Goal: Feedback & Contribution: Submit feedback/report problem

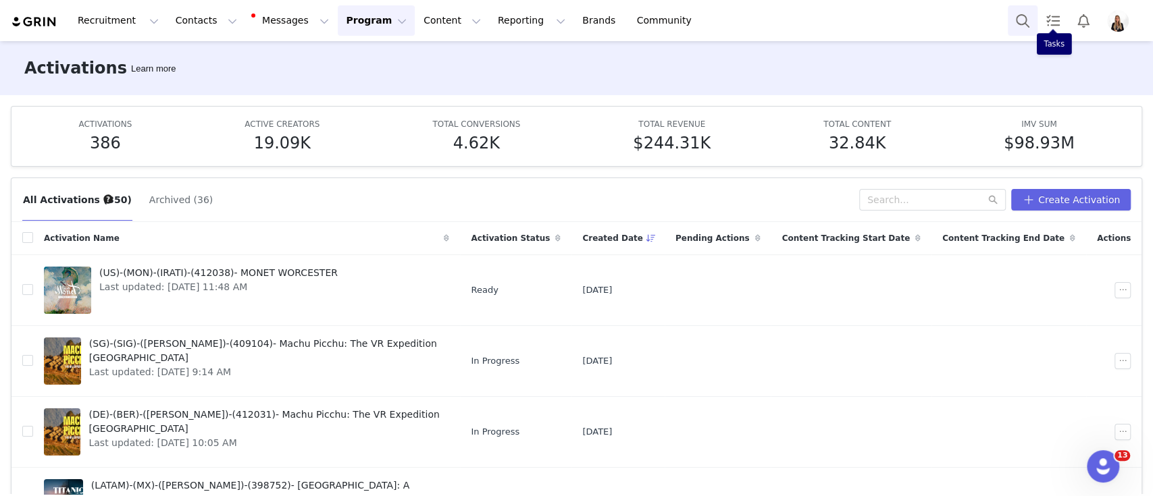
click at [1027, 24] on button "Search" at bounding box center [1023, 20] width 30 height 30
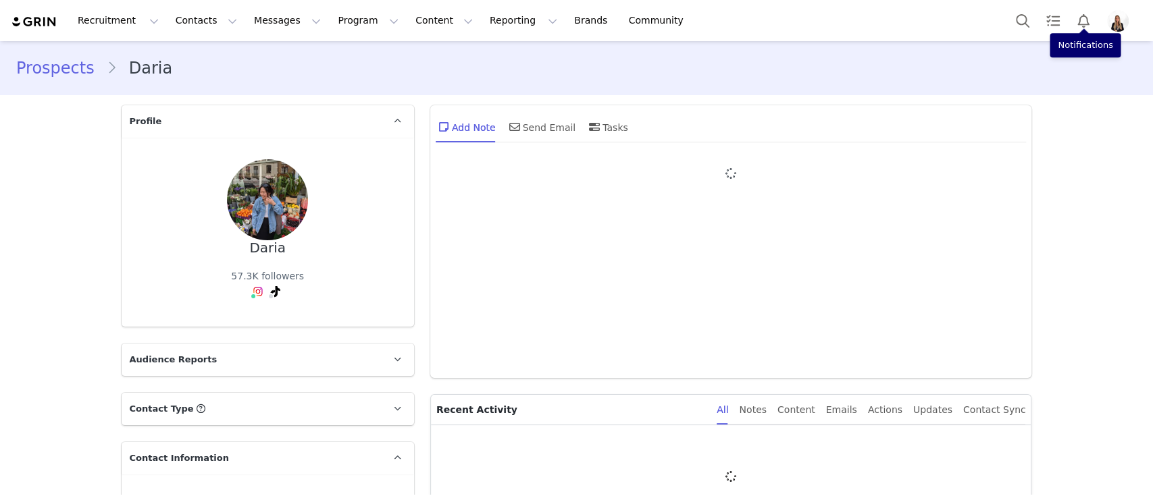
type input "+1 ([GEOGRAPHIC_DATA])"
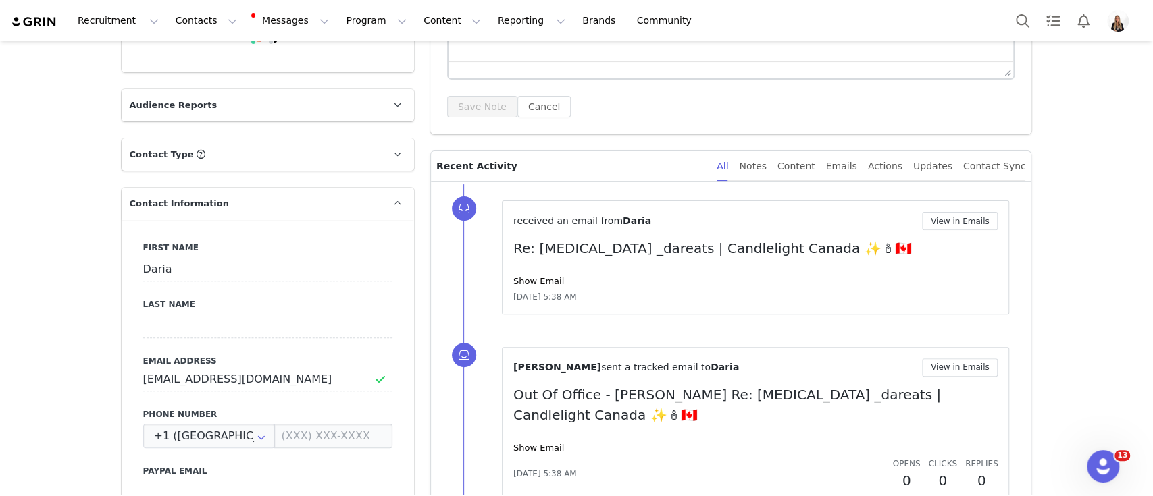
scroll to position [263, 0]
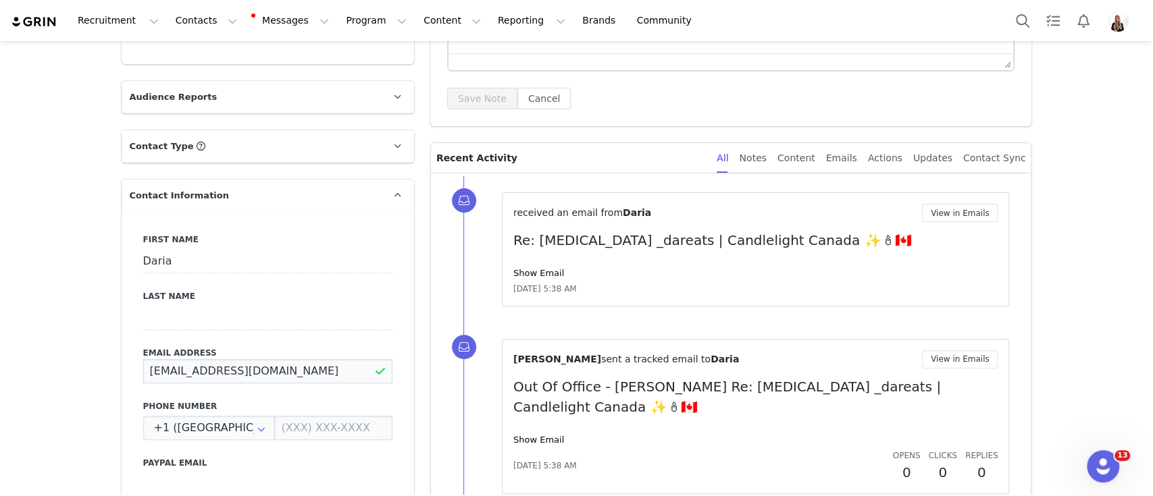
click at [181, 369] on input "Dareats11@gmail.com" at bounding box center [267, 371] width 249 height 24
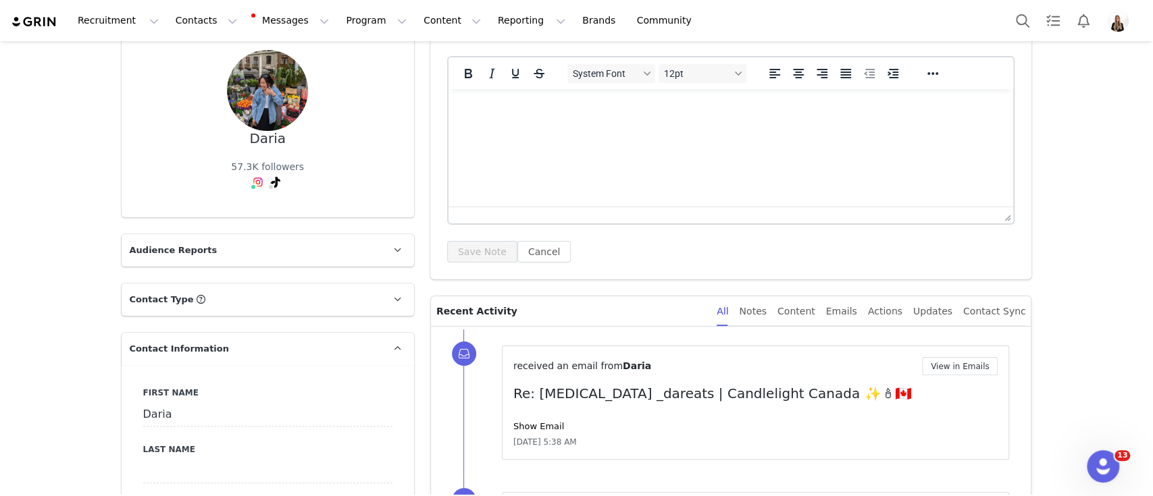
scroll to position [0, 0]
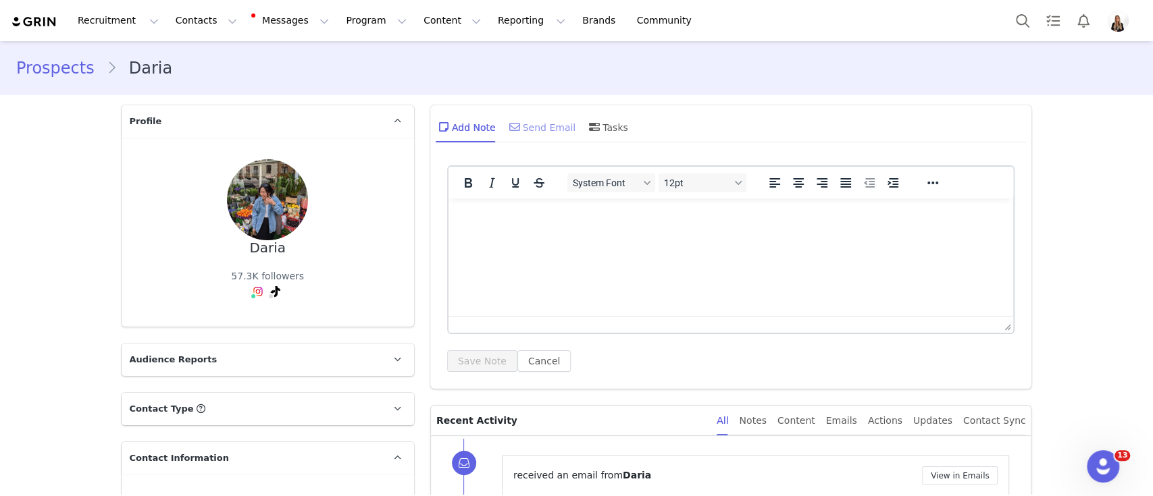
click at [518, 135] on div "Send Email" at bounding box center [542, 127] width 70 height 32
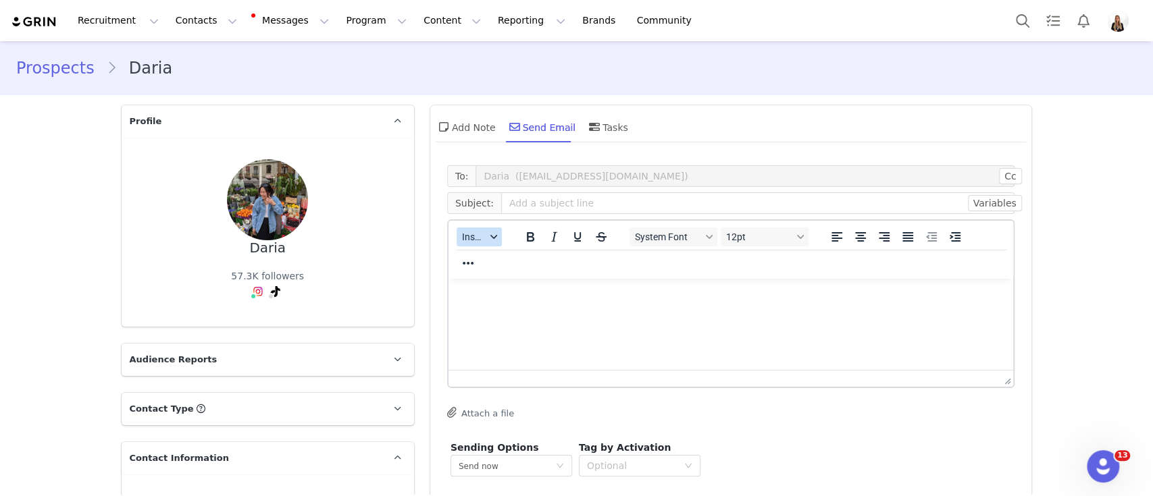
click at [481, 229] on button "Insert" at bounding box center [479, 237] width 45 height 19
click at [515, 253] on div "Insert Template" at bounding box center [522, 261] width 122 height 16
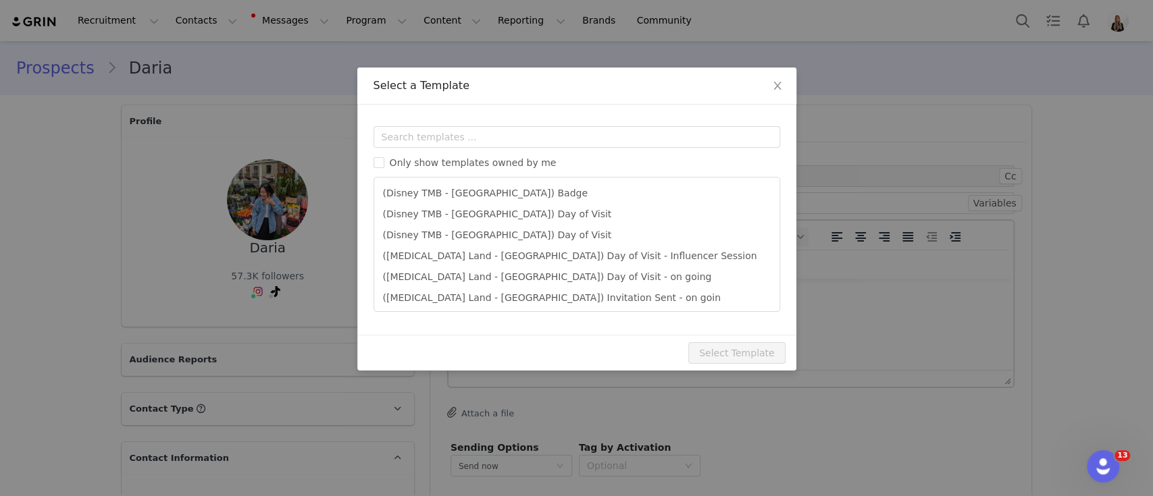
click at [429, 122] on div "Templates Only show templates owned by me (Disney TMB - Abu Dhabi) Badge (Disne…" at bounding box center [576, 220] width 439 height 230
click at [393, 140] on input "text" at bounding box center [577, 137] width 407 height 22
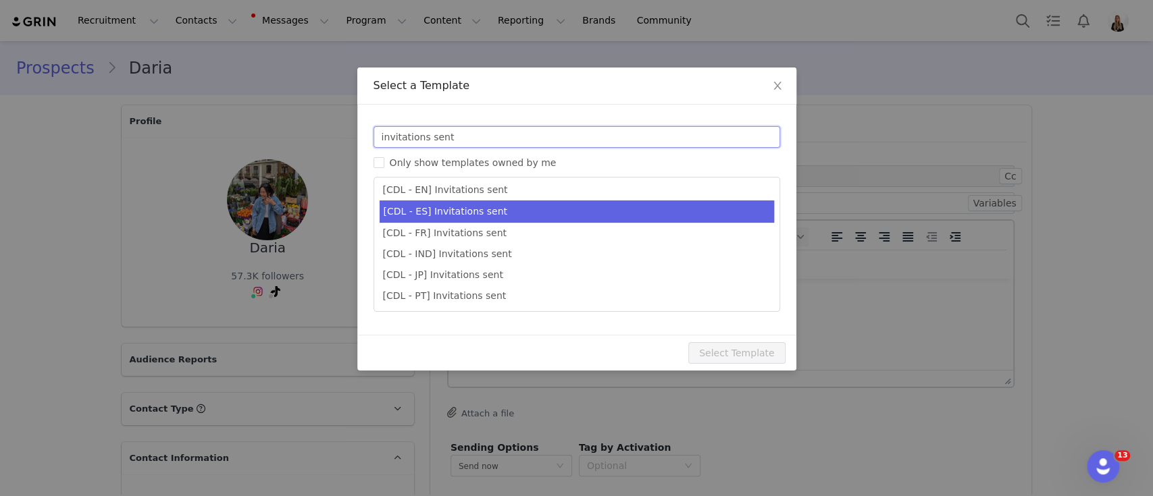
type input "invitations sent"
click at [528, 204] on li "[CDL - ES] Invitations sent" at bounding box center [577, 212] width 394 height 22
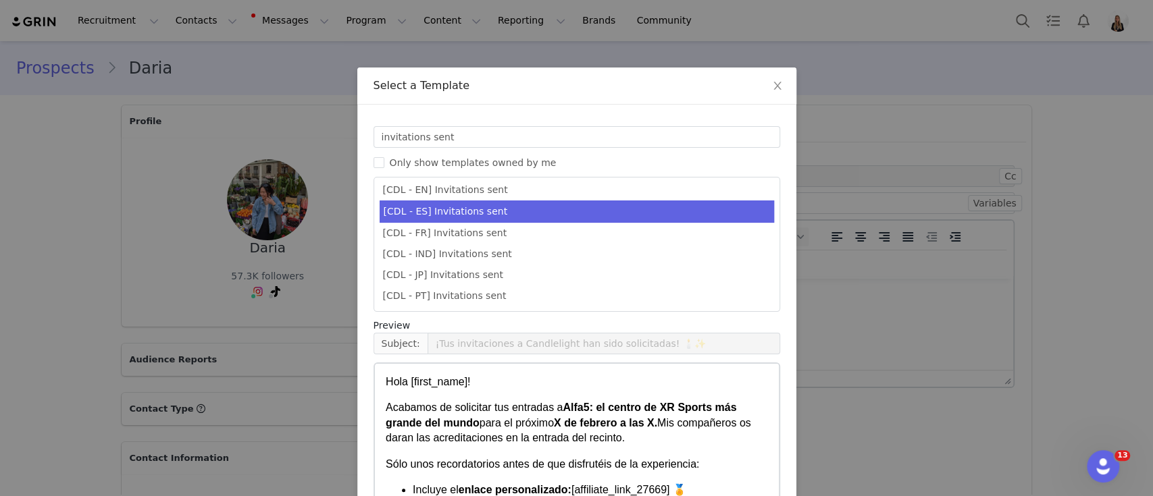
scroll to position [422, 0]
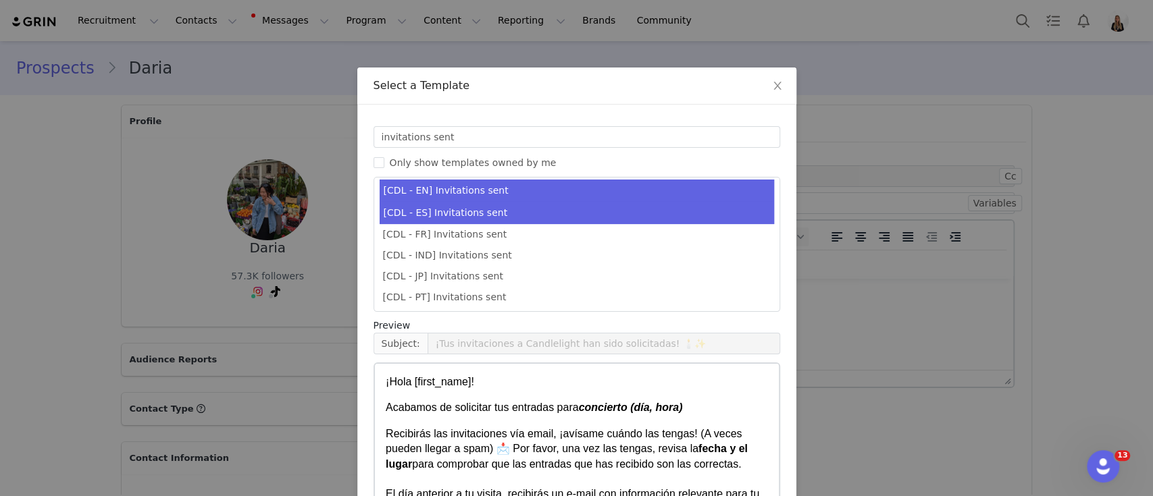
click at [592, 186] on li "[CDL - EN] Invitations sent" at bounding box center [577, 191] width 394 height 22
type input "Your invitations for Candlelight have been requested! 🕯️✨"
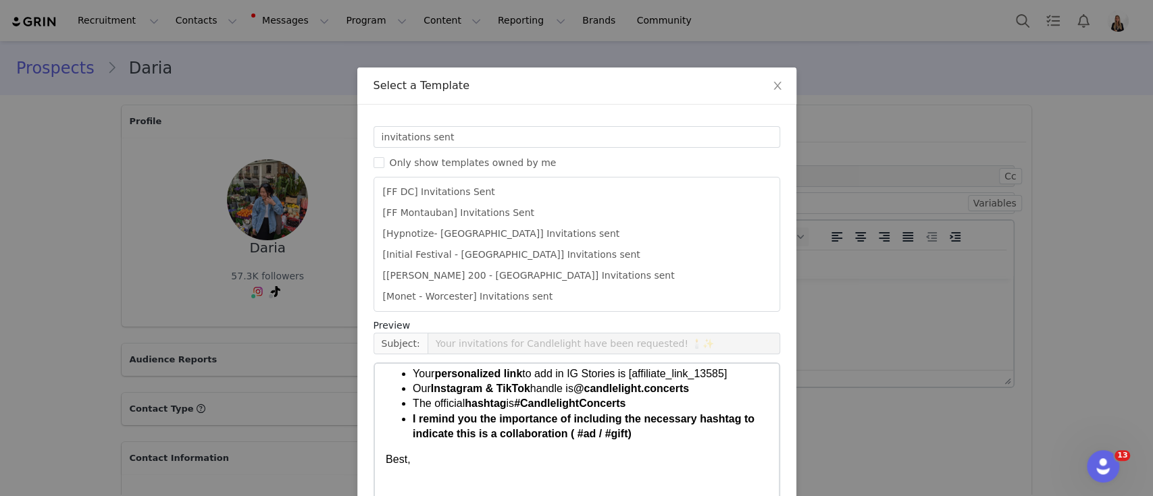
scroll to position [103, 0]
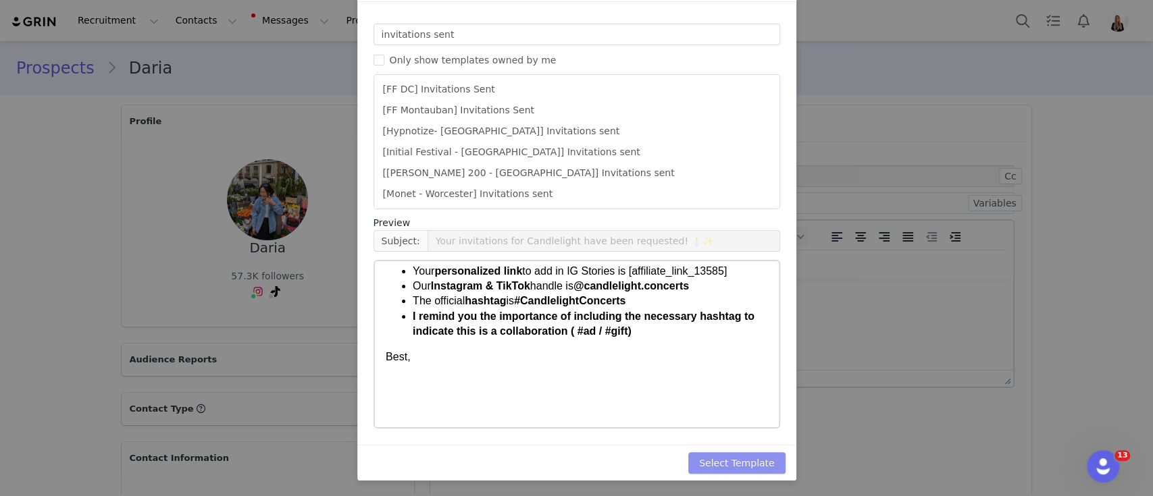
click at [715, 462] on button "Select Template" at bounding box center [736, 464] width 97 height 22
type input "Your invitations for Candlelight have been requested! 🕯️✨"
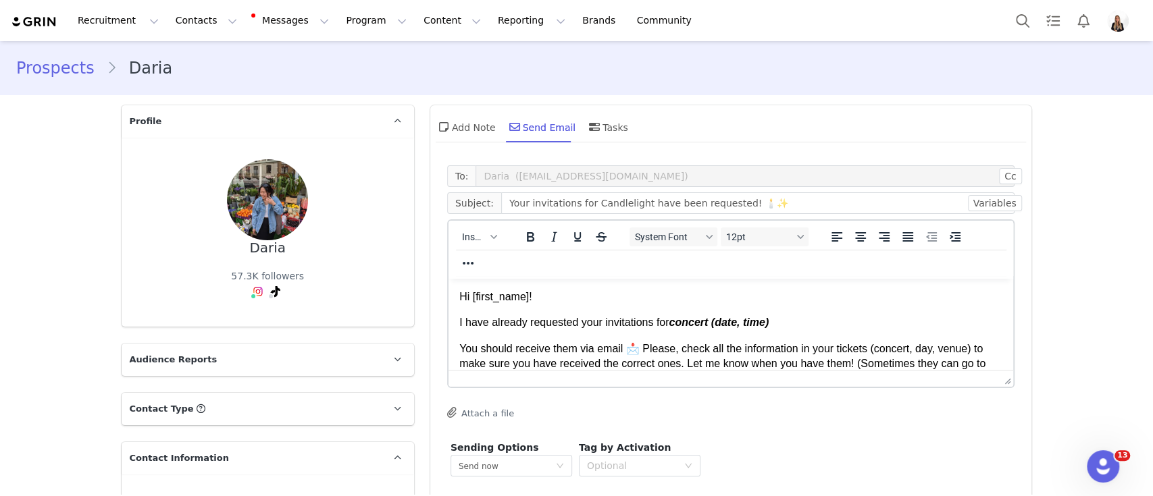
scroll to position [0, 0]
click at [664, 312] on body "Hi [first_name]! I have already requested your invitations for concert (date, t…" at bounding box center [731, 443] width 544 height 307
drag, startPoint x: 671, startPoint y: 327, endPoint x: 826, endPoint y: 324, distance: 154.7
click at [826, 324] on p "I have already requested your invitations for concert (date, time)" at bounding box center [731, 322] width 544 height 15
paste body "Rich Text Area. Press ALT-0 for help."
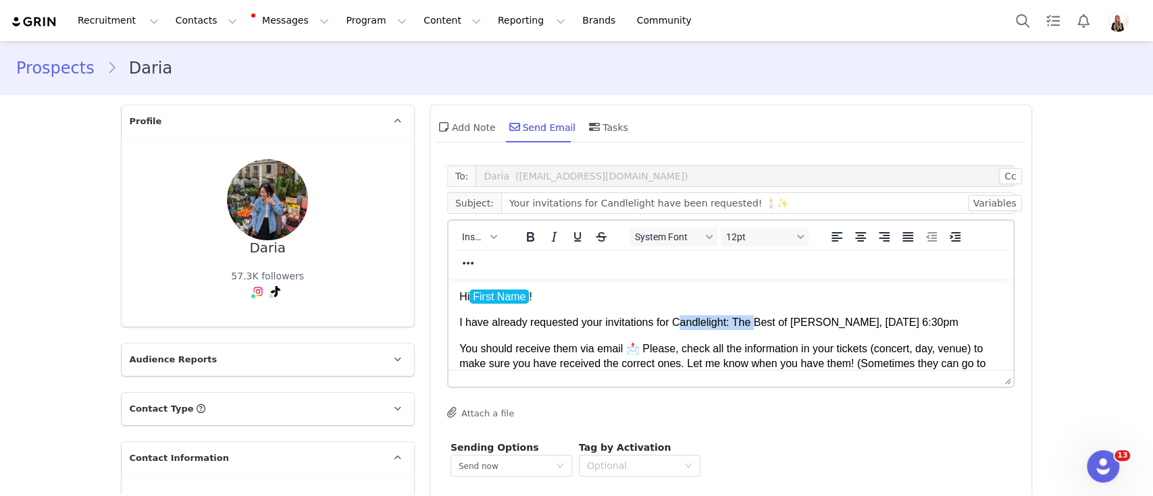
drag, startPoint x: 675, startPoint y: 323, endPoint x: 831, endPoint y: 328, distance: 156.1
click at [831, 328] on p "I have already requested your invitations for Candlelight: The Best of Joe Hisa…" at bounding box center [731, 322] width 544 height 15
drag, startPoint x: 671, startPoint y: 318, endPoint x: 1005, endPoint y: 318, distance: 334.3
click at [1005, 318] on html "Hi First Name ! I have already requested your invitations for Candlelight: The …" at bounding box center [730, 443] width 565 height 328
drag, startPoint x: 527, startPoint y: 239, endPoint x: 102, endPoint y: 10, distance: 482.6
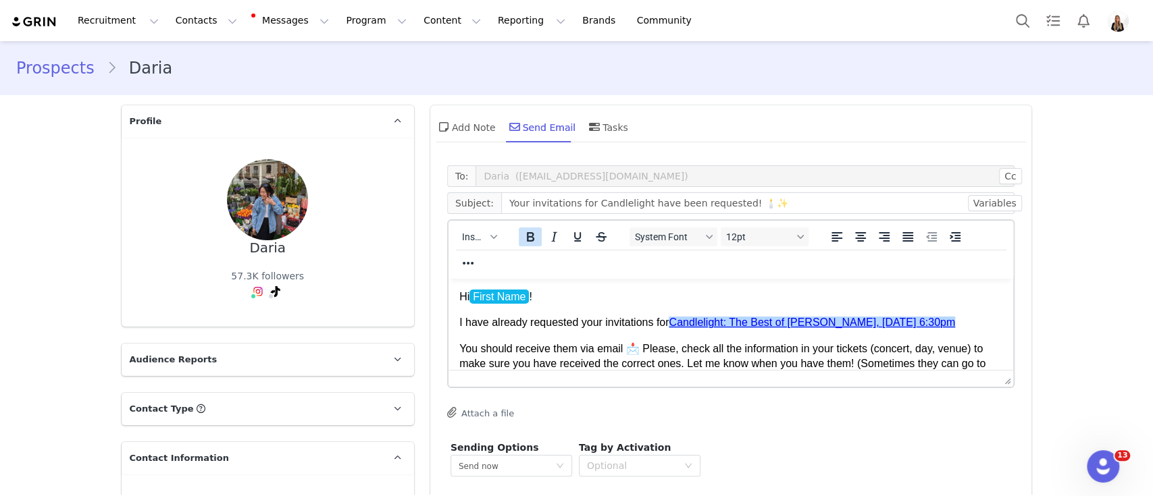
click at [527, 239] on icon "Bold" at bounding box center [529, 237] width 16 height 16
click at [600, 355] on p "You should receive them via email 📩 Please, check all the information in your t…" at bounding box center [731, 387] width 544 height 91
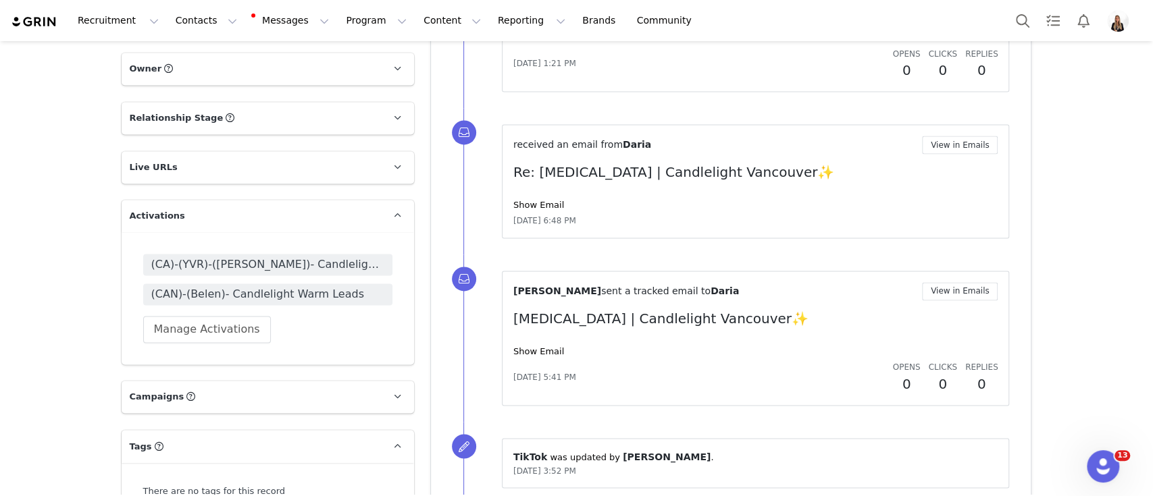
scroll to position [1391, 0]
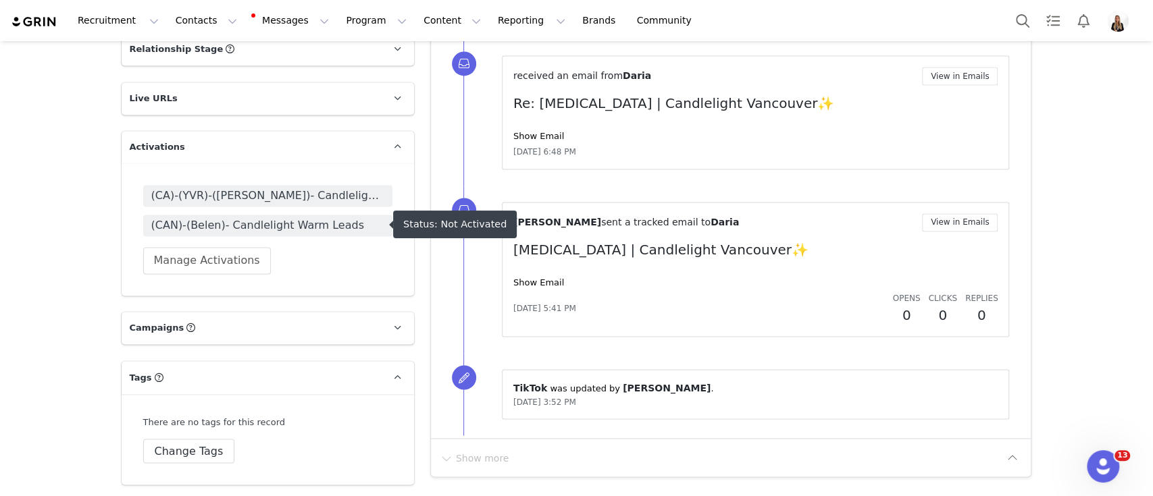
drag, startPoint x: 207, startPoint y: 230, endPoint x: 570, endPoint y: 378, distance: 392.0
click at [570, 378] on div "⁨ TikTok ⁩ was updated by ⁨ Chloe Smith ⁩. Jul 13, 2023, 3:52 PM" at bounding box center [756, 394] width 508 height 51
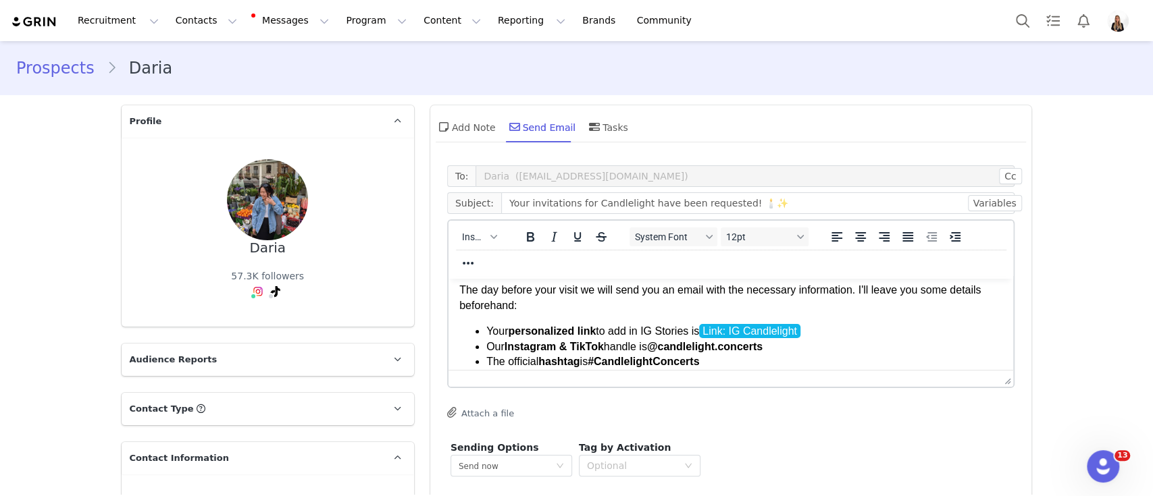
scroll to position [119, 0]
click at [621, 328] on span "Your personalized link to add in IG Stories is Link: IG Candlelight" at bounding box center [644, 331] width 317 height 14
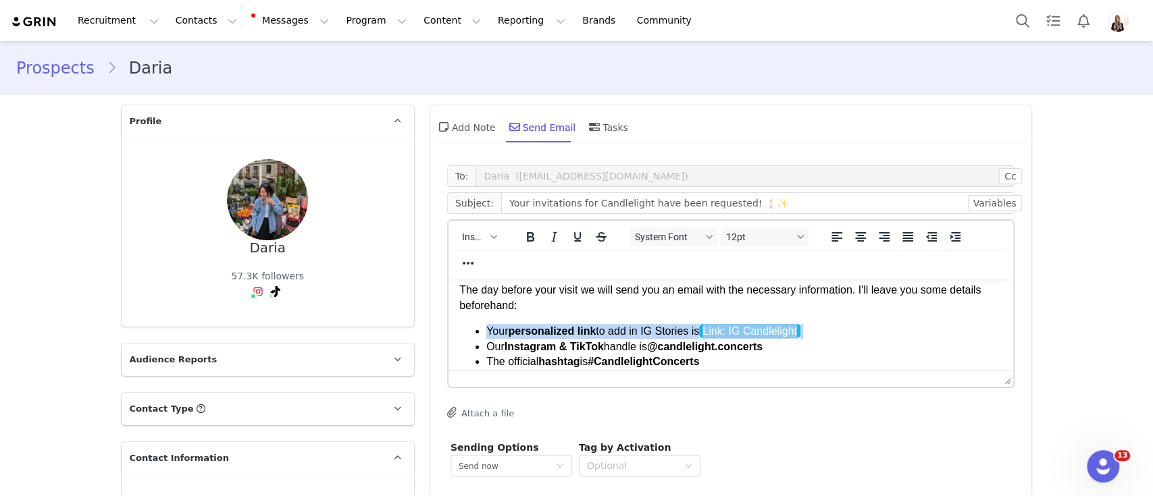
click at [621, 328] on span "Your personalized link to add in IG Stories is Link: IG Candlelight" at bounding box center [644, 331] width 317 height 14
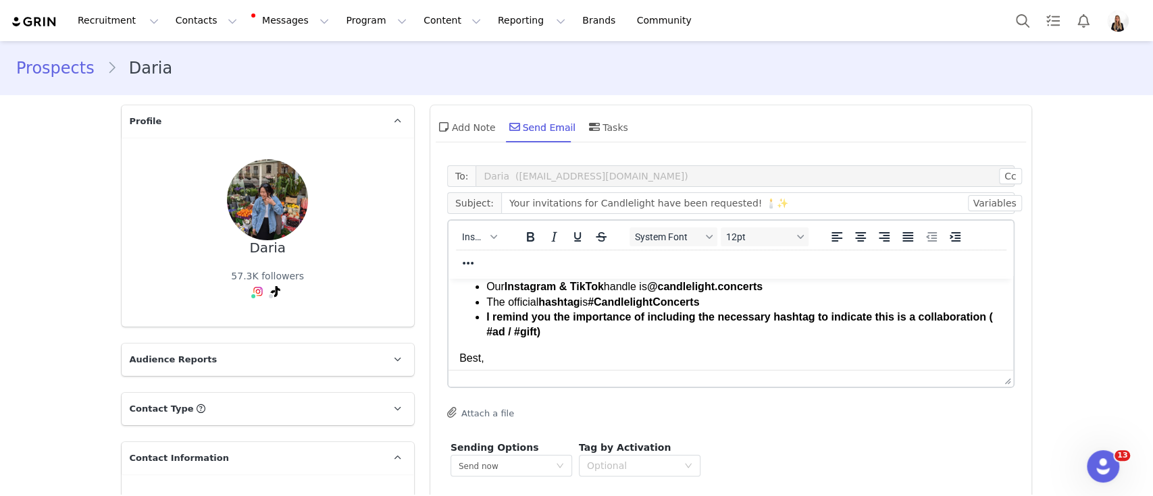
scroll to position [165, 0]
click at [518, 367] on body "Hi First Name ! I have already requested your invitations for Candlelight: The …" at bounding box center [731, 271] width 544 height 292
click at [474, 251] on div "Insert System Font 12pt To open the popup, press Shift+Enter To open the popup,…" at bounding box center [730, 250] width 565 height 58
click at [461, 361] on p "Best," at bounding box center [731, 357] width 544 height 15
click at [465, 373] on body "Hi First Name ! I have already requested your invitations for Candlelight: The …" at bounding box center [731, 271] width 544 height 292
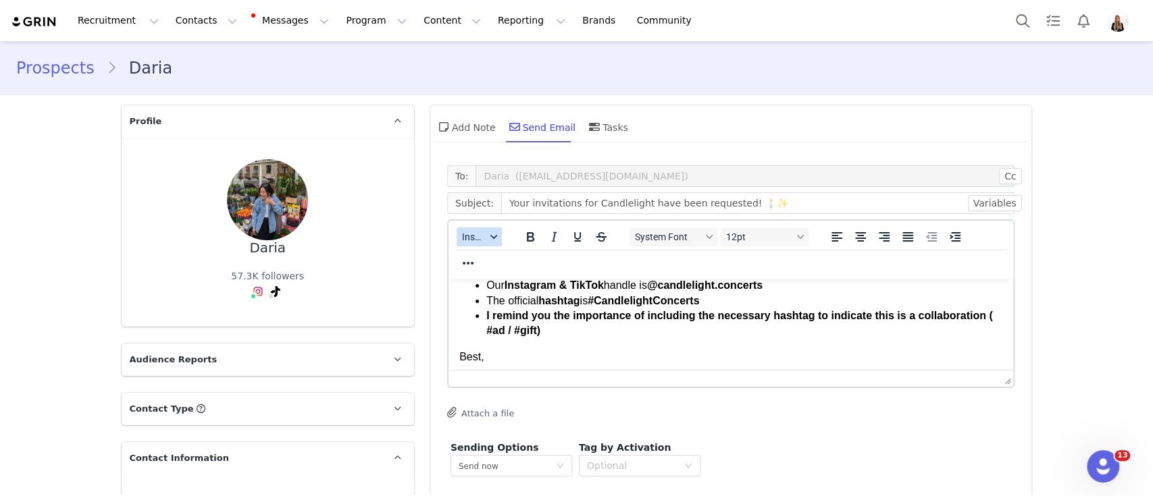
click at [462, 240] on span "Insert" at bounding box center [474, 237] width 24 height 11
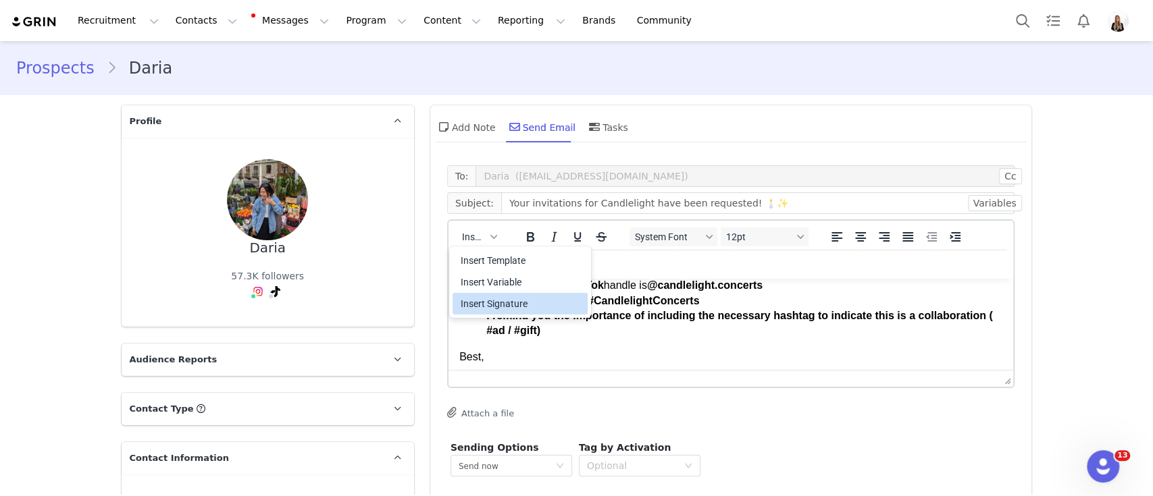
drag, startPoint x: 519, startPoint y: 287, endPoint x: 538, endPoint y: 307, distance: 26.8
click at [538, 307] on div "Insert Template Insert Variable Insert Signature" at bounding box center [520, 282] width 135 height 70
click at [538, 307] on div "Insert Signature" at bounding box center [522, 304] width 122 height 16
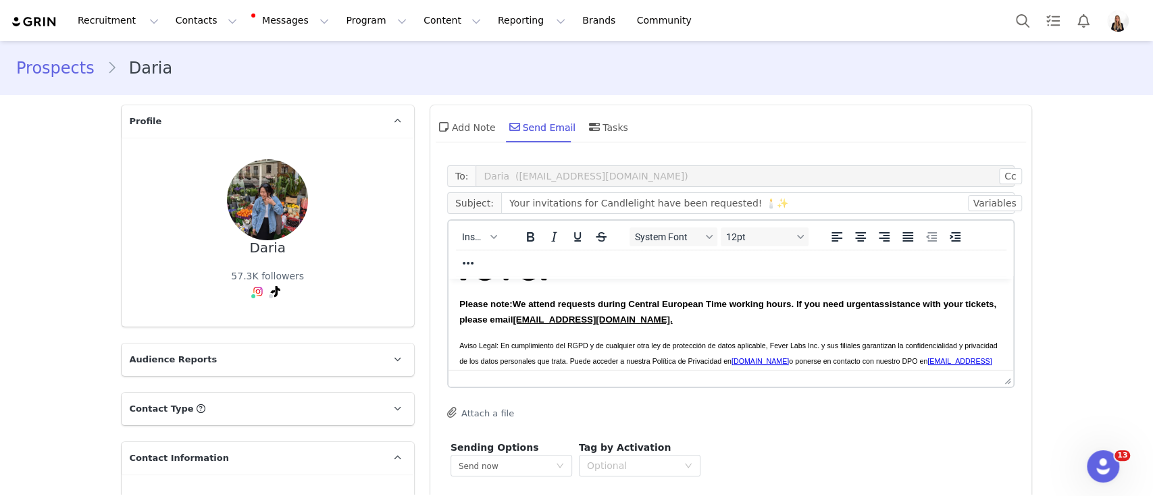
scroll to position [129, 0]
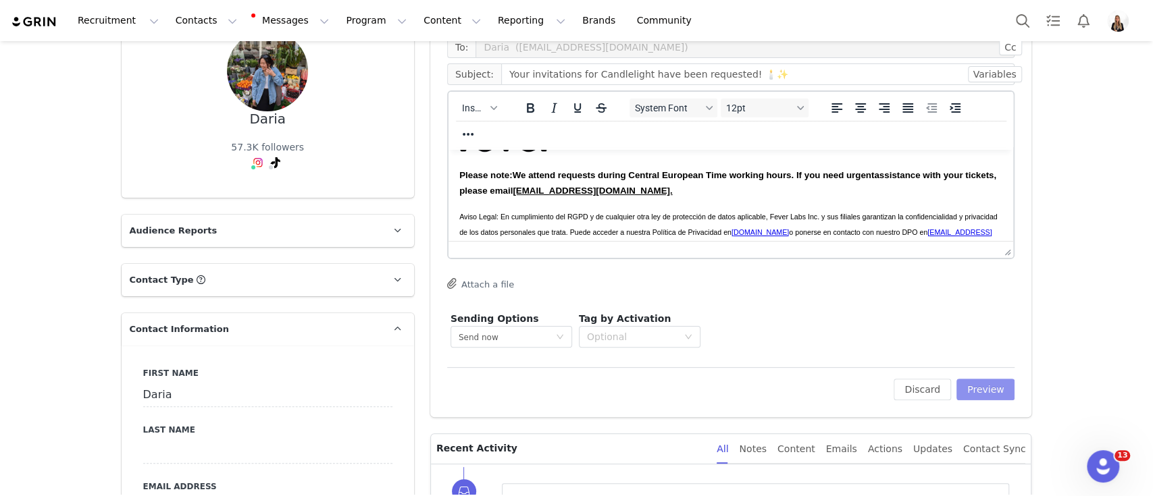
click at [979, 388] on button "Preview" at bounding box center [985, 390] width 59 height 22
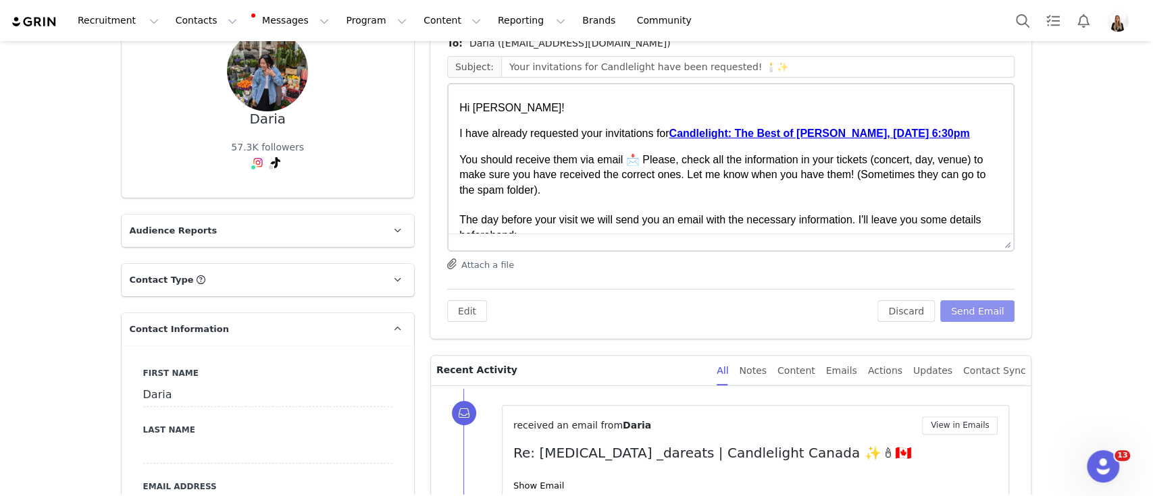
scroll to position [0, 0]
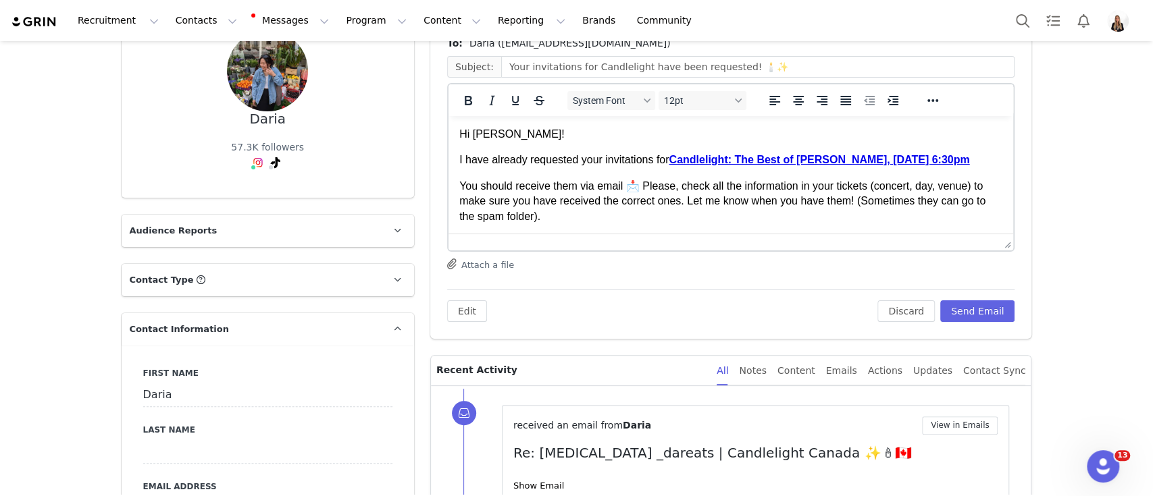
click at [987, 322] on div "To: Daria (Dareats11@gmail.com) Subject: Your invitations for Candlelight have …" at bounding box center [731, 184] width 602 height 309
click at [942, 326] on div "To: Daria (Dareats11@gmail.com) Subject: Your invitations for Candlelight have …" at bounding box center [731, 184] width 602 height 309
click at [955, 322] on div "To: Daria (Dareats11@gmail.com) Subject: Your invitations for Candlelight have …" at bounding box center [731, 184] width 602 height 309
click at [977, 311] on button "Send Email" at bounding box center [977, 312] width 75 height 22
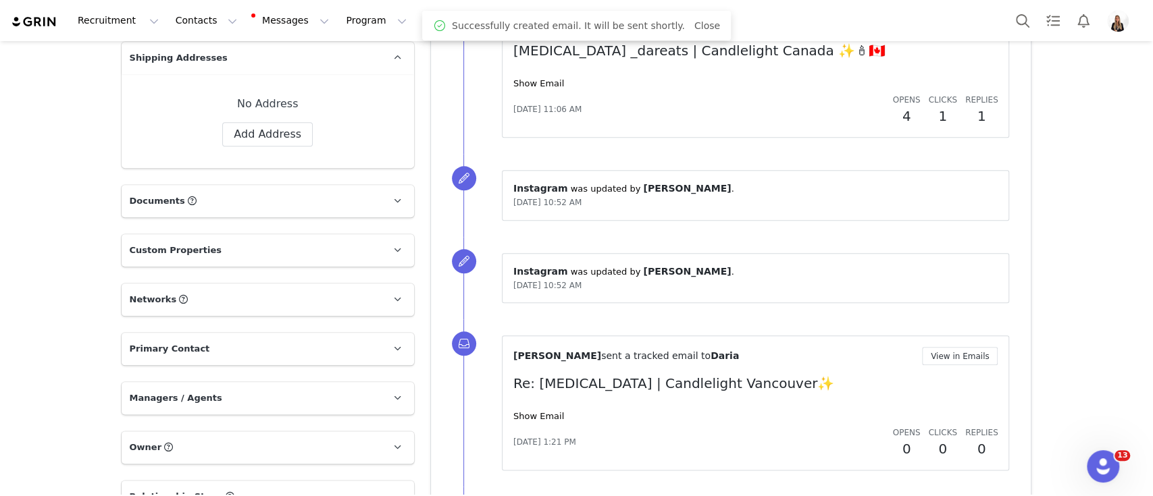
scroll to position [1391, 0]
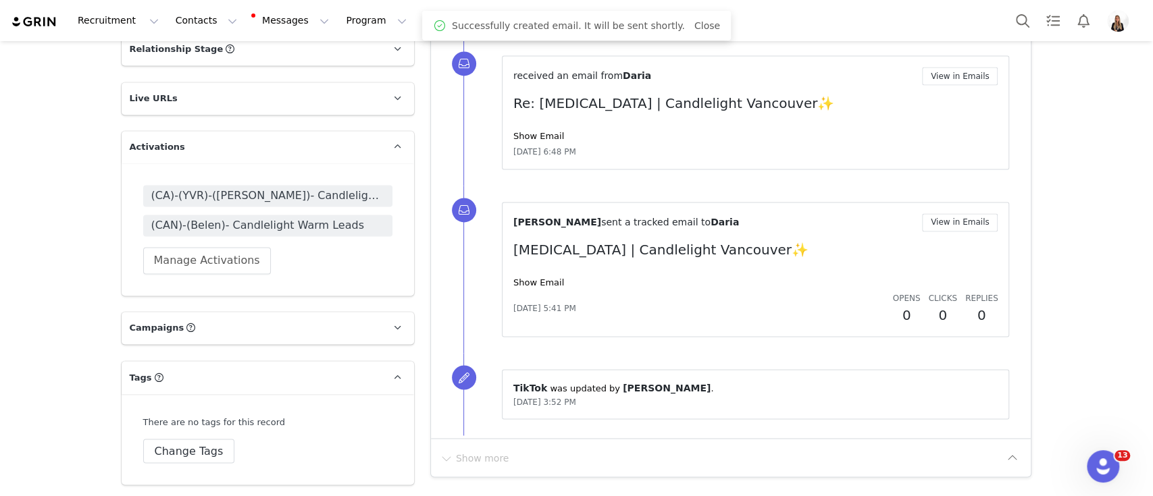
click at [340, 246] on div "(CA)-(YVR)-(Maria)- Candlelight 2023/24 (CAN)-(Belen)- Candlelight Warm Leads M…" at bounding box center [267, 229] width 249 height 89
click at [297, 222] on span "(CAN)-(Belen)- Candlelight Warm Leads" at bounding box center [267, 225] width 233 height 16
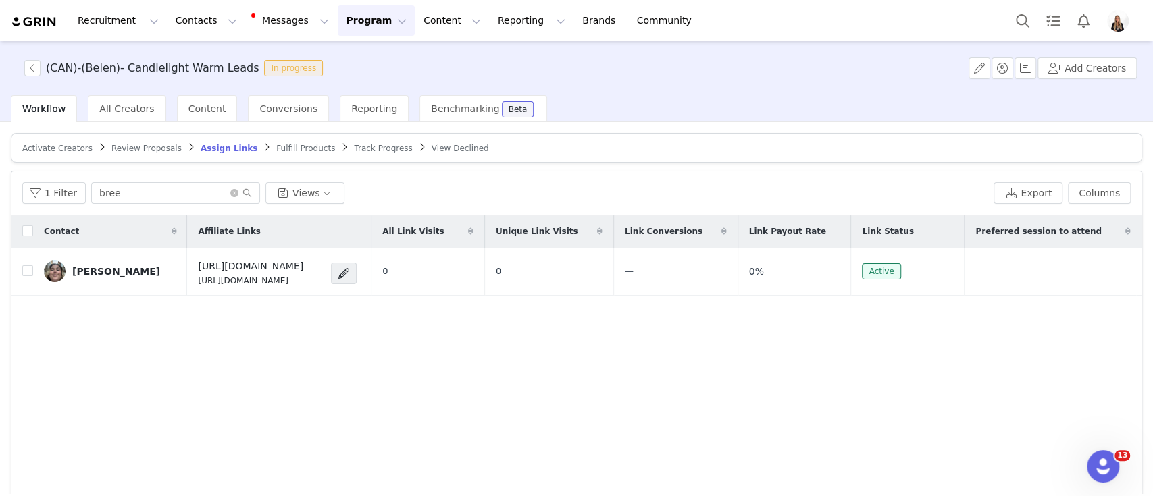
click at [65, 149] on span "Activate Creators" at bounding box center [57, 148] width 70 height 9
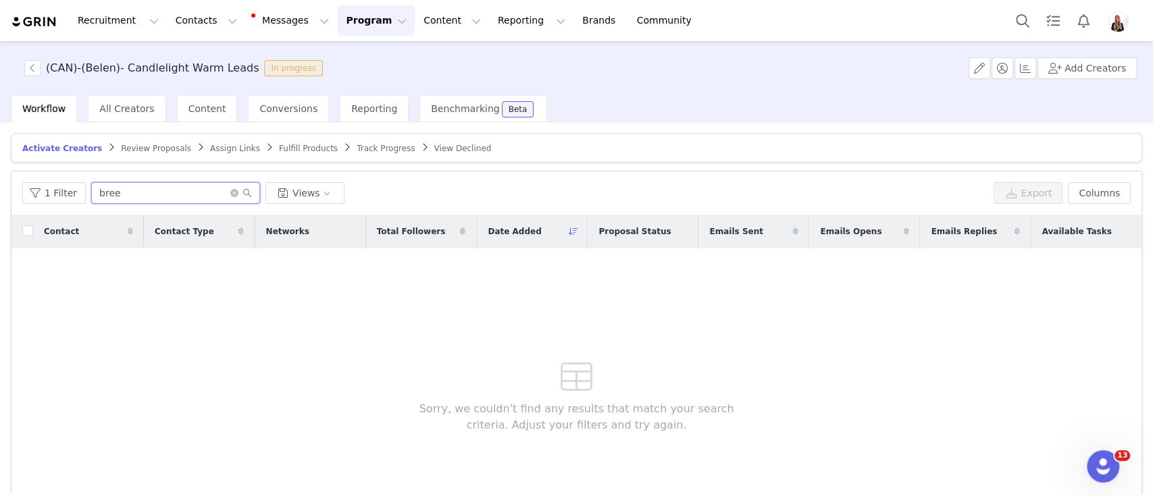
click at [162, 189] on input "bree" at bounding box center [175, 193] width 169 height 22
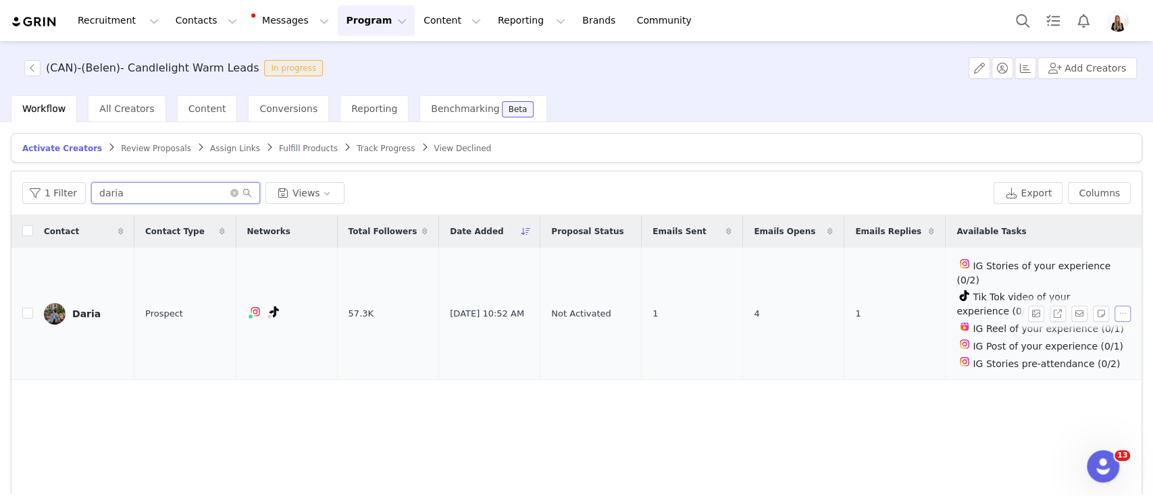
type input "daria"
click at [1114, 322] on button "button" at bounding box center [1122, 314] width 16 height 16
click at [1037, 351] on span "Activate Creators" at bounding box center [1077, 349] width 82 height 15
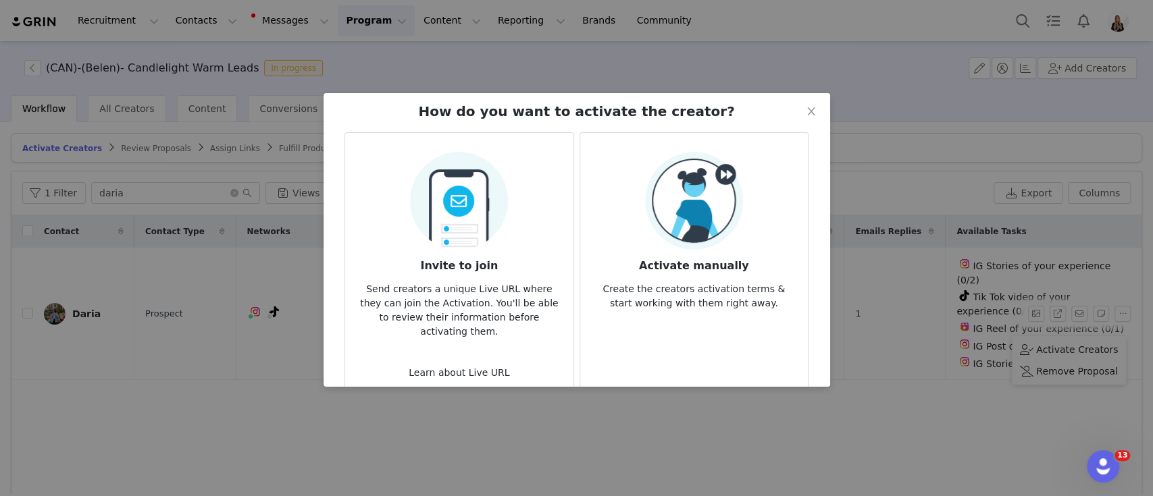
click at [770, 303] on p "Create the creators activation terms & start working with them right away." at bounding box center [694, 292] width 206 height 36
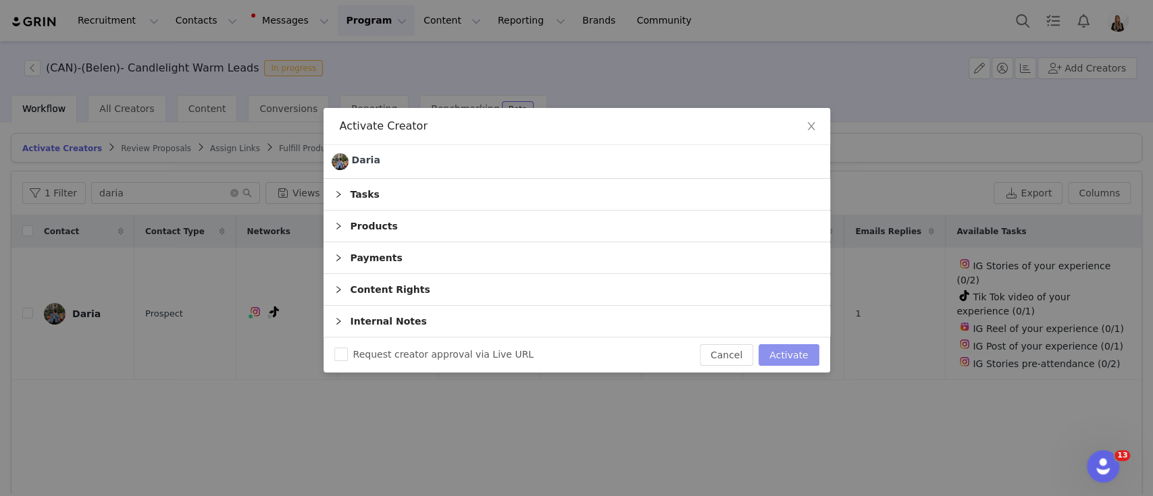
click at [805, 361] on button "Activate" at bounding box center [789, 355] width 60 height 22
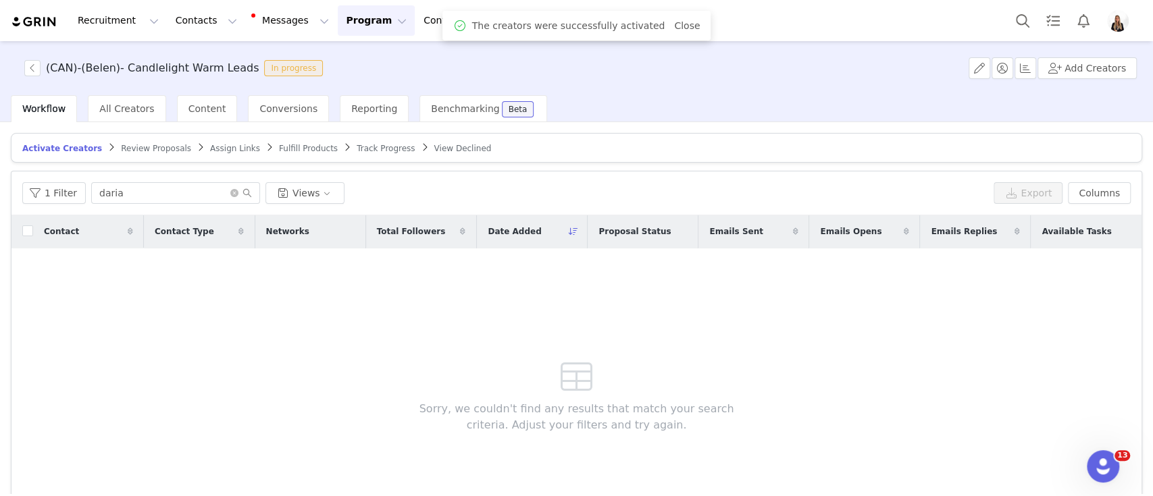
click at [194, 147] on span at bounding box center [201, 147] width 14 height 11
click at [210, 149] on span "Assign Links" at bounding box center [235, 148] width 50 height 9
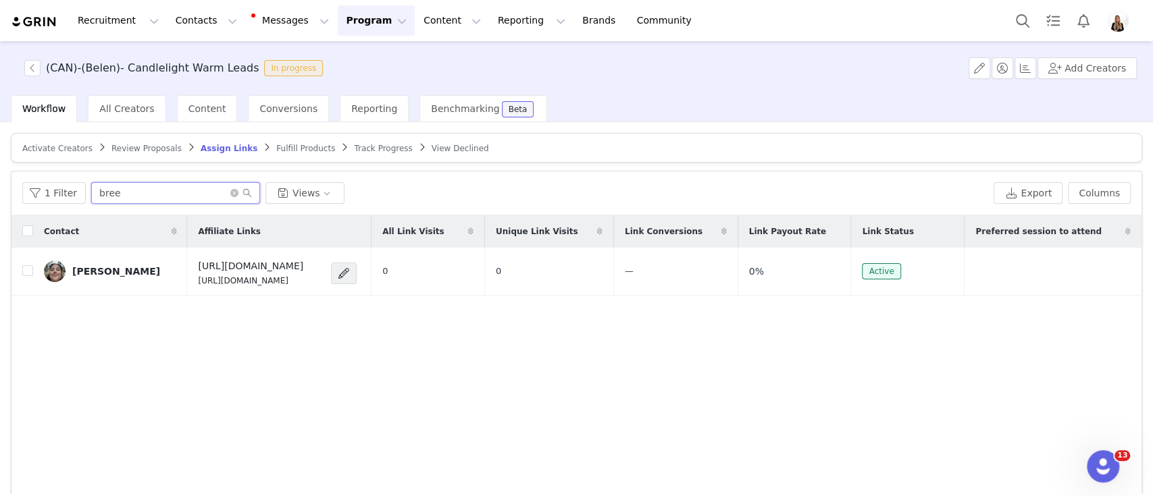
click at [111, 183] on input "bree" at bounding box center [175, 193] width 169 height 22
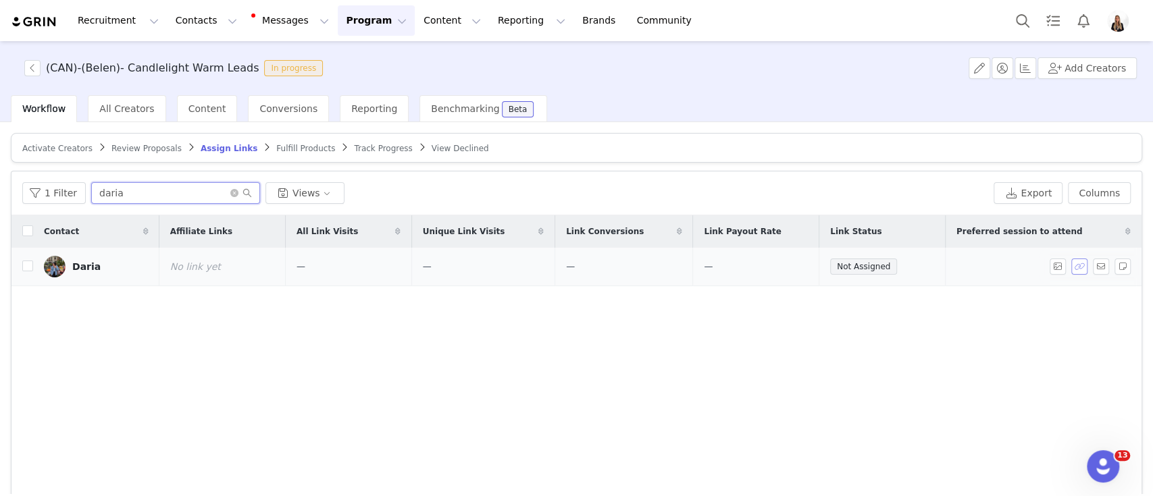
type input "daria"
click at [1071, 267] on button "button" at bounding box center [1079, 267] width 16 height 16
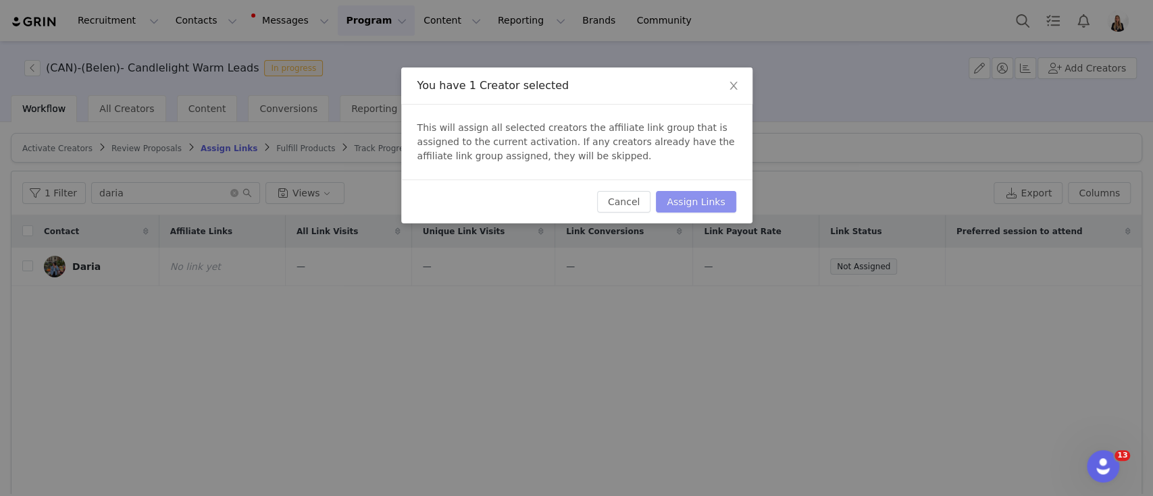
click at [686, 194] on button "Assign Links" at bounding box center [696, 202] width 80 height 22
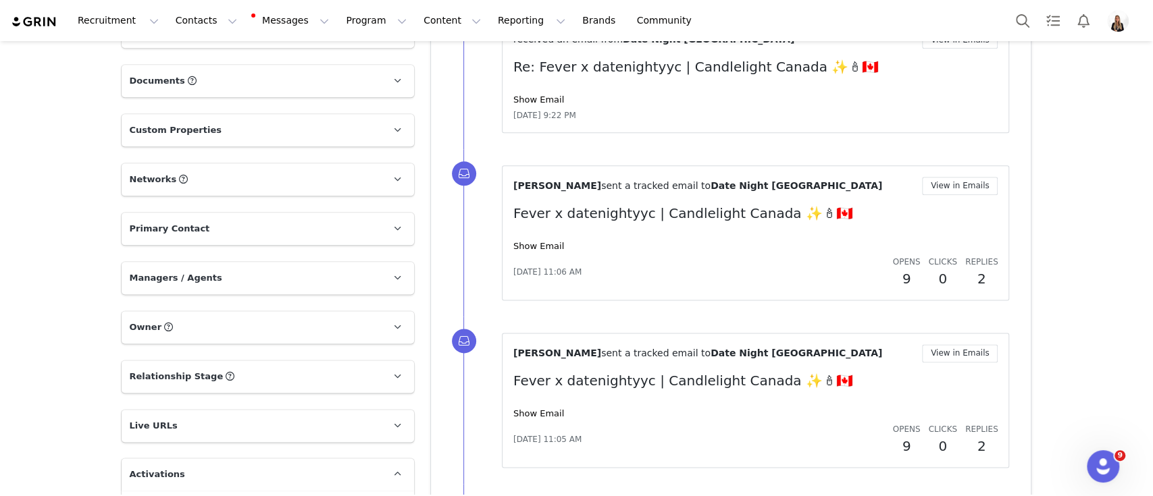
scroll to position [1362, 0]
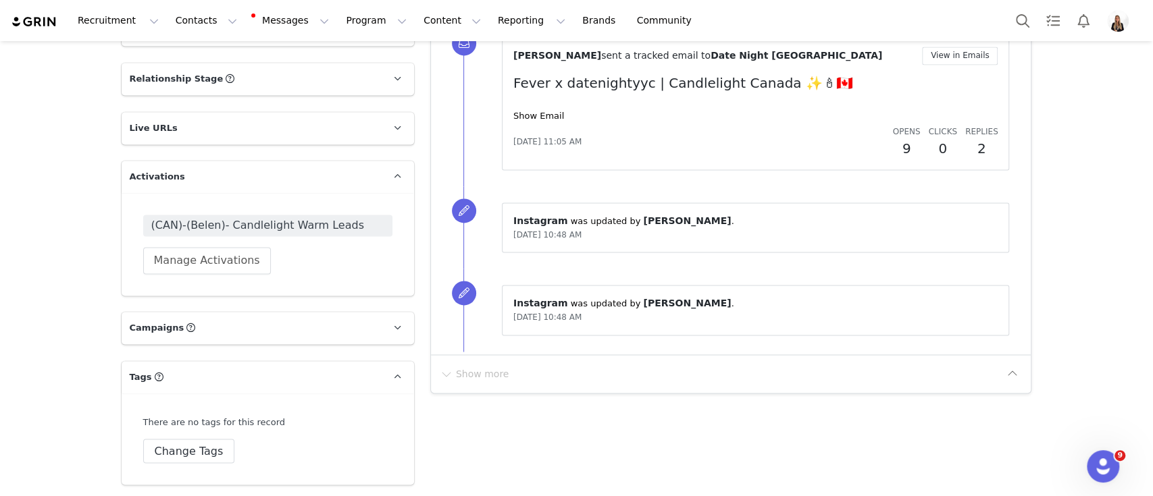
click at [298, 230] on span "(CAN)-(Belen)- Candlelight Warm Leads" at bounding box center [267, 225] width 233 height 16
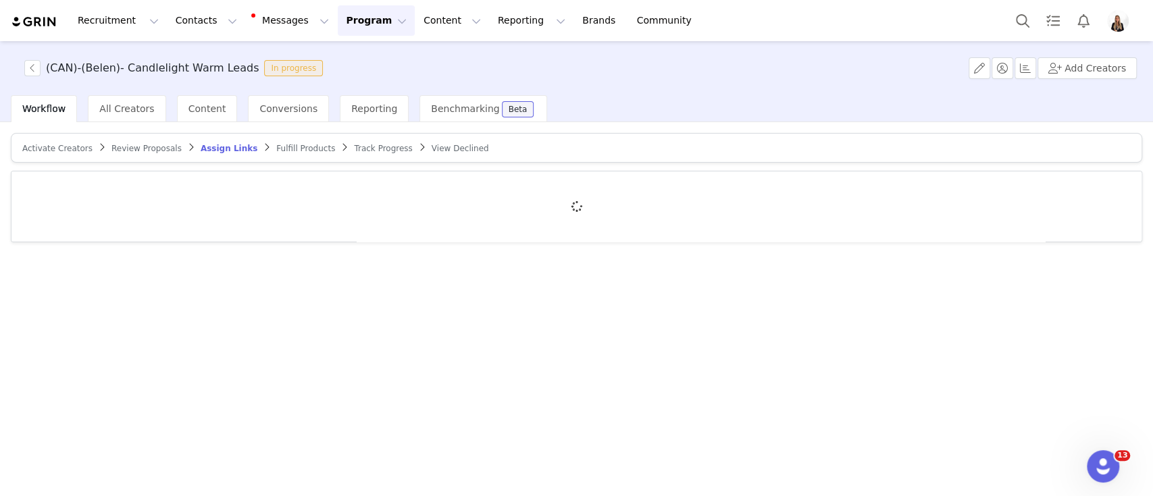
click at [36, 144] on span "Activate Creators" at bounding box center [57, 148] width 70 height 9
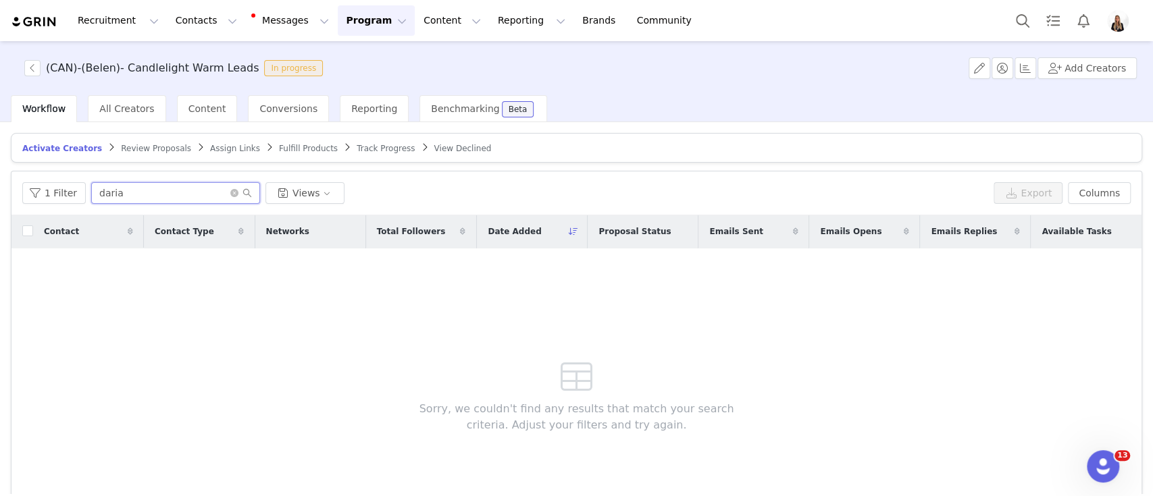
click at [100, 182] on input "daria" at bounding box center [175, 193] width 169 height 22
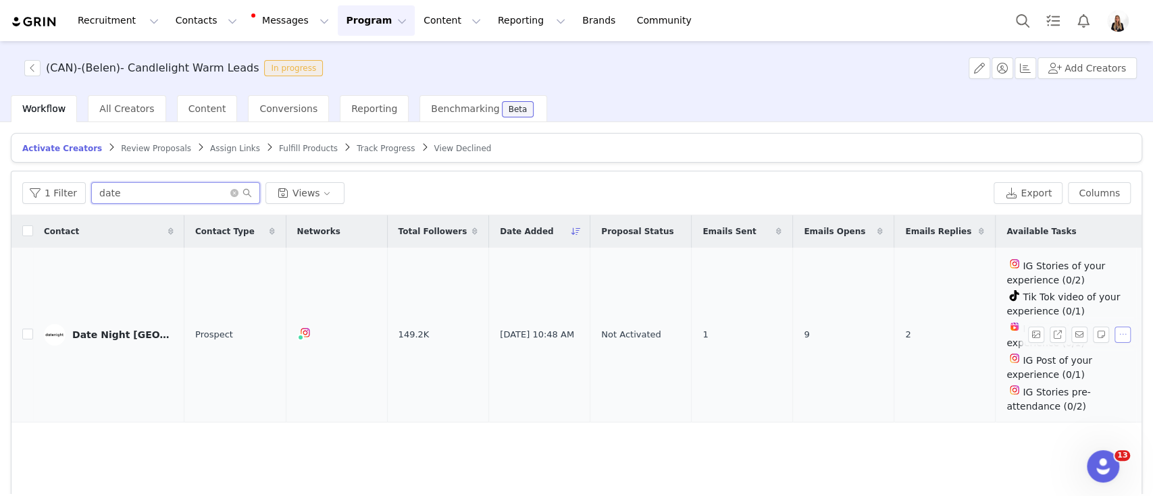
type input "date"
click at [811, 340] on button "button" at bounding box center [1122, 335] width 16 height 16
click at [811, 362] on span at bounding box center [1027, 356] width 14 height 15
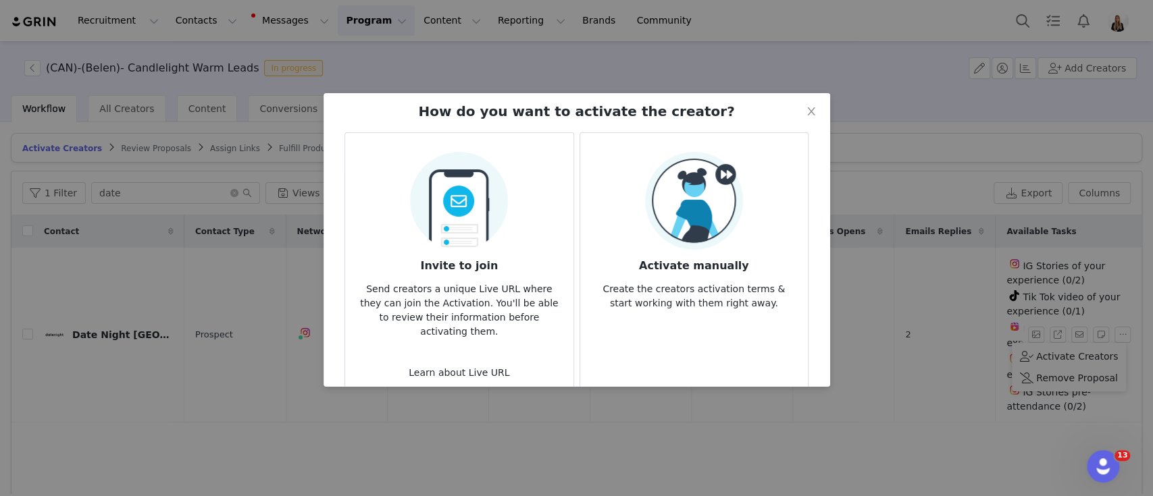
click at [767, 302] on p "Create the creators activation terms & start working with them right away." at bounding box center [694, 292] width 206 height 36
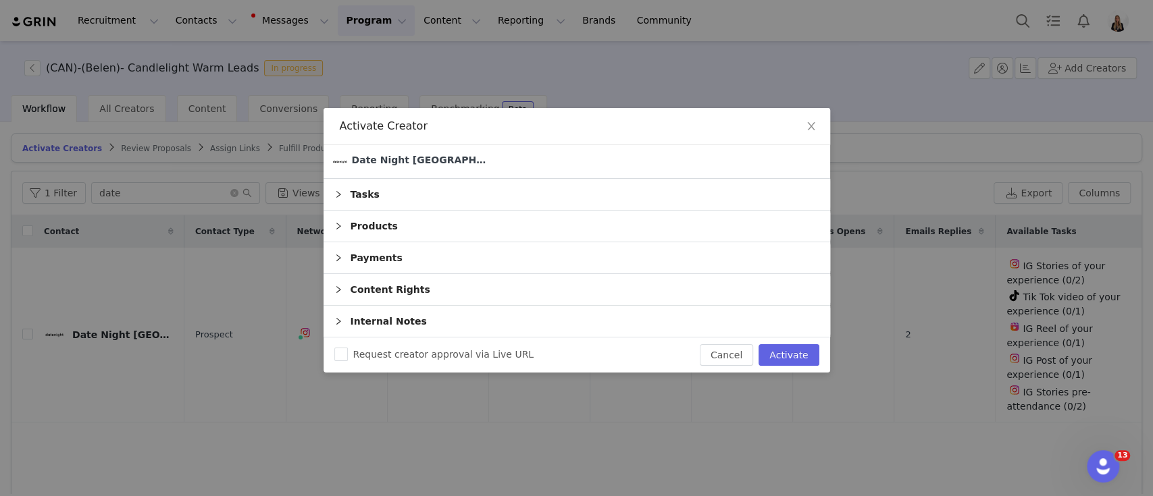
click at [808, 366] on div "Request creator approval via Live URL Cancel Activate" at bounding box center [577, 355] width 507 height 35
click at [794, 355] on button "Activate" at bounding box center [789, 355] width 60 height 22
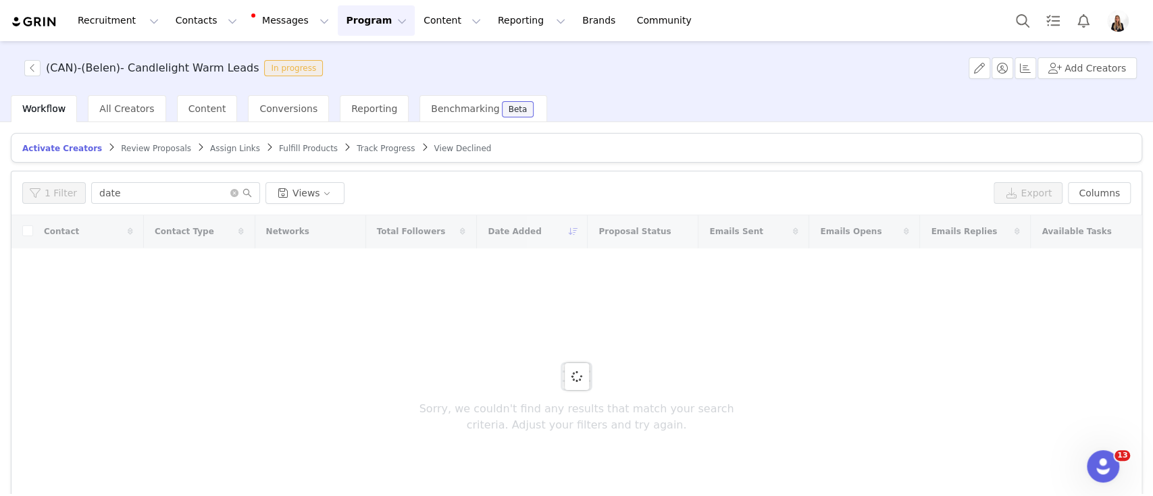
click at [210, 144] on span "Assign Links" at bounding box center [235, 148] width 50 height 9
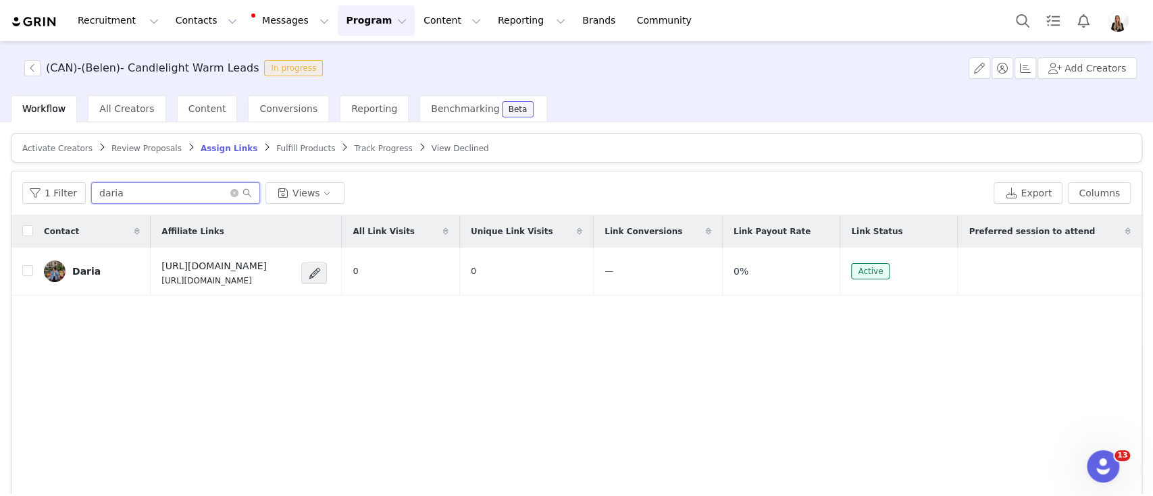
click at [130, 191] on input "daria" at bounding box center [175, 193] width 169 height 22
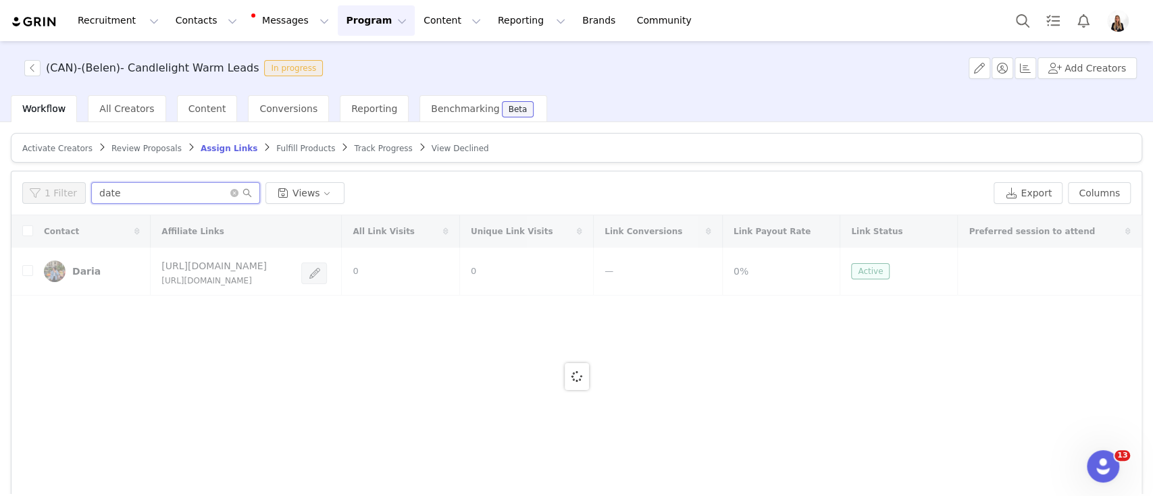
type input "date"
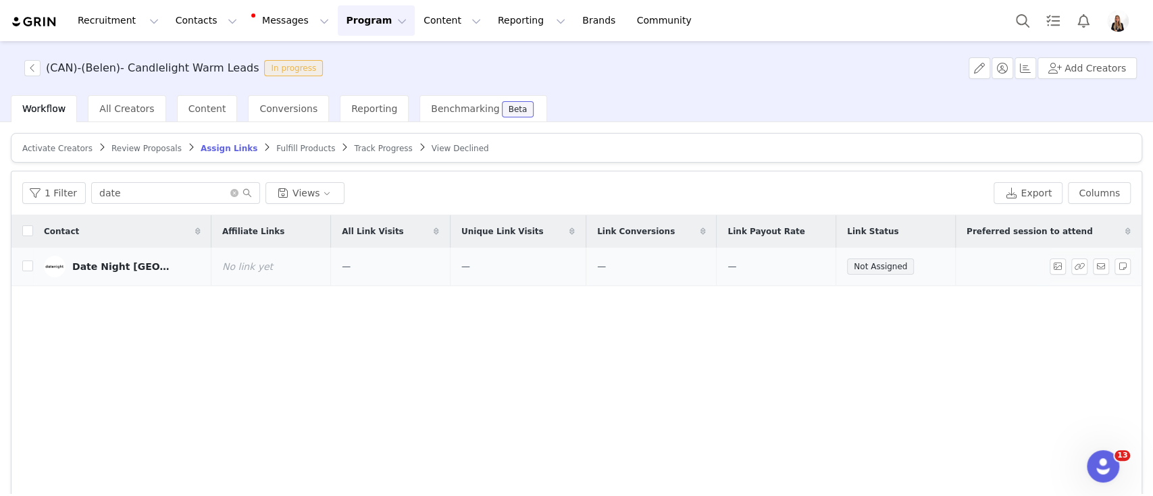
click at [811, 269] on span at bounding box center [1082, 267] width 22 height 16
click at [811, 269] on button "button" at bounding box center [1079, 267] width 16 height 16
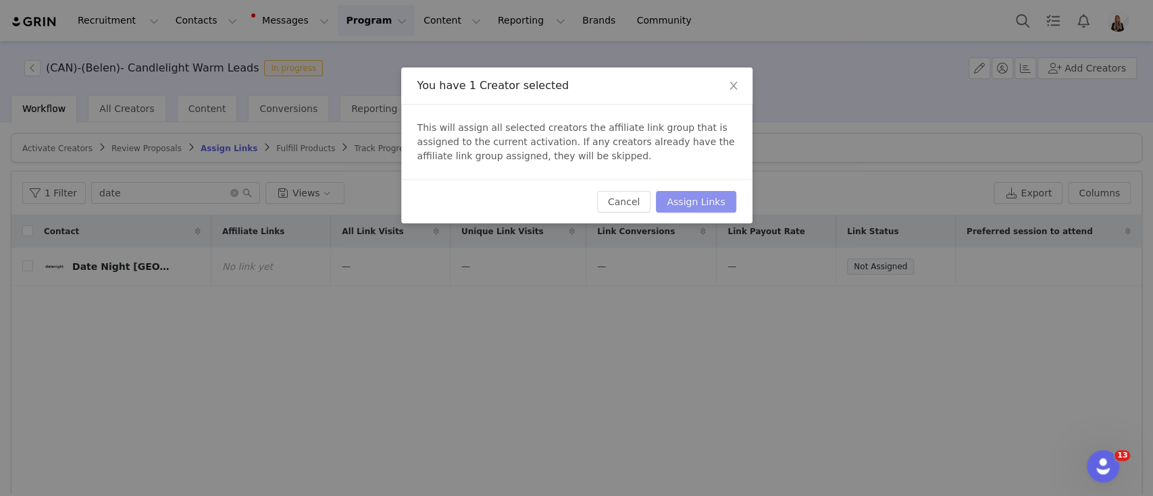
click at [697, 194] on button "Assign Links" at bounding box center [696, 202] width 80 height 22
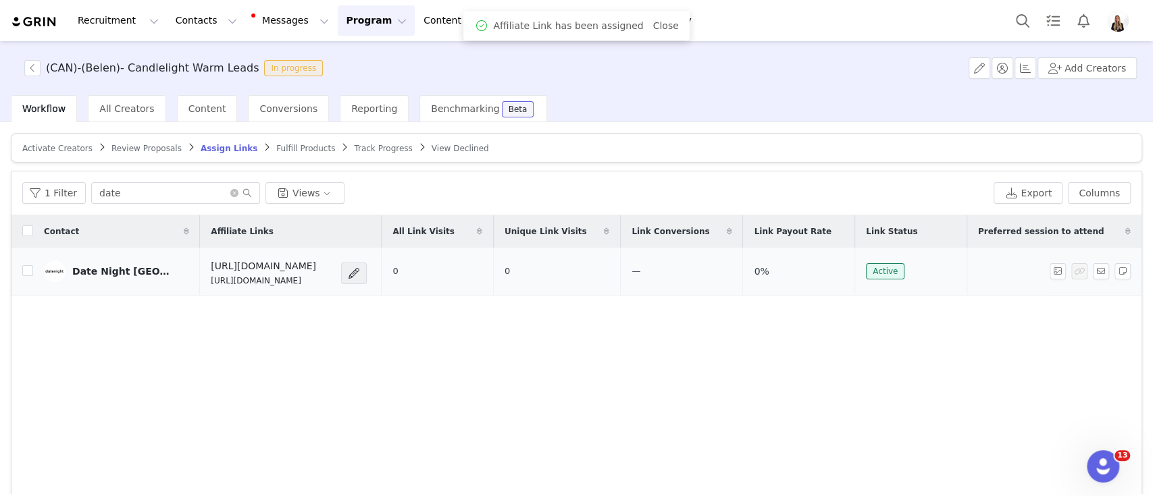
click at [107, 283] on td "Date Night [GEOGRAPHIC_DATA]" at bounding box center [116, 272] width 167 height 48
click at [134, 267] on div "Date Night [GEOGRAPHIC_DATA]" at bounding box center [122, 271] width 101 height 11
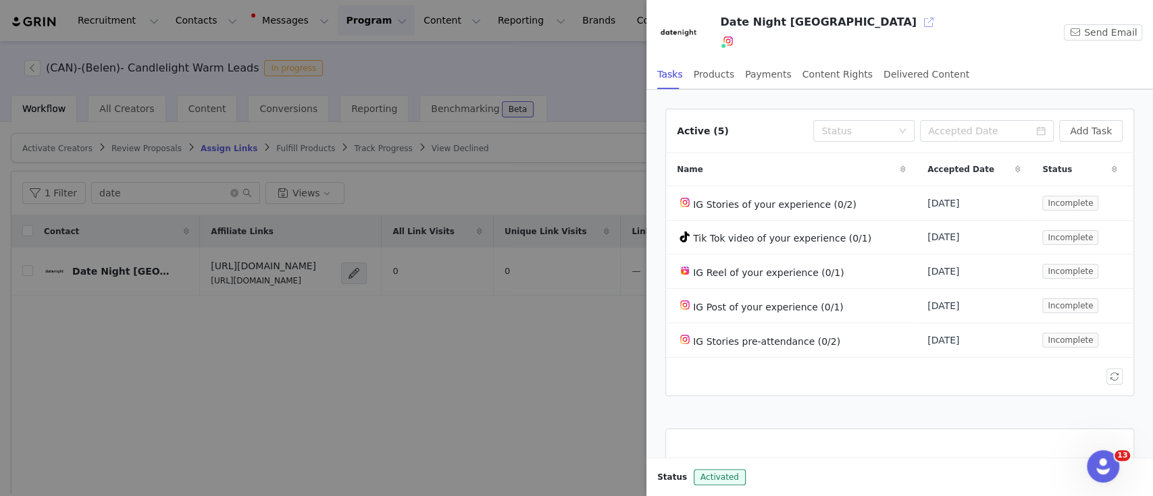
click at [811, 28] on button "button" at bounding box center [929, 22] width 22 height 22
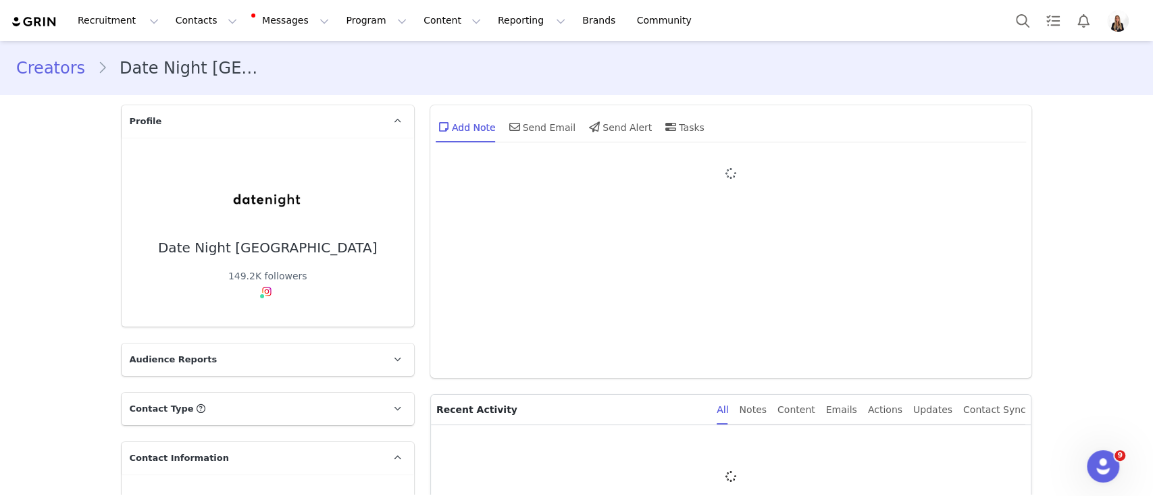
type input "+1 ([GEOGRAPHIC_DATA])"
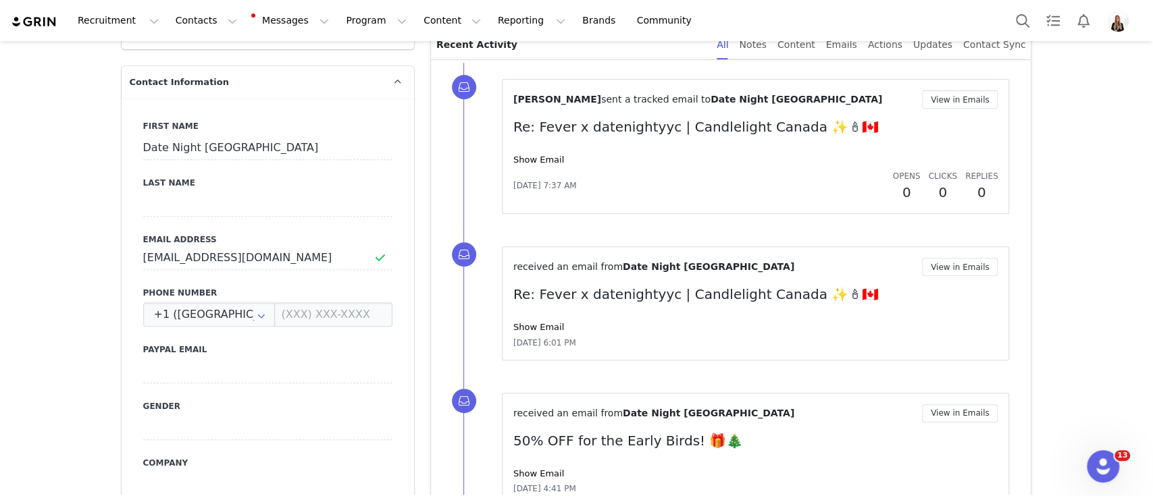
scroll to position [396, 0]
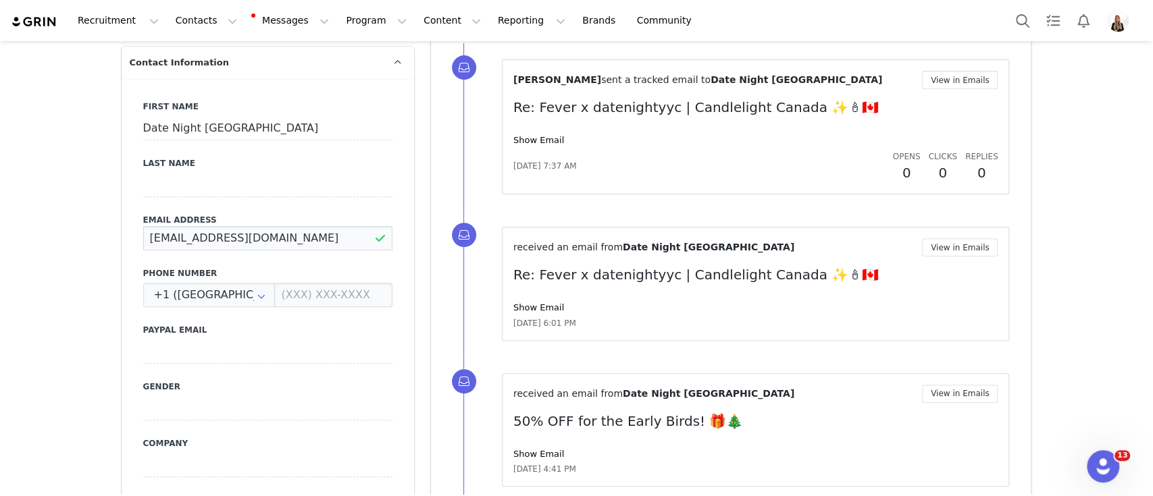
click at [173, 234] on input "[EMAIL_ADDRESS][DOMAIN_NAME]" at bounding box center [267, 238] width 249 height 24
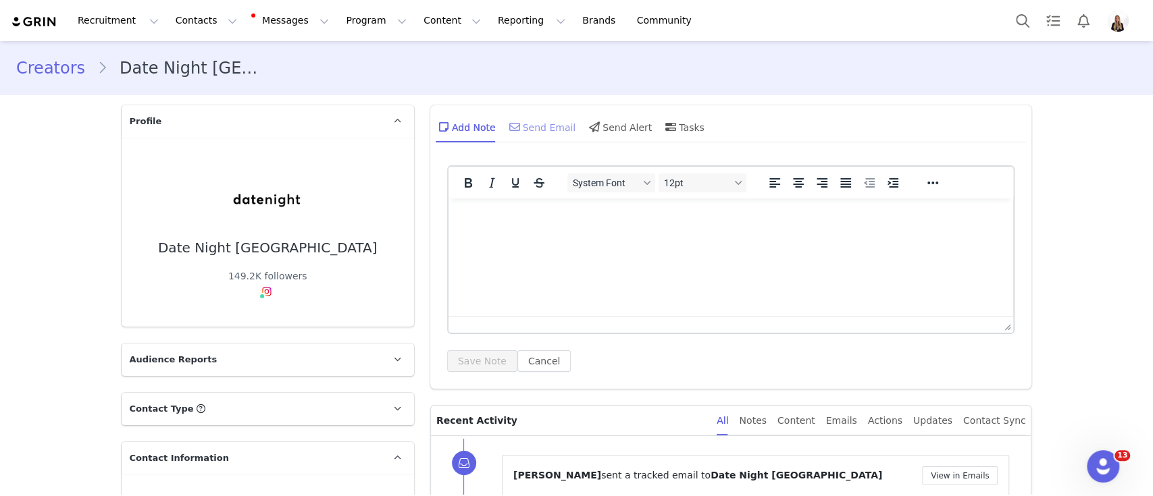
click at [527, 137] on div "Send Email" at bounding box center [542, 127] width 70 height 32
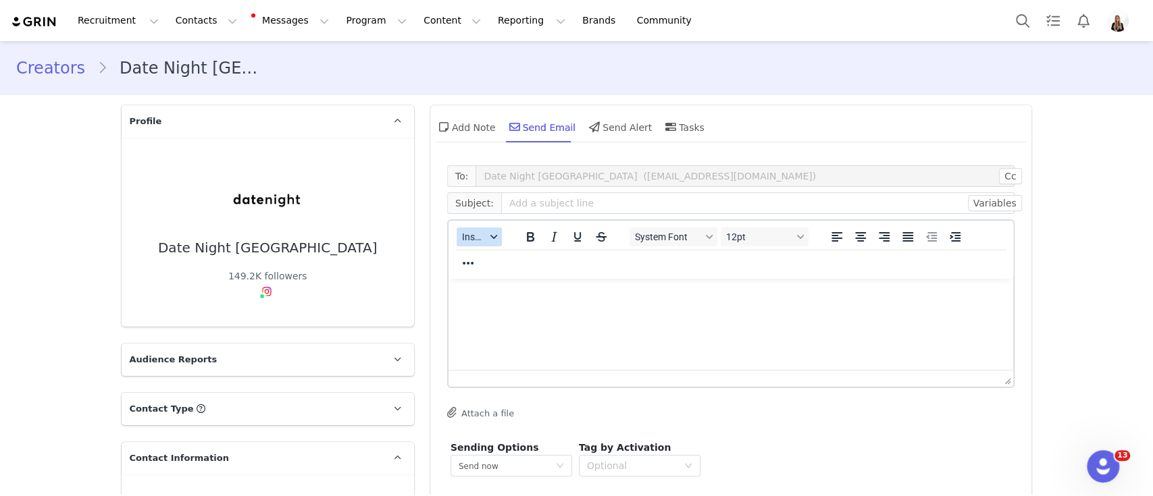
click at [468, 245] on button "Insert" at bounding box center [479, 237] width 45 height 19
click at [507, 253] on div "Insert Template" at bounding box center [522, 261] width 122 height 16
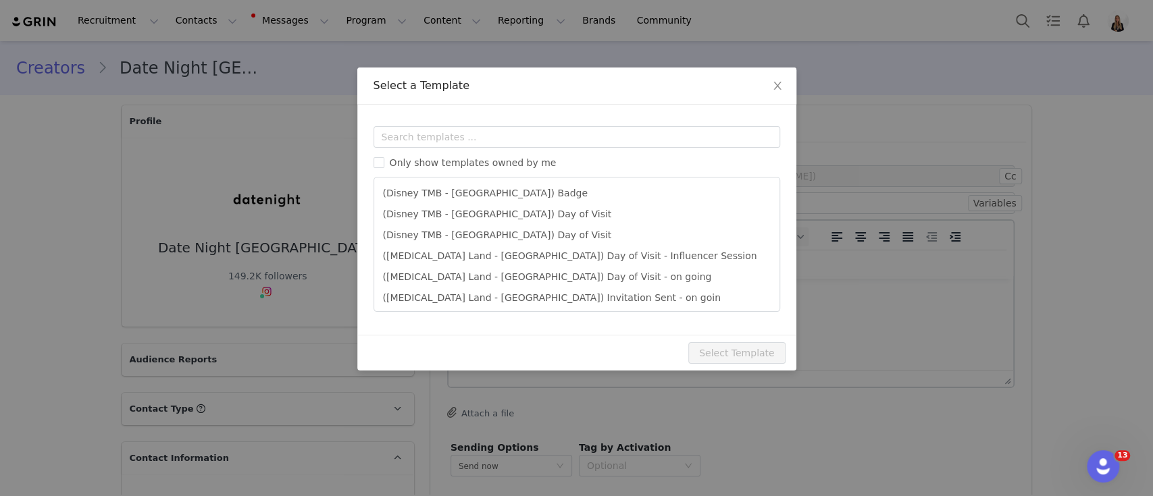
click at [491, 148] on div "Only show templates owned by me (Disney TMB - Abu Dhabi) Badge (Disney TMB - Ab…" at bounding box center [577, 219] width 407 height 186
click at [471, 145] on input "text" at bounding box center [577, 137] width 407 height 22
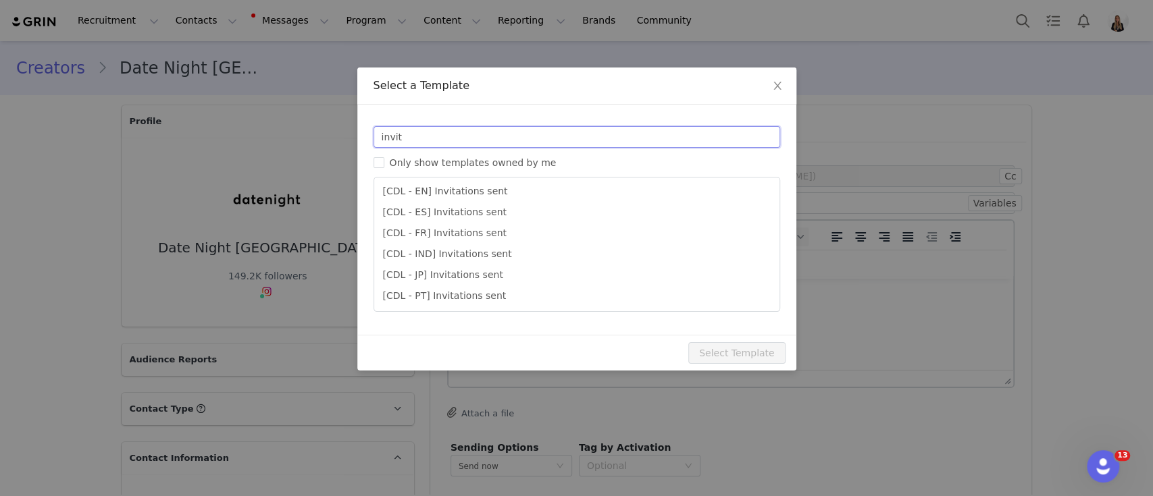
scroll to position [505, 0]
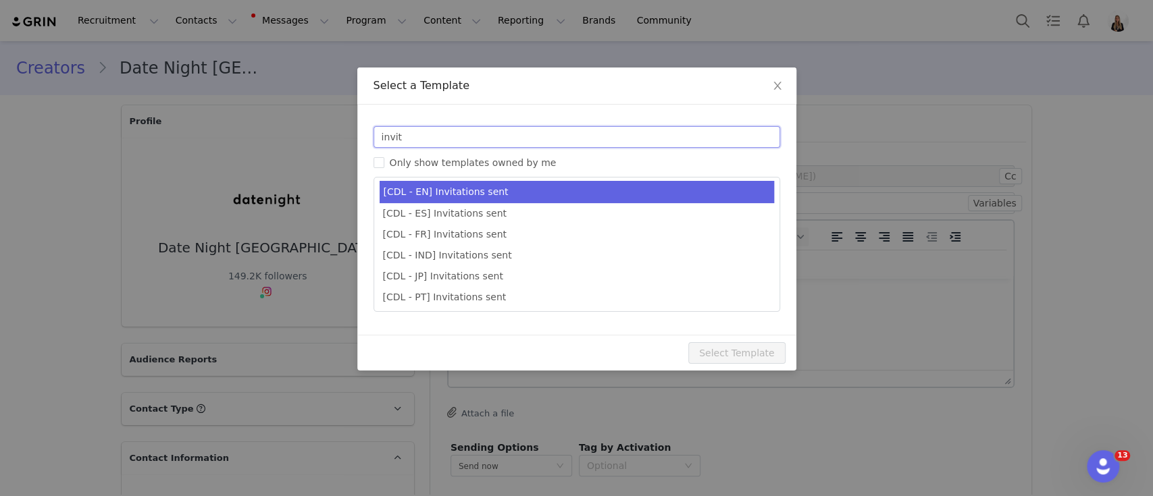
type input "invit"
click at [511, 186] on li "[CDL - EN] Invitations sent" at bounding box center [577, 192] width 394 height 22
type input "Your invitations for Candlelight have been requested! 🕯️✨"
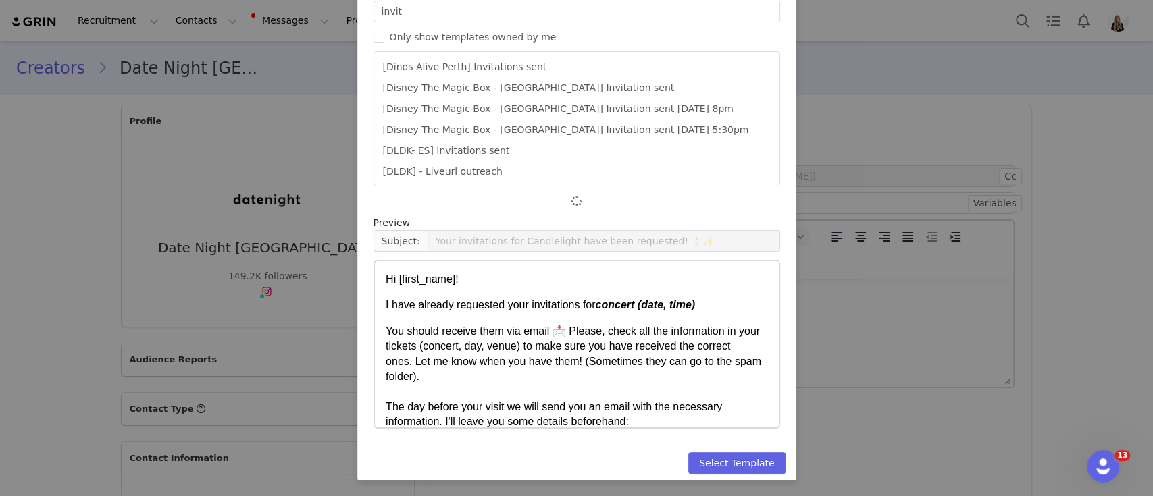
scroll to position [103, 0]
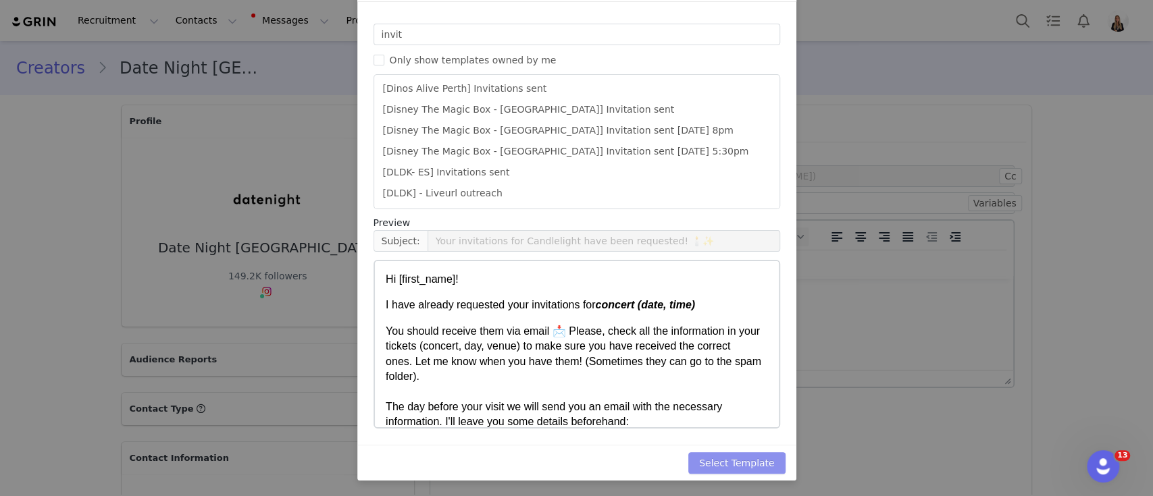
click at [724, 464] on button "Select Template" at bounding box center [736, 464] width 97 height 22
type input "Your invitations for Candlelight have been requested! 🕯️✨"
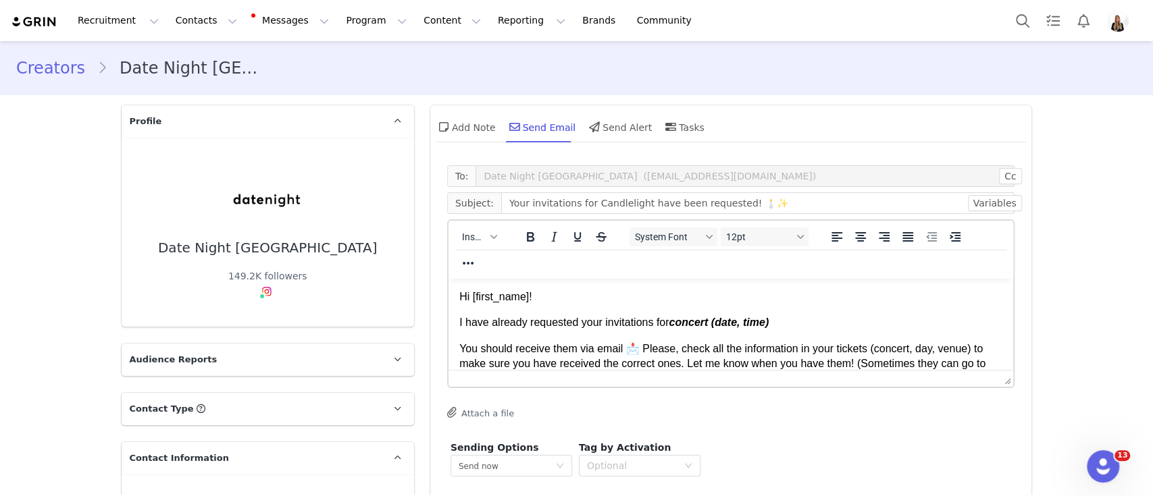
scroll to position [0, 0]
drag, startPoint x: 670, startPoint y: 323, endPoint x: 820, endPoint y: 335, distance: 150.4
click at [820, 335] on body "Hi First Name ! I have already requested your invitations for concert (date, ti…" at bounding box center [731, 443] width 544 height 307
drag, startPoint x: 798, startPoint y: 330, endPoint x: 670, endPoint y: 323, distance: 128.5
click at [670, 323] on p "I have already requested your invitations for concert (date, time)" at bounding box center [731, 322] width 544 height 15
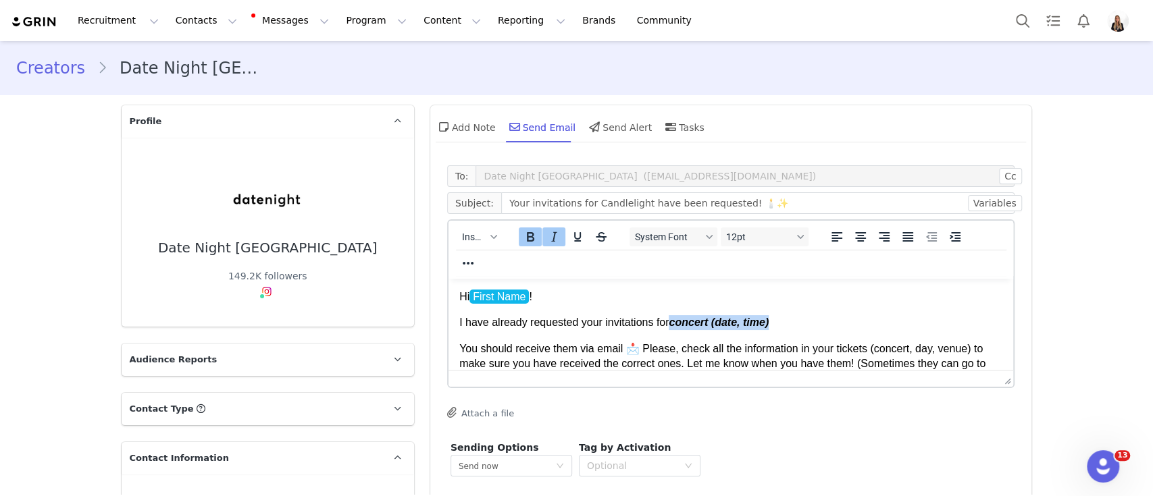
paste body "Rich Text Area. Press ALT-0 for help."
drag, startPoint x: 672, startPoint y: 319, endPoint x: 940, endPoint y: 319, distance: 267.5
click at [940, 319] on p "I have already requested your invitations for Candlelight: Tribute to Taylor Sw…" at bounding box center [731, 322] width 544 height 15
click at [532, 230] on button "Bold" at bounding box center [529, 237] width 23 height 19
click at [591, 348] on p "You should receive them via email 📩 Please, check all the information in your t…" at bounding box center [731, 387] width 544 height 91
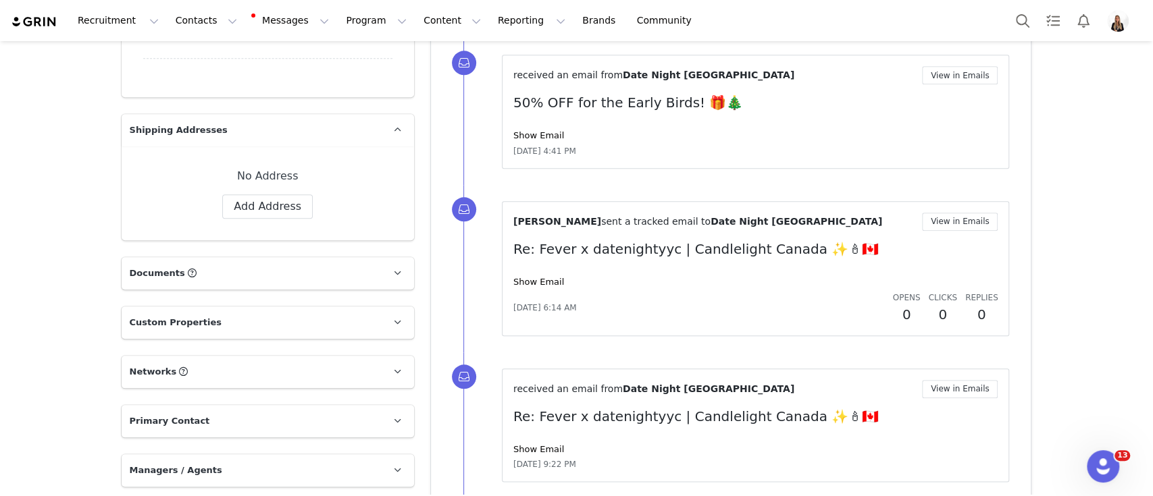
scroll to position [1818, 0]
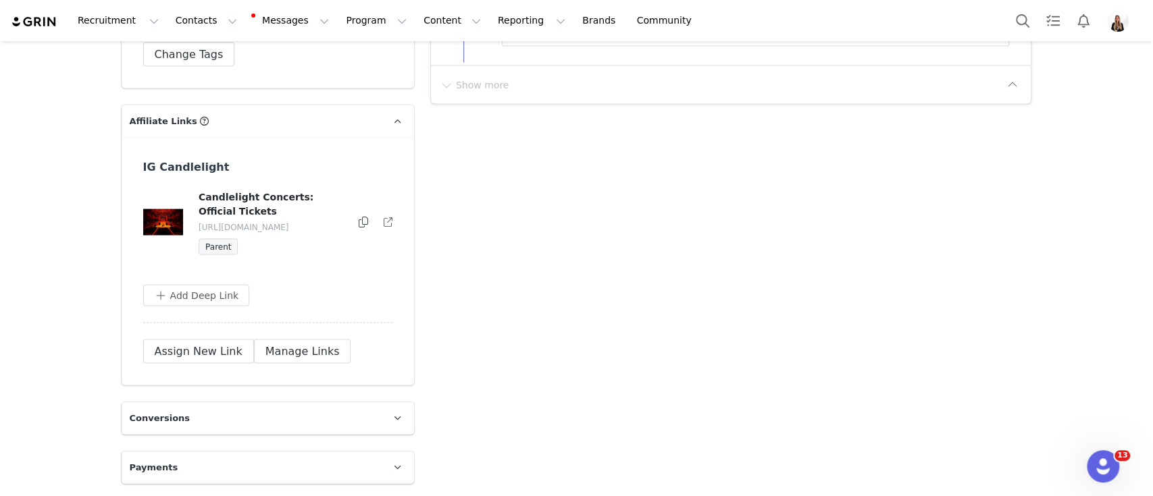
click at [359, 217] on icon at bounding box center [363, 222] width 9 height 11
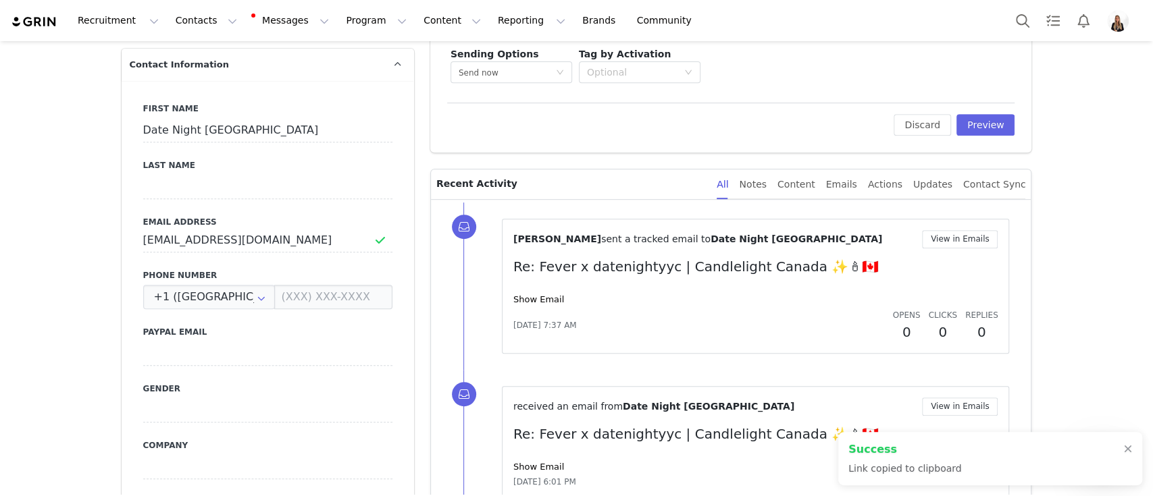
scroll to position [0, 0]
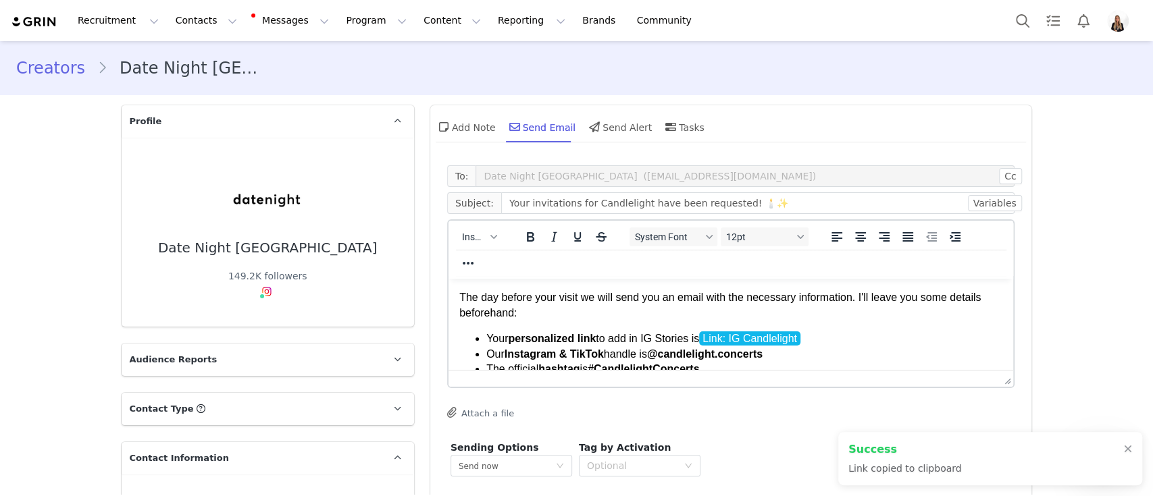
click at [850, 344] on li "Your personalized link to add in IG Stories is Link: IG Candlelight" at bounding box center [744, 339] width 517 height 15
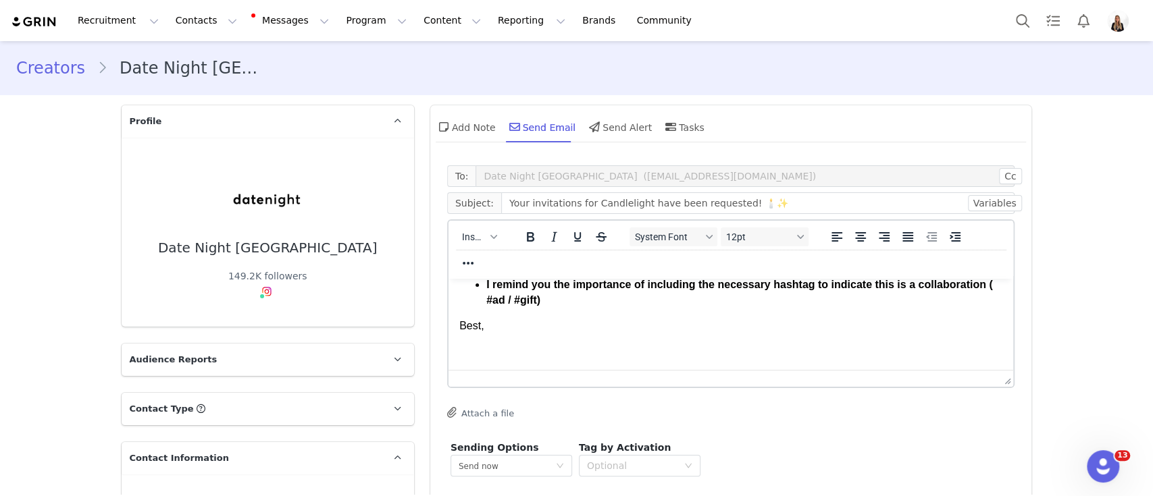
click at [495, 334] on body "Hi First Name ! I have already requested your invitations for Candlelight: Trib…" at bounding box center [731, 232] width 544 height 307
click at [472, 242] on span "Insert" at bounding box center [474, 237] width 24 height 11
click at [476, 297] on div "Insert Signature" at bounding box center [522, 304] width 122 height 16
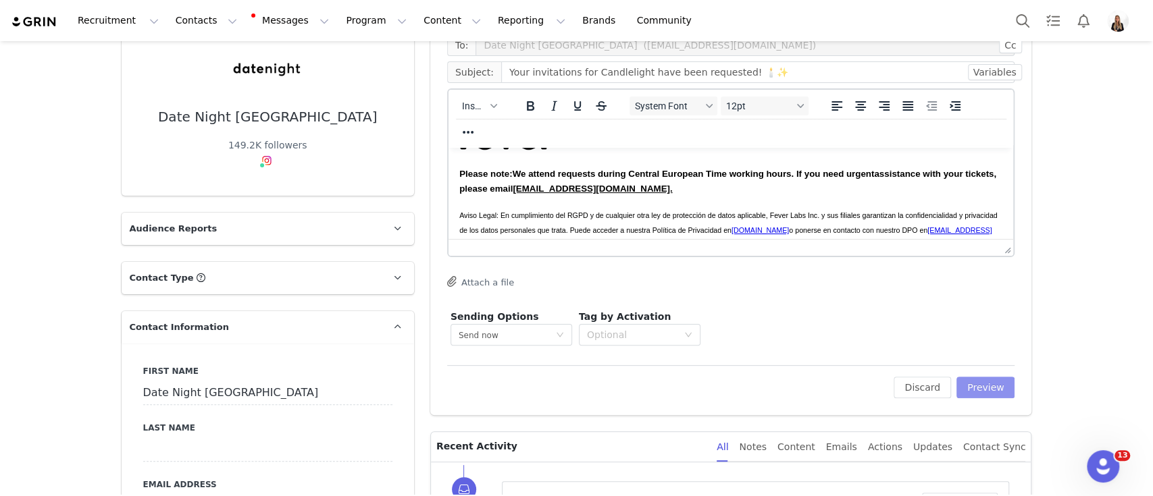
scroll to position [133, 0]
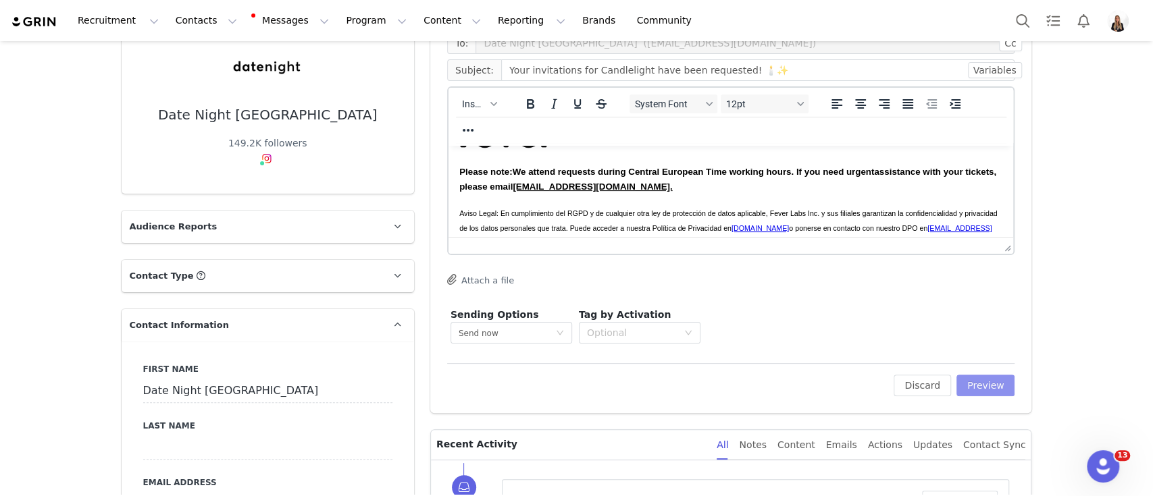
click at [989, 386] on button "Preview" at bounding box center [985, 386] width 59 height 22
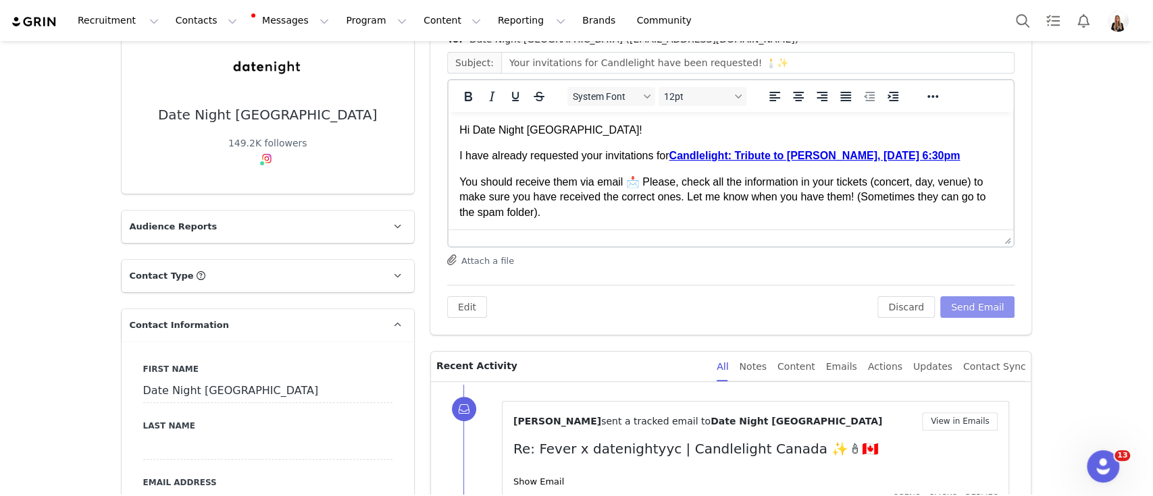
scroll to position [0, 0]
click at [989, 305] on button "Send Email" at bounding box center [977, 308] width 75 height 22
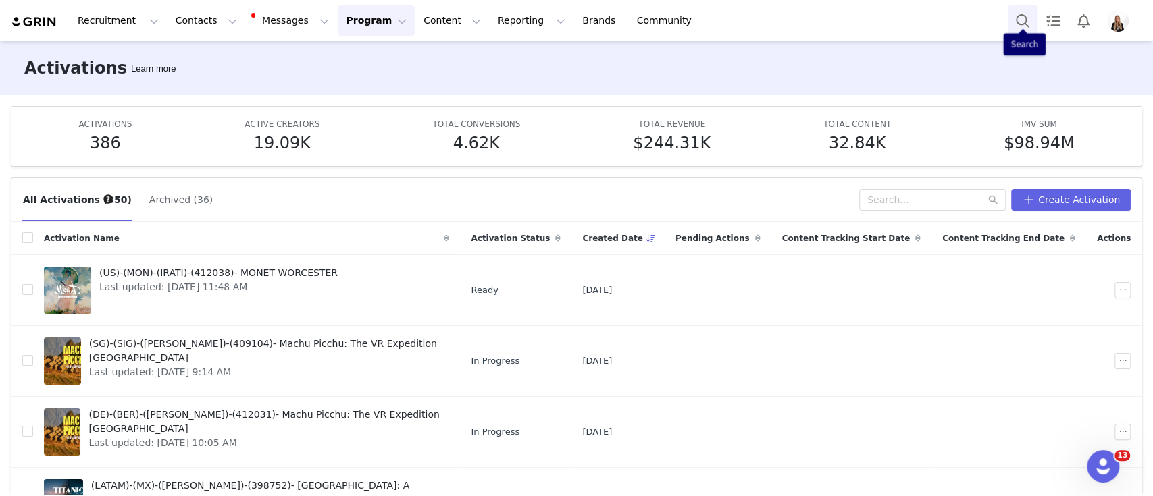
click at [1018, 26] on button "Search" at bounding box center [1023, 20] width 30 height 30
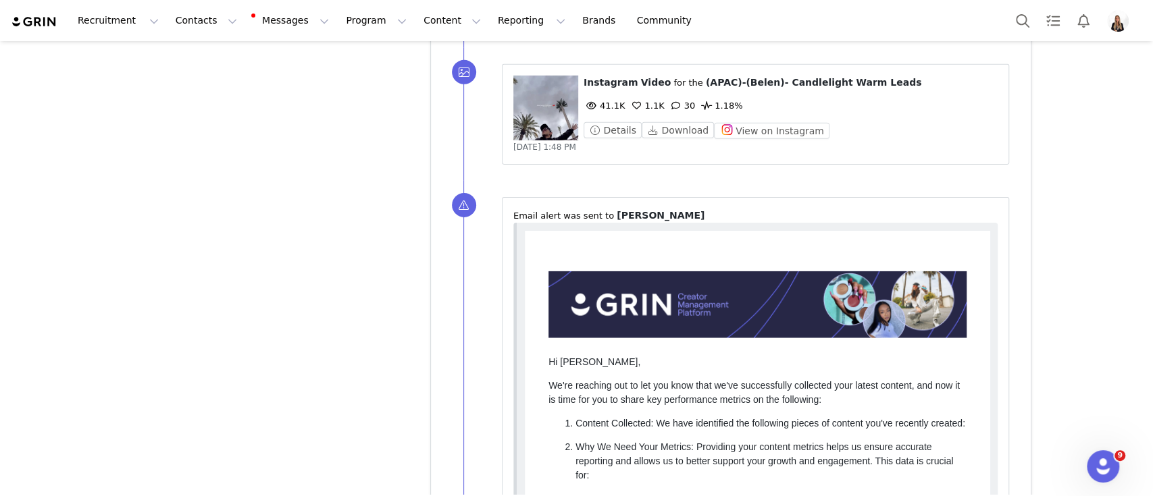
scroll to position [2902, 0]
click at [535, 121] on figure at bounding box center [545, 108] width 65 height 65
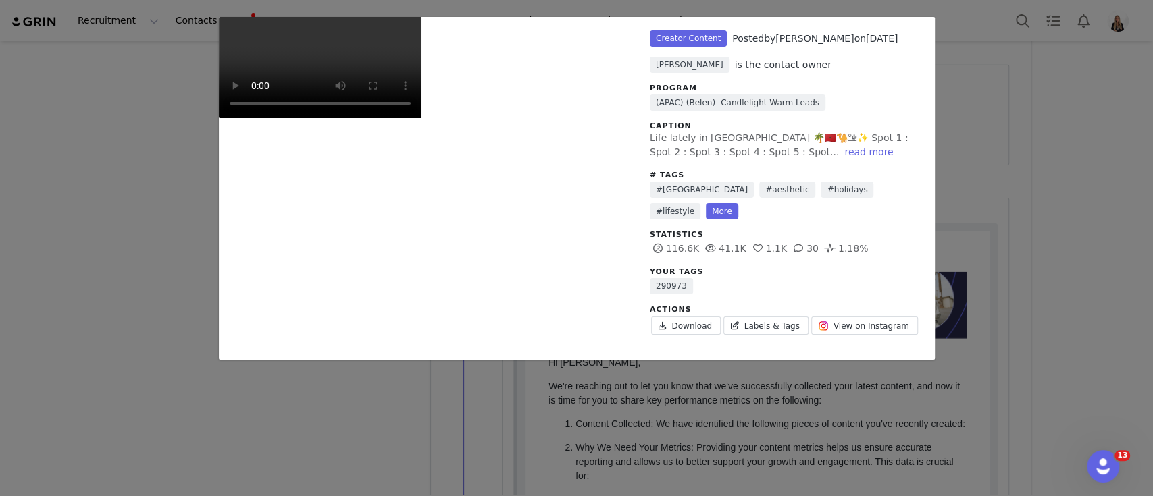
click at [146, 68] on div "Unlabeled Creator Content Posted by [PERSON_NAME] on [DATE] [PERSON_NAME] is th…" at bounding box center [576, 248] width 1153 height 496
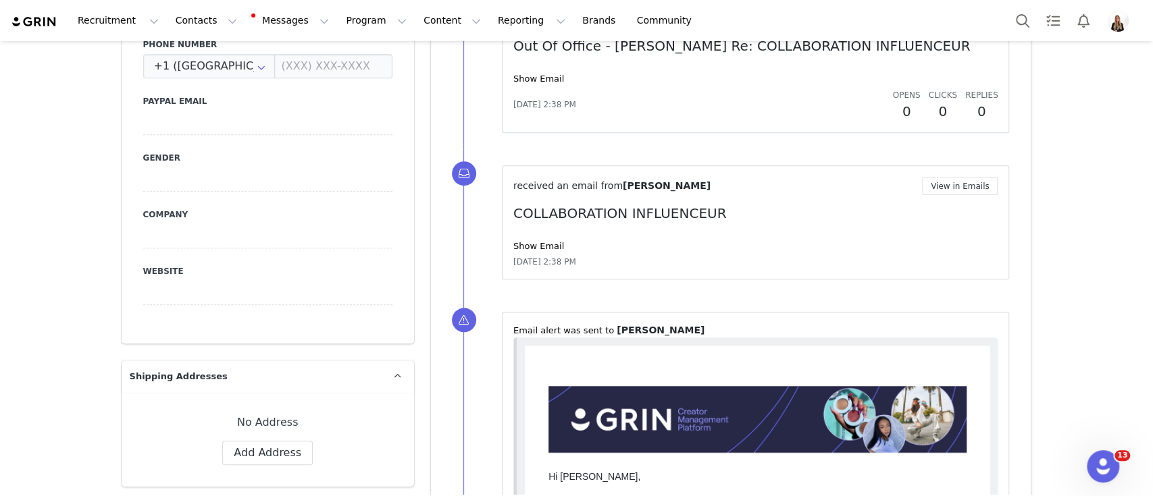
scroll to position [567, 0]
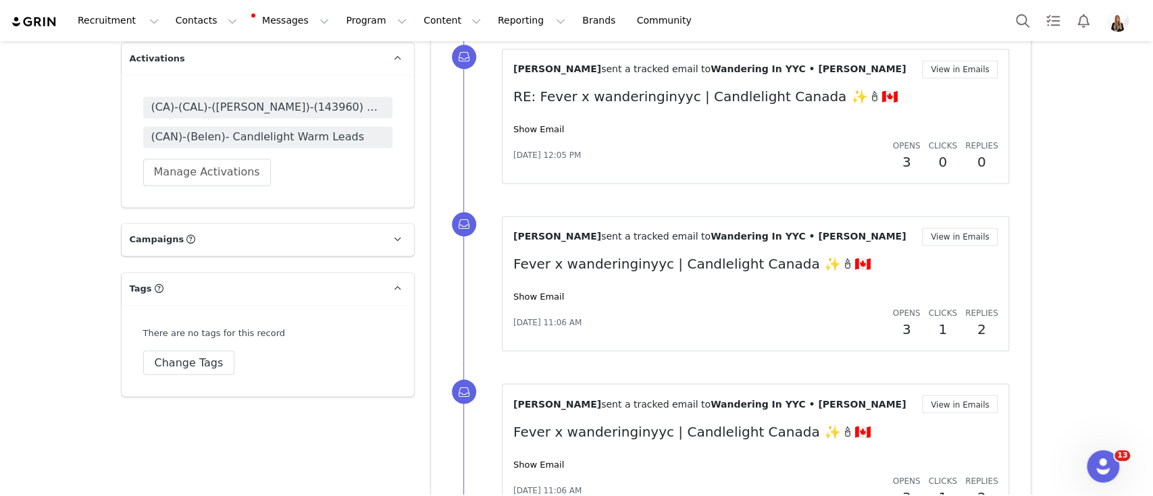
scroll to position [1400, 0]
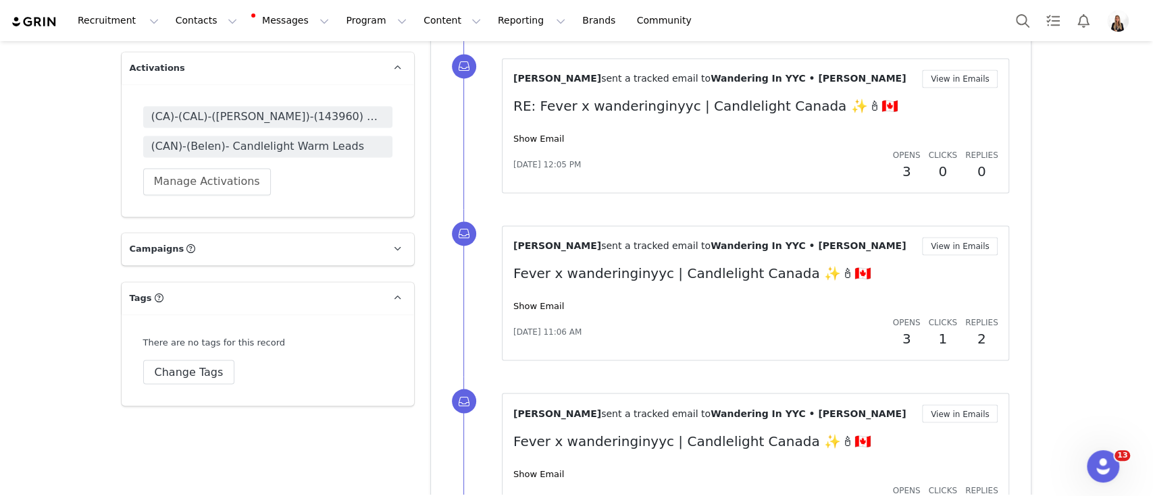
click at [259, 157] on div "(CA)-(CAL)-([PERSON_NAME])-(143960) Mirror Mirror (CAN)-(Belen)- Candlelight Wa…" at bounding box center [267, 150] width 249 height 89
click at [295, 142] on span "(CAN)-(Belen)- Candlelight Warm Leads" at bounding box center [267, 146] width 233 height 16
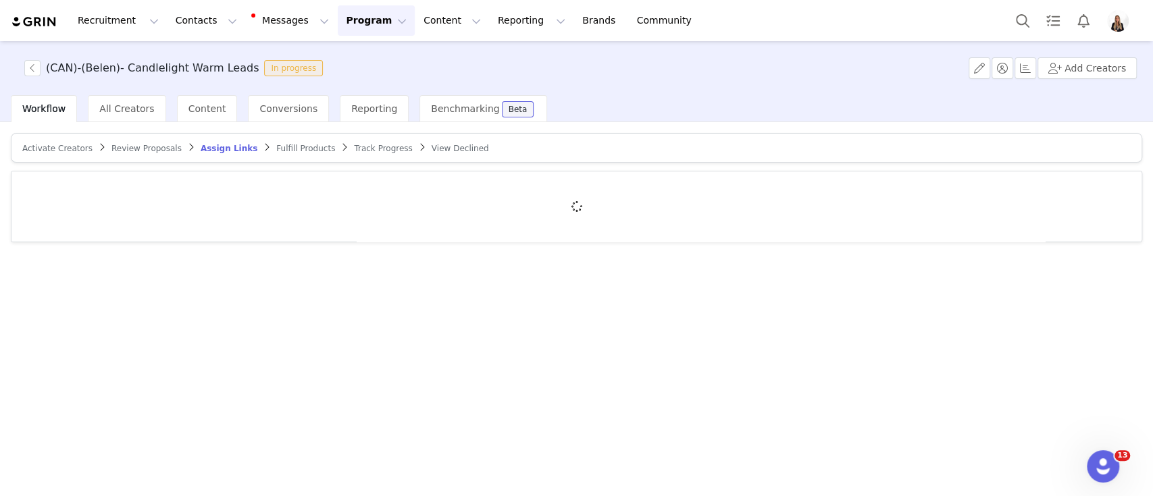
click at [71, 150] on span "Activate Creators" at bounding box center [57, 148] width 70 height 9
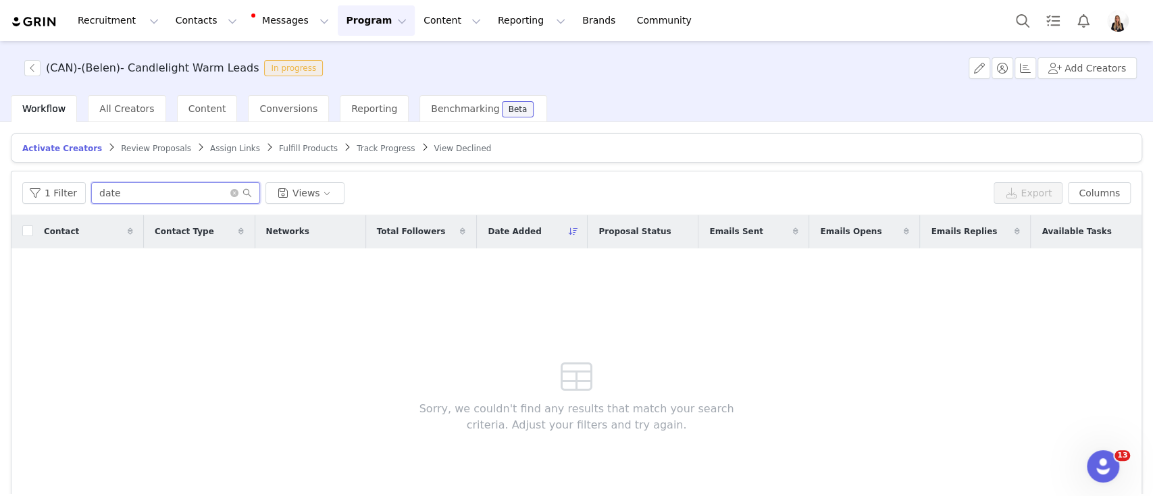
click at [106, 186] on input "date" at bounding box center [175, 193] width 169 height 22
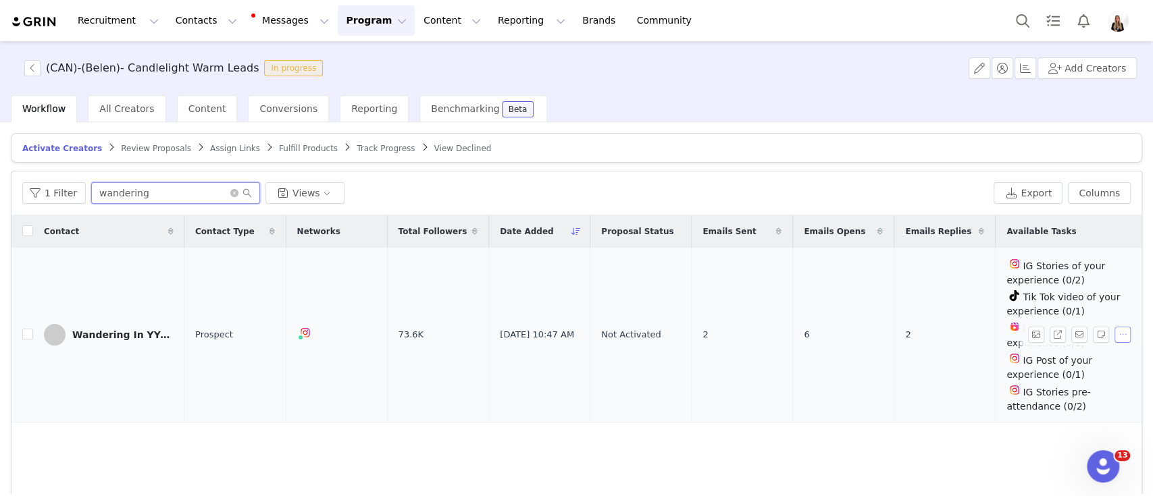
type input "wandering"
click at [811, 334] on button "button" at bounding box center [1122, 335] width 16 height 16
click at [811, 357] on span "Activate Creators" at bounding box center [1077, 356] width 82 height 15
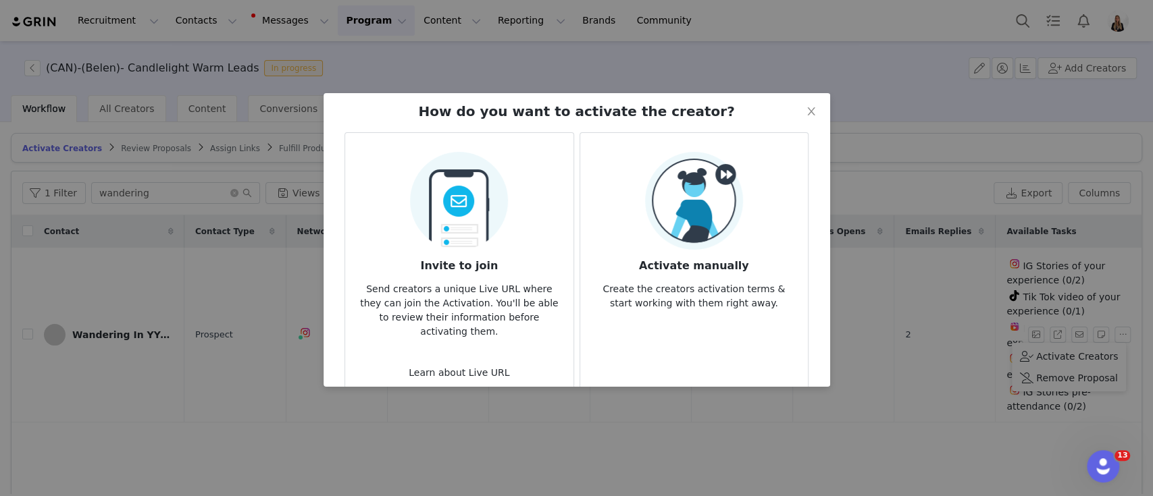
click at [777, 303] on p "Create the creators activation terms & start working with them right away." at bounding box center [694, 292] width 206 height 36
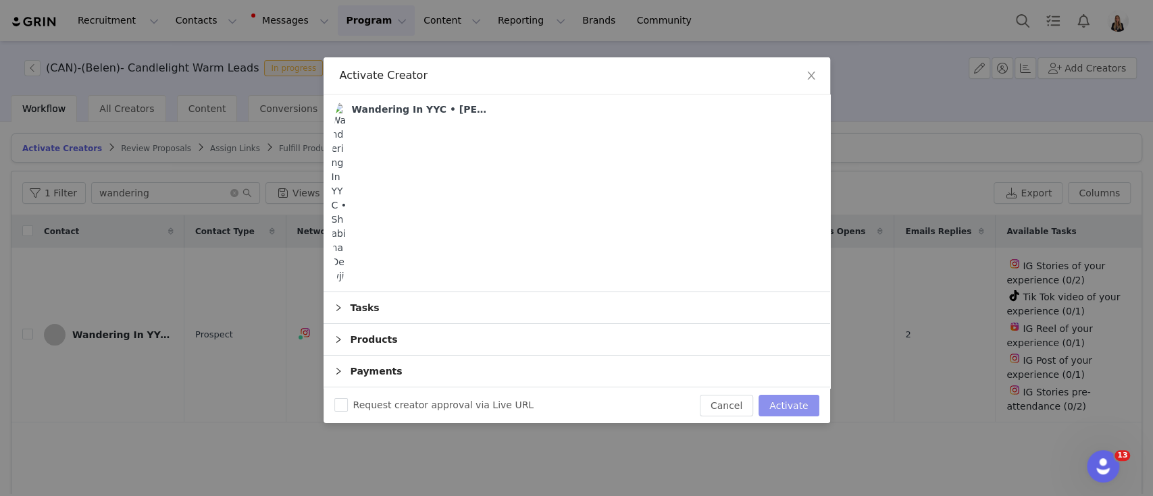
click at [803, 395] on button "Activate" at bounding box center [789, 406] width 60 height 22
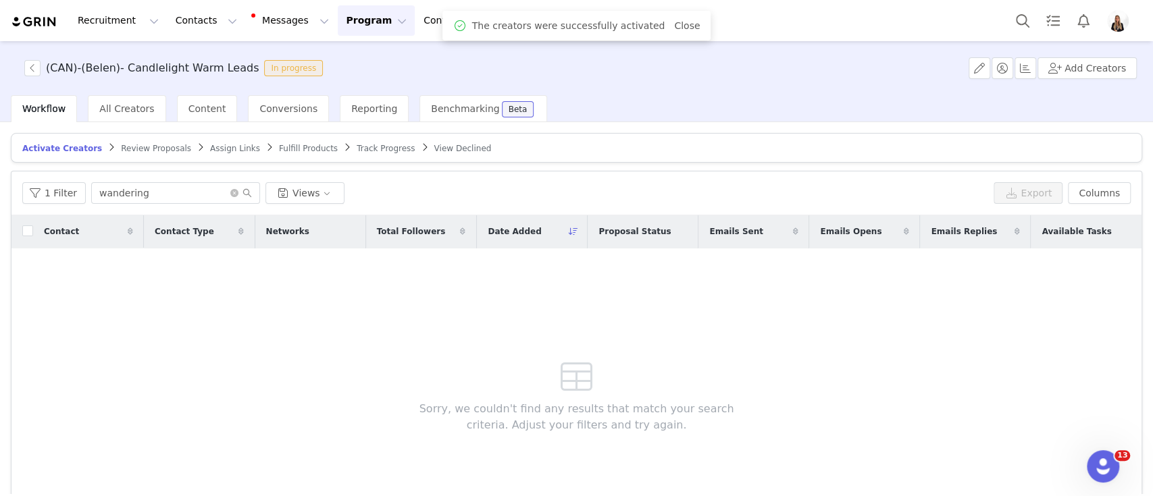
click at [190, 168] on div "Activate Creators Review Proposals Assign Links Fulfill Products Track Progress…" at bounding box center [576, 354] width 1131 height 443
click at [213, 158] on article "Activate Creators Review Proposals Assign Links Fulfill Products Track Progress…" at bounding box center [576, 148] width 1131 height 30
click at [210, 157] on article "Activate Creators Review Proposals Assign Links Fulfill Products Track Progress…" at bounding box center [576, 148] width 1131 height 30
click at [210, 155] on article "Activate Creators Review Proposals Assign Links Fulfill Products Track Progress…" at bounding box center [576, 148] width 1131 height 30
click at [210, 145] on span "Assign Links" at bounding box center [235, 148] width 50 height 9
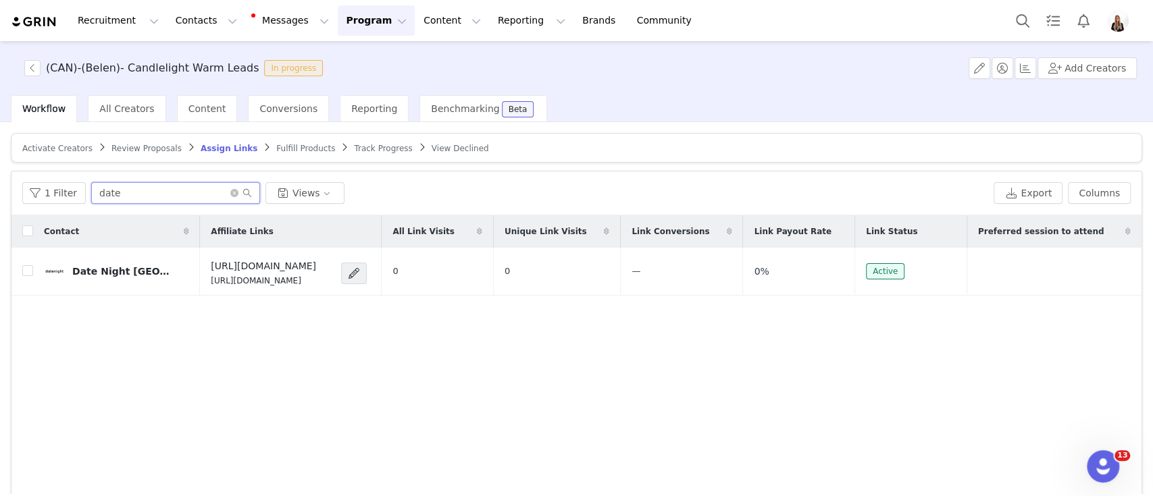
click at [118, 199] on input "date" at bounding box center [175, 193] width 169 height 22
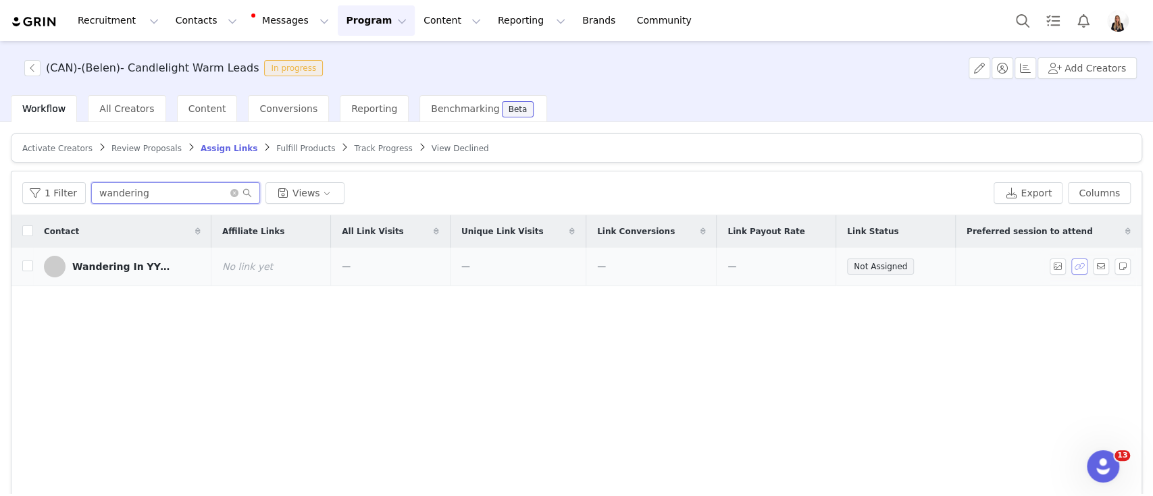
type input "wandering"
click at [811, 262] on button "button" at bounding box center [1079, 267] width 16 height 16
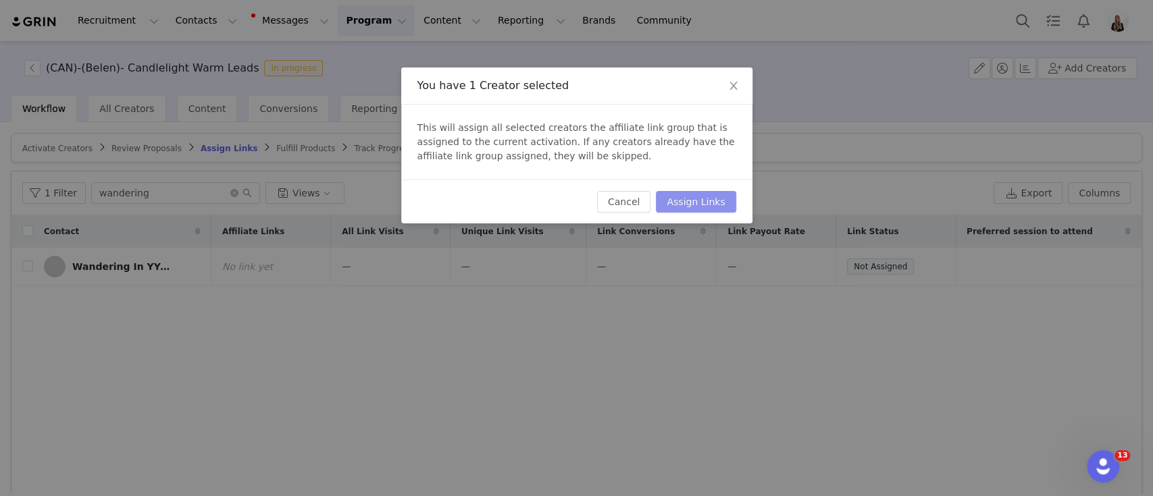
click at [688, 191] on button "Assign Links" at bounding box center [696, 202] width 80 height 22
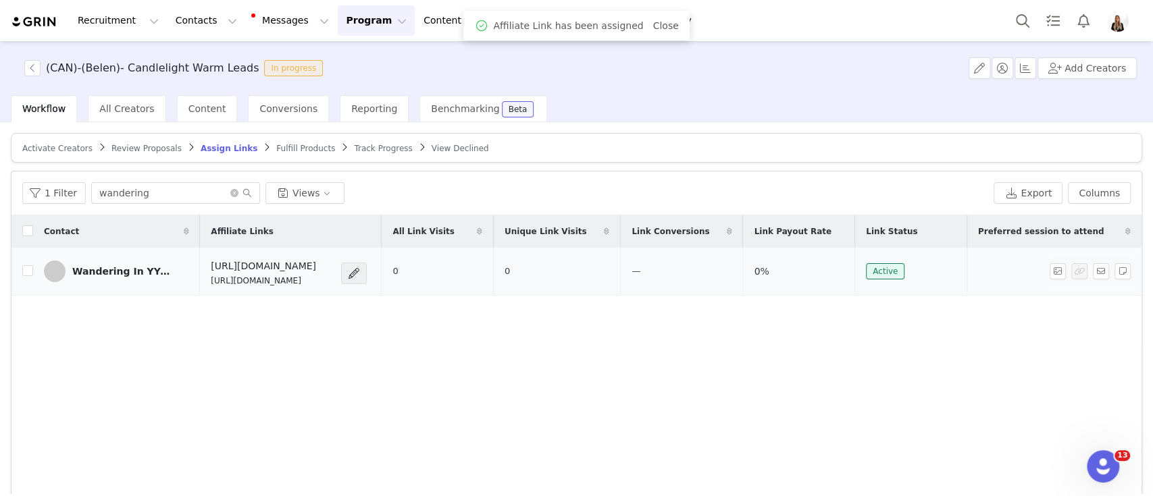
click at [97, 267] on div "Wandering In YYC • [PERSON_NAME]" at bounding box center [122, 271] width 101 height 11
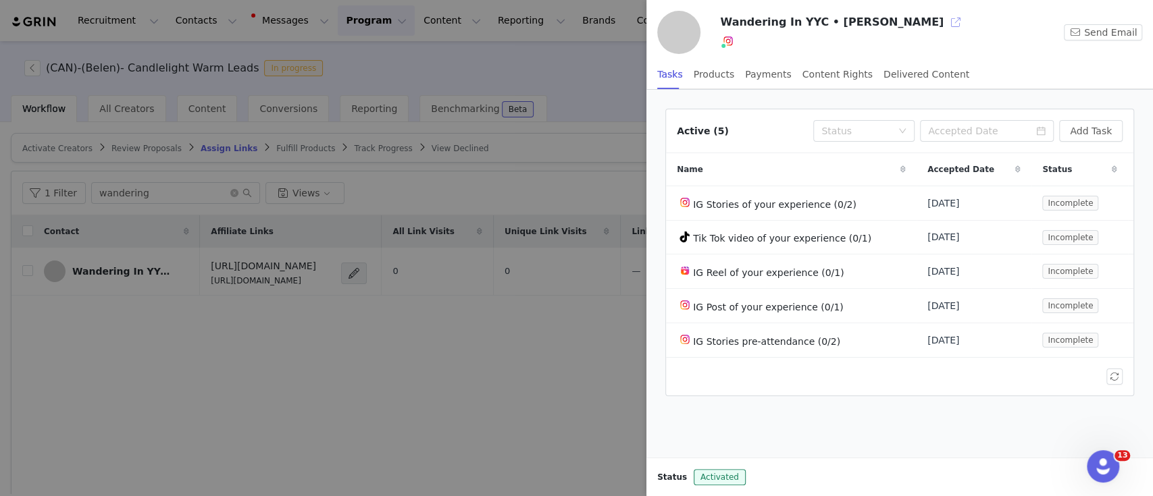
click at [811, 24] on button "button" at bounding box center [956, 22] width 22 height 22
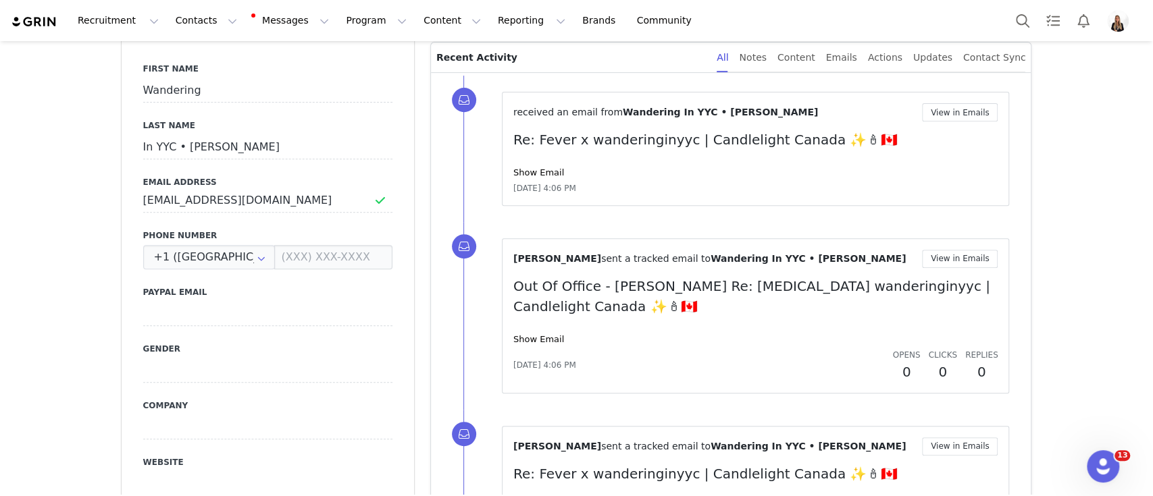
scroll to position [363, 0]
click at [227, 209] on input "[EMAIL_ADDRESS][DOMAIN_NAME]" at bounding box center [267, 200] width 249 height 24
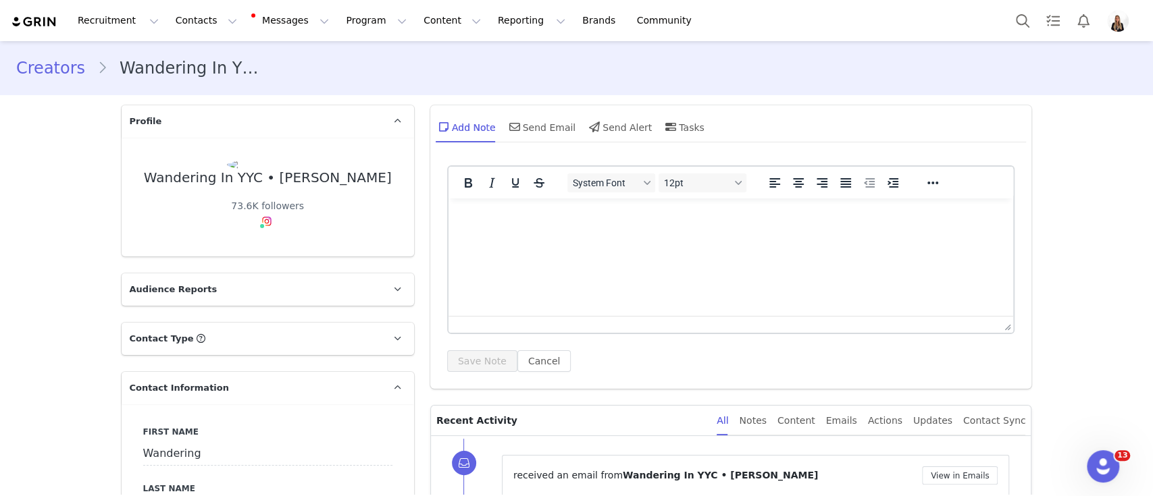
click at [537, 149] on div "Add Note Send Email Send Alert Tasks" at bounding box center [731, 131] width 602 height 53
click at [533, 141] on div "Send Email" at bounding box center [542, 127] width 70 height 32
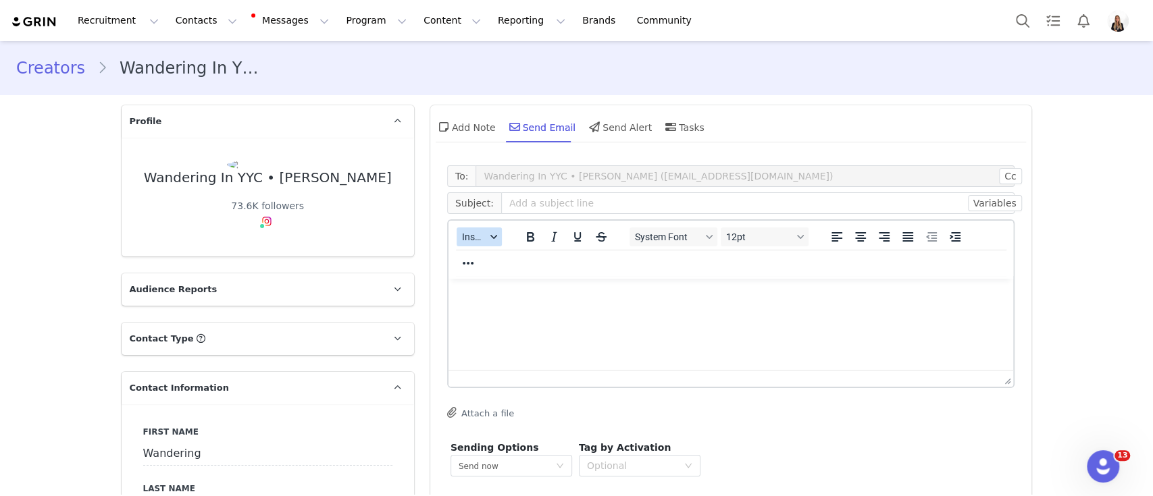
click at [473, 238] on span "Insert" at bounding box center [474, 237] width 24 height 11
click at [503, 263] on div "Insert Template" at bounding box center [522, 261] width 122 height 16
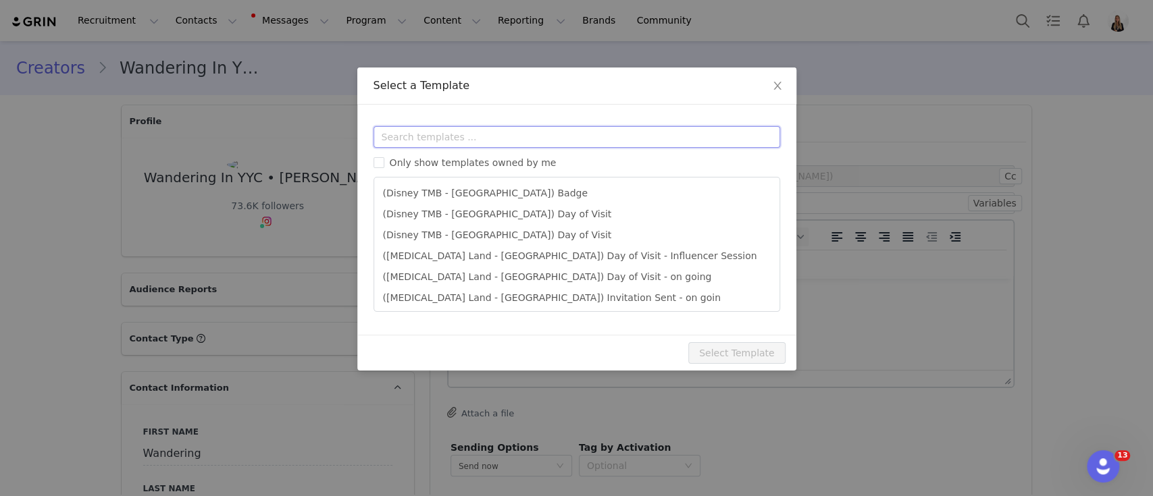
click at [461, 133] on input "text" at bounding box center [577, 137] width 407 height 22
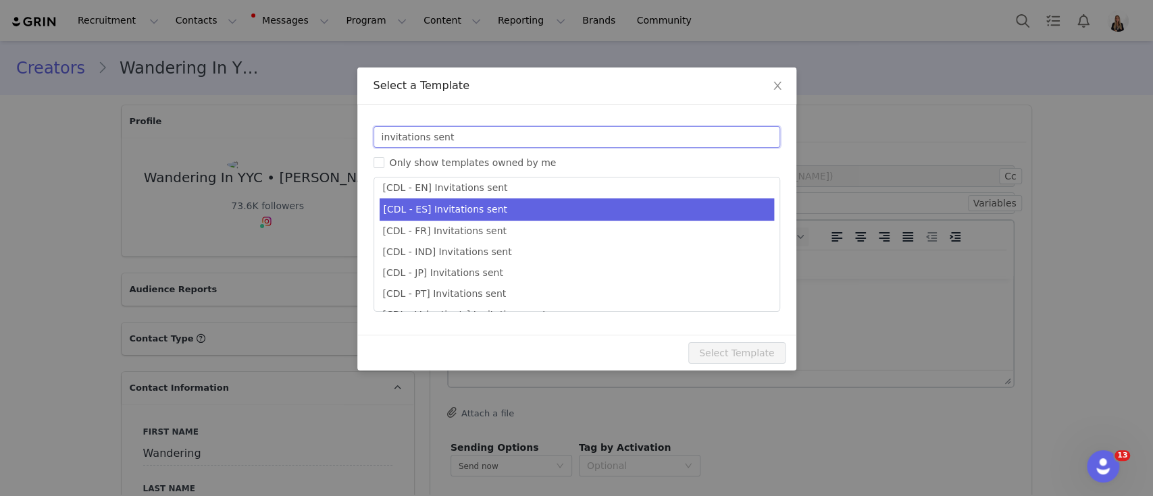
type input "invitations sent"
click at [488, 200] on li "[CDL - ES] Invitations sent" at bounding box center [577, 210] width 394 height 22
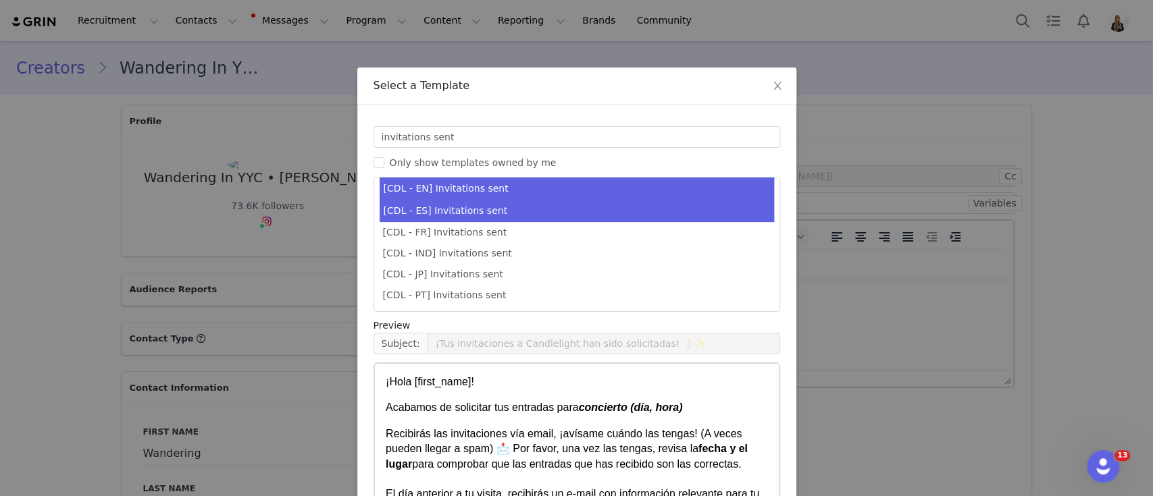
scroll to position [425, 0]
click at [507, 188] on li "[CDL - EN] Invitations sent" at bounding box center [577, 188] width 394 height 22
type input "Your invitations for Candlelight have been requested! 🕯️✨"
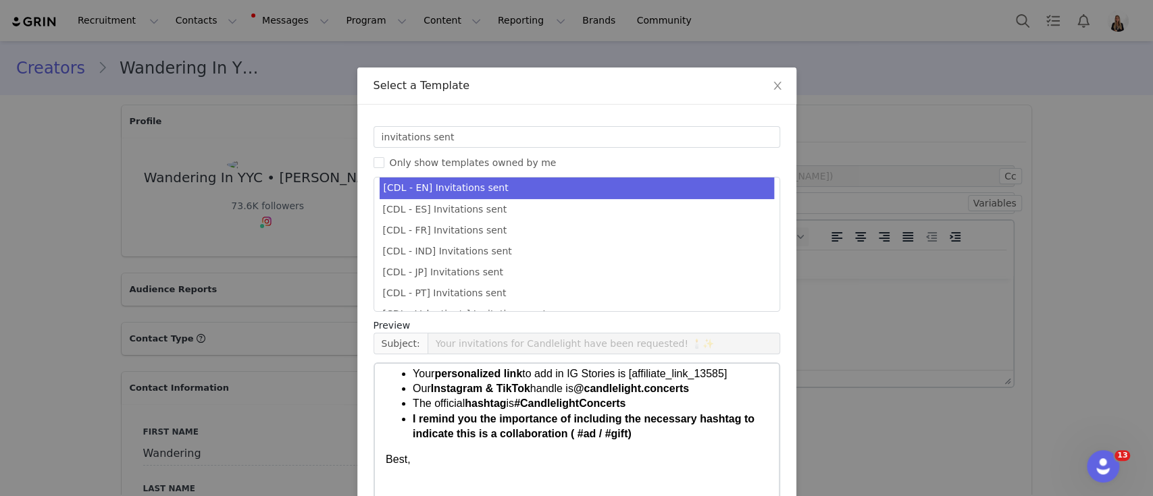
scroll to position [103, 0]
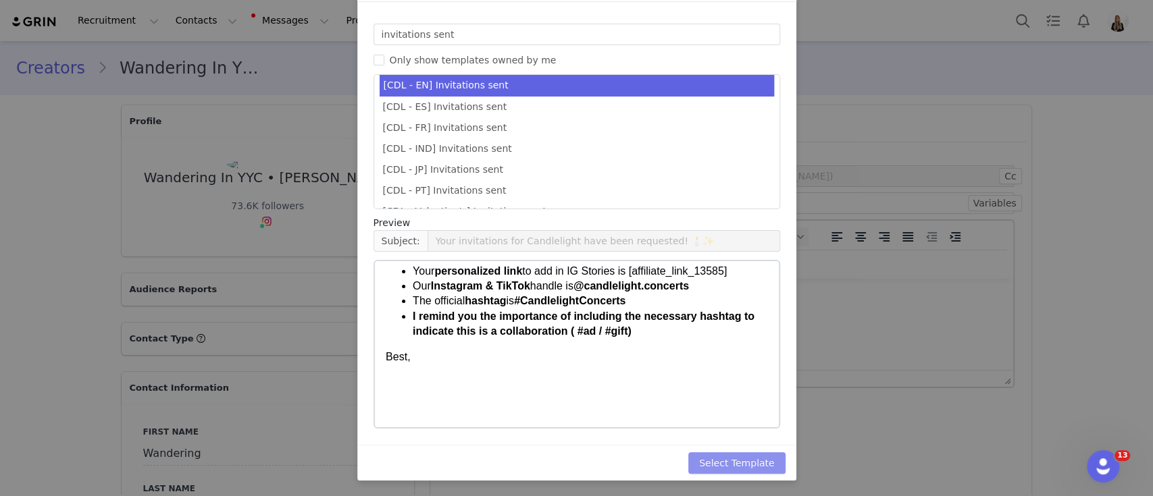
click at [748, 453] on button "Select Template" at bounding box center [736, 464] width 97 height 22
type input "Your invitations for Candlelight have been requested! 🕯️✨"
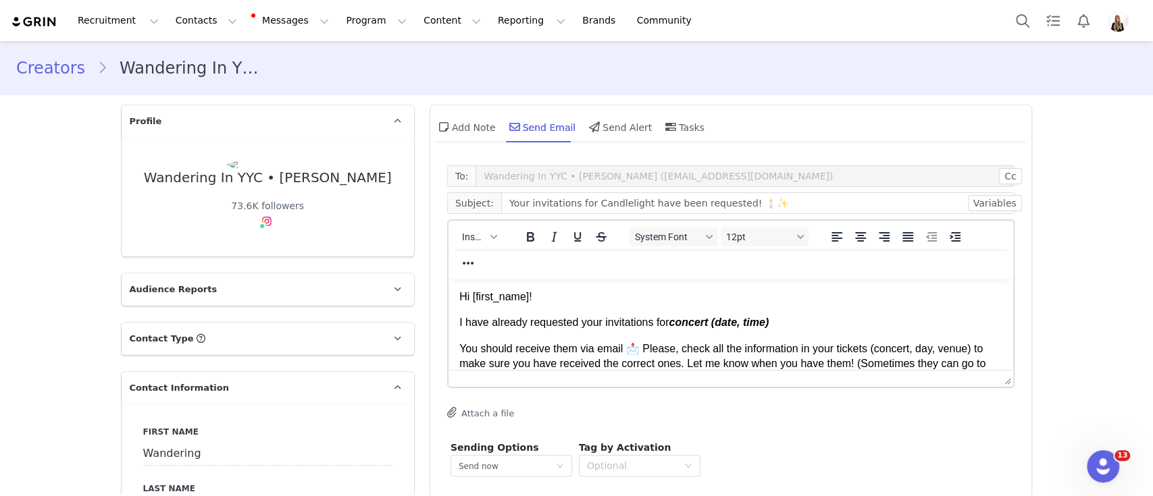
scroll to position [0, 0]
drag, startPoint x: 671, startPoint y: 324, endPoint x: 797, endPoint y: 319, distance: 125.7
click at [797, 319] on p "I have already requested your invitations for concert (date, time)" at bounding box center [731, 322] width 544 height 15
drag, startPoint x: 797, startPoint y: 319, endPoint x: 671, endPoint y: 328, distance: 126.7
click at [671, 328] on p "I have already requested your invitations for concert (date, time)" at bounding box center [731, 322] width 544 height 15
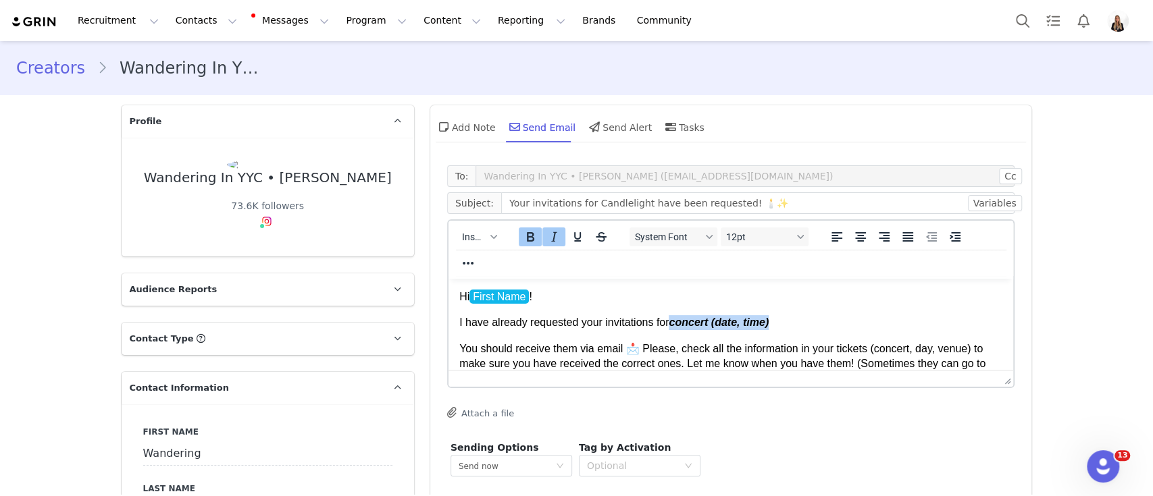
paste body "Rich Text Area. Press ALT-0 for help."
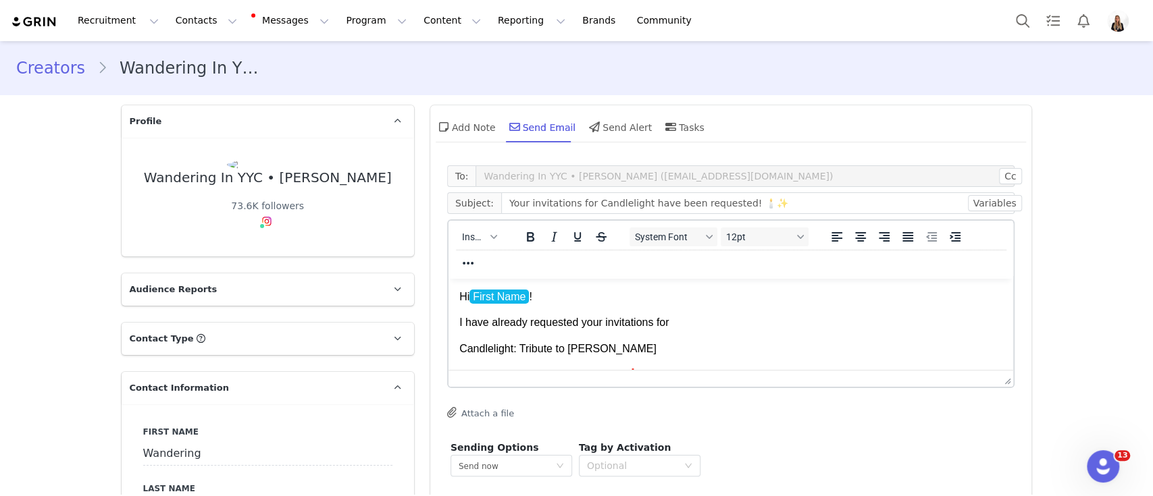
click at [671, 328] on p "I have already requested your invitations for" at bounding box center [731, 322] width 544 height 15
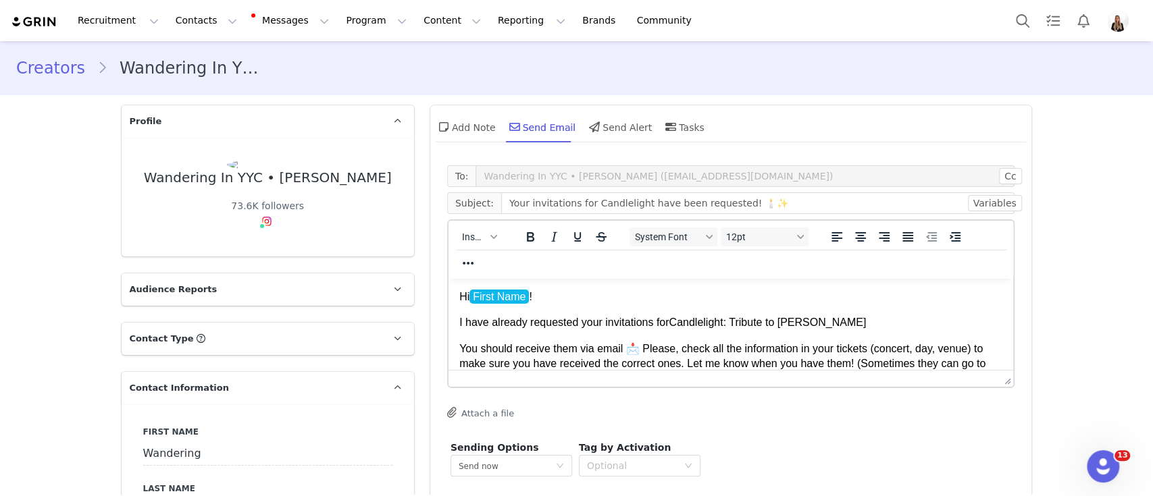
click at [863, 324] on p "I have already requested your invitations for Candlelight: Tribute to Arijit Si…" at bounding box center [731, 322] width 544 height 15
drag, startPoint x: 670, startPoint y: 324, endPoint x: 944, endPoint y: 313, distance: 274.4
click at [944, 313] on body "Hi First Name ! I have already requested your invitations for Candlelight: Trib…" at bounding box center [731, 443] width 544 height 307
click at [532, 230] on button "Bold" at bounding box center [529, 237] width 23 height 19
click at [584, 347] on p "You should receive them via email 📩 Please, check all the information in your t…" at bounding box center [731, 387] width 544 height 91
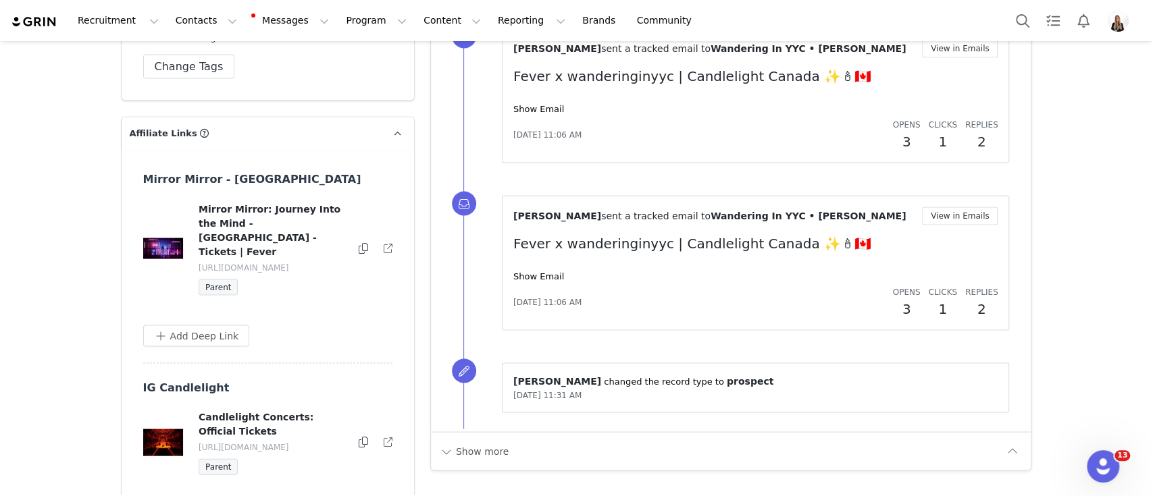
scroll to position [1970, 0]
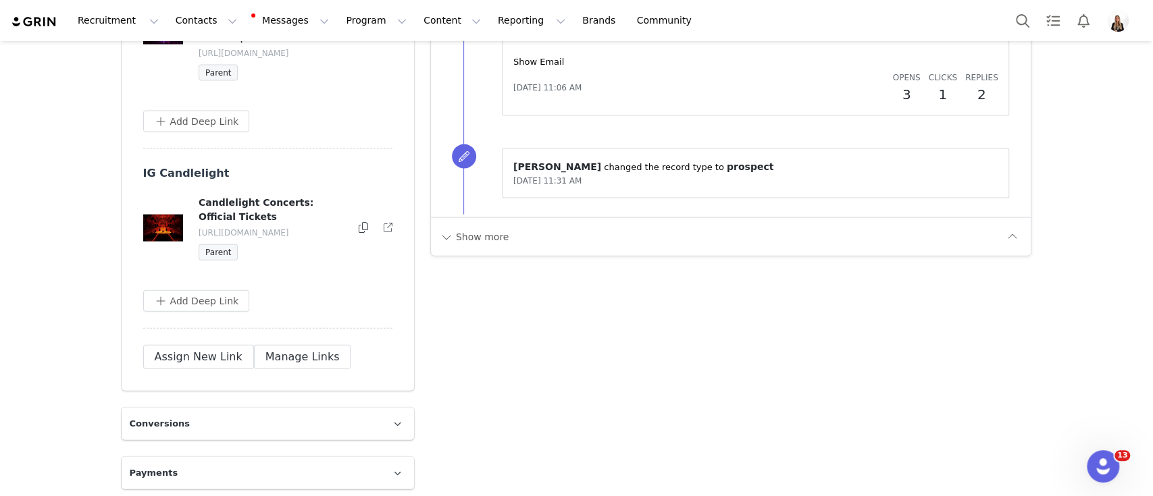
click at [359, 222] on icon at bounding box center [363, 227] width 9 height 11
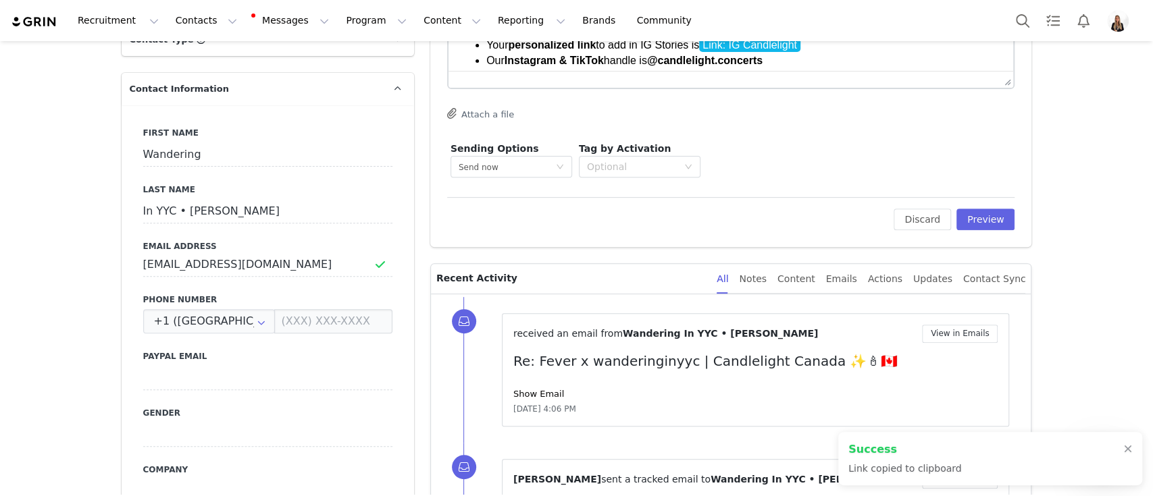
scroll to position [0, 0]
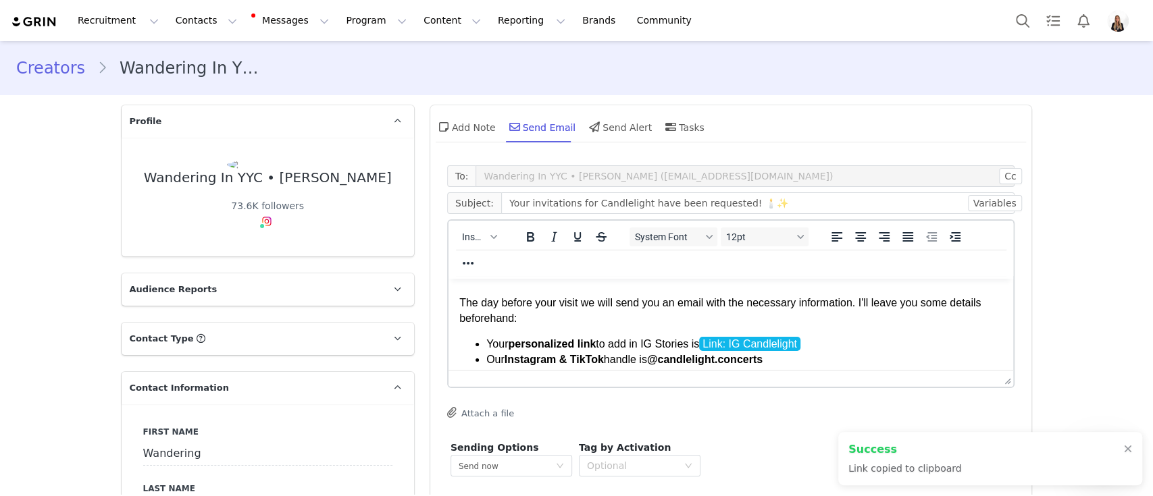
click at [817, 349] on li "Your personalized link to add in IG Stories is Link: IG Candlelight" at bounding box center [744, 344] width 517 height 15
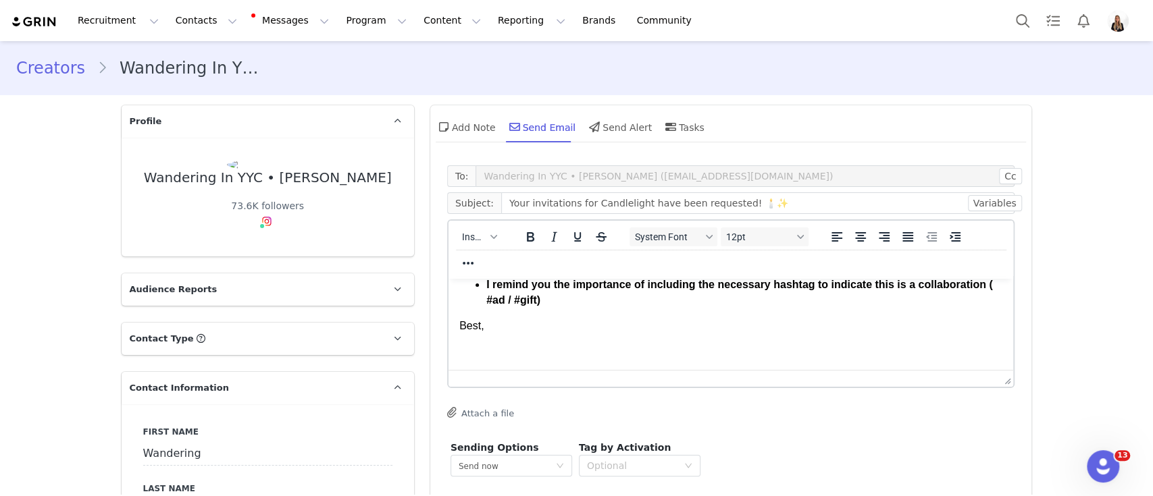
click at [463, 319] on p "Best," at bounding box center [731, 326] width 544 height 15
click at [470, 335] on body "Hi First Name ! I have already requested your invitations for Candlelight: Trib…" at bounding box center [731, 232] width 544 height 307
click at [469, 240] on span "Insert" at bounding box center [474, 237] width 24 height 11
click at [496, 293] on div "Insert Signature" at bounding box center [520, 304] width 135 height 22
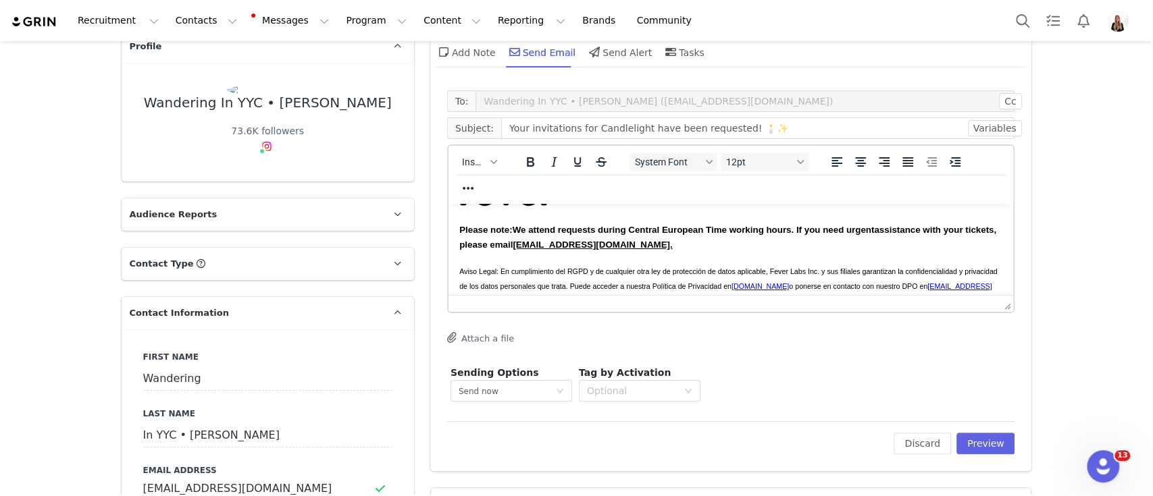
scroll to position [78, 0]
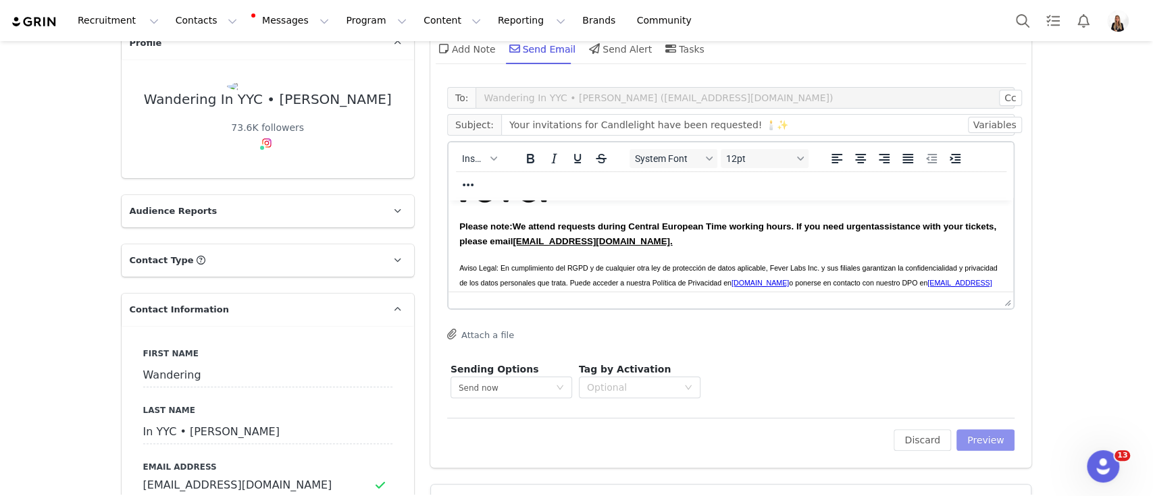
click at [971, 440] on button "Preview" at bounding box center [985, 441] width 59 height 22
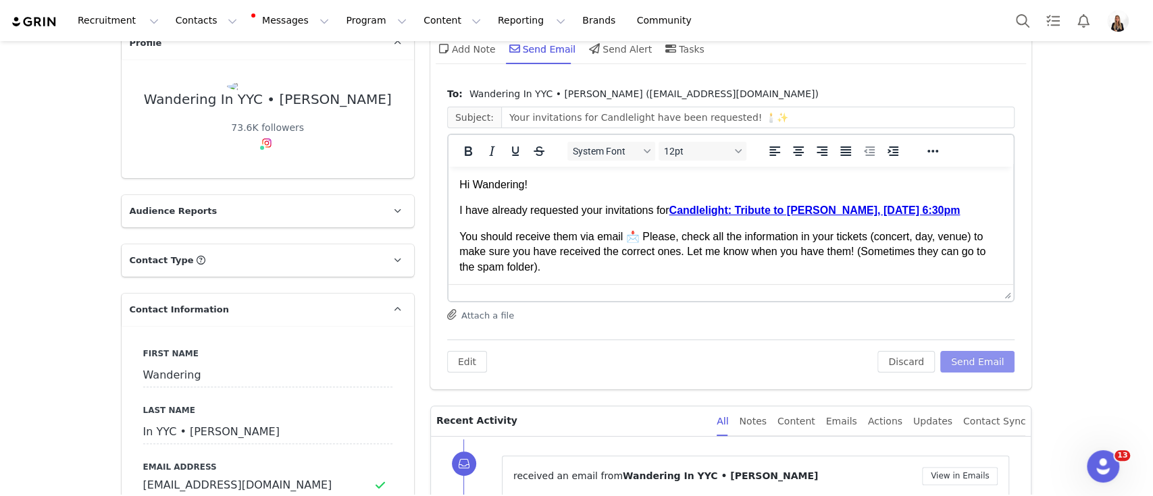
scroll to position [41, 0]
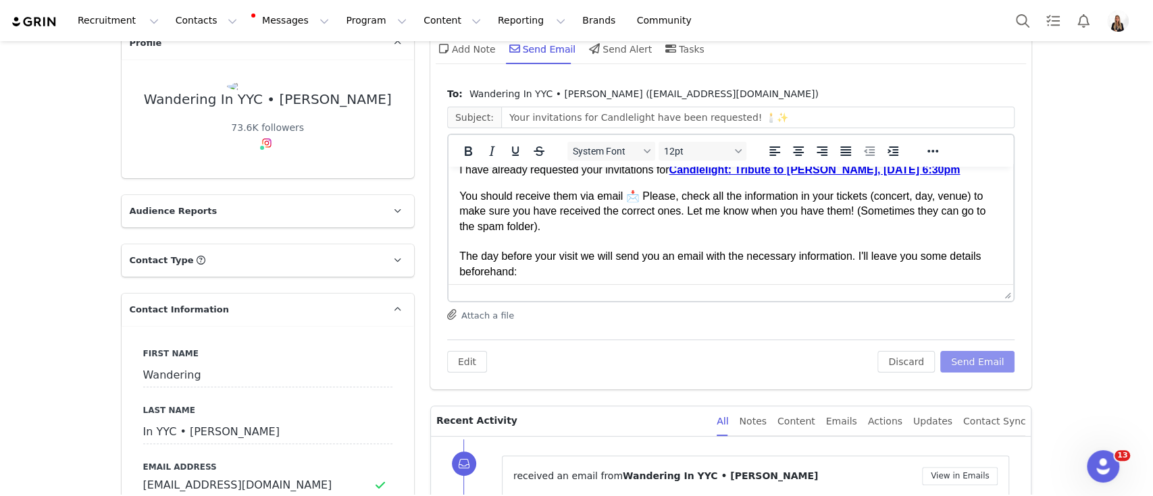
click at [973, 357] on button "Send Email" at bounding box center [977, 362] width 75 height 22
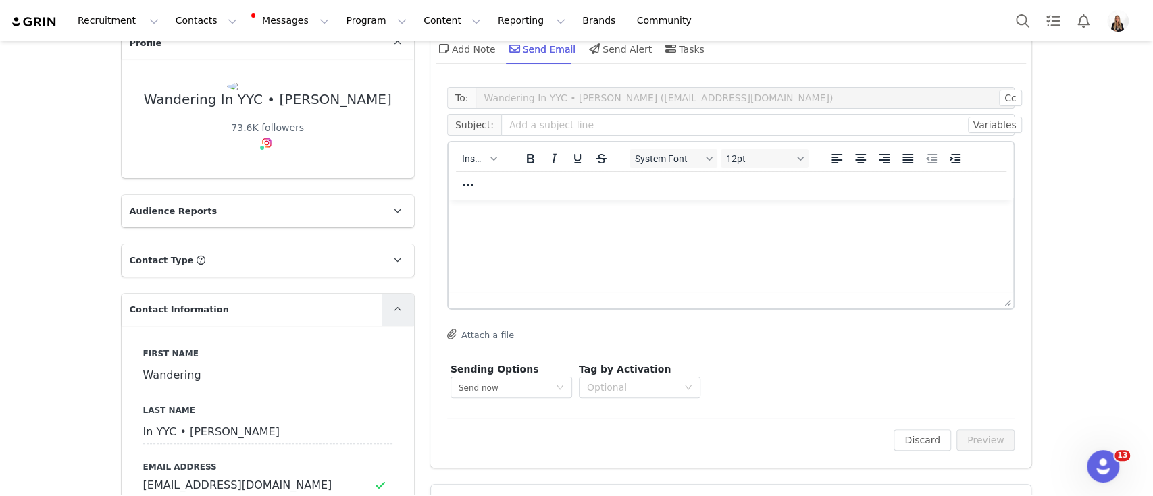
scroll to position [79, 0]
click at [217, 475] on input "WanderingInYYC@gmail.com" at bounding box center [267, 485] width 249 height 24
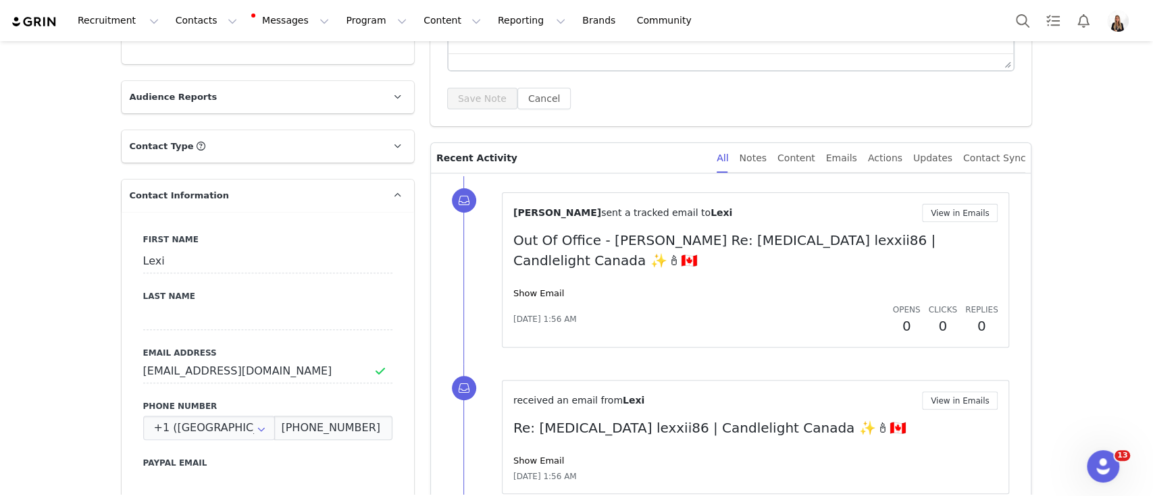
scroll to position [263, 0]
click at [179, 370] on input "[EMAIL_ADDRESS][DOMAIN_NAME]" at bounding box center [267, 371] width 249 height 24
click at [179, 370] on input "Lexxiifulop@gmail.com" at bounding box center [267, 371] width 249 height 24
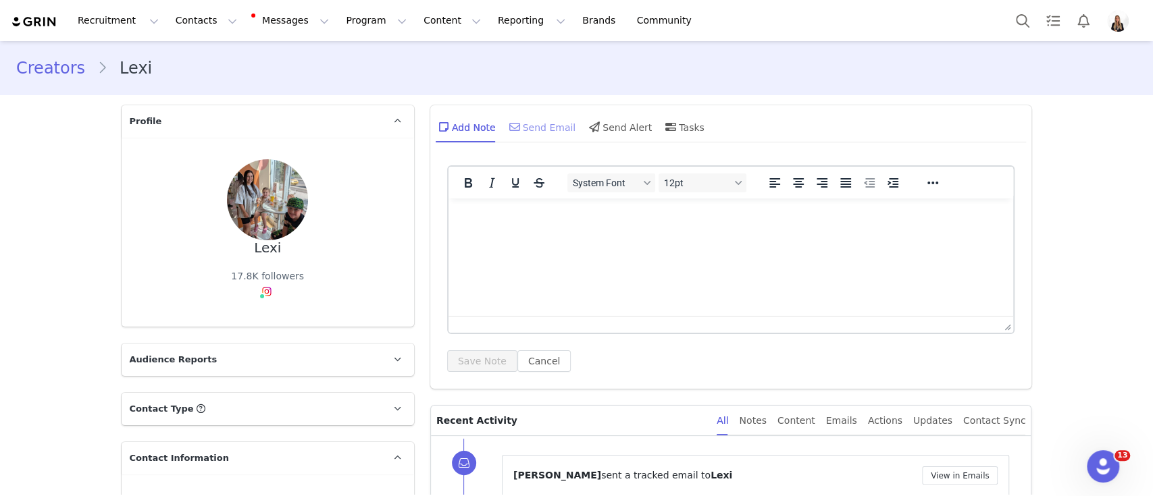
click at [522, 111] on div "Send Email" at bounding box center [542, 127] width 70 height 32
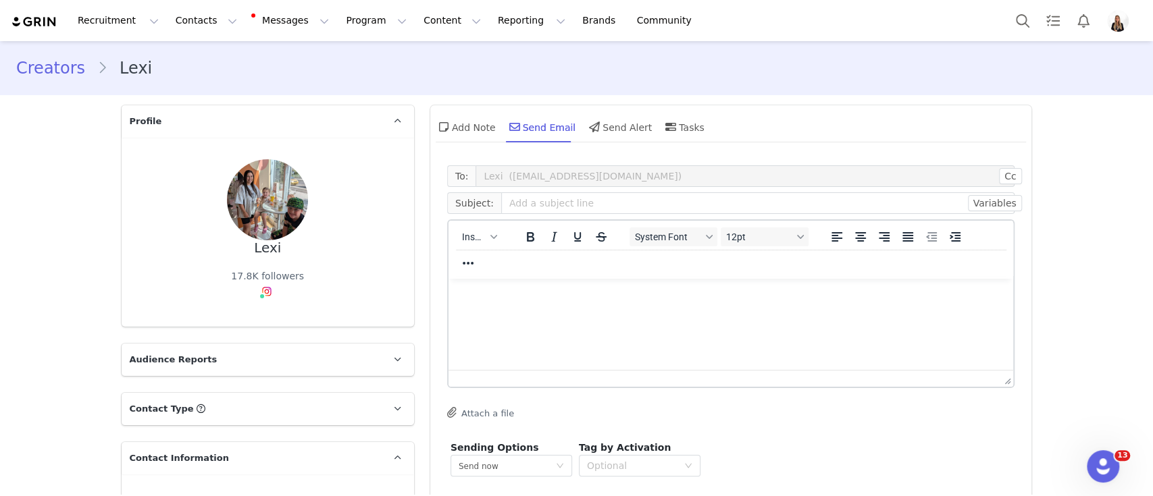
click at [496, 226] on div "Insert" at bounding box center [479, 237] width 62 height 26
click at [471, 238] on span "Insert" at bounding box center [474, 237] width 24 height 11
click at [534, 259] on div "Insert Template" at bounding box center [522, 261] width 122 height 16
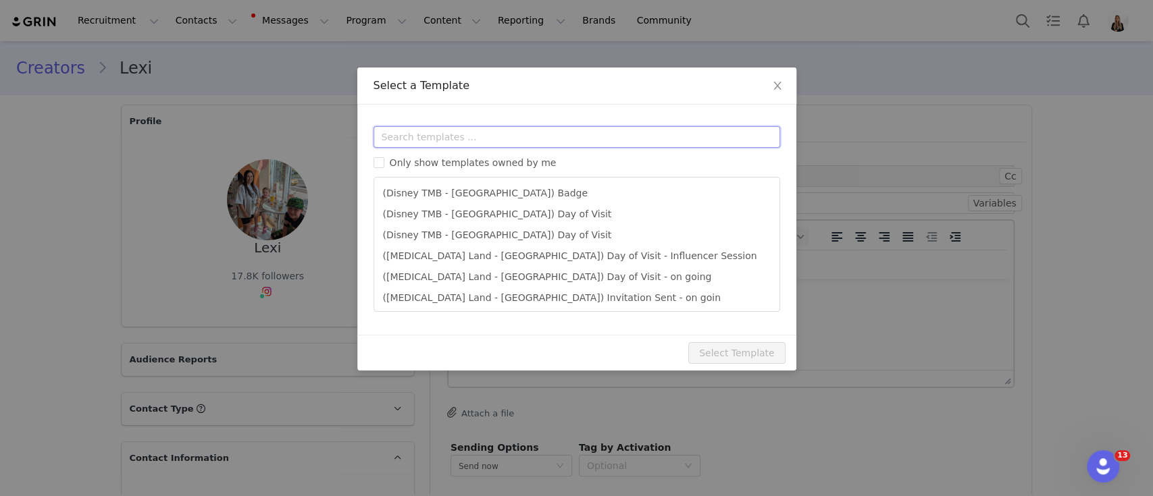
click at [421, 138] on input "text" at bounding box center [577, 137] width 407 height 22
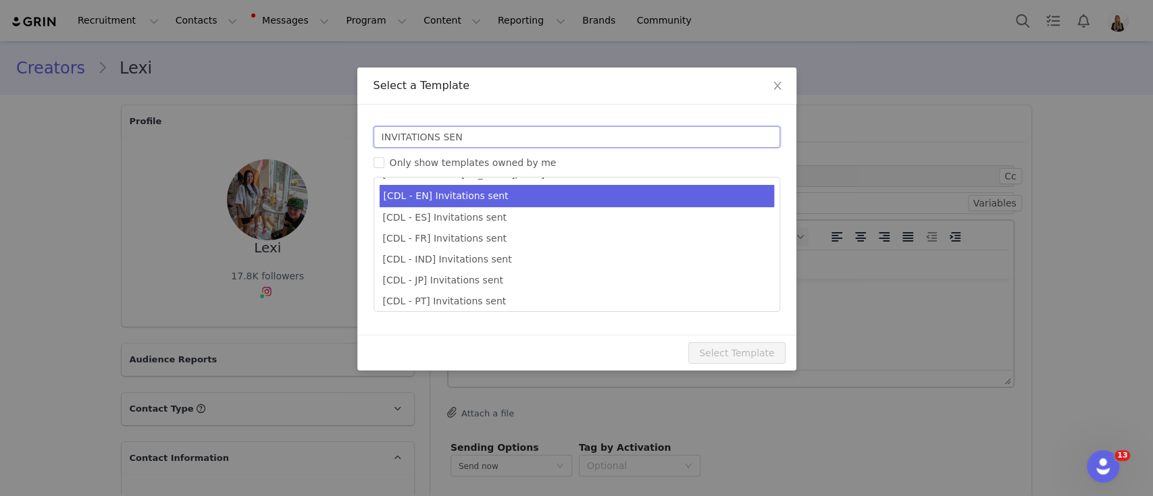
type input "INVITATIONS SEN"
click at [490, 199] on li "[CDL - EN] Invitations sent" at bounding box center [577, 196] width 394 height 22
type input "Your invitations for Candlelight have been requested! 🕯️✨"
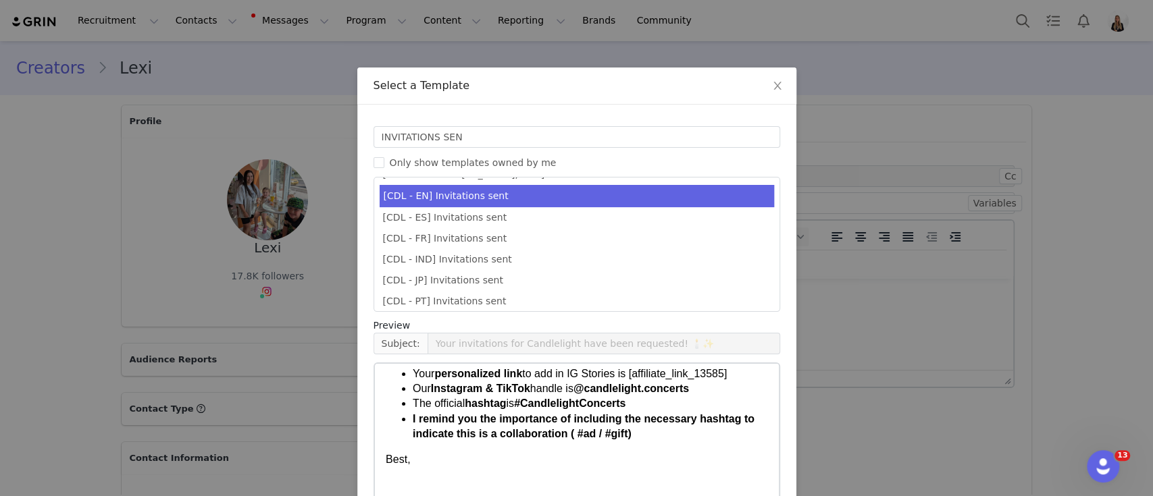
scroll to position [103, 0]
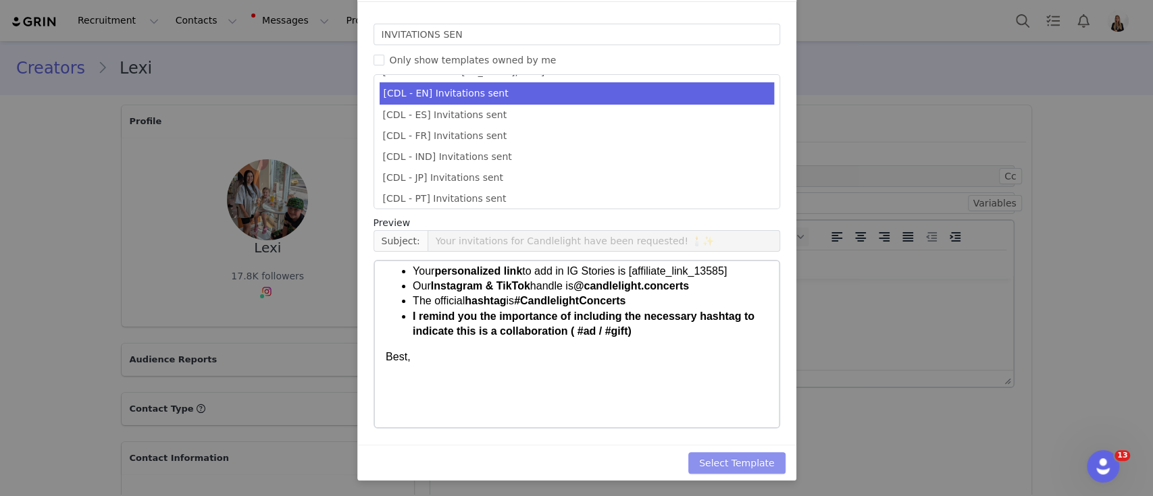
click at [711, 461] on button "Select Template" at bounding box center [736, 464] width 97 height 22
type input "Your invitations for Candlelight have been requested! 🕯️✨"
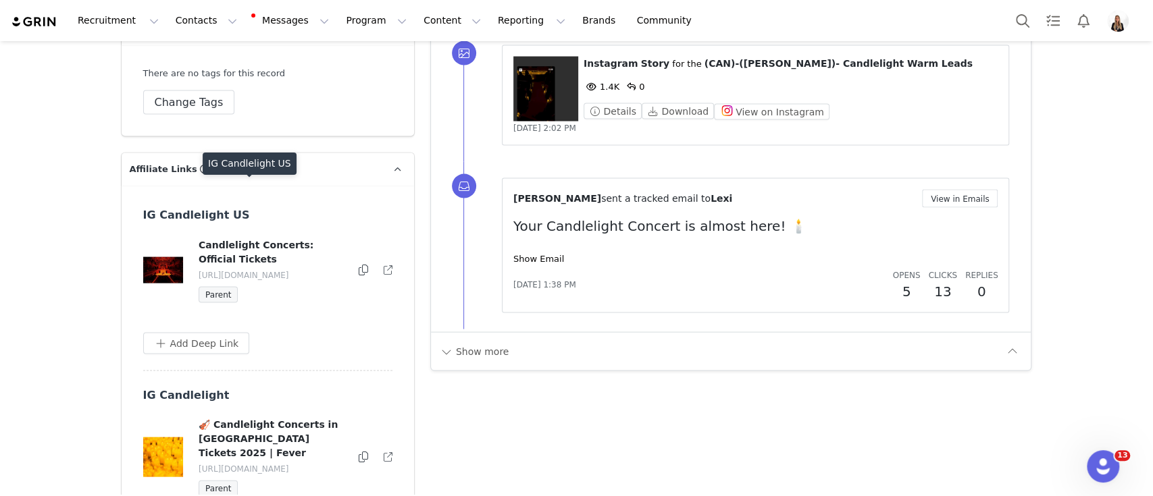
scroll to position [1823, 0]
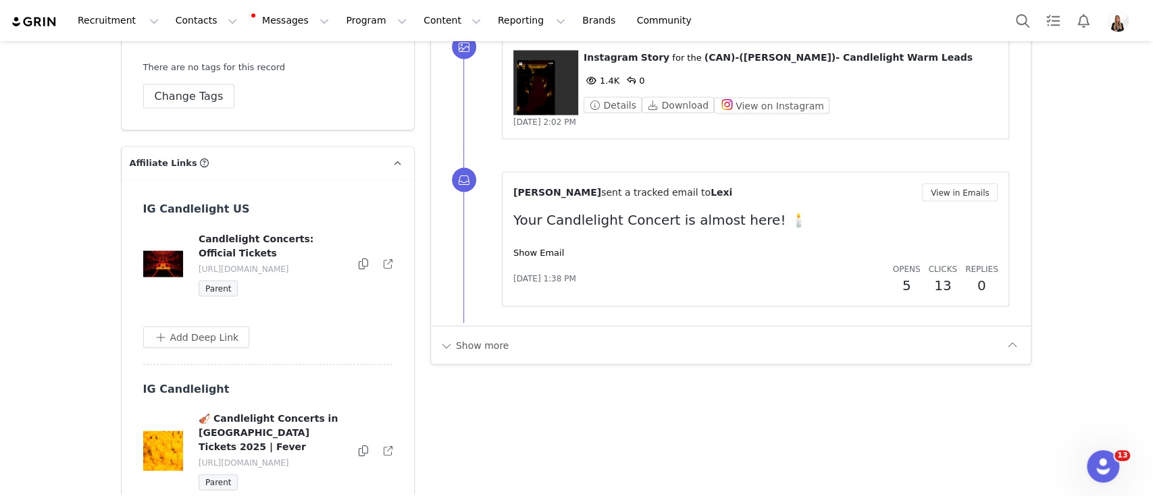
click at [359, 446] on icon at bounding box center [363, 451] width 9 height 11
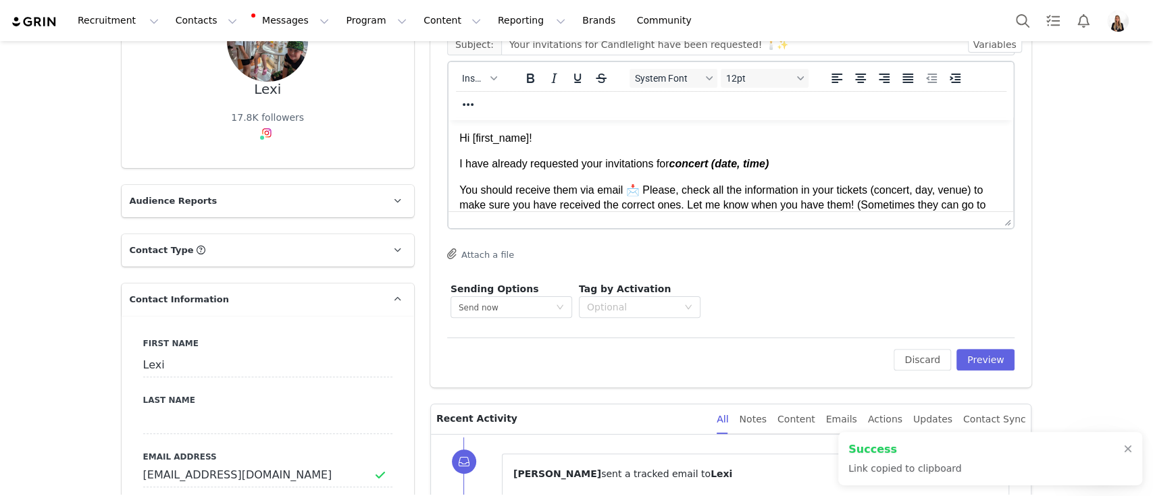
scroll to position [0, 0]
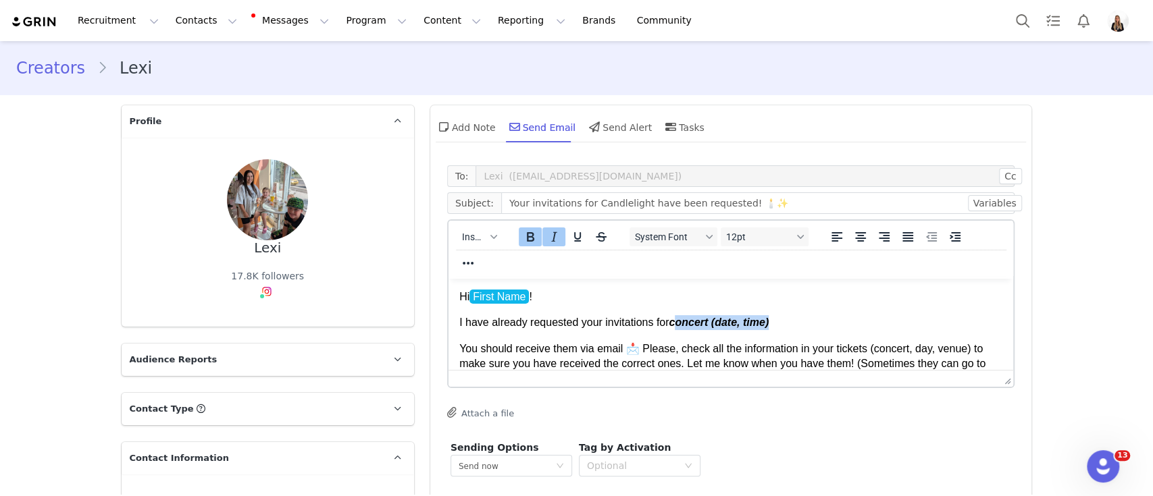
drag, startPoint x: 821, startPoint y: 317, endPoint x: 673, endPoint y: 319, distance: 147.3
click at [673, 319] on p "I have already requested your invitations for concert (date, time)" at bounding box center [731, 322] width 544 height 15
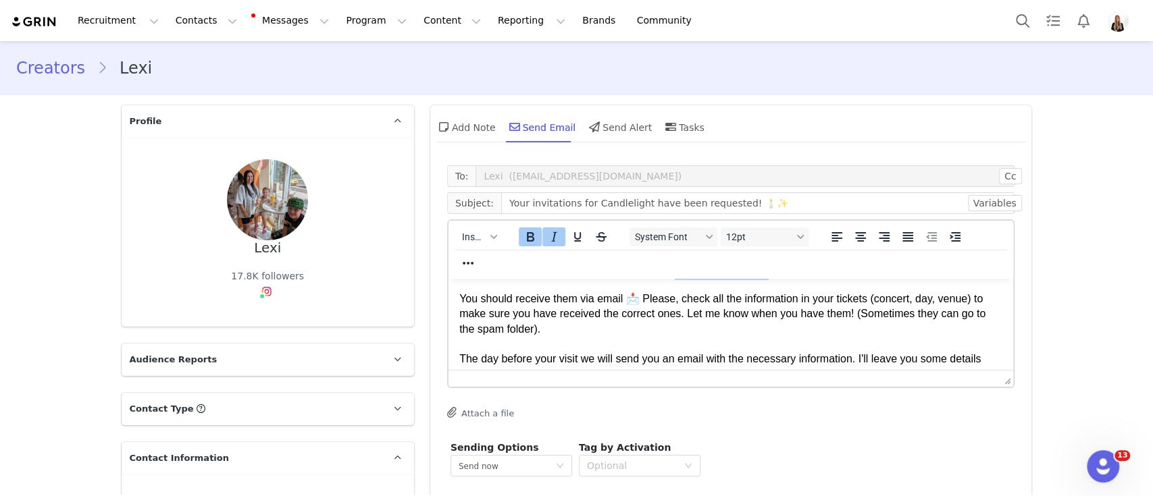
scroll to position [76, 0]
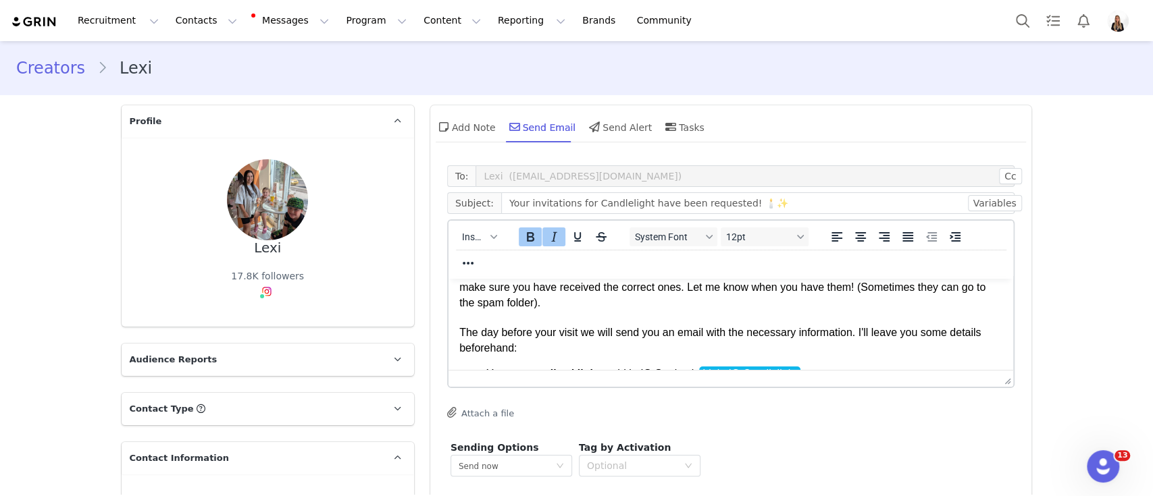
click at [843, 367] on li "Your personalized link to add in IG Stories is Link: IG Candlelight" at bounding box center [744, 374] width 517 height 15
paste body "Rich Text Area. Press ALT-0 for help."
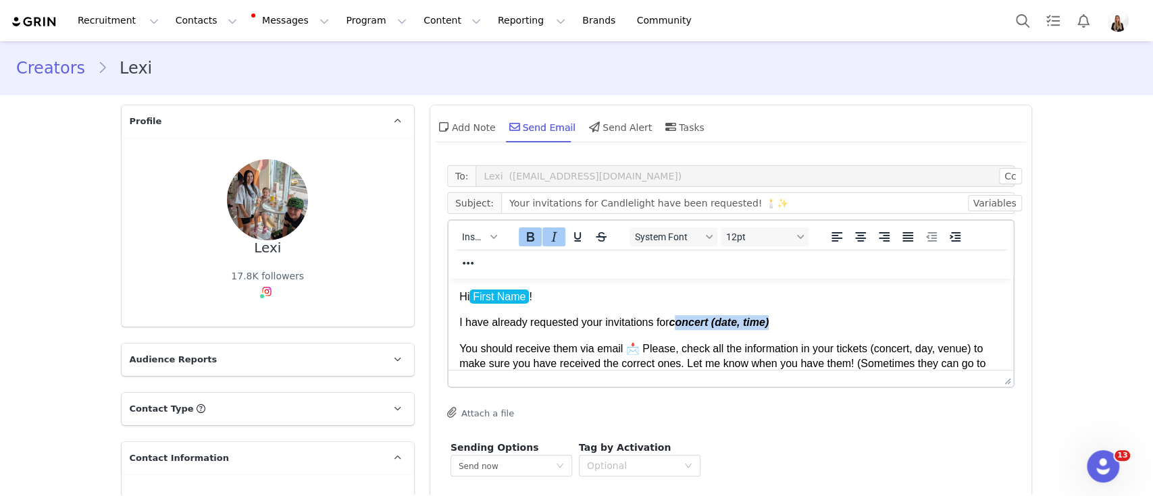
drag, startPoint x: 674, startPoint y: 324, endPoint x: 809, endPoint y: 319, distance: 135.2
click at [809, 319] on p "I have already requested your invitations for concert (date, time)" at bounding box center [731, 322] width 544 height 15
drag, startPoint x: 802, startPoint y: 319, endPoint x: 671, endPoint y: 328, distance: 131.4
click at [671, 328] on p "I have already requested your invitations for concert (date, time)" at bounding box center [731, 322] width 544 height 15
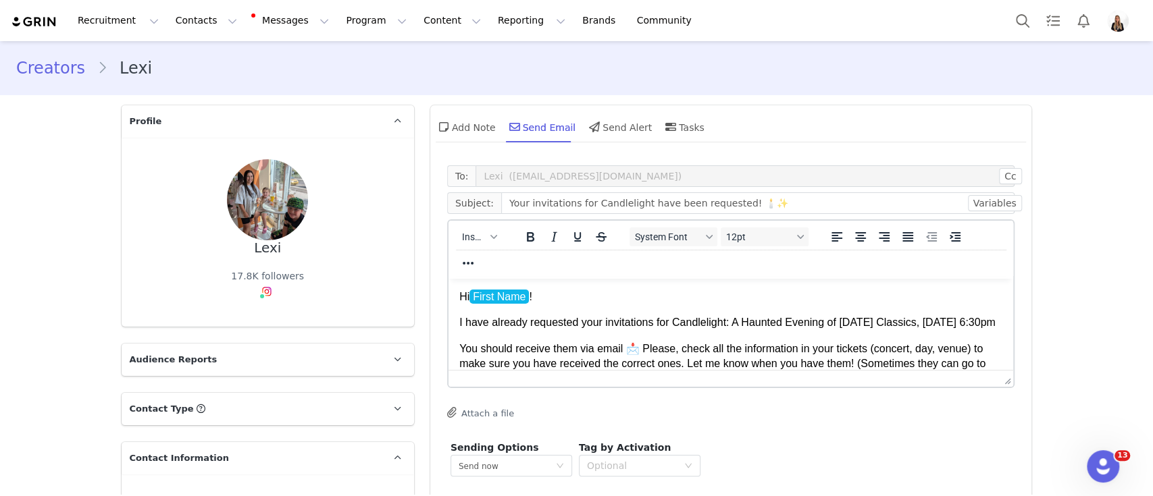
drag, startPoint x: 665, startPoint y: 340, endPoint x: 672, endPoint y: 326, distance: 15.7
click at [672, 326] on p "I have already requested your invitations for Candlelight: A Haunted Evening of…" at bounding box center [731, 322] width 544 height 15
drag, startPoint x: 670, startPoint y: 339, endPoint x: 673, endPoint y: 328, distance: 11.1
click at [673, 328] on p "I have already requested your invitations for Candlelight: A Haunted Evening of…" at bounding box center [731, 322] width 544 height 15
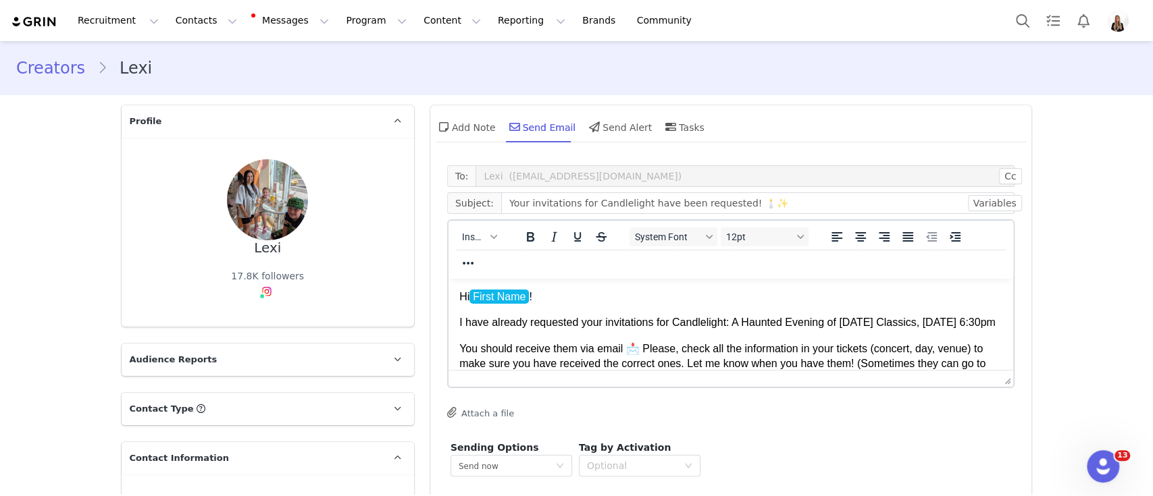
drag, startPoint x: 671, startPoint y: 334, endPoint x: 671, endPoint y: 326, distance: 7.4
click at [671, 326] on p "I have already requested your invitations for Candlelight: A Haunted Evening of…" at bounding box center [731, 322] width 544 height 15
click at [700, 360] on p "You should receive them via email 📩 Please, check all the information in your t…" at bounding box center [731, 387] width 544 height 91
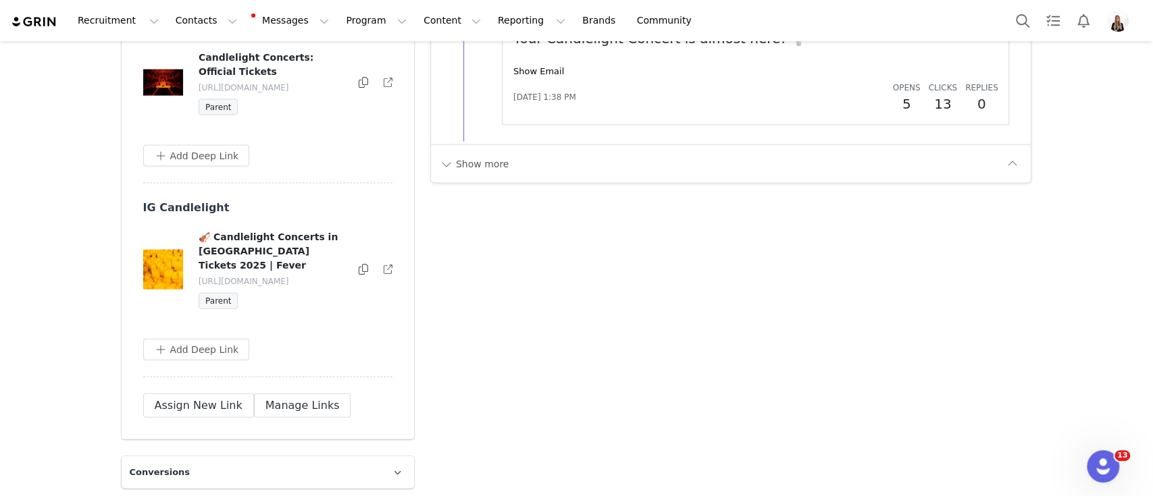
scroll to position [2003, 0]
click at [361, 264] on div at bounding box center [363, 272] width 10 height 16
click at [359, 266] on icon at bounding box center [363, 271] width 9 height 11
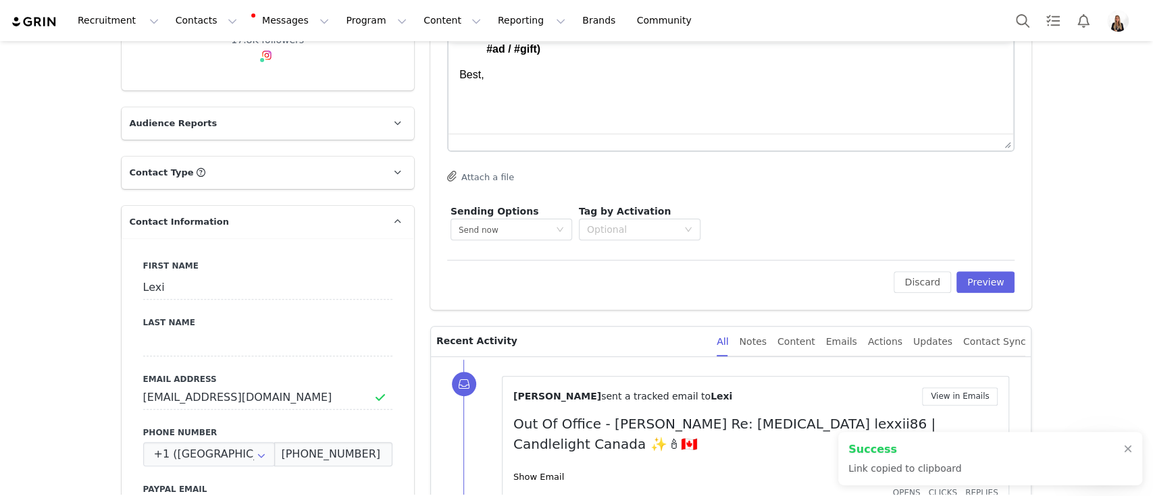
scroll to position [0, 0]
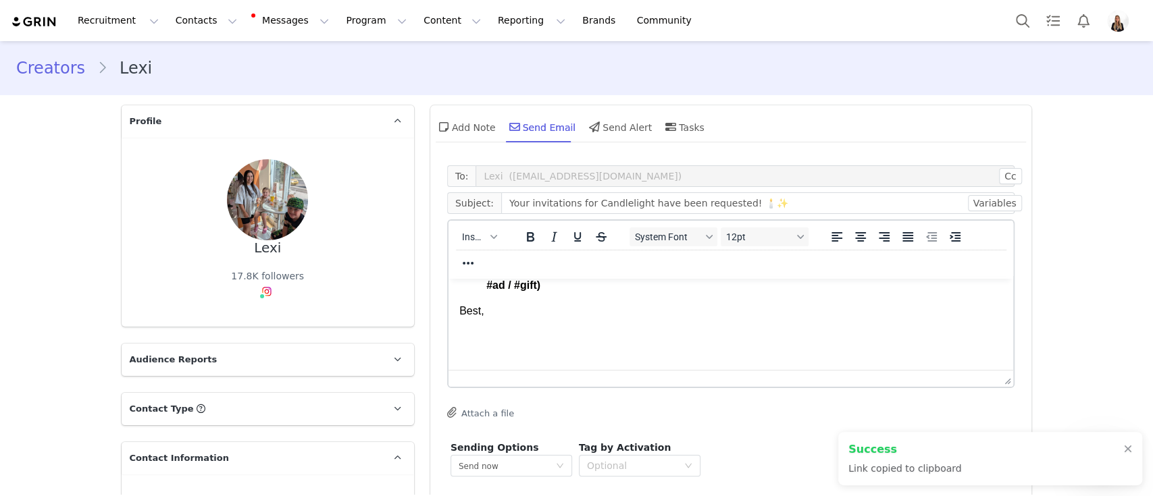
click at [702, 344] on body "Hi First Name ! I have already requested your invitations for Candlelight: A Ha…" at bounding box center [731, 217] width 544 height 307
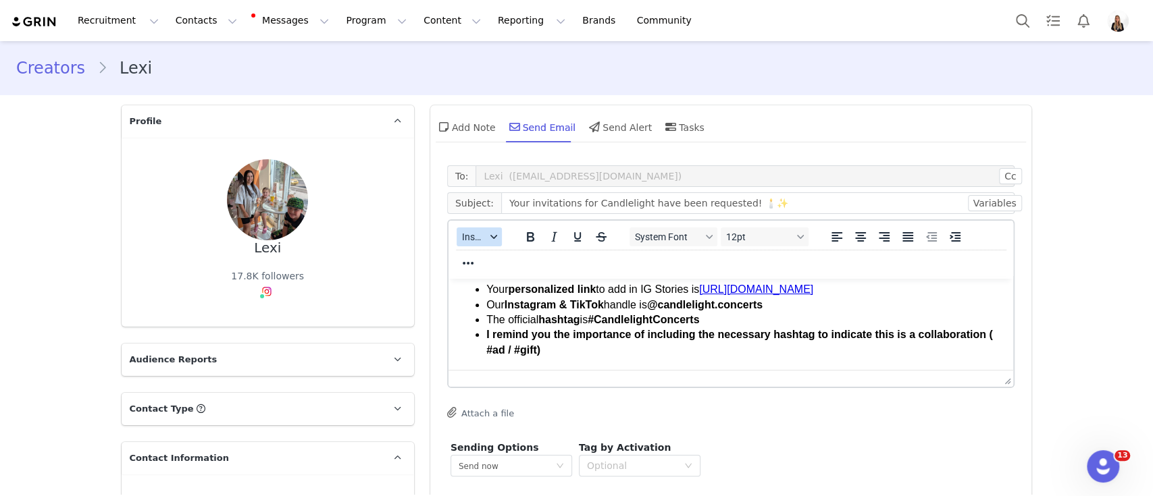
click at [475, 240] on span "Insert" at bounding box center [474, 237] width 24 height 11
click at [536, 311] on div "Insert Signature" at bounding box center [520, 304] width 135 height 22
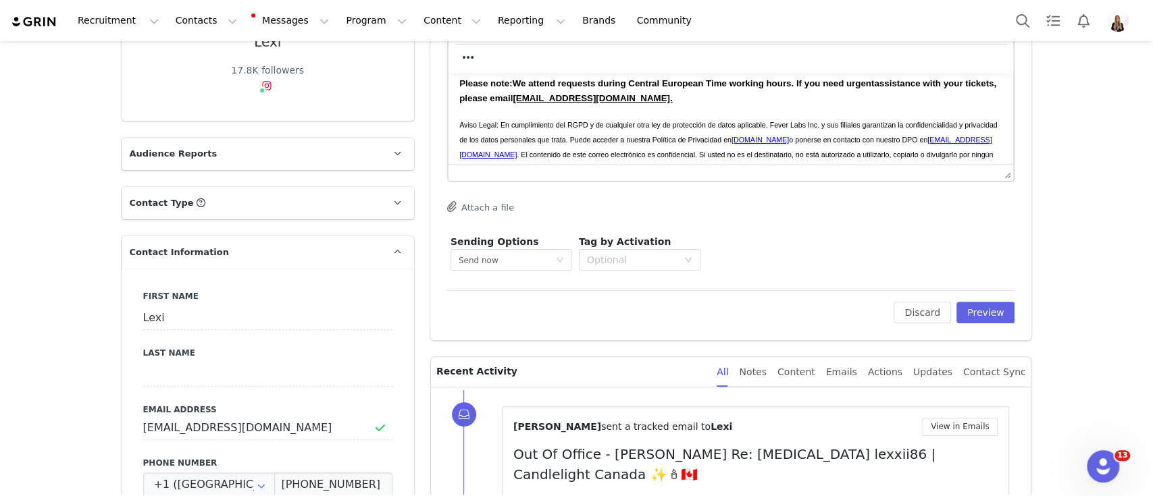
scroll to position [211, 0]
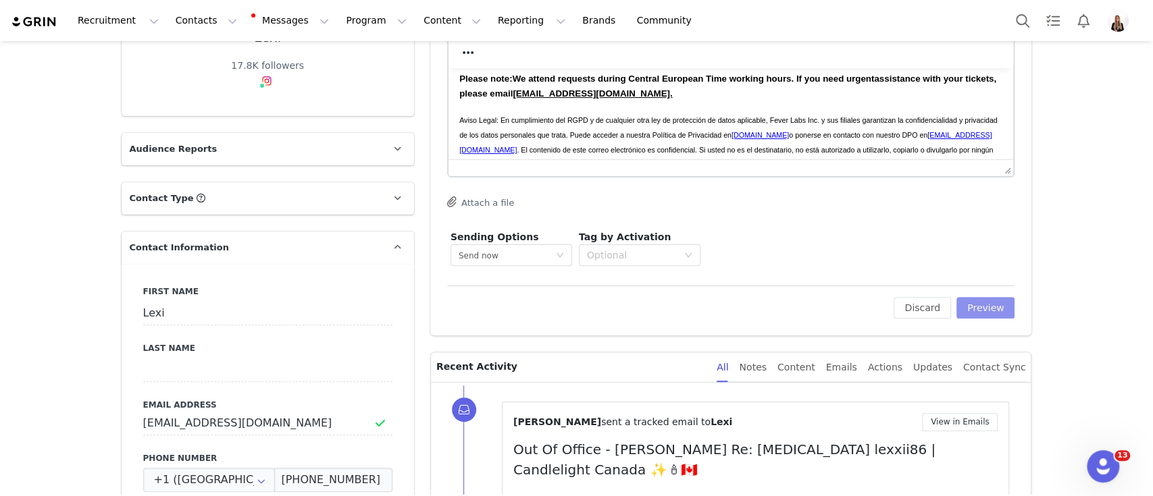
click at [956, 315] on button "Preview" at bounding box center [985, 308] width 59 height 22
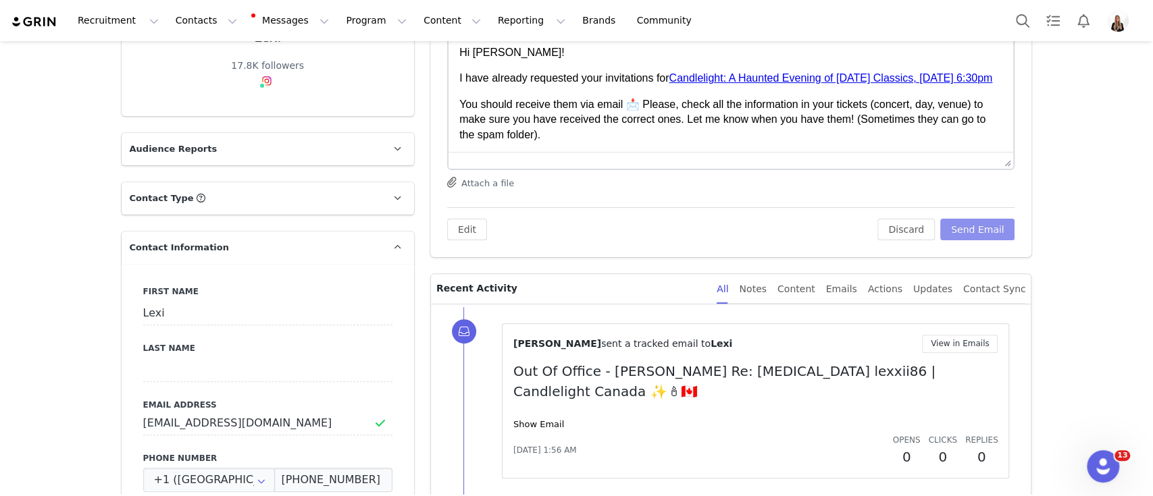
scroll to position [71, 0]
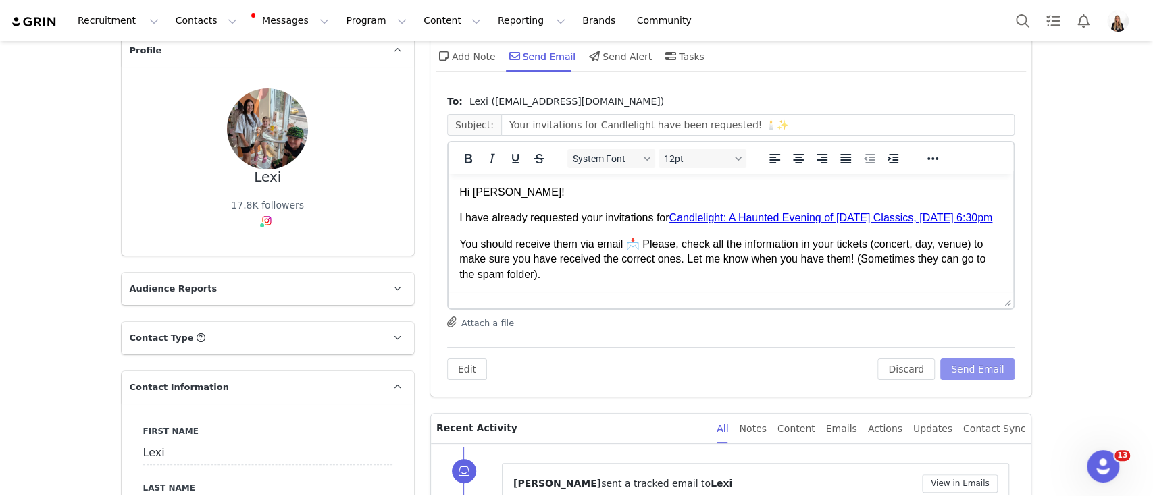
click at [973, 359] on button "Send Email" at bounding box center [977, 370] width 75 height 22
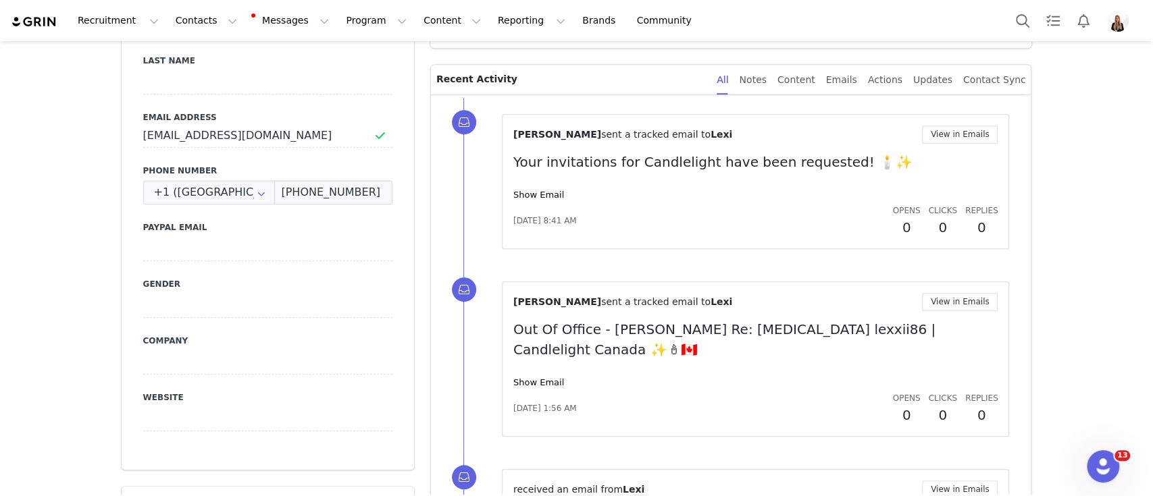
scroll to position [495, 0]
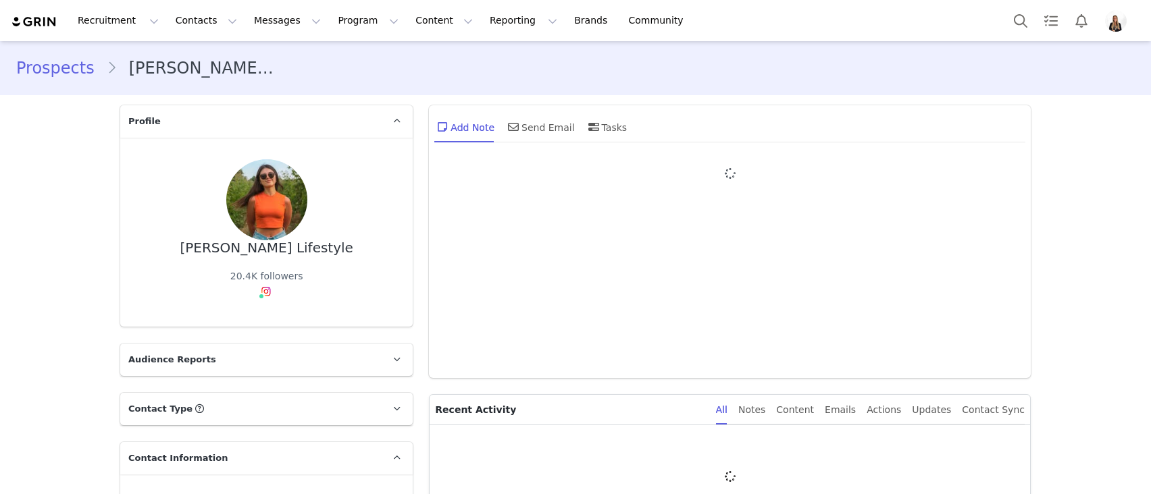
type input "+1 ([GEOGRAPHIC_DATA])"
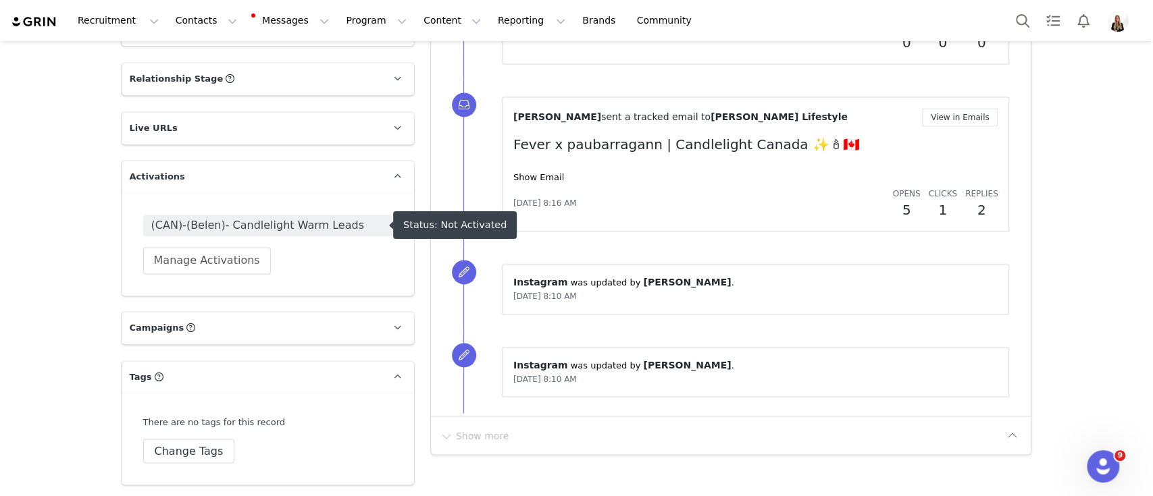
click at [316, 234] on span "(CAN)-(Belen)- Candlelight Warm Leads" at bounding box center [267, 226] width 249 height 22
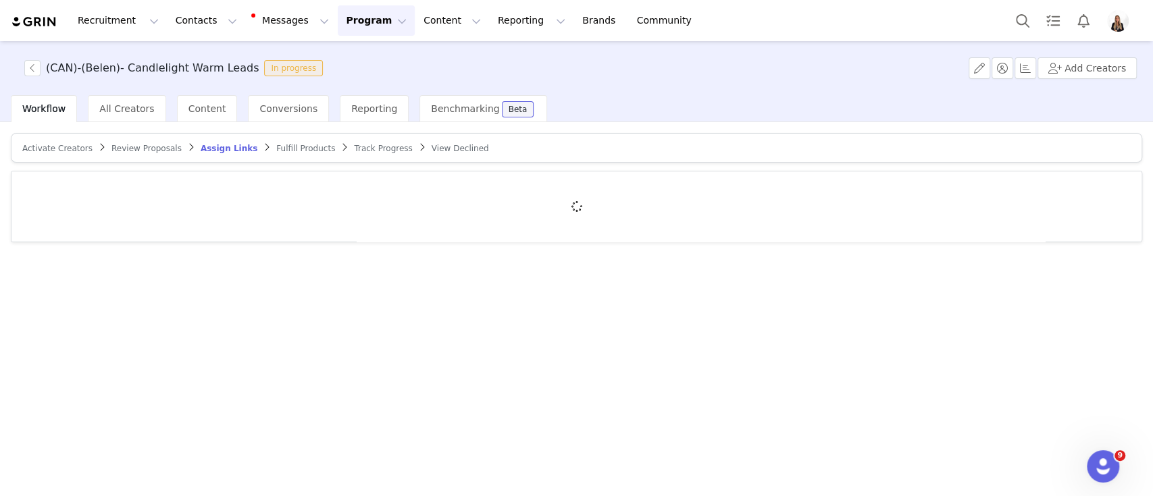
click at [77, 151] on span "Activate Creators" at bounding box center [57, 148] width 70 height 9
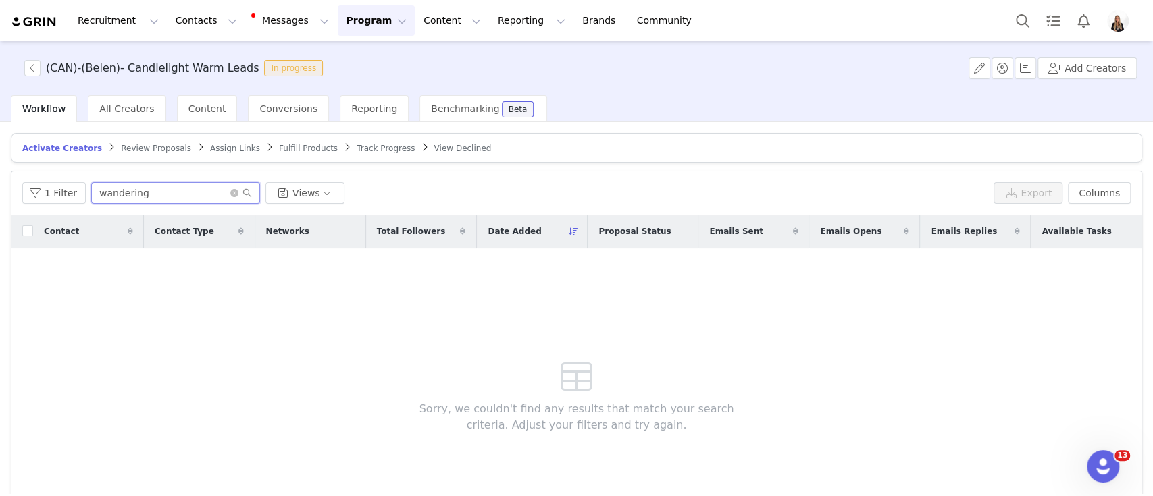
click at [135, 186] on input "wandering" at bounding box center [175, 193] width 169 height 22
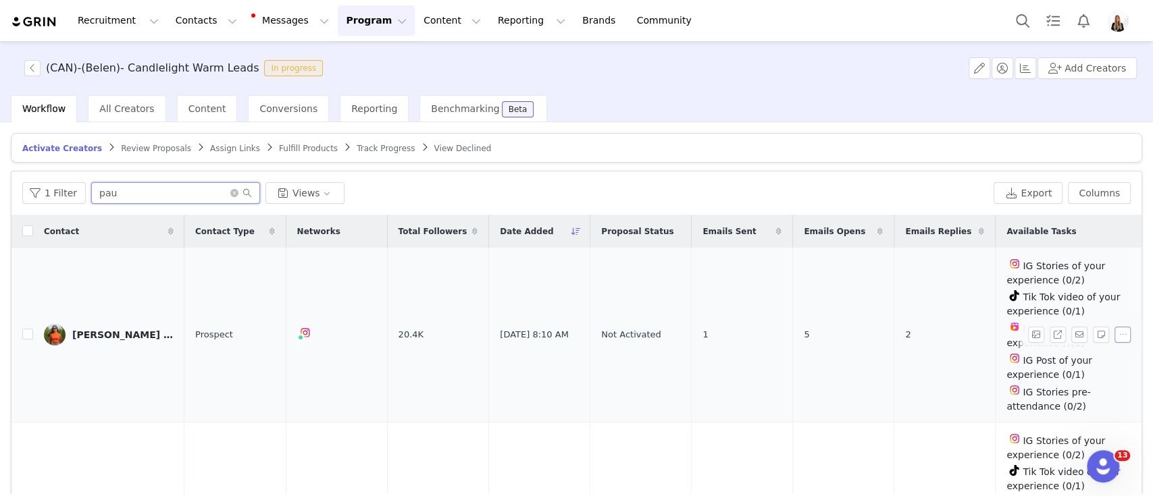
type input "pau"
click at [811, 336] on button "button" at bounding box center [1122, 335] width 16 height 16
click at [811, 354] on div "Activate Creators" at bounding box center [1055, 356] width 98 height 15
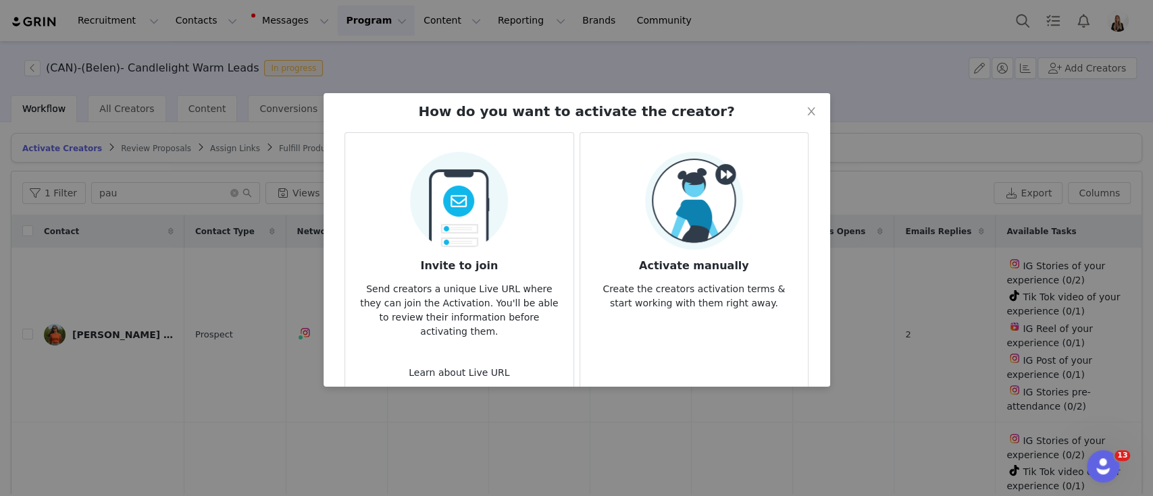
click at [623, 247] on div "Activate manually Create the creators activation terms & start working with the…" at bounding box center [694, 231] width 206 height 159
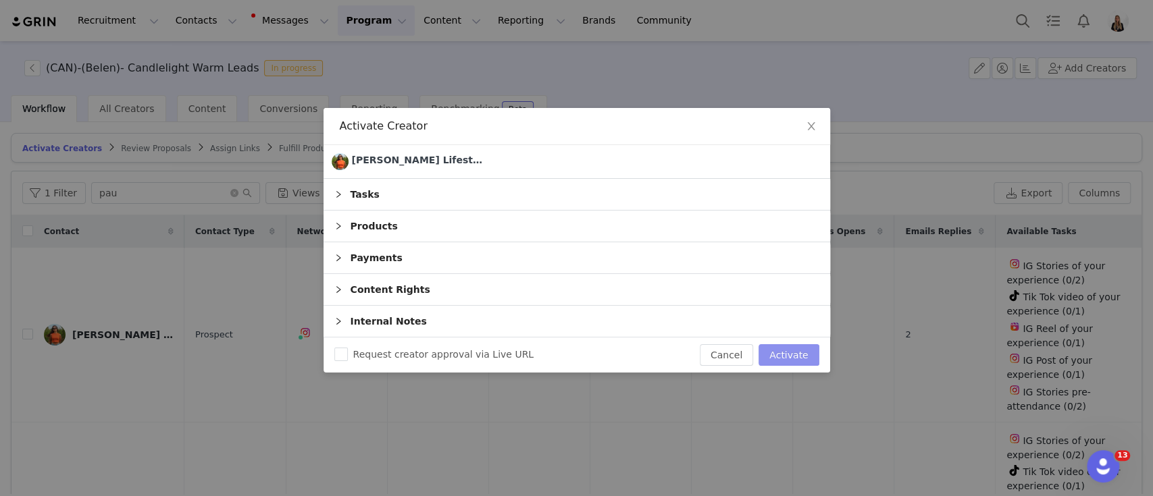
click at [796, 355] on button "Activate" at bounding box center [789, 355] width 60 height 22
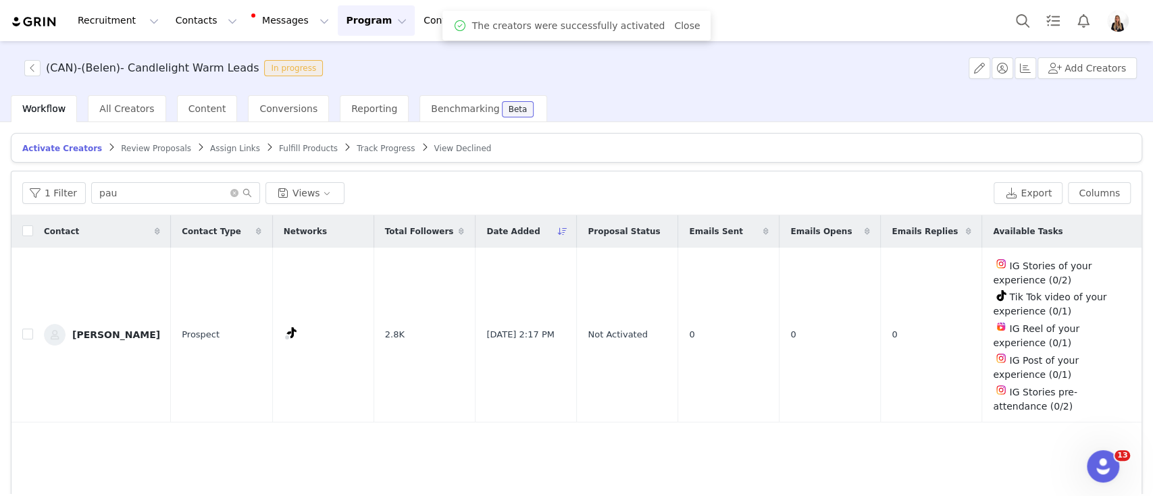
click at [211, 149] on span "Assign Links" at bounding box center [235, 148] width 50 height 9
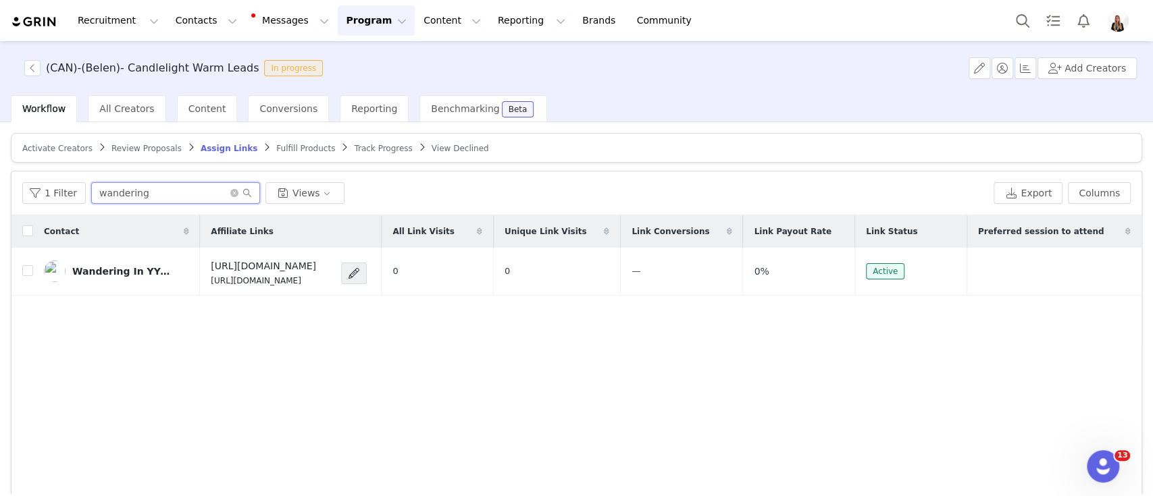
click at [109, 196] on input "wandering" at bounding box center [175, 193] width 169 height 22
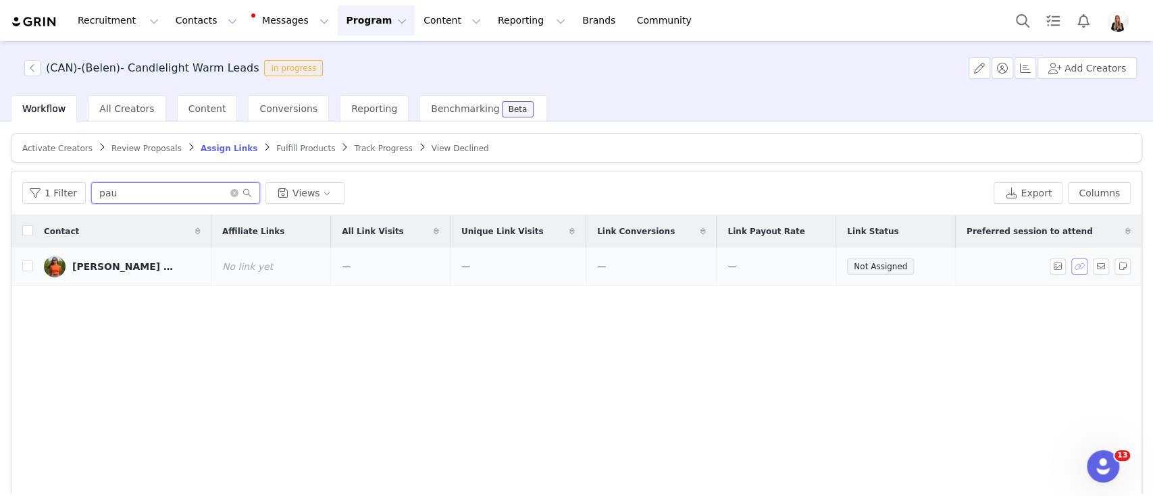
type input "pau"
click at [811, 270] on button "button" at bounding box center [1079, 267] width 16 height 16
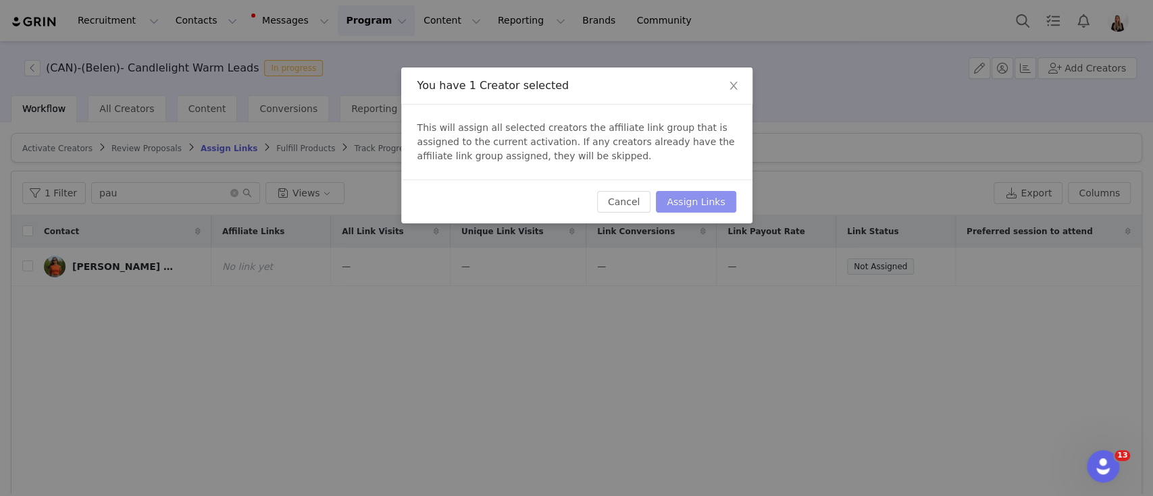
click at [718, 209] on button "Assign Links" at bounding box center [696, 202] width 80 height 22
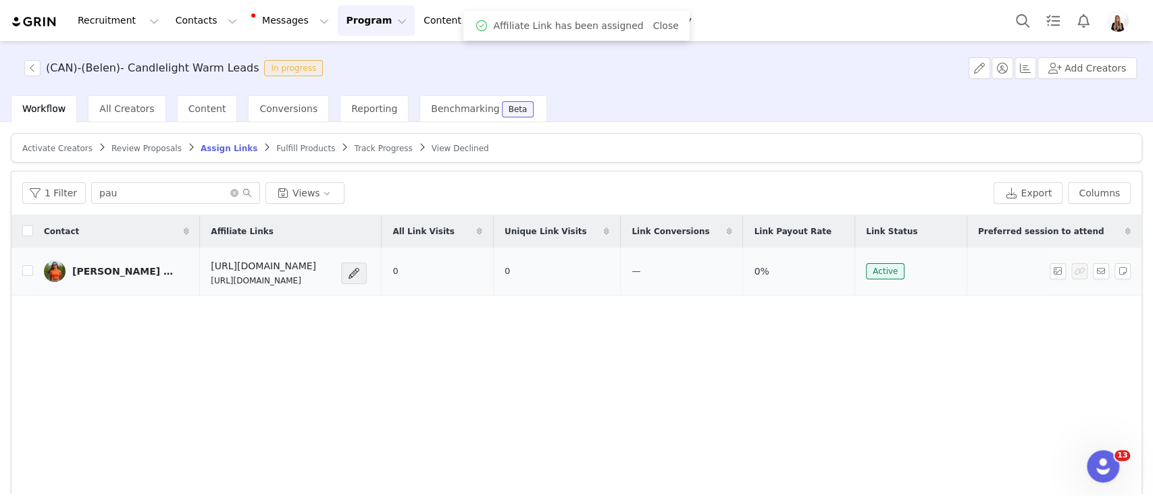
click at [113, 278] on link "Paula Lifestyle" at bounding box center [116, 272] width 145 height 22
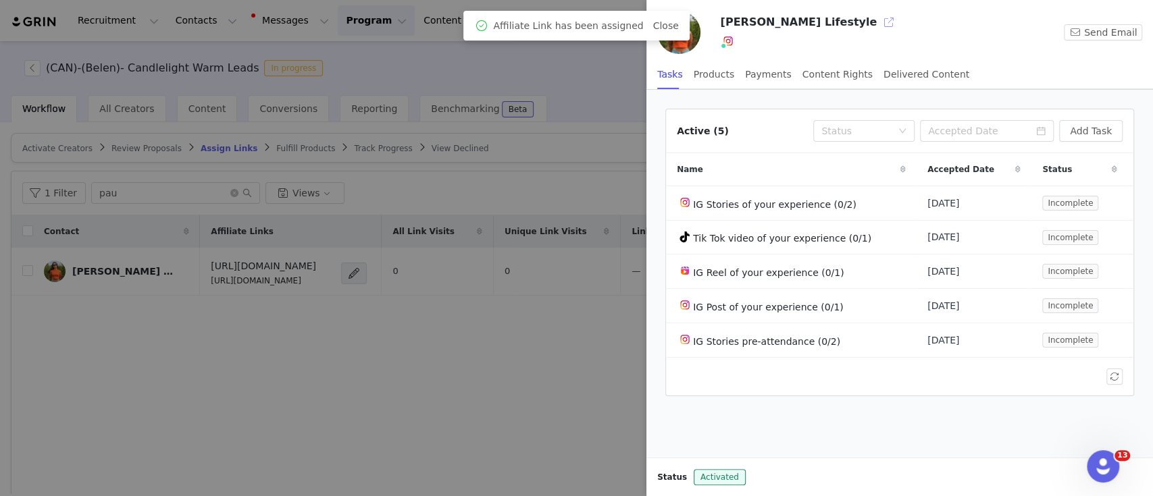
click at [811, 24] on button "button" at bounding box center [889, 22] width 22 height 22
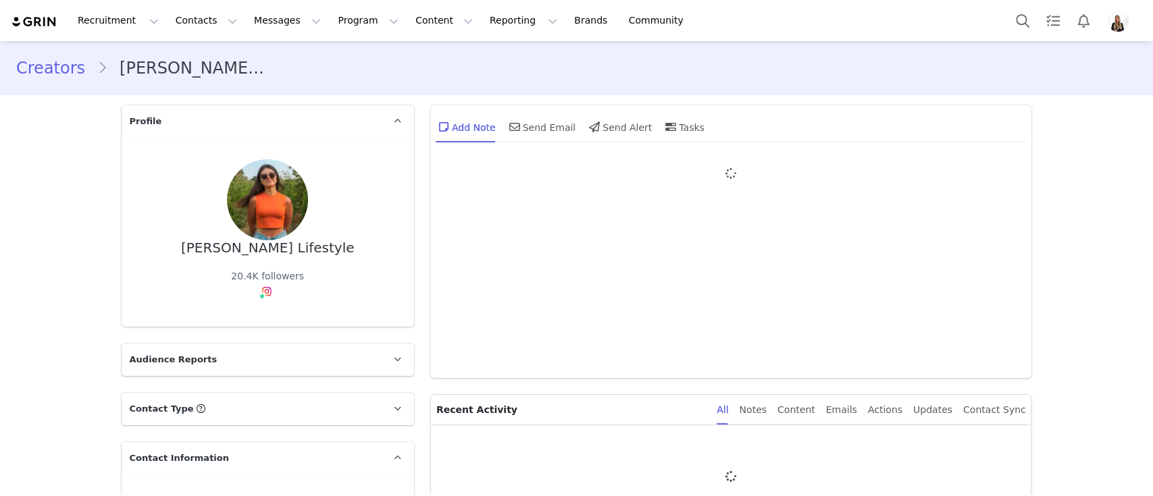
type input "+1 ([GEOGRAPHIC_DATA])"
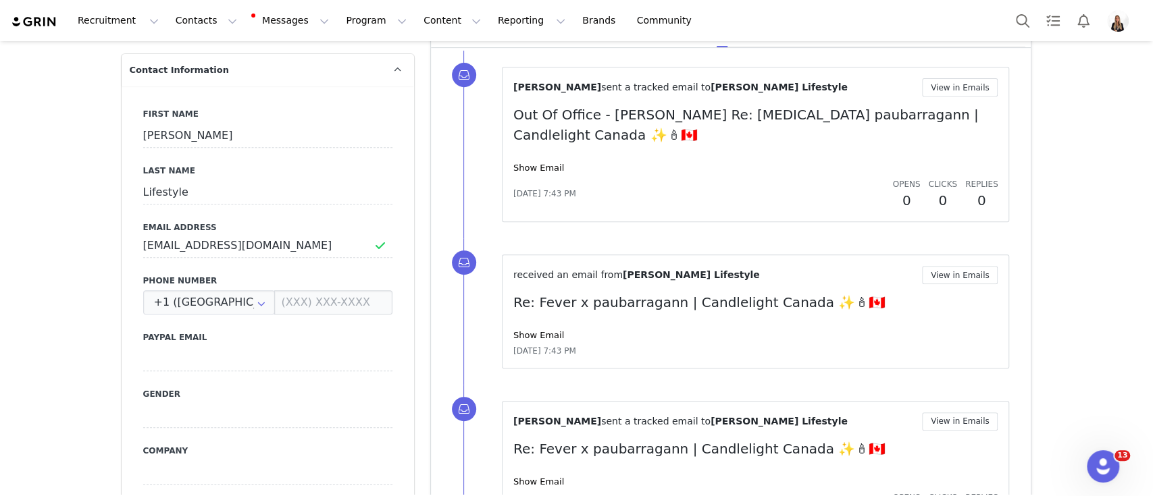
scroll to position [389, 0]
click at [228, 257] on div "First Name Paula Last Name Lifestyle Email Address thelifeitravel@gmail.com Pho…" at bounding box center [268, 333] width 292 height 494
click at [201, 237] on input "thelifeitravel@gmail.com" at bounding box center [267, 245] width 249 height 24
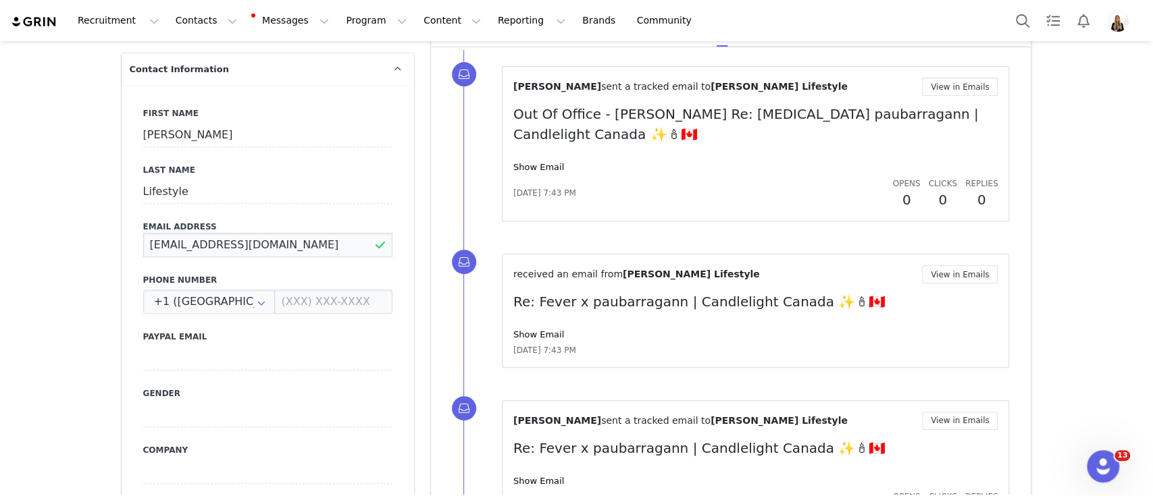
scroll to position [0, 0]
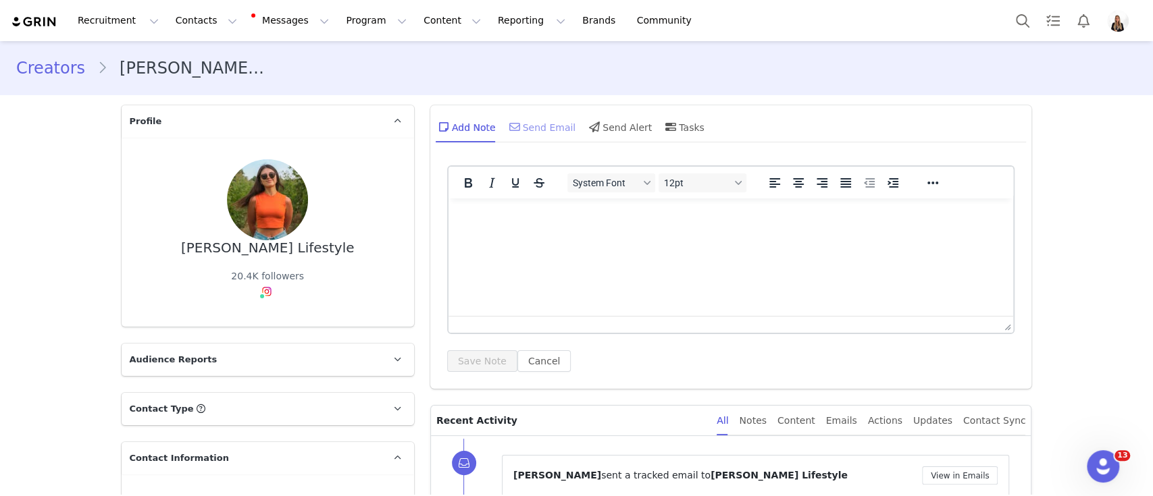
click at [508, 133] on span at bounding box center [515, 127] width 16 height 16
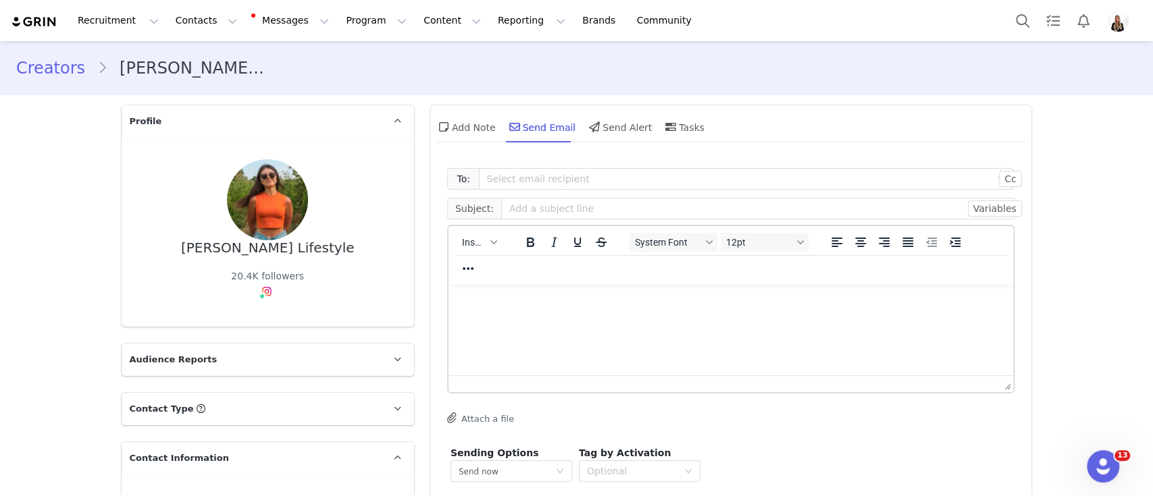
click at [483, 246] on div "Insert" at bounding box center [479, 242] width 62 height 26
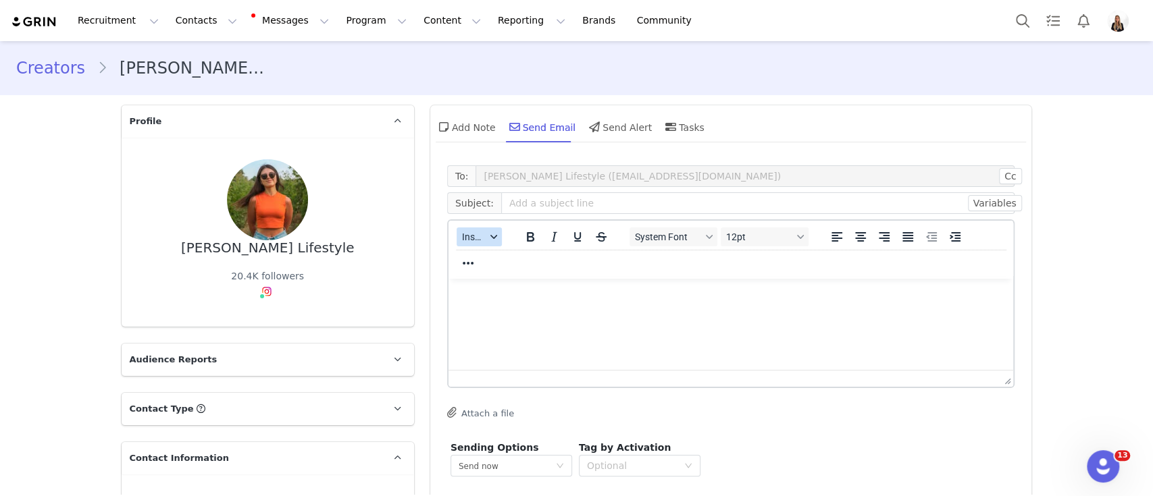
click at [477, 239] on span "Insert" at bounding box center [474, 237] width 24 height 11
click at [497, 257] on div "Insert Template" at bounding box center [522, 261] width 122 height 16
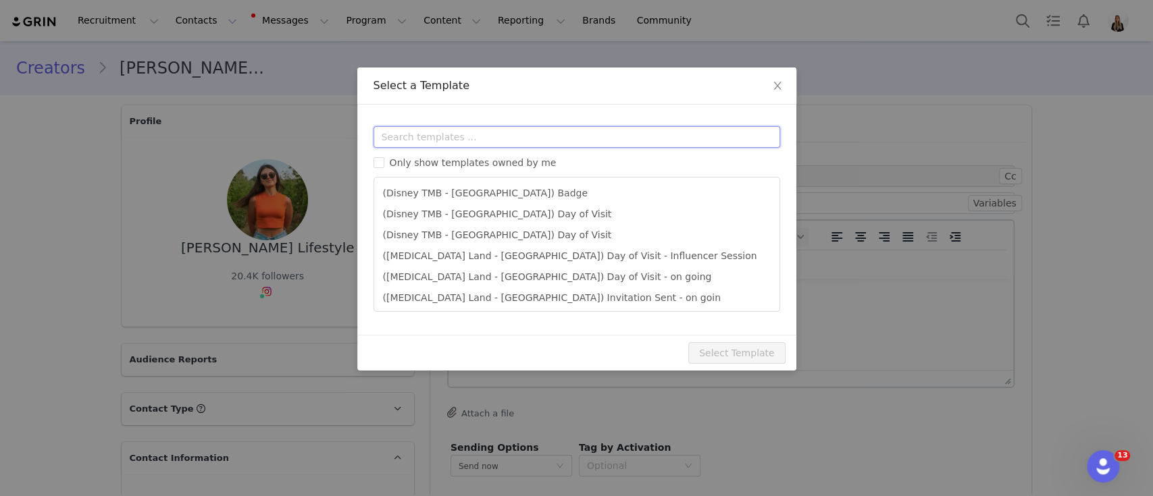
click at [435, 138] on input "text" at bounding box center [577, 137] width 407 height 22
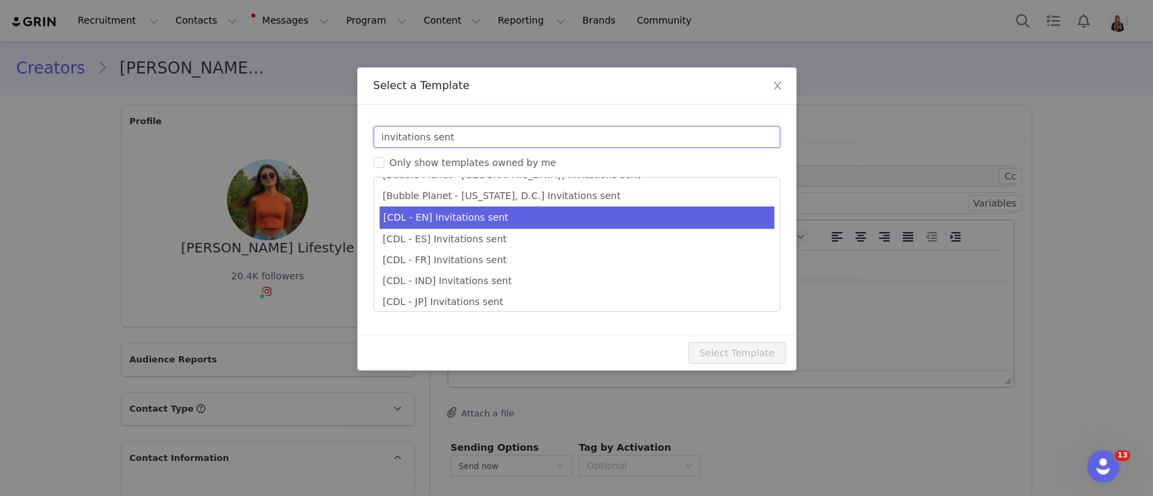
type input "invitations sent"
click at [480, 223] on li "[CDL - EN] Invitations sent" at bounding box center [577, 218] width 394 height 22
type input "Your invitations for Candlelight have been requested! 🕯️✨"
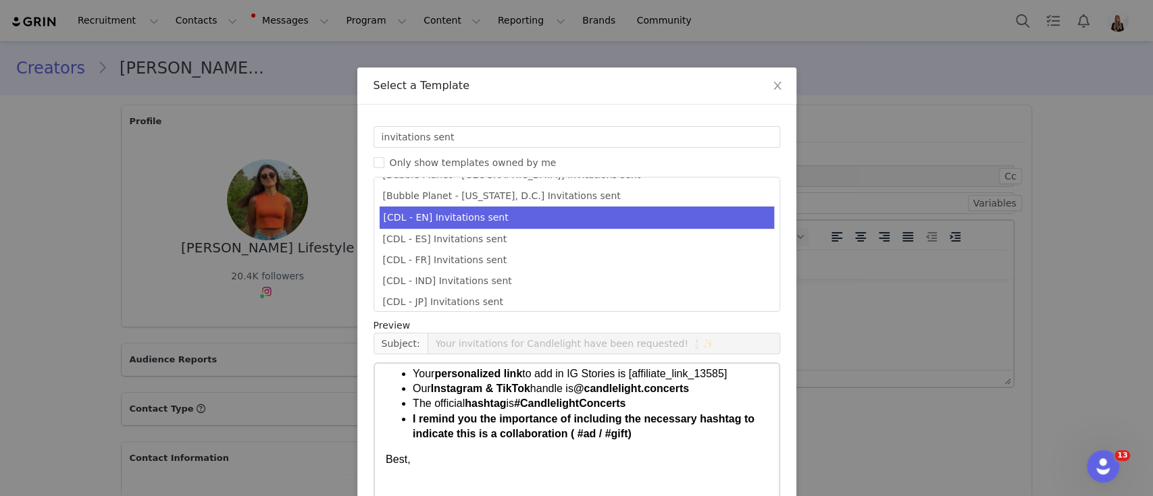
scroll to position [103, 0]
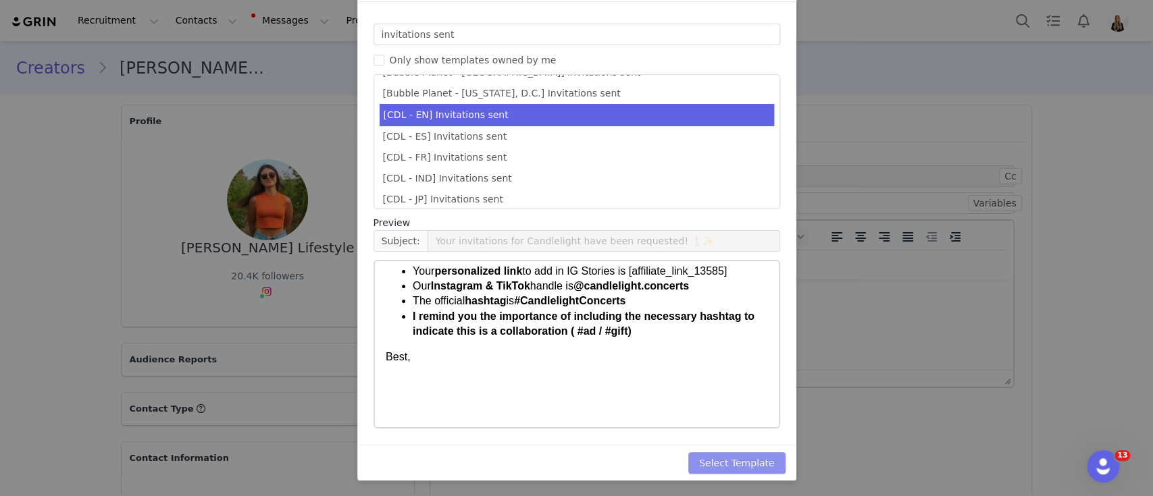
click at [732, 457] on button "Select Template" at bounding box center [736, 464] width 97 height 22
type input "Your invitations for Candlelight have been requested! 🕯️✨"
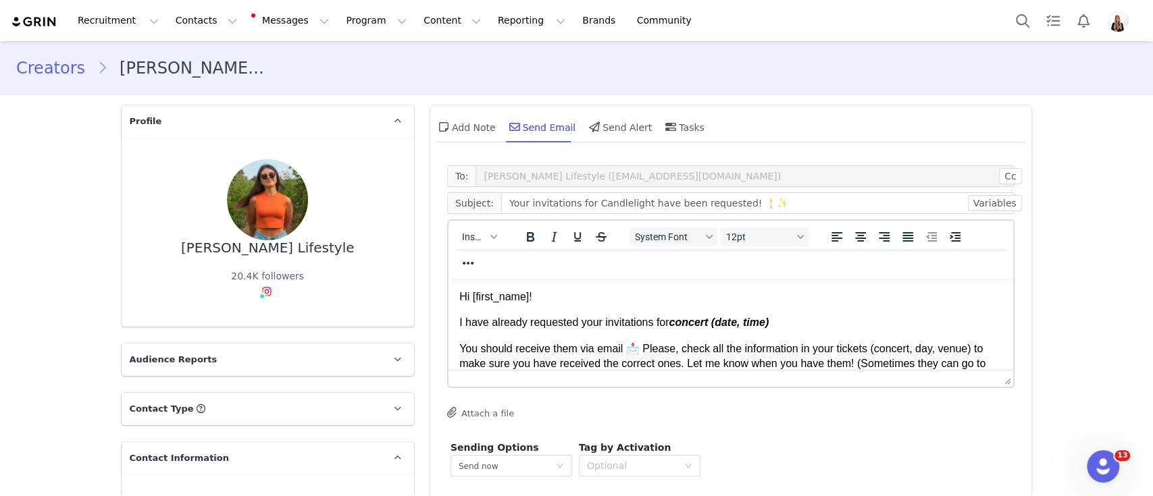
scroll to position [0, 0]
drag, startPoint x: 671, startPoint y: 326, endPoint x: 786, endPoint y: 313, distance: 116.2
click at [786, 313] on body "Hi First Name ! I have already requested your invitations for concert (date, ti…" at bounding box center [731, 443] width 544 height 307
drag, startPoint x: 786, startPoint y: 313, endPoint x: 671, endPoint y: 322, distance: 115.2
click at [671, 322] on body "Hi First Name ! I have already requested your invitations for concert (date, ti…" at bounding box center [731, 443] width 544 height 307
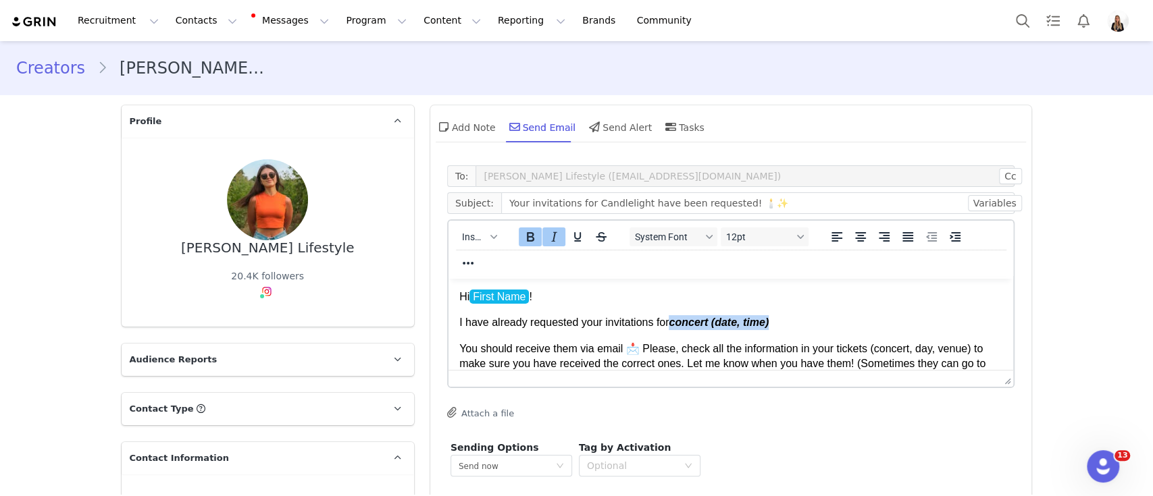
paste body "Rich Text Area. Press ALT-0 for help."
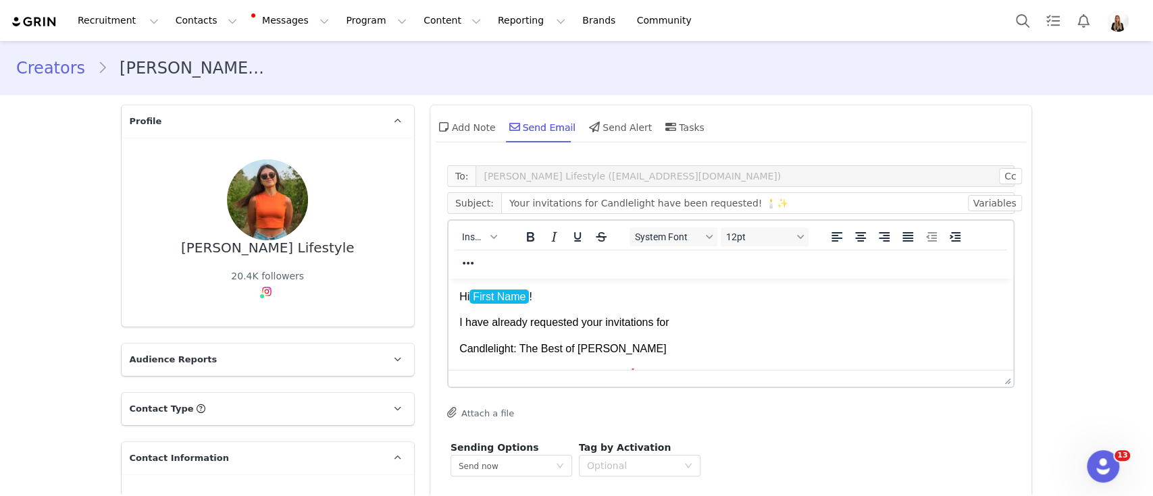
click at [671, 322] on p "I have already requested your invitations for" at bounding box center [731, 322] width 544 height 15
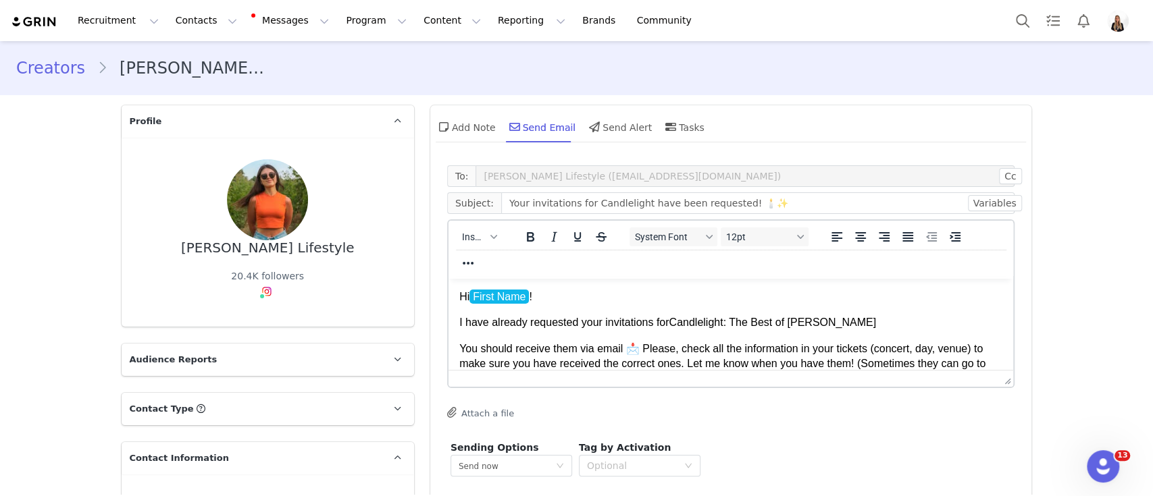
click at [875, 332] on body "Hi First Name ! I have already requested your invitations for Candlelight: The …" at bounding box center [731, 443] width 544 height 307
click at [852, 320] on p "I have already requested your invitations for Candlelight: The Best of Hans Zim…" at bounding box center [731, 322] width 544 height 15
drag, startPoint x: 971, startPoint y: 324, endPoint x: 671, endPoint y: 328, distance: 299.9
click at [671, 328] on p "I have already requested your invitations for Candlelight: The Best of Hans Zim…" at bounding box center [731, 322] width 544 height 15
click at [518, 238] on button "Bold" at bounding box center [529, 237] width 23 height 19
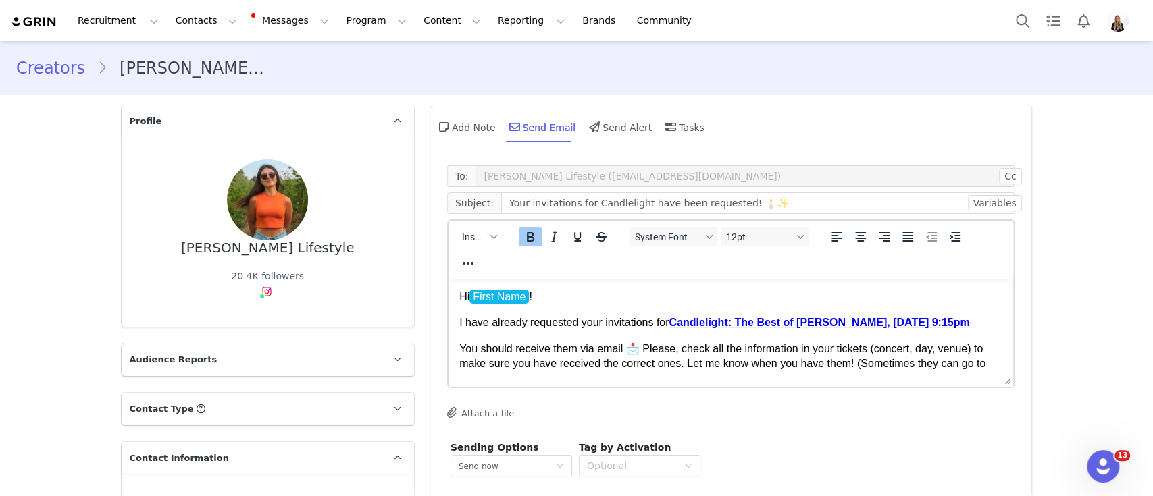
click at [655, 353] on p "You should receive them via email 📩 Please, check all the information in your t…" at bounding box center [731, 387] width 544 height 91
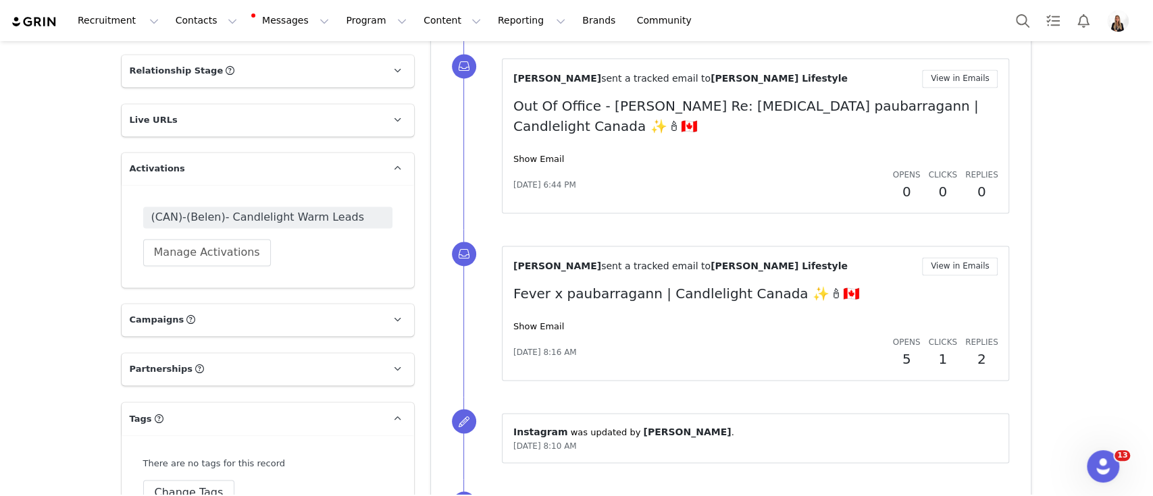
scroll to position [1818, 0]
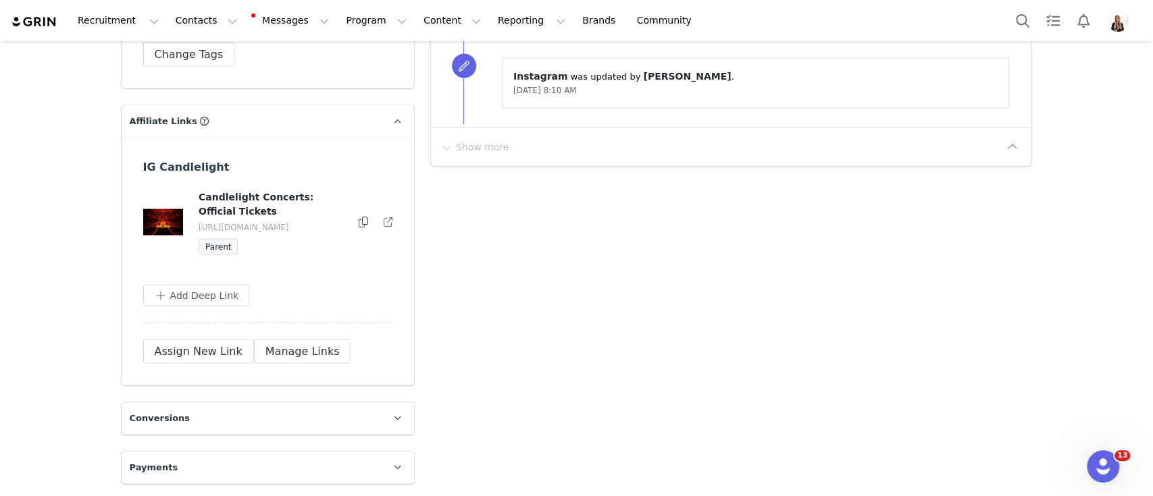
click at [356, 226] on div "Candlelight Concerts: Official Tickets https://glnk.io/z15l/candlelightxpaubarr…" at bounding box center [268, 222] width 251 height 65
click at [359, 217] on icon at bounding box center [363, 222] width 9 height 11
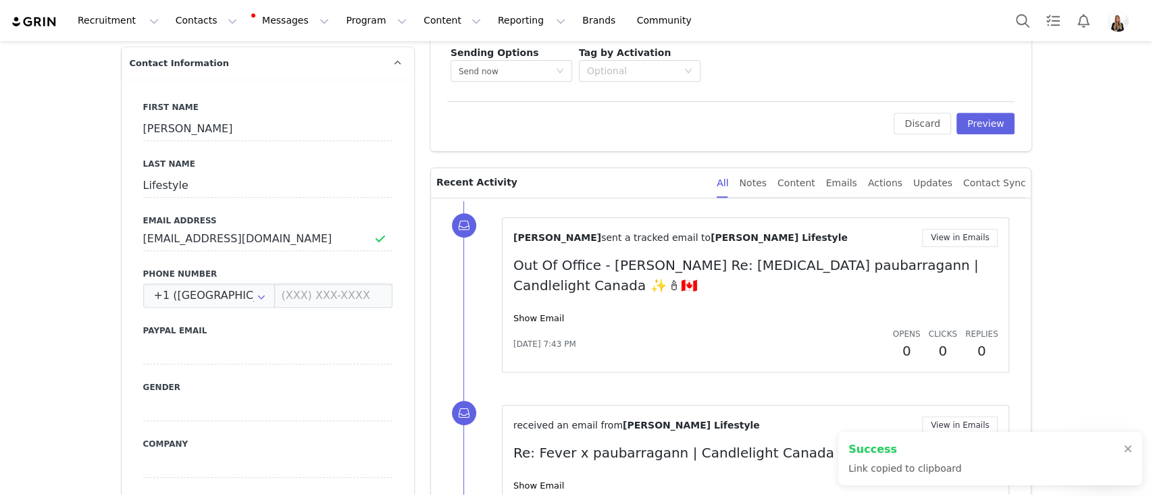
scroll to position [0, 0]
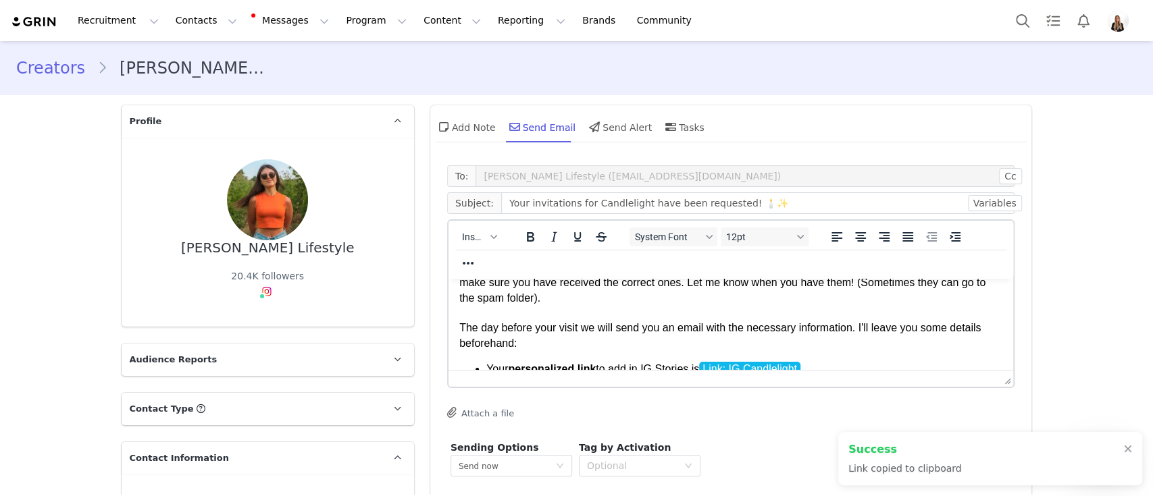
click at [823, 366] on li "Your personalized link to add in IG Stories is Link: IG Candlelight" at bounding box center [744, 369] width 517 height 15
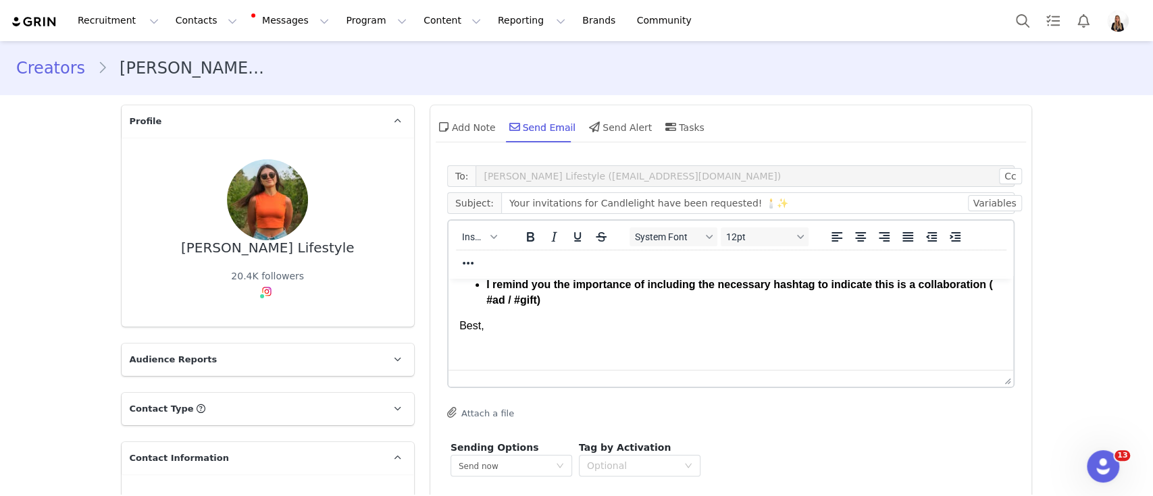
click at [568, 371] on p "Rich Text Area. Press ALT-0 for help." at bounding box center [731, 378] width 544 height 15
click at [517, 335] on body "Hi First Name ! I have already requested your invitations for Candlelight: The …" at bounding box center [731, 232] width 544 height 307
click at [471, 241] on span "Insert" at bounding box center [474, 237] width 24 height 11
click at [524, 301] on div "Insert Signature" at bounding box center [522, 304] width 122 height 16
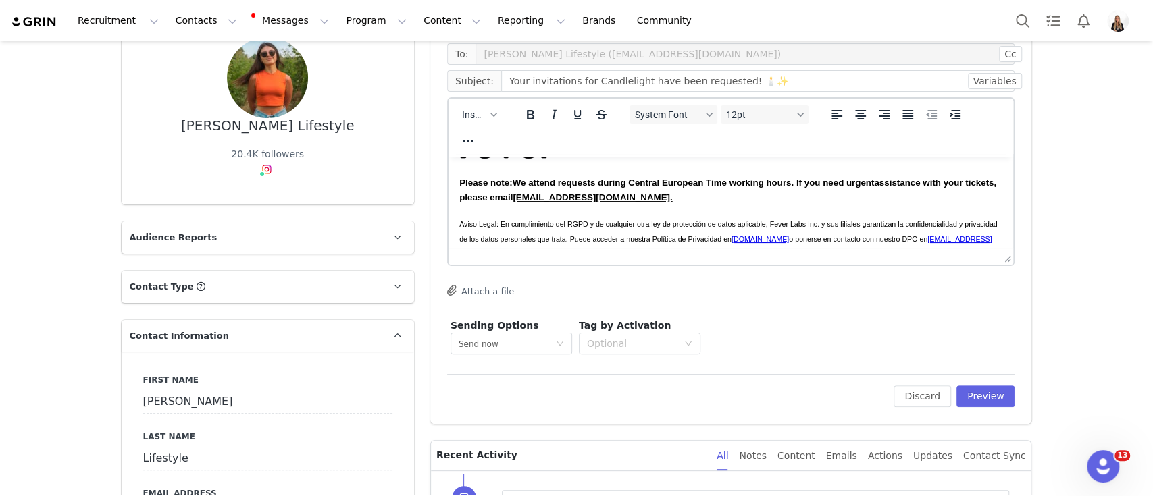
scroll to position [138, 0]
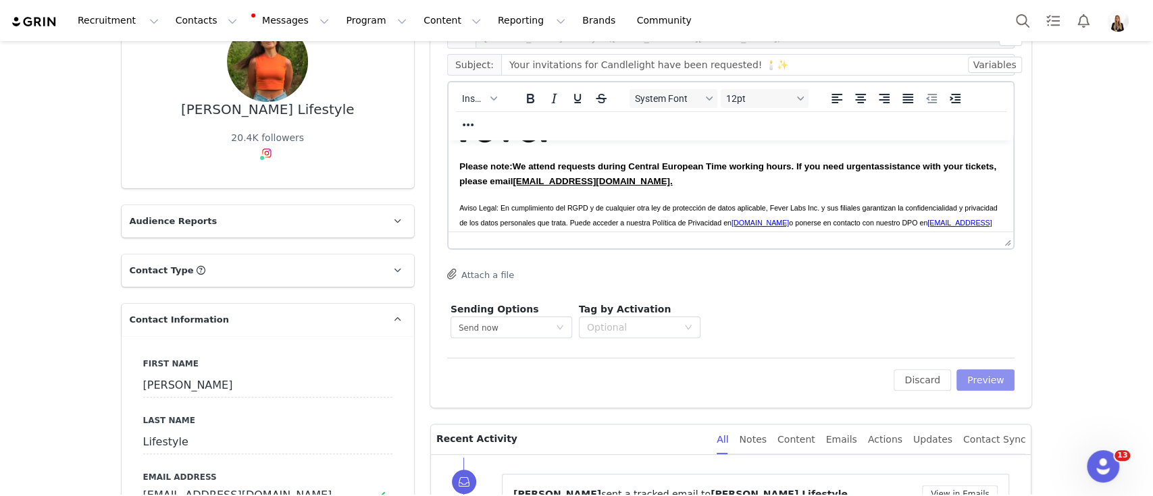
click at [962, 380] on button "Preview" at bounding box center [985, 380] width 59 height 22
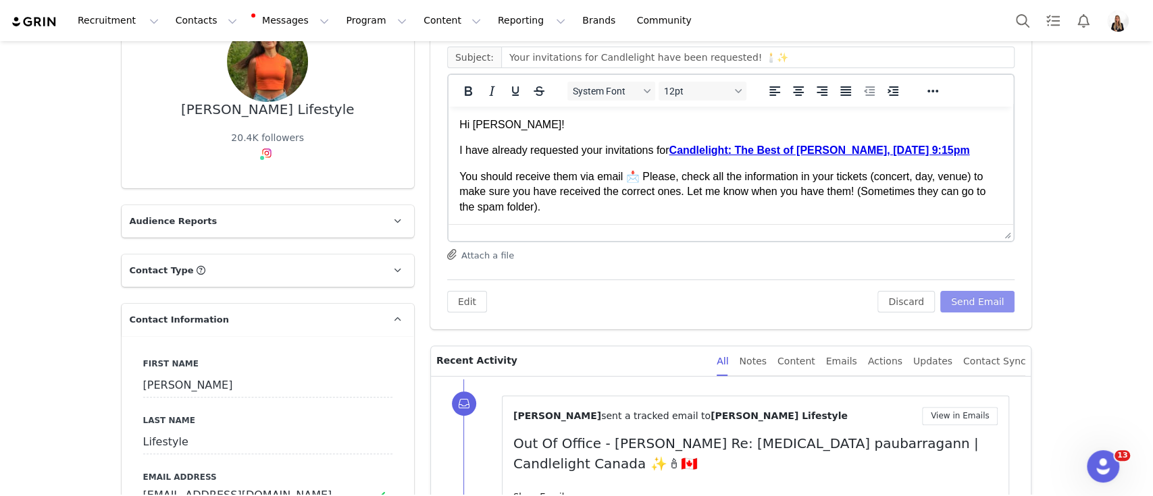
scroll to position [0, 0]
click at [981, 294] on button "Send Email" at bounding box center [977, 302] width 75 height 22
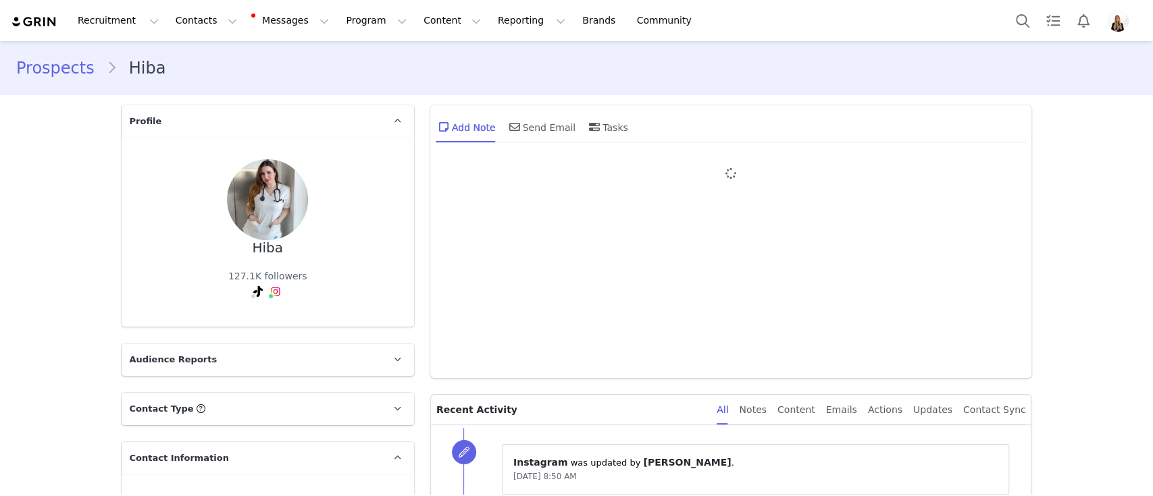
type input "+1 ([GEOGRAPHIC_DATA])"
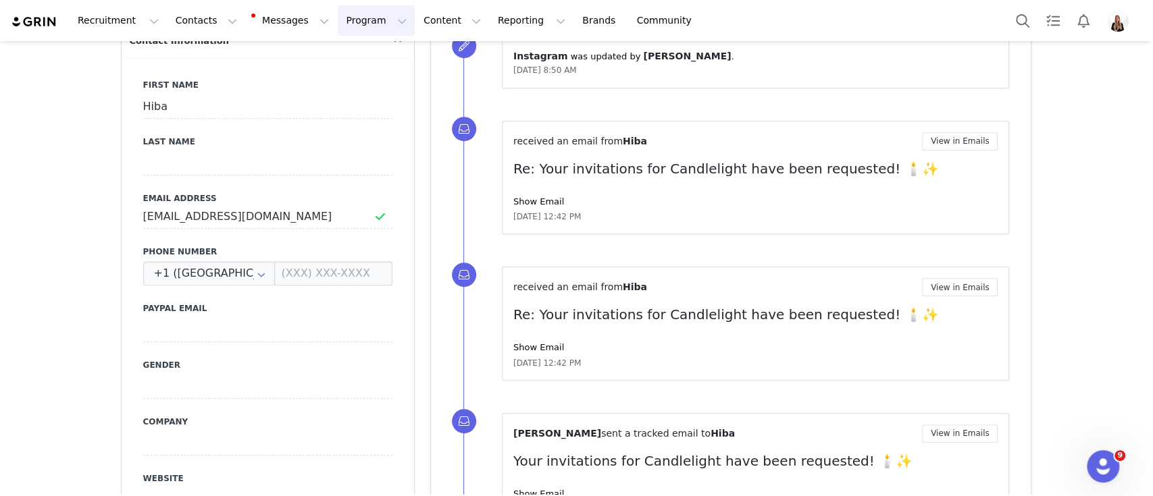
scroll to position [289, 0]
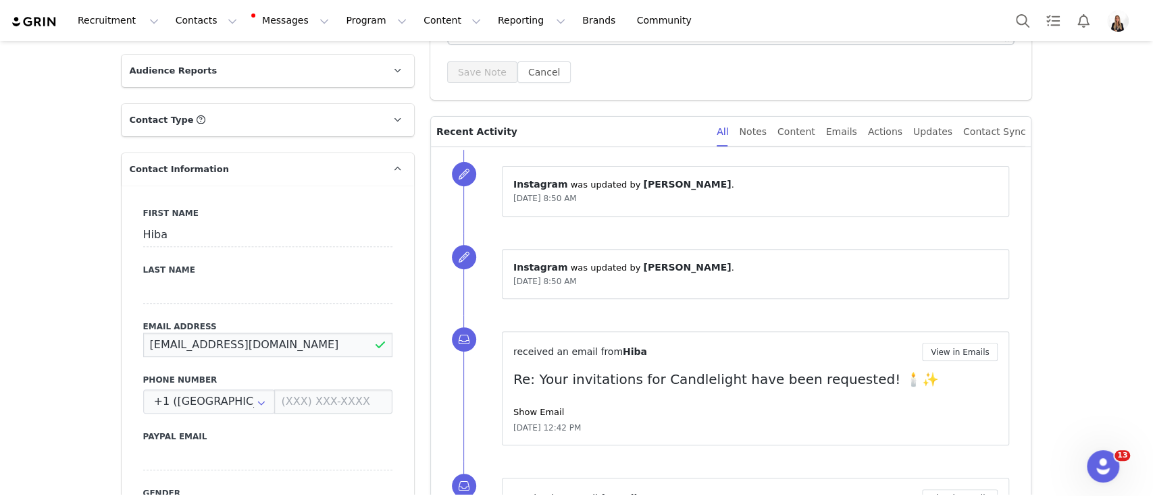
click at [176, 355] on input "[EMAIL_ADDRESS][DOMAIN_NAME]" at bounding box center [267, 345] width 249 height 24
paste input "[PERSON_NAME] <[EMAIL_ADDRESS][DOMAIN_NAME]>"
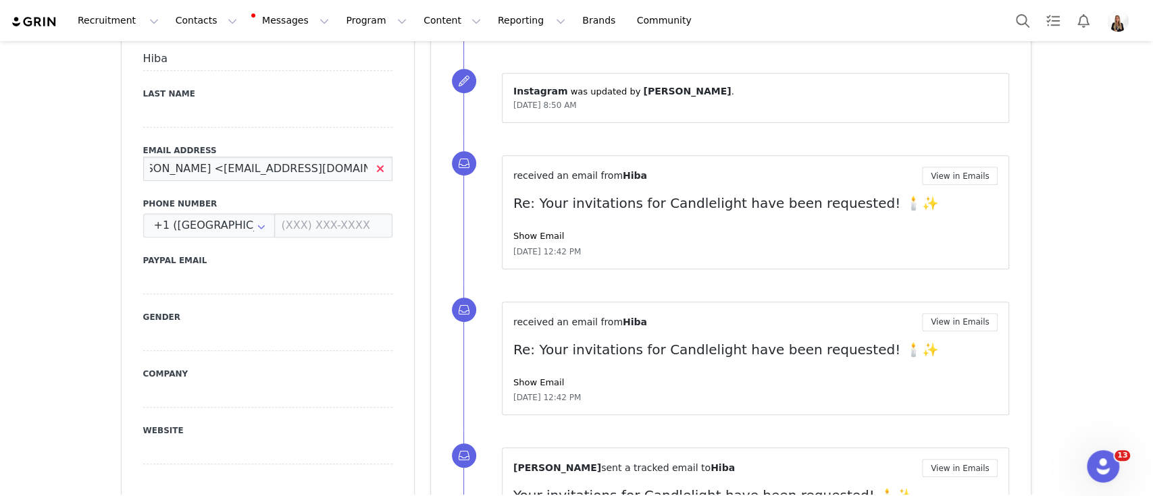
scroll to position [0, 0]
drag, startPoint x: 200, startPoint y: 166, endPoint x: 0, endPoint y: 143, distance: 201.2
click at [0, 143] on div "Prospects Hiba Profile Hiba 127.1K followers Audience Reports Request a detaile…" at bounding box center [576, 484] width 1153 height 1816
click at [321, 165] on input "[EMAIL_ADDRESS][DOMAIN_NAME]>" at bounding box center [267, 169] width 249 height 24
type input "[EMAIL_ADDRESS][DOMAIN_NAME]"
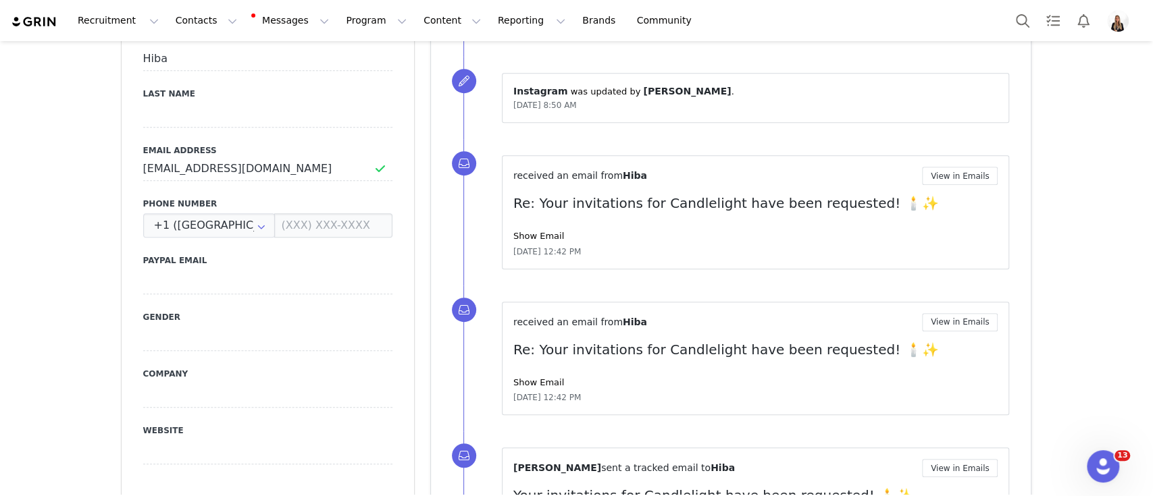
click at [29, 274] on div "Prospects Hiba Profile Hiba 127.1K followers Audience Reports Request a detaile…" at bounding box center [576, 484] width 1153 height 1816
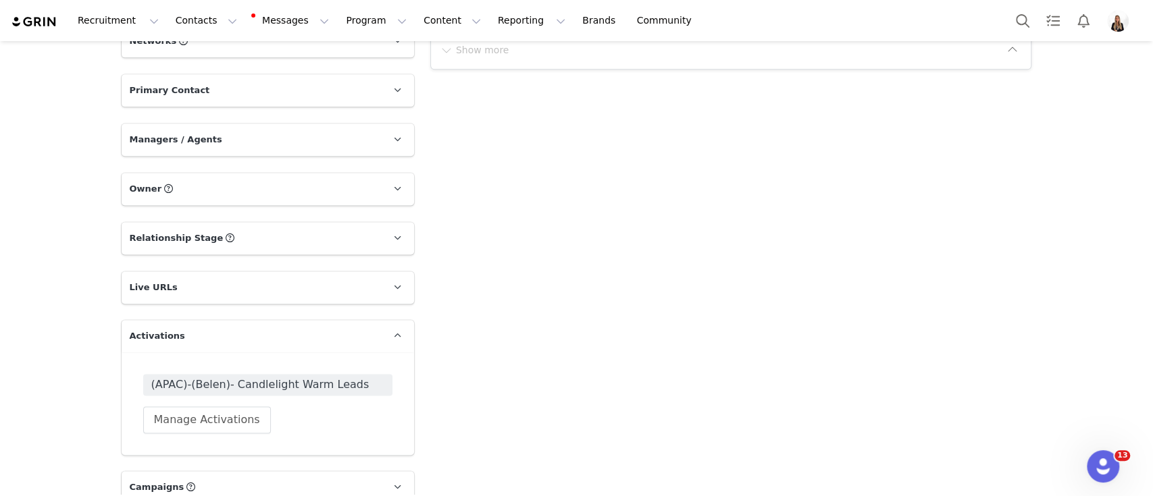
scroll to position [1362, 0]
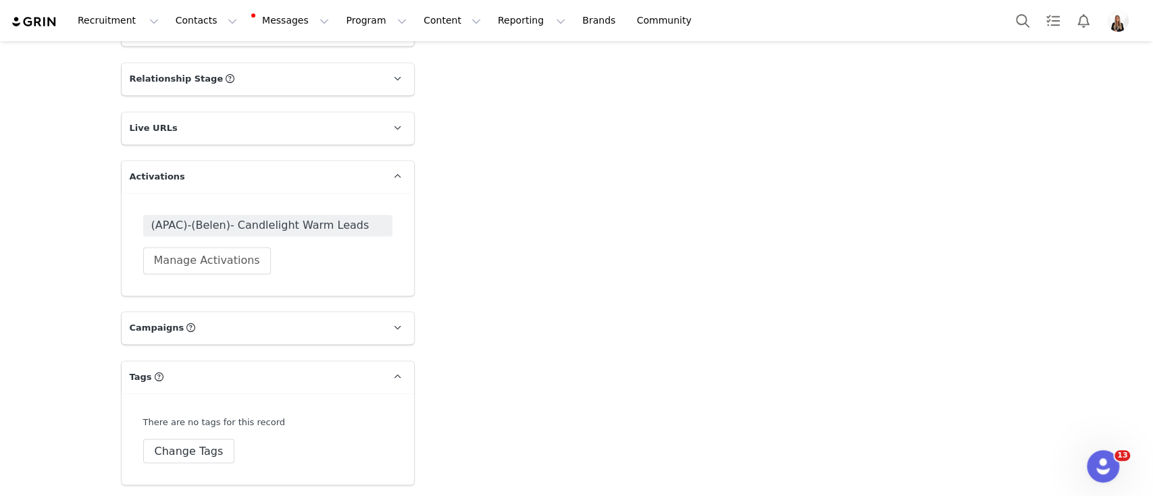
click at [336, 241] on div "(APAC)-(Belen)- Candlelight Warm Leads Manage Activations" at bounding box center [267, 244] width 249 height 59
click at [332, 237] on div "(APAC)-(Belen)- Candlelight Warm Leads Manage Activations" at bounding box center [267, 244] width 249 height 59
click at [335, 235] on span "(APAC)-(Belen)- Candlelight Warm Leads" at bounding box center [267, 226] width 249 height 22
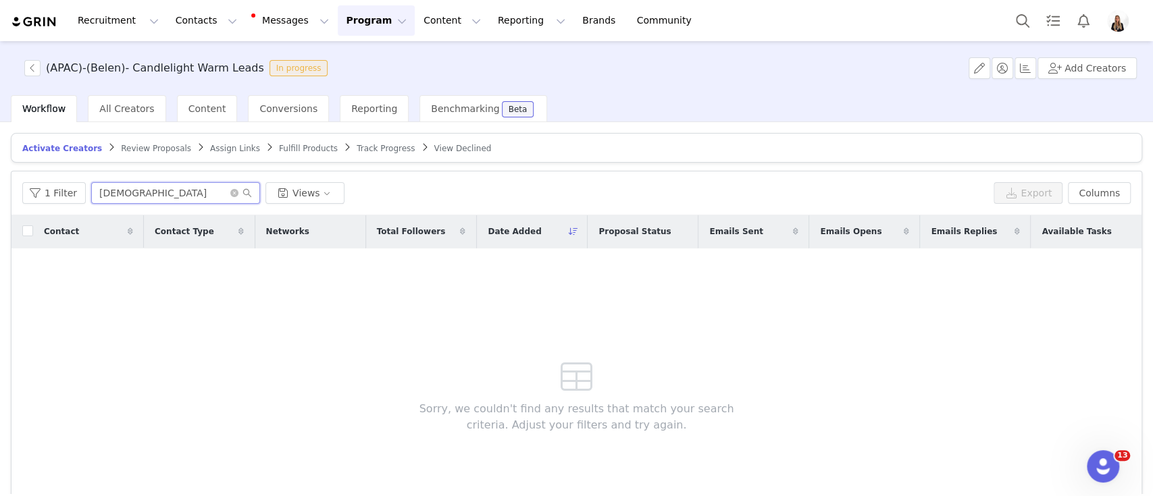
click at [103, 190] on input "[DEMOGRAPHIC_DATA]" at bounding box center [175, 193] width 169 height 22
type input "hiba"
click at [210, 144] on span "Assign Links" at bounding box center [235, 148] width 50 height 9
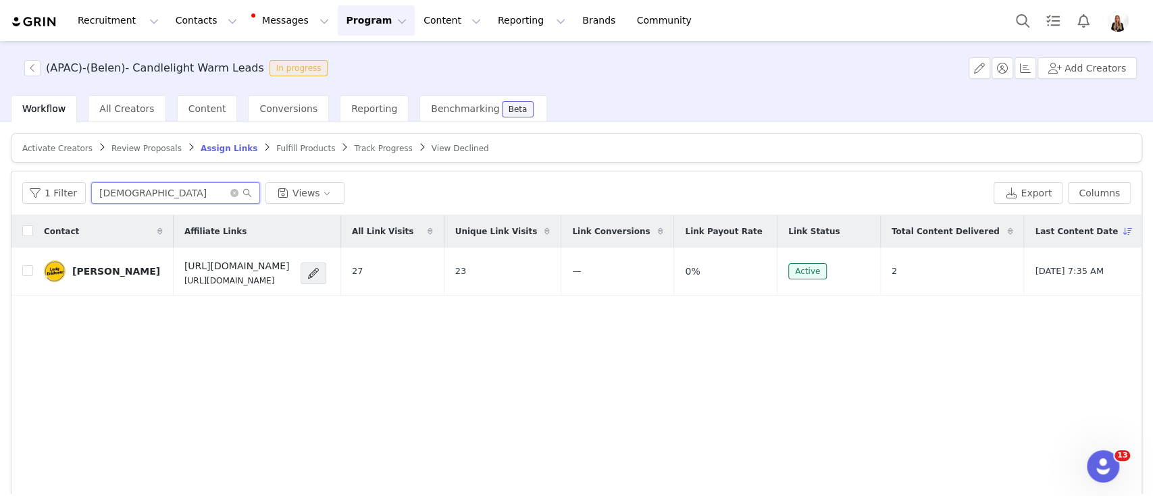
click at [115, 197] on input "[DEMOGRAPHIC_DATA]" at bounding box center [175, 193] width 169 height 22
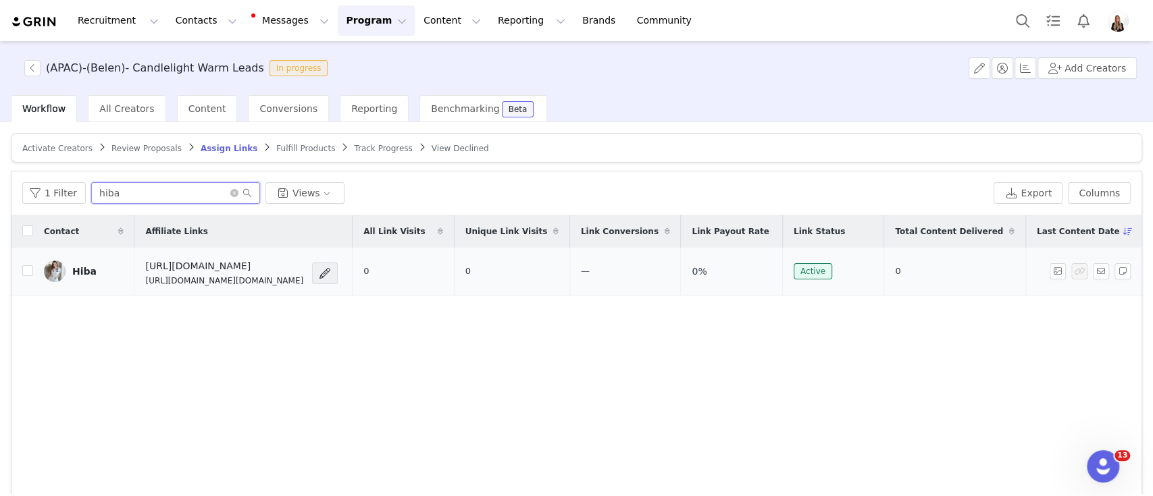
type input "hiba"
click at [71, 286] on td "Hiba" at bounding box center [83, 272] width 101 height 48
click at [60, 276] on img at bounding box center [55, 272] width 22 height 22
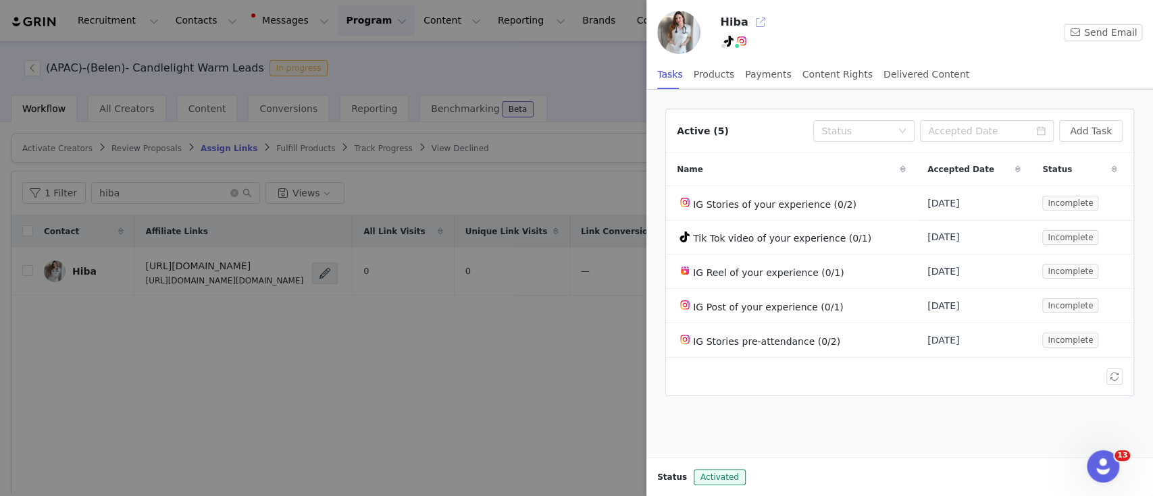
click at [756, 14] on button "button" at bounding box center [761, 22] width 22 height 22
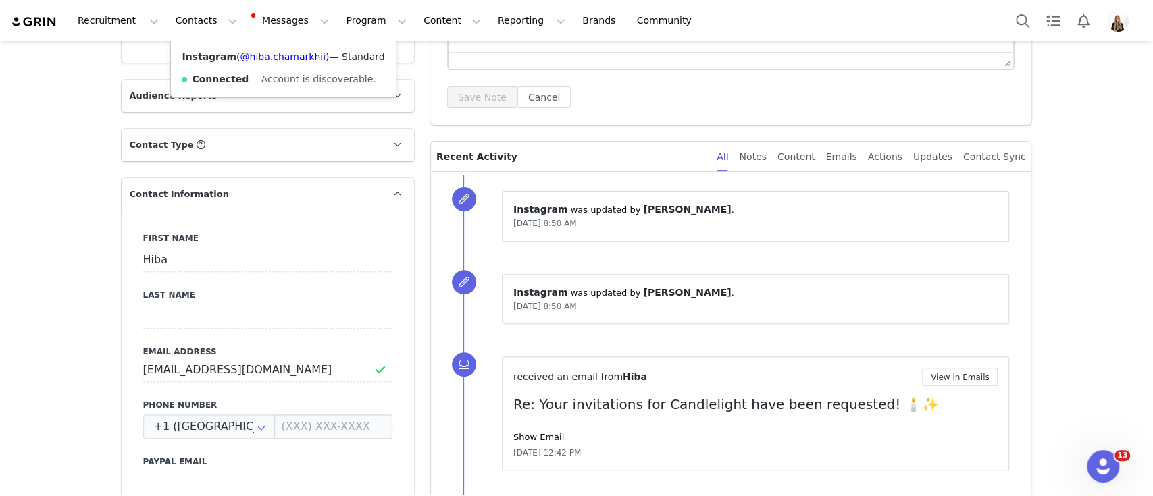
scroll to position [274, 0]
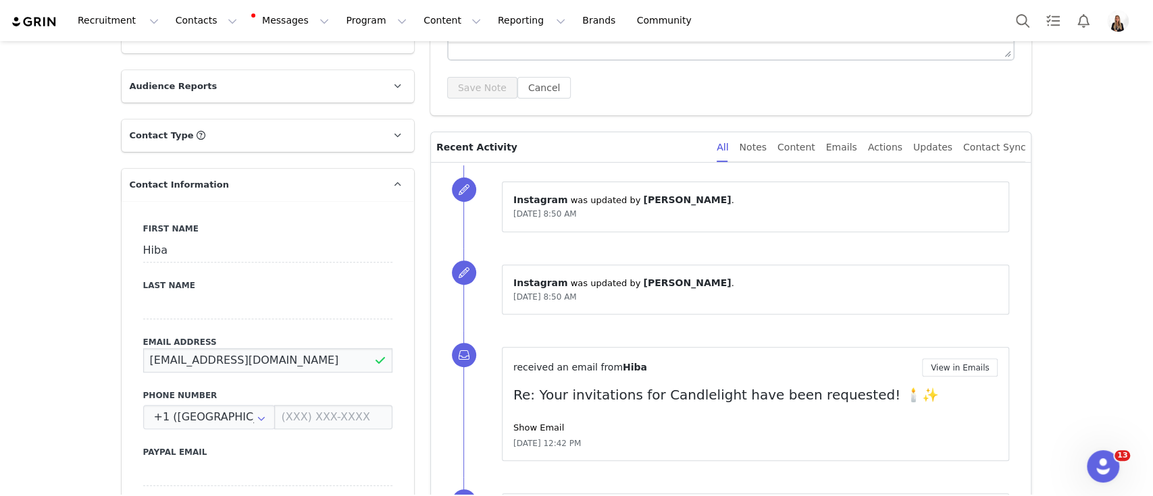
click at [182, 369] on input "hibachamarkhi2000@gmail.com" at bounding box center [267, 361] width 249 height 24
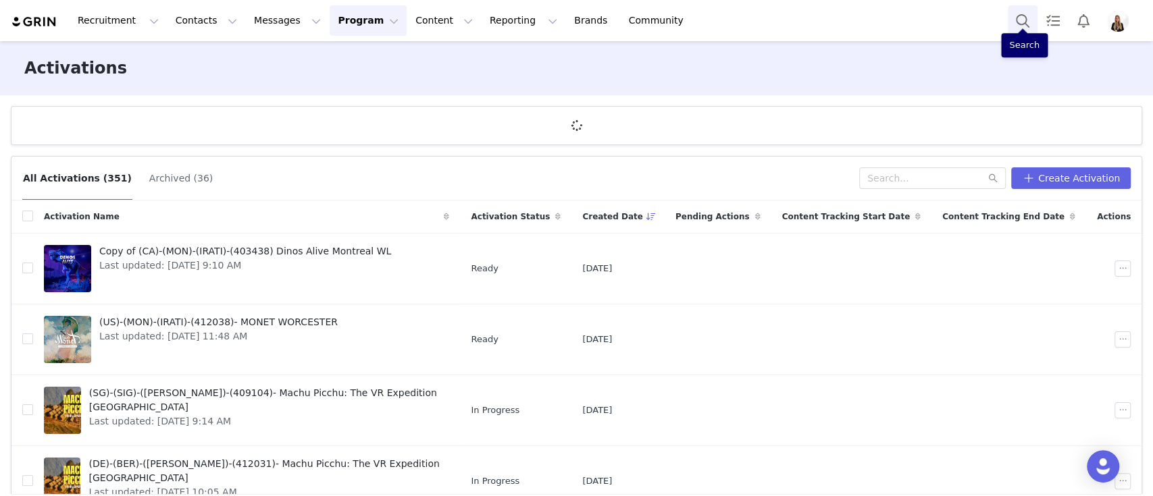
click at [1023, 23] on button "Search" at bounding box center [1023, 20] width 30 height 30
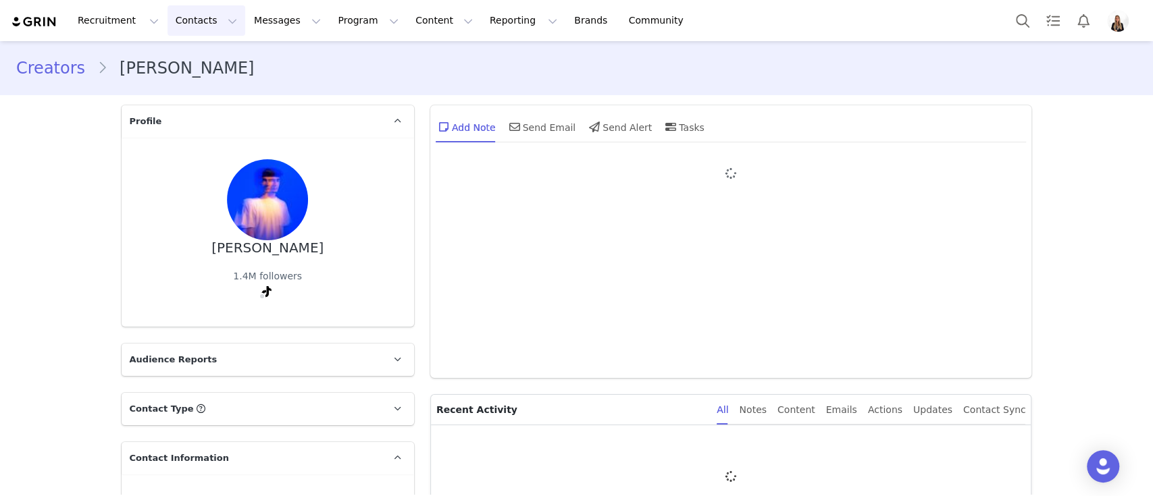
type input "+1 ([GEOGRAPHIC_DATA])"
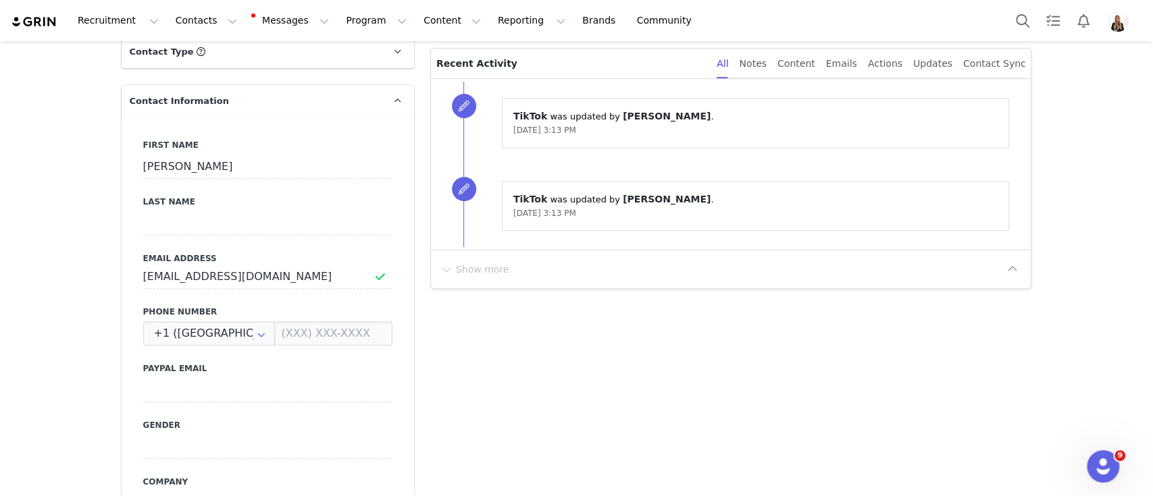
scroll to position [356, 0]
click at [811, 54] on div "Content" at bounding box center [796, 65] width 38 height 30
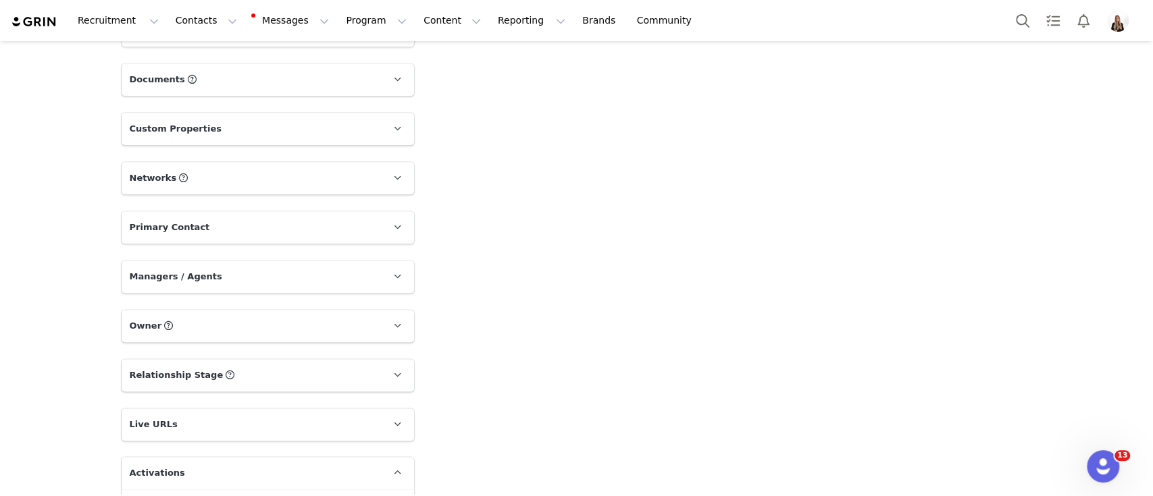
scroll to position [1119, 0]
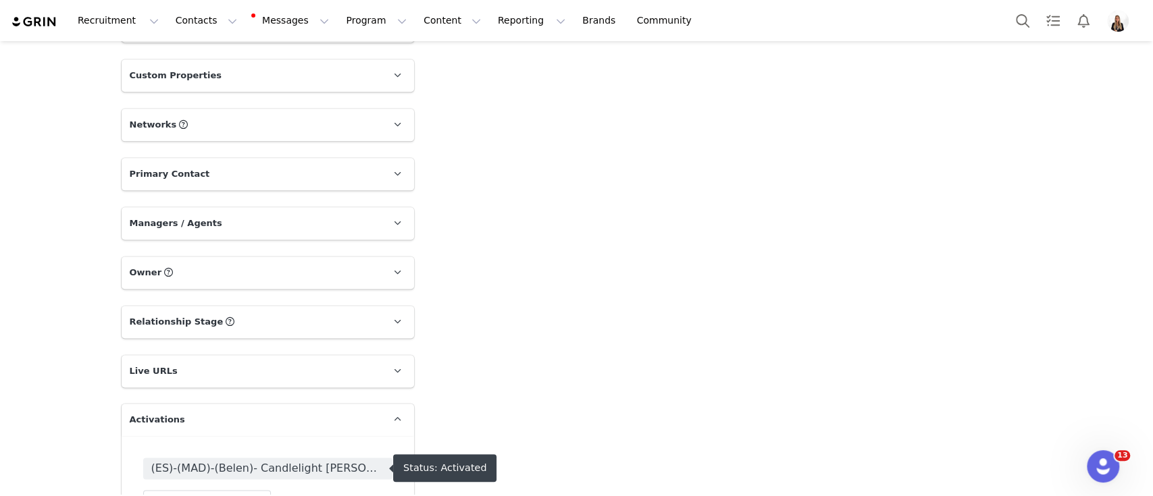
click at [289, 458] on span "(ES)-(MAD)-(Belen)- Candlelight Necko Vidal Special Action" at bounding box center [267, 469] width 249 height 22
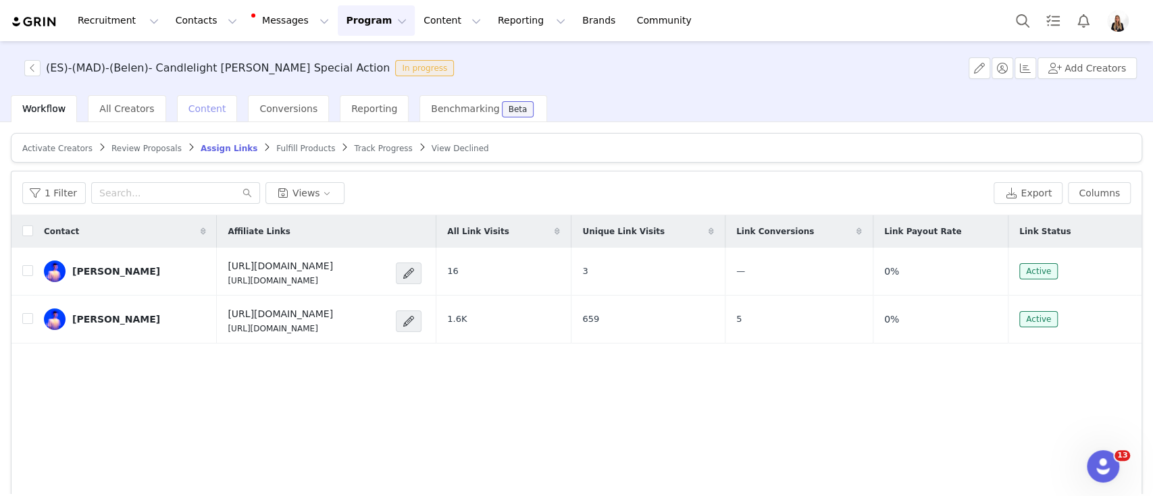
click at [201, 111] on span "Content" at bounding box center [207, 108] width 38 height 11
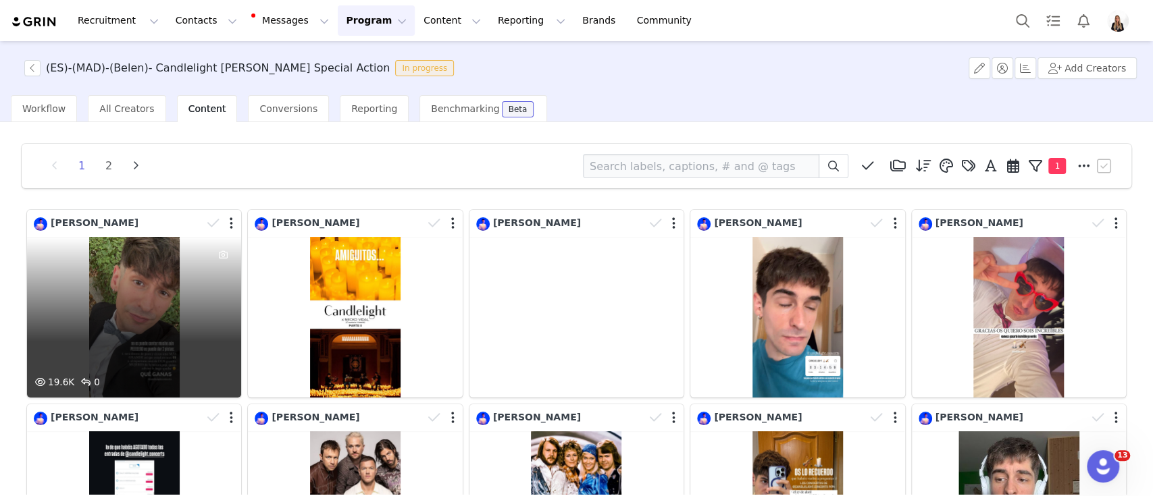
click at [178, 247] on div "19.6K 0" at bounding box center [134, 317] width 214 height 161
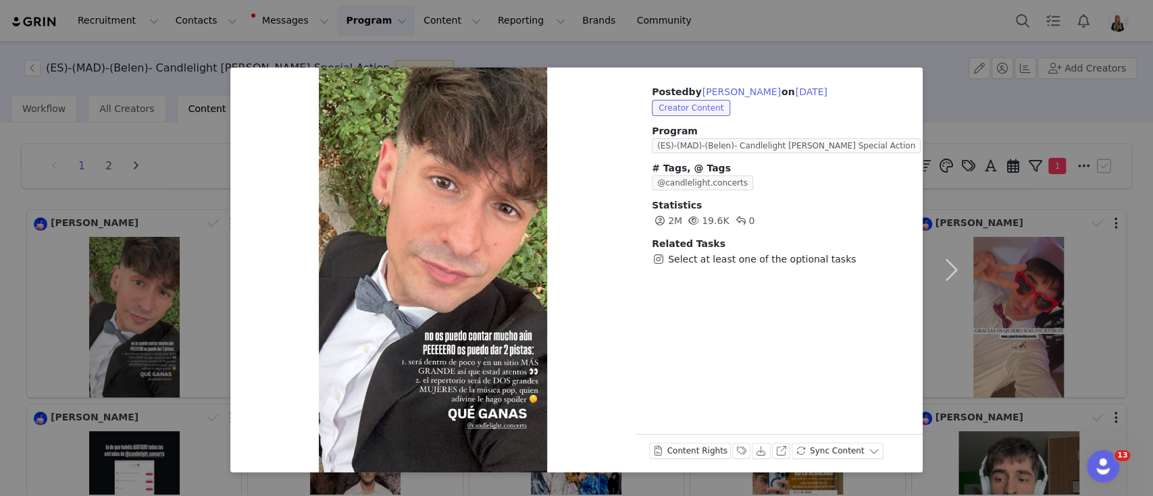
click at [173, 68] on div "Posted by Necko Vidal on Jul 19, 2025 Creator Content Program (ES)-(MAD)-(Belen…" at bounding box center [576, 248] width 1153 height 496
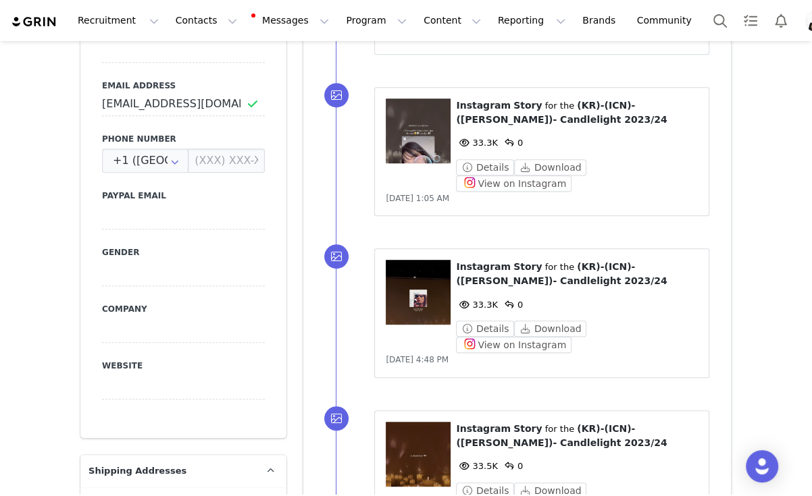
scroll to position [992, 0]
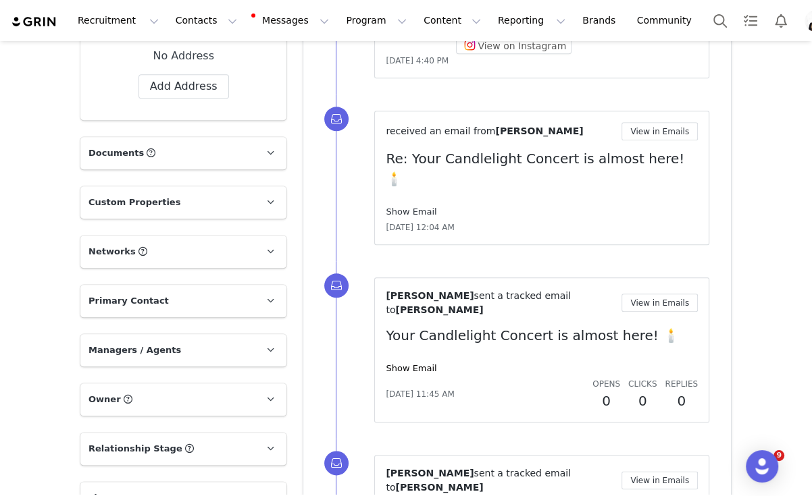
click at [403, 207] on link "Show Email" at bounding box center [411, 212] width 51 height 10
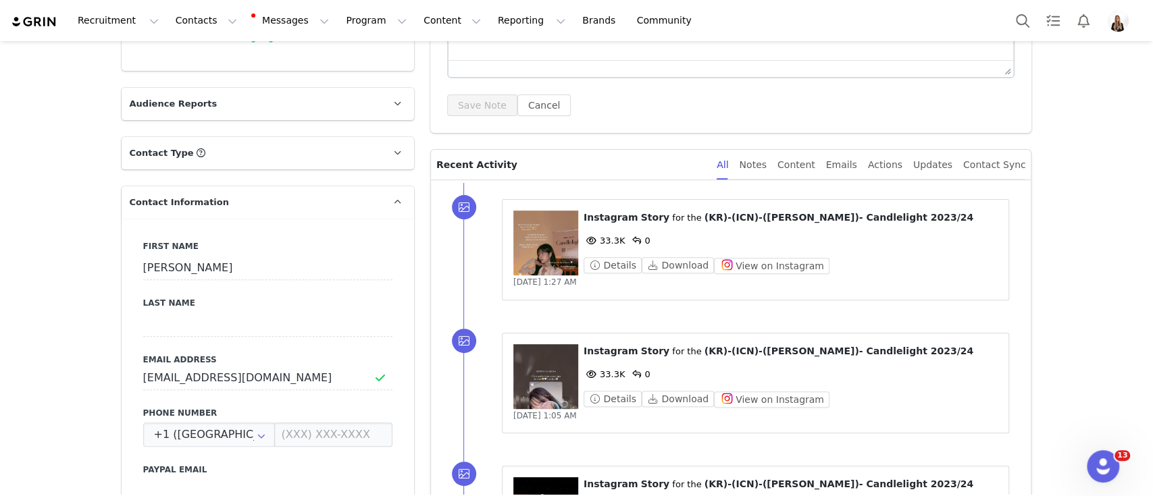
scroll to position [270, 0]
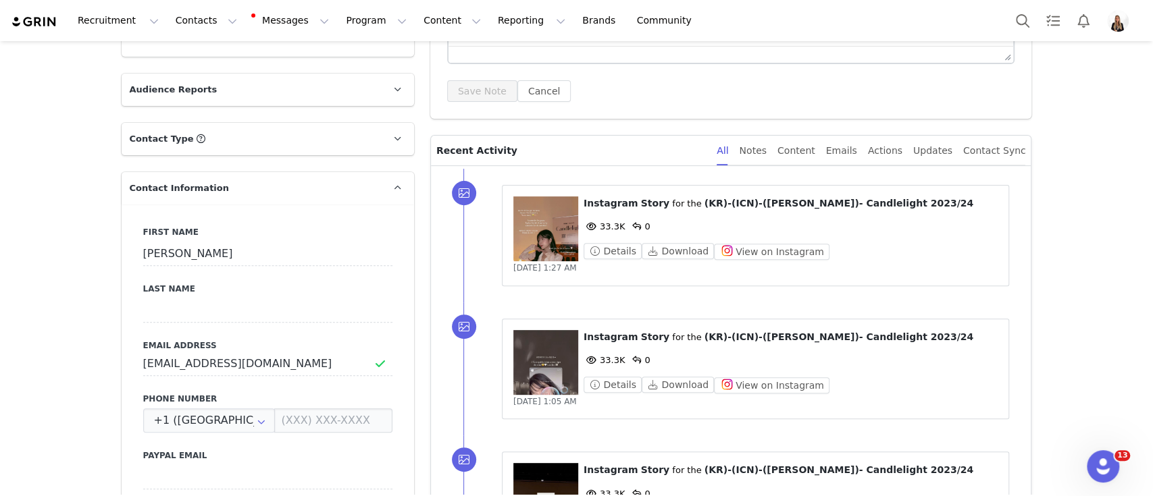
click at [224, 390] on div "First Name [PERSON_NAME] Last Name Email Address [EMAIL_ADDRESS][DOMAIN_NAME] P…" at bounding box center [268, 452] width 292 height 494
click at [228, 365] on input "hannacoreana99@gmail.com" at bounding box center [267, 364] width 249 height 24
click at [811, 471] on icon "Open Intercom Messenger" at bounding box center [1101, 465] width 22 height 22
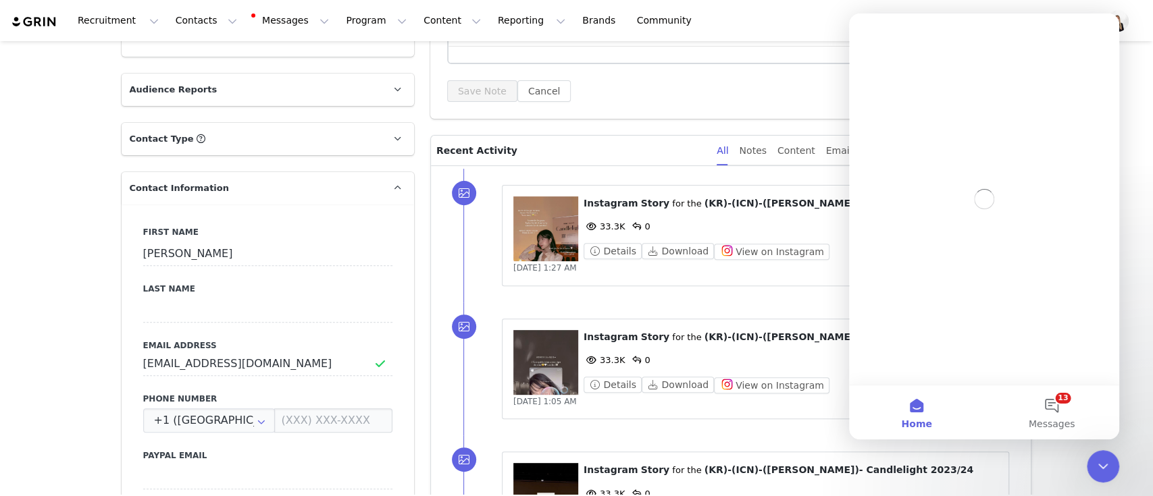
scroll to position [0, 0]
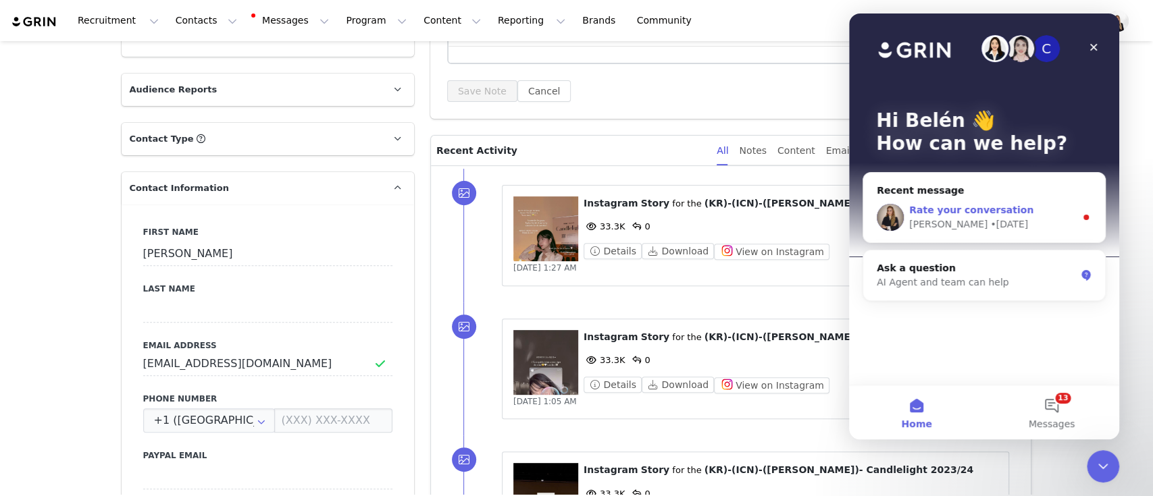
click at [811, 213] on span "Rate your conversation" at bounding box center [971, 210] width 124 height 11
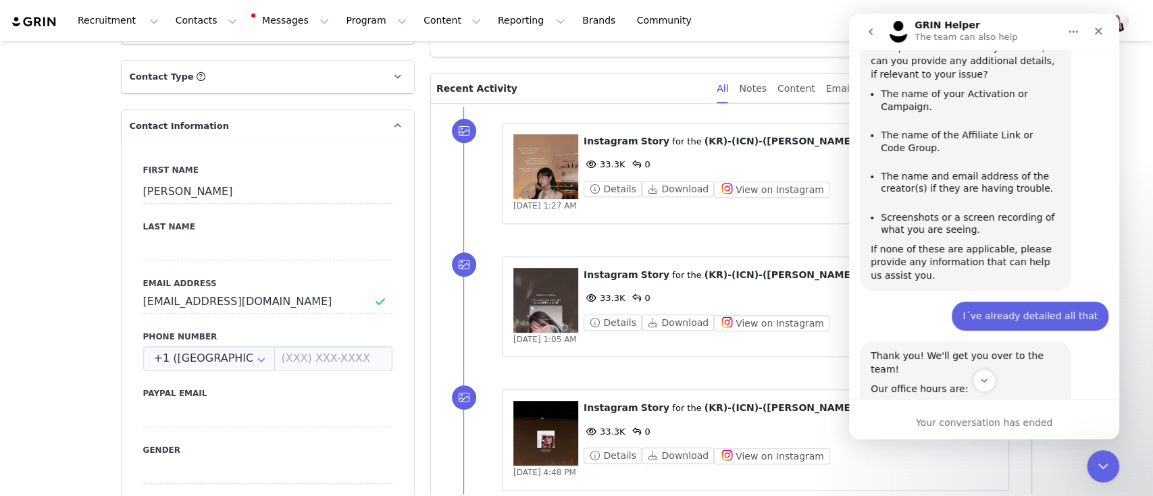
scroll to position [450, 0]
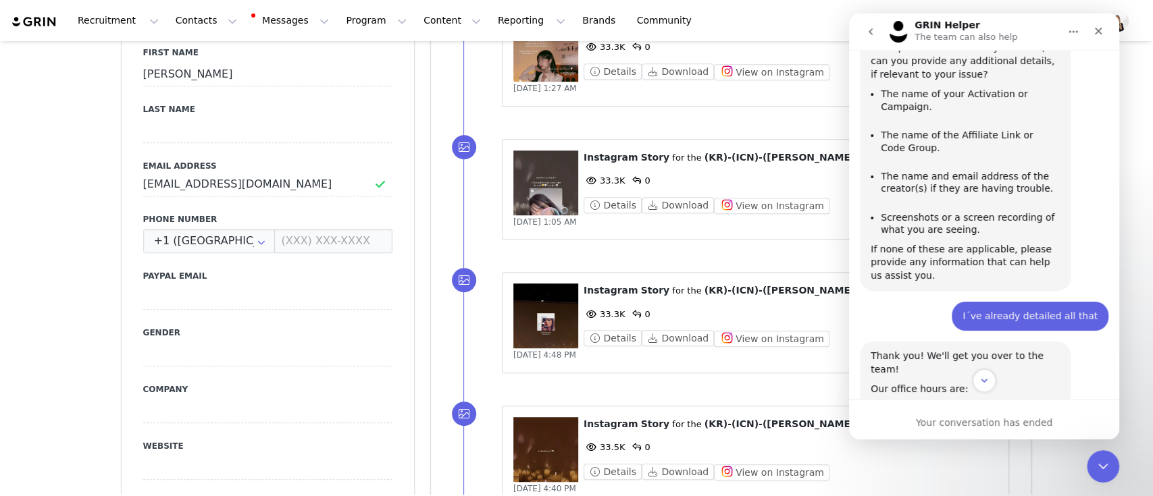
click at [811, 369] on div "Intercom messenger" at bounding box center [984, 380] width 270 height 23
click at [811, 370] on div "Intercom messenger" at bounding box center [984, 380] width 270 height 23
click at [811, 376] on div "Intercom messenger" at bounding box center [984, 380] width 270 height 23
click at [811, 380] on button "Scroll to bottom" at bounding box center [983, 380] width 25 height 25
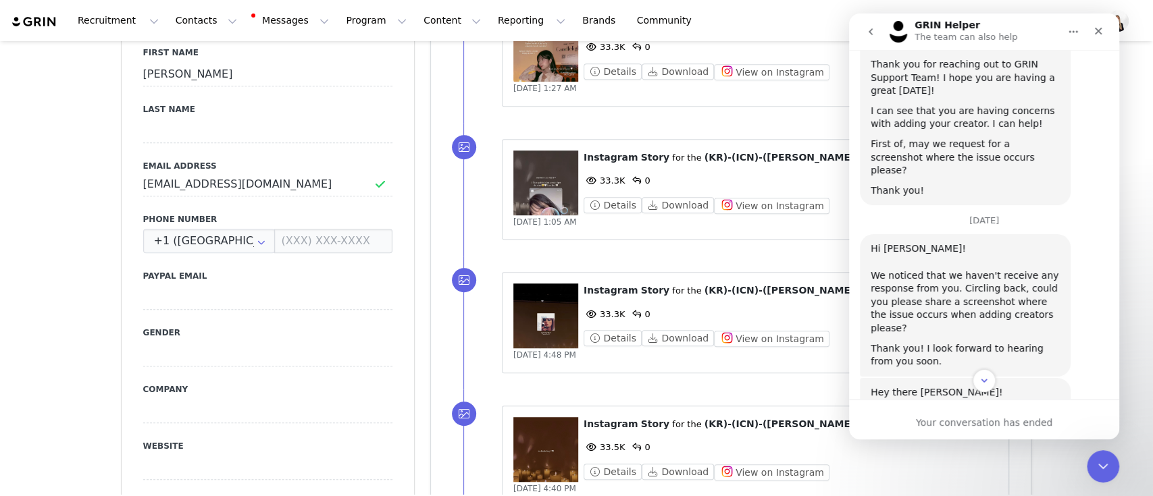
scroll to position [2864, 0]
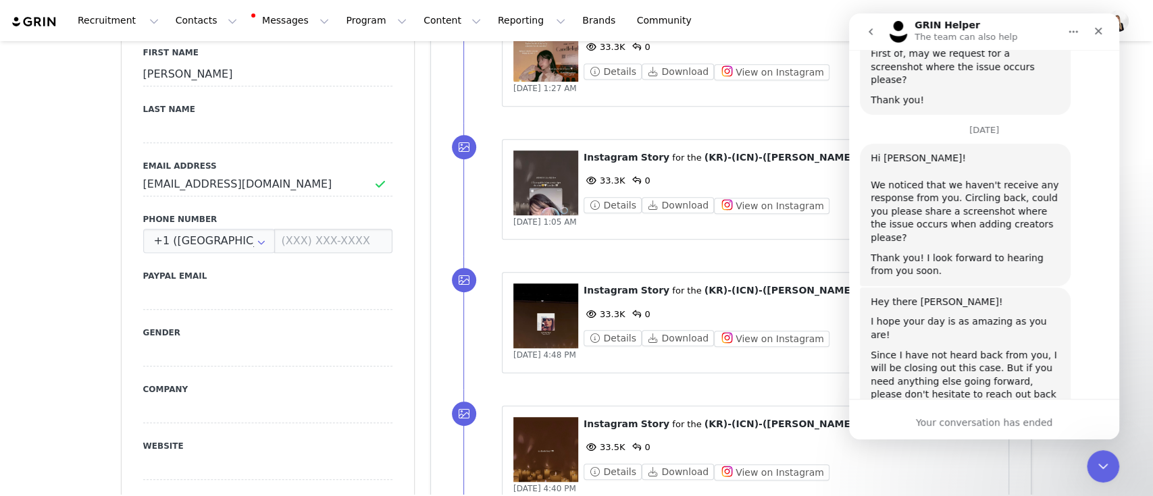
click at [811, 41] on button "go back" at bounding box center [871, 32] width 26 height 26
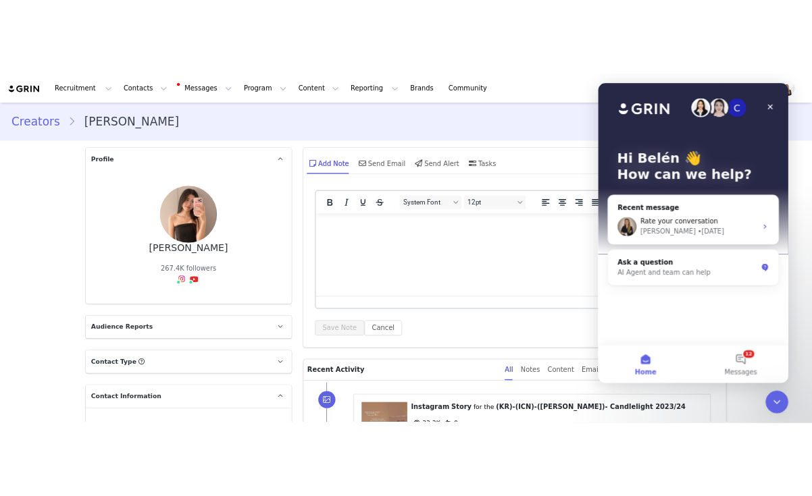
scroll to position [0, 0]
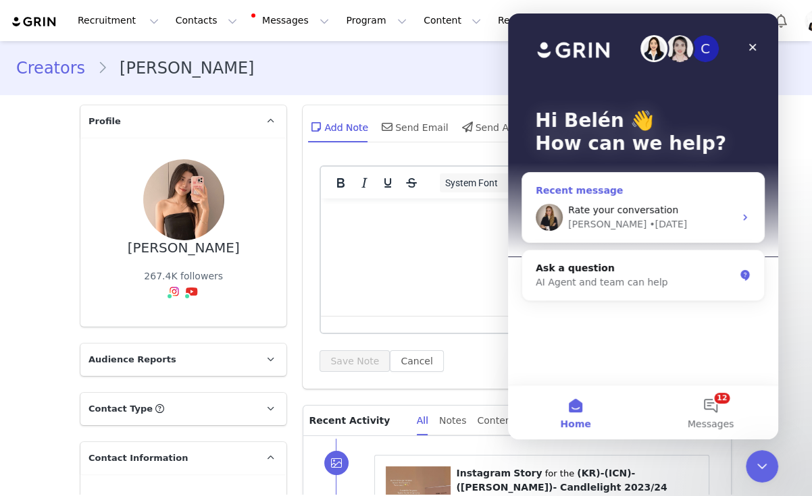
click at [631, 225] on div "Marie • 5d ago" at bounding box center [651, 224] width 166 height 14
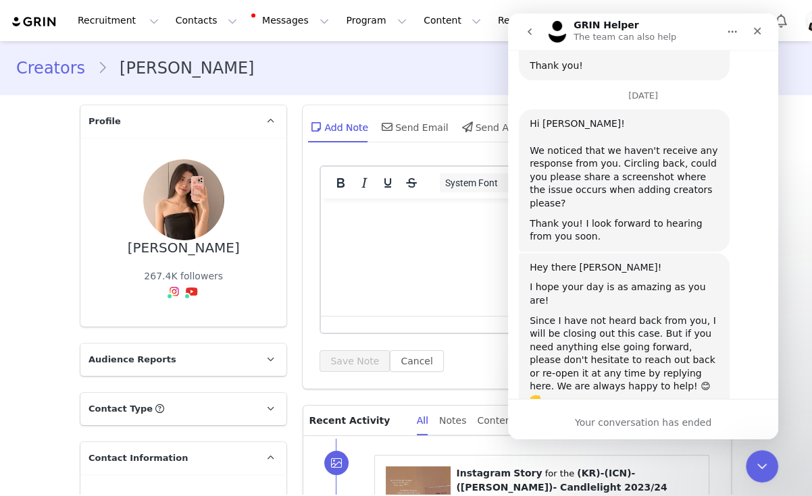
scroll to position [2910, 0]
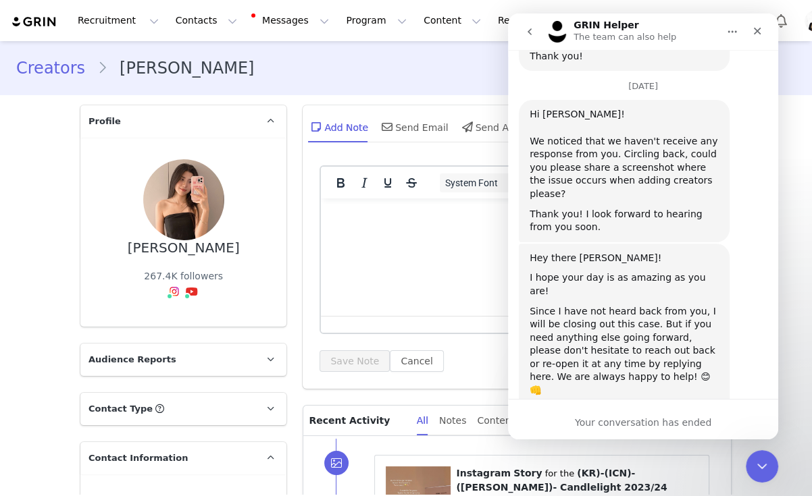
type textarea "they closed the chat because i was on vacation"
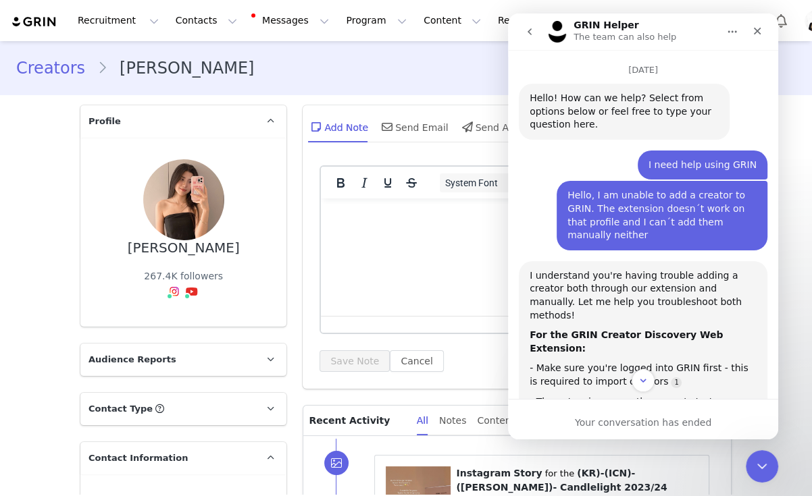
scroll to position [0, 0]
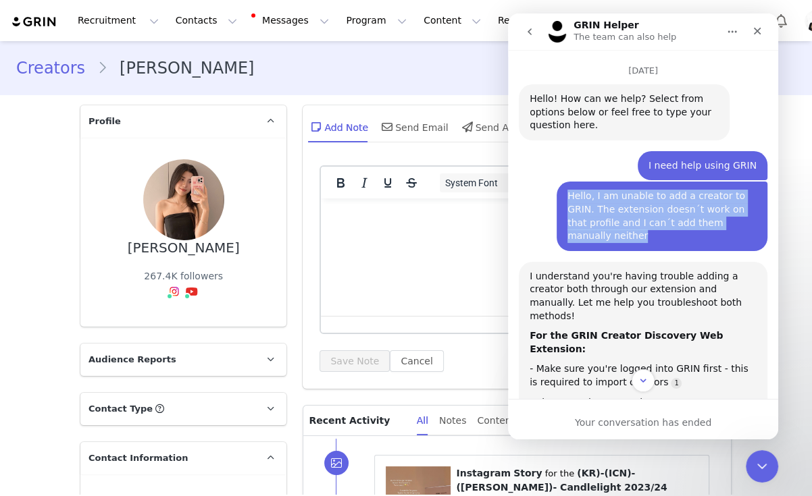
drag, startPoint x: 552, startPoint y: 183, endPoint x: 721, endPoint y: 210, distance: 170.3
click at [721, 210] on div "Hello, I am unable to add a creator to GRIN. The extension doesn´t work on that…" at bounding box center [662, 216] width 211 height 69
copy div "Hello, I am unable to add a creator to GRIN. The extension doesn´t work on that…"
click at [525, 32] on icon "go back" at bounding box center [529, 31] width 11 height 11
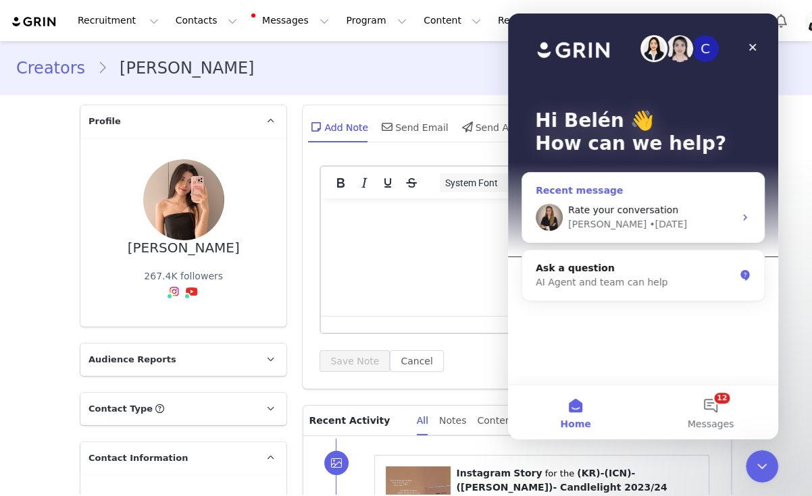
click at [615, 233] on div "Rate your conversation Marie • 5d ago" at bounding box center [643, 217] width 242 height 50
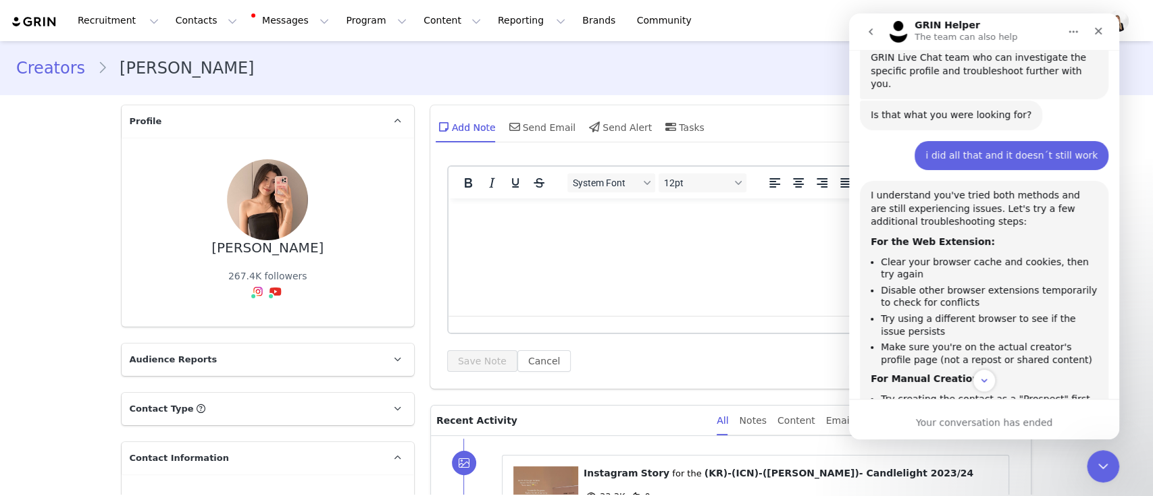
scroll to position [540, 0]
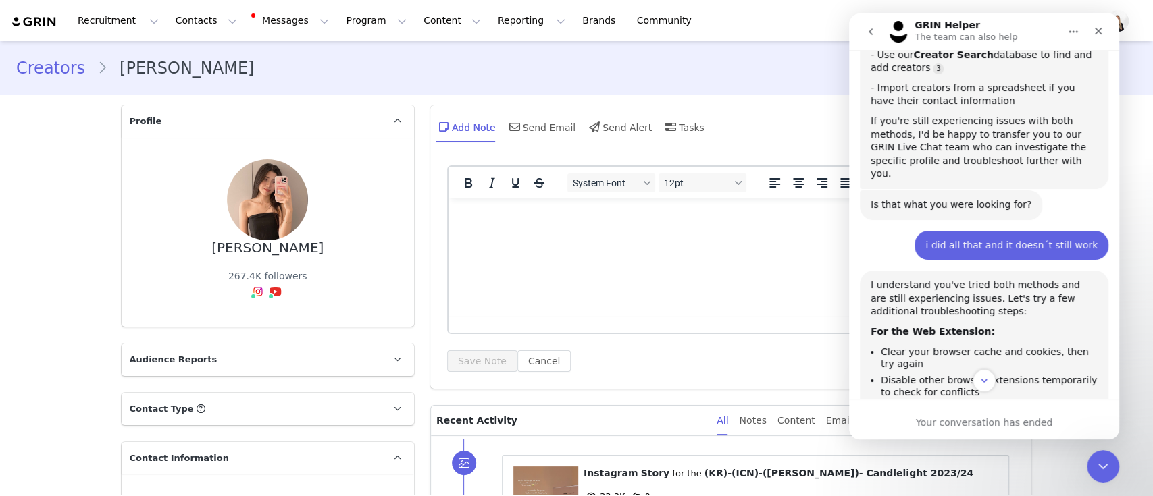
click at [811, 239] on div "i did all that and it doesn´t still work" at bounding box center [1011, 246] width 172 height 14
copy div "i did all that and it doesn´t still work"
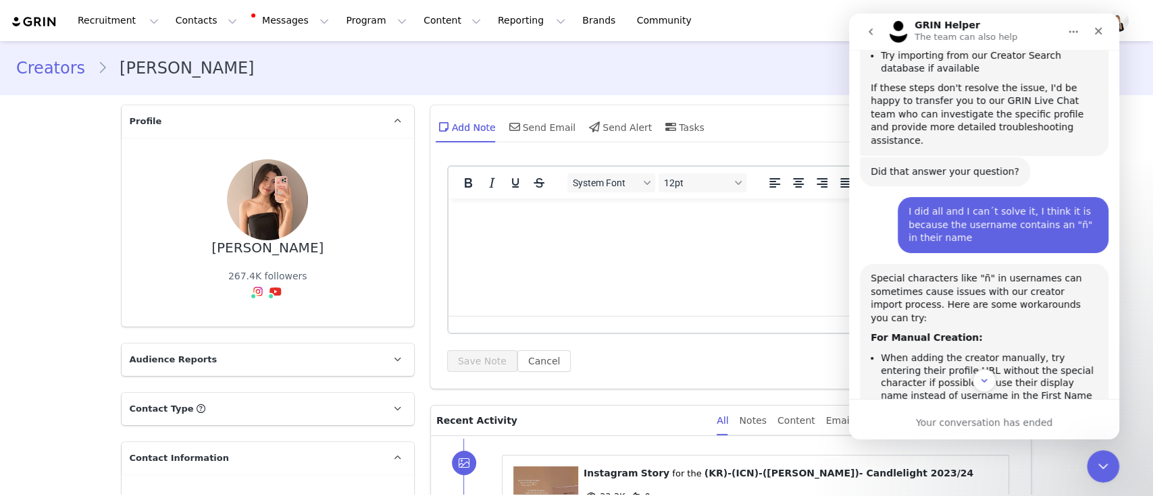
scroll to position [1081, 0]
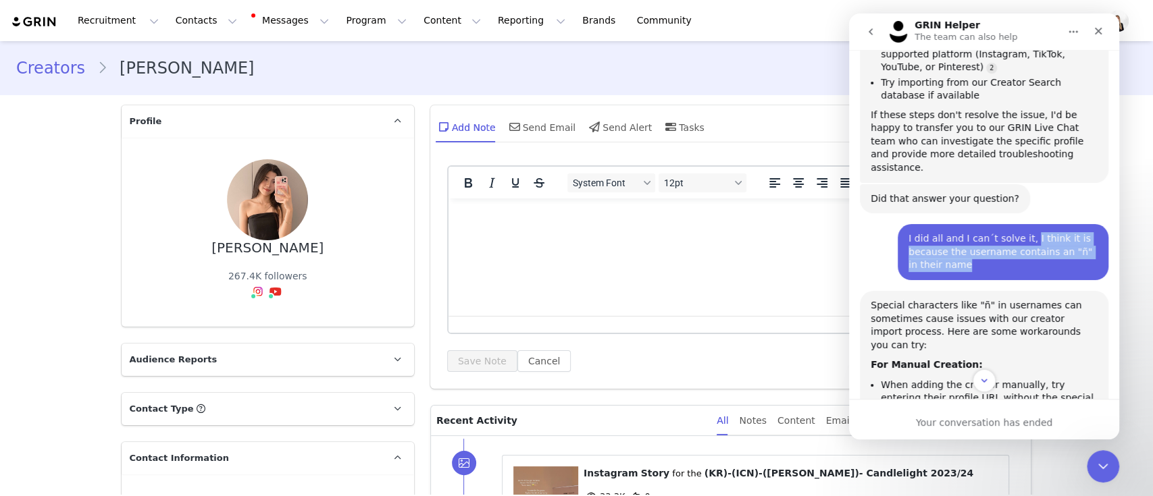
drag, startPoint x: 968, startPoint y: 175, endPoint x: 1013, endPoint y: 147, distance: 53.1
click at [811, 232] on div "I did all and I can´t solve it, I think it is because the username contains an …" at bounding box center [1002, 252] width 189 height 40
copy div "I think it is because the username contains an "ñ" in their name"
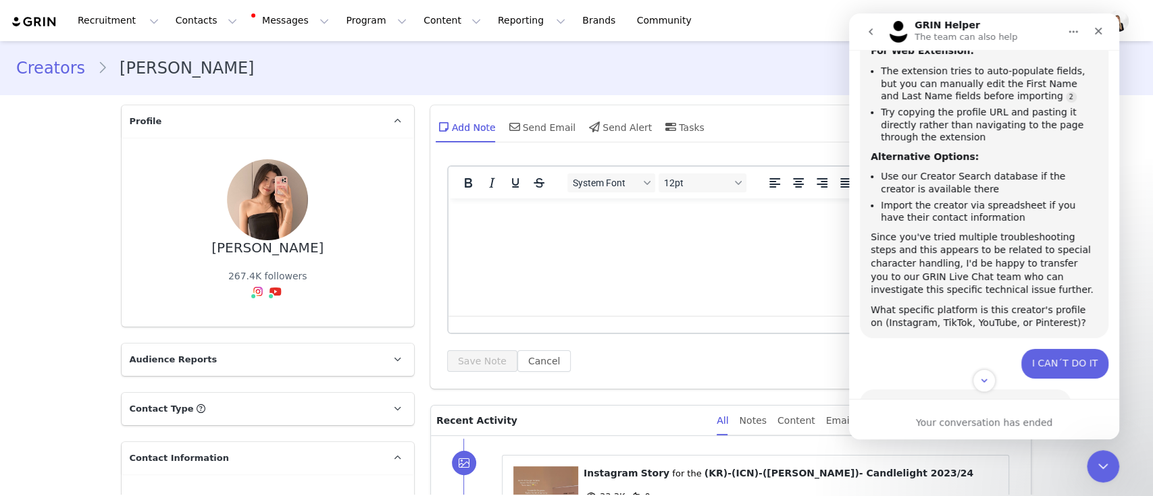
scroll to position [1621, 0]
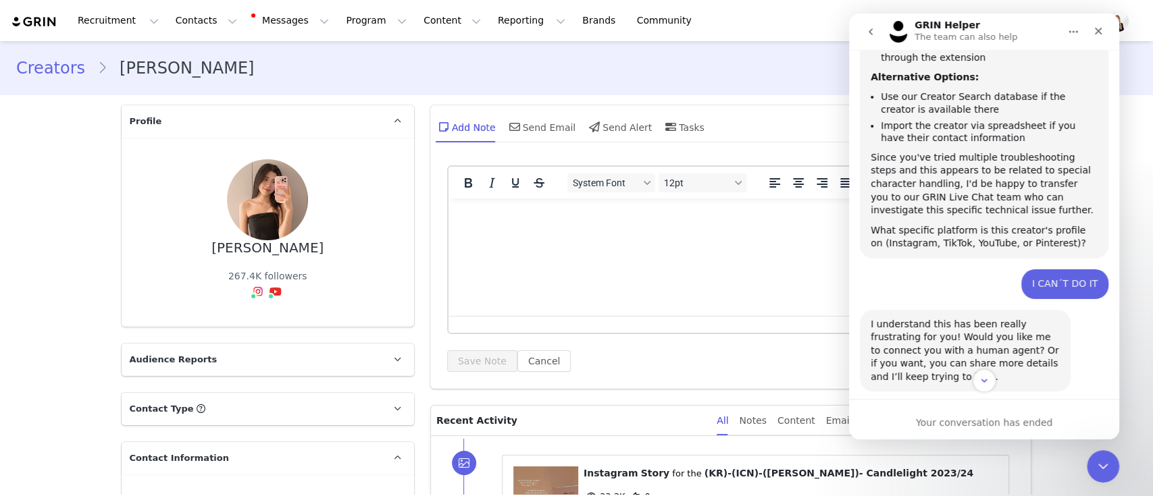
drag, startPoint x: 1085, startPoint y: 316, endPoint x: 896, endPoint y: 297, distance: 190.7
click at [811, 403] on div "Yes please, connect me with a human agent. The platform is Youtube: https://www…" at bounding box center [1003, 431] width 211 height 56
drag, startPoint x: 915, startPoint y: 300, endPoint x: 1125, endPoint y: 342, distance: 214.2
click at [811, 342] on html "GRIN Helper The team can also help August 25 Hello! How can we help? Select fro…" at bounding box center [984, 227] width 270 height 426
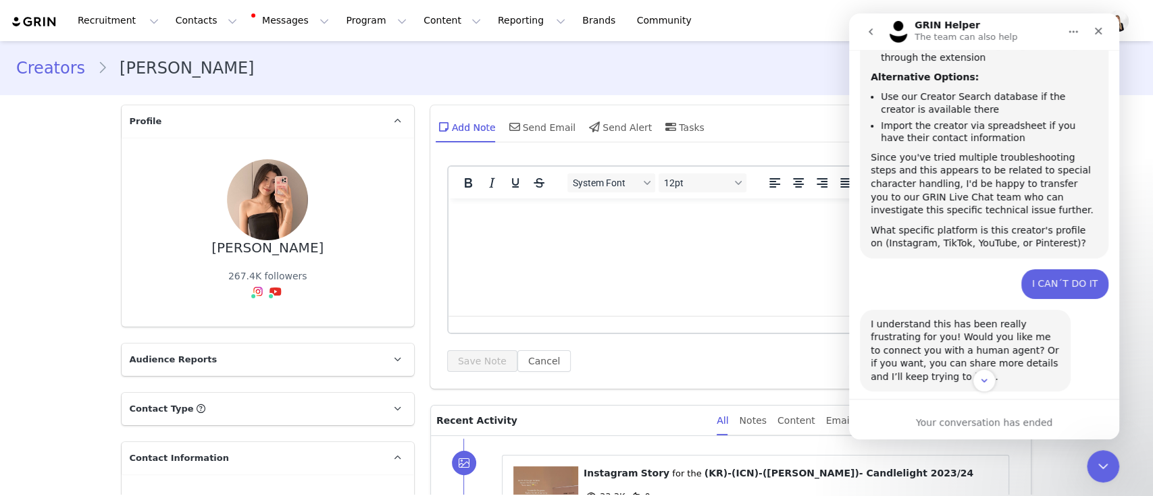
copy div "please, connect me with a human agent. The platform is Youtube: https://www.you…"
click at [811, 26] on icon "Close" at bounding box center [1098, 31] width 11 height 11
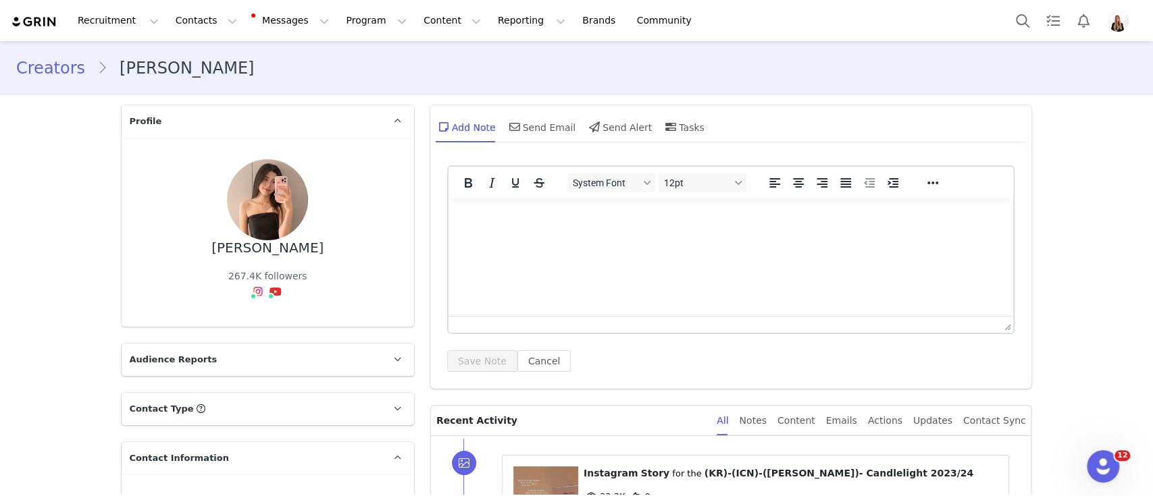
scroll to position [2896, 0]
click at [211, 16] on button "Contacts Contacts" at bounding box center [207, 20] width 78 height 30
click at [236, 81] on div "Prospects" at bounding box center [208, 85] width 91 height 14
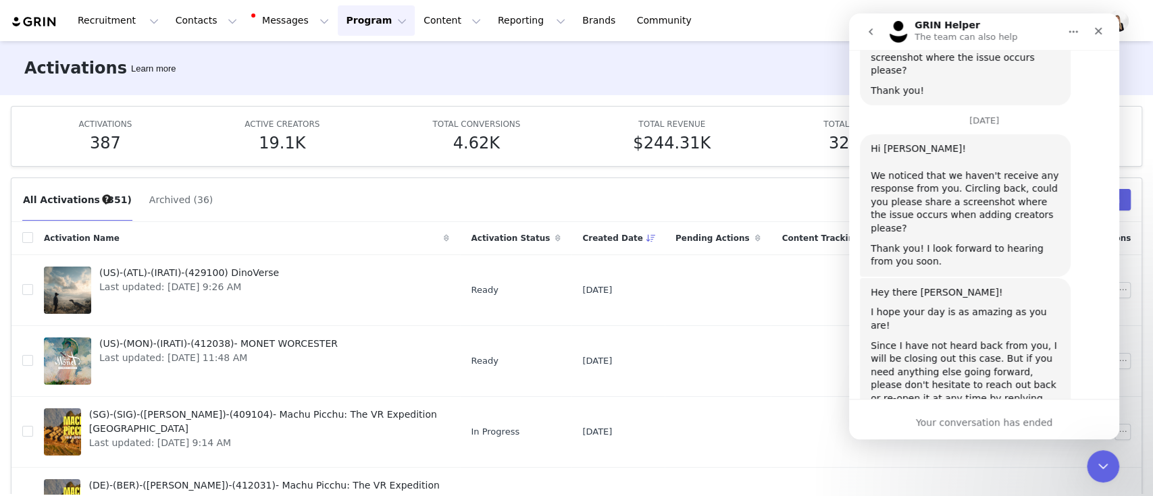
scroll to position [2896, 0]
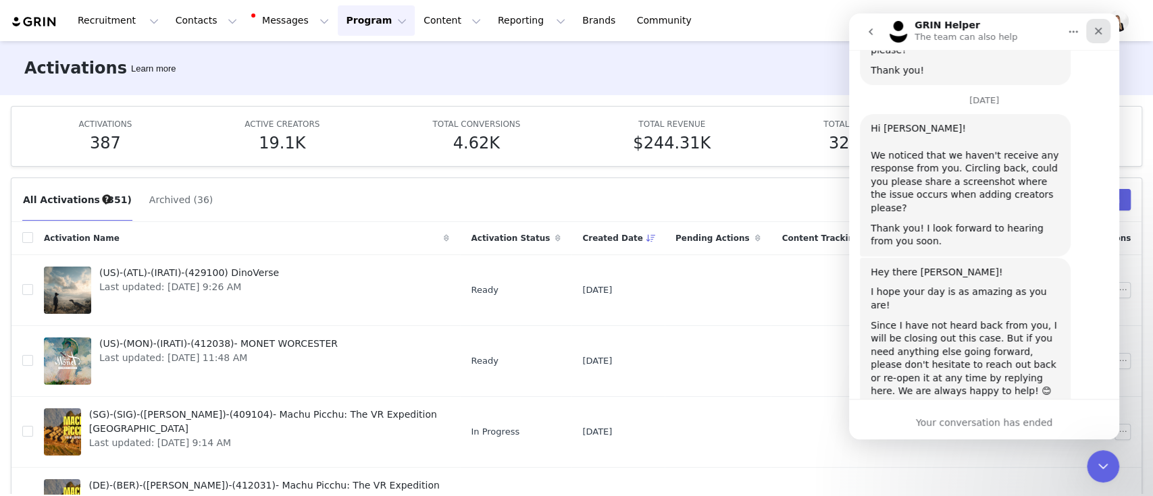
click at [811, 21] on div "Close" at bounding box center [1098, 31] width 24 height 24
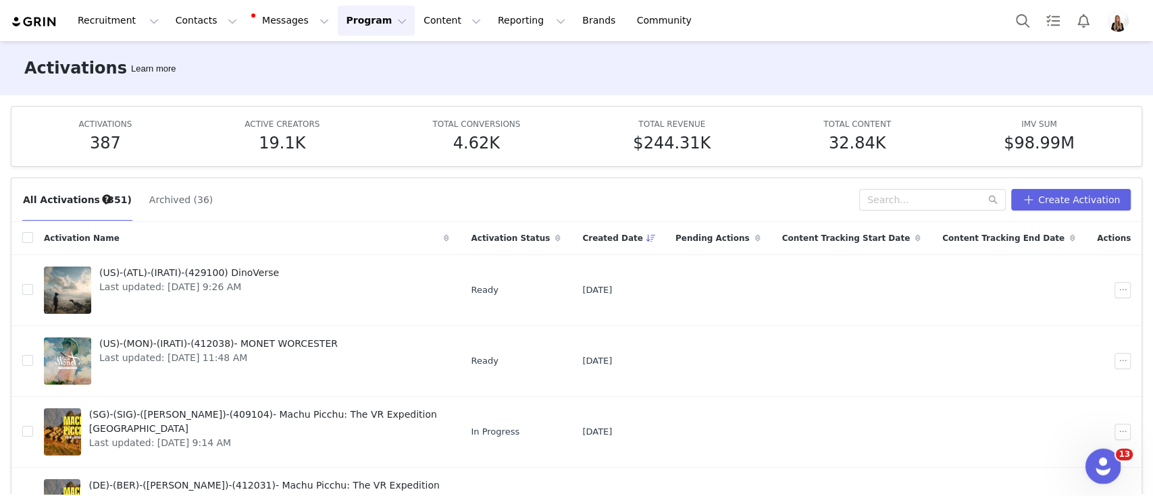
click at [811, 469] on icon "Open Intercom Messenger" at bounding box center [1101, 465] width 22 height 22
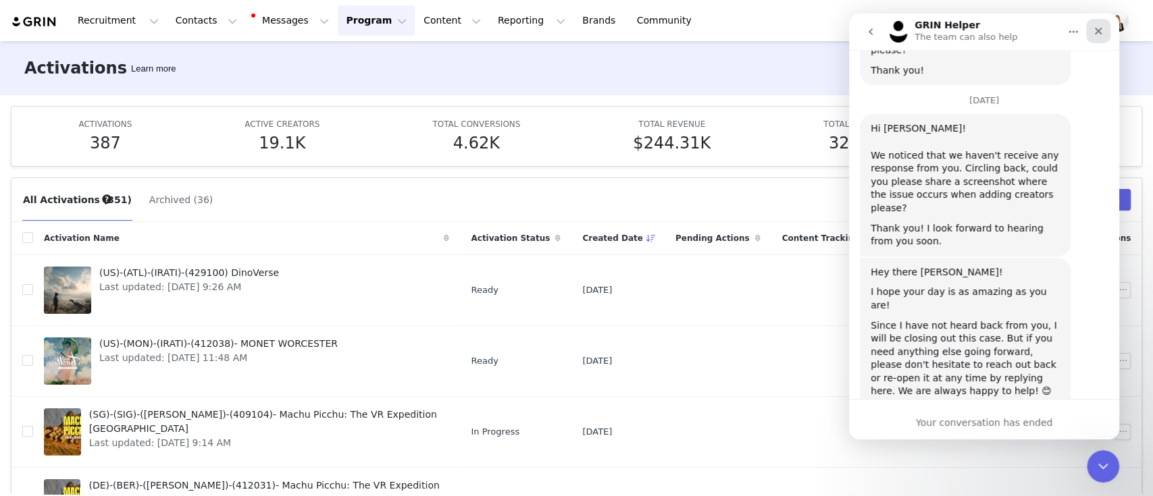
click at [811, 37] on div "Close" at bounding box center [1098, 31] width 24 height 24
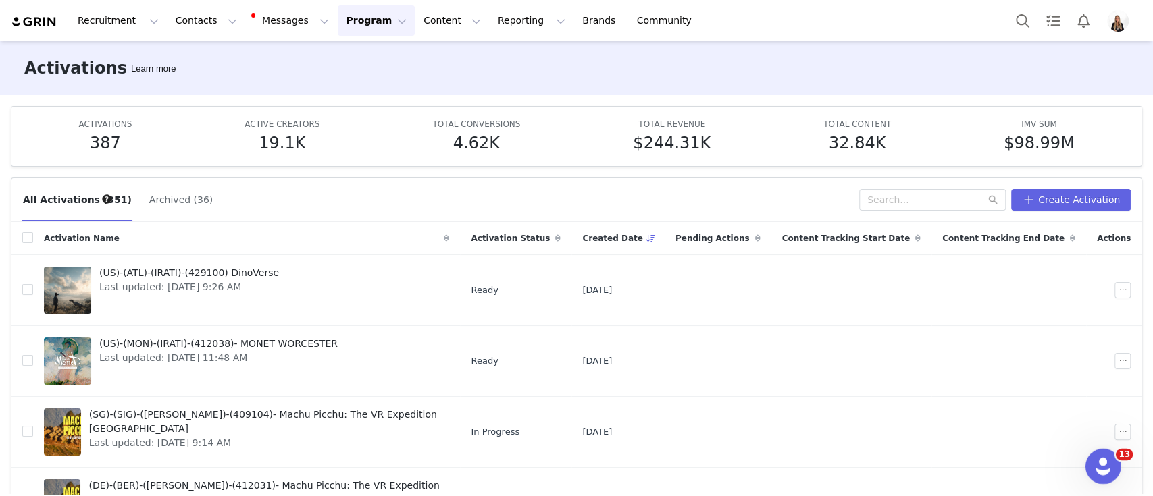
click at [811, 470] on div "Open Intercom Messenger" at bounding box center [1101, 464] width 45 height 45
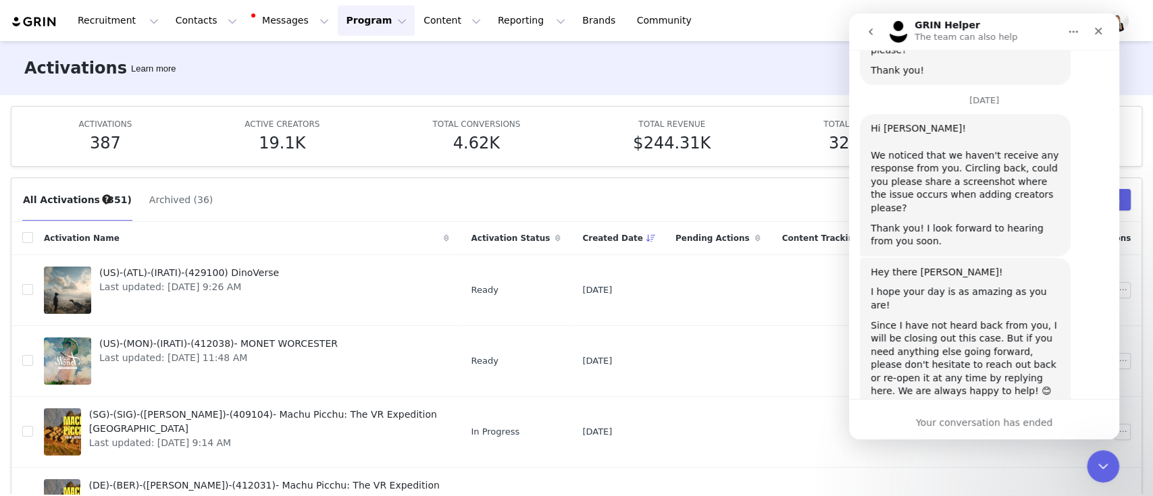
click at [811, 28] on icon "go back" at bounding box center [870, 31] width 11 height 11
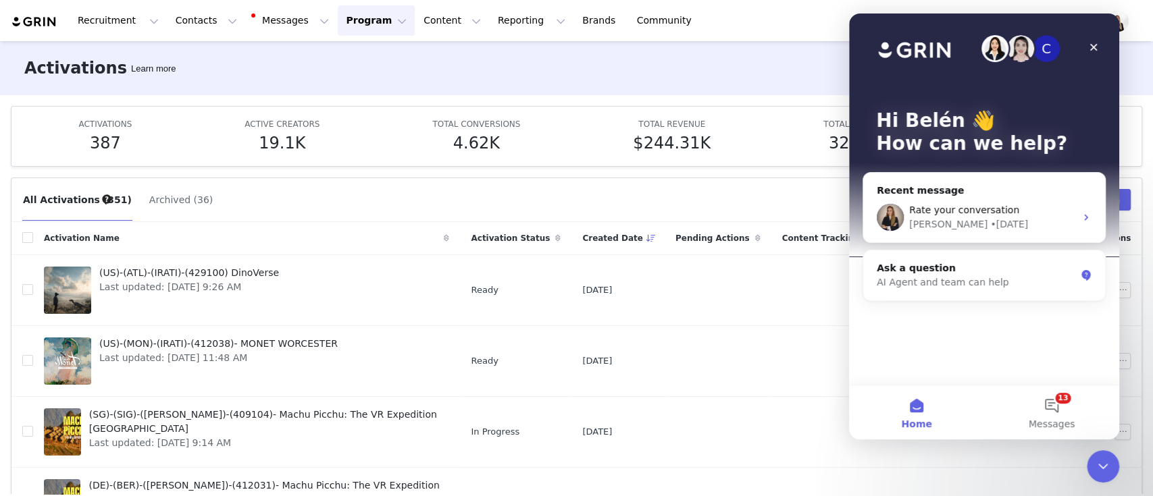
click at [811, 396] on button "Home" at bounding box center [916, 413] width 135 height 54
click at [811, 306] on div "Recent message Rate your conversation [PERSON_NAME] • [DATE] Ask a question AI …" at bounding box center [984, 240] width 243 height 136
click at [811, 294] on div "Ask a question AI Agent and team can help" at bounding box center [984, 276] width 242 height 50
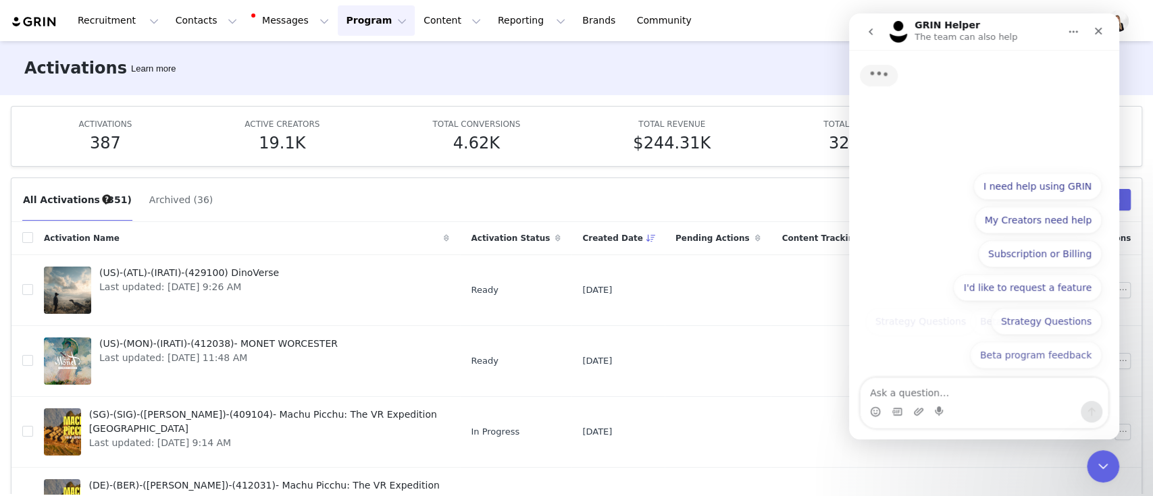
type textarea "Hello, I am unable to add a creator to GRIN. The extension doesn´t work on that…"
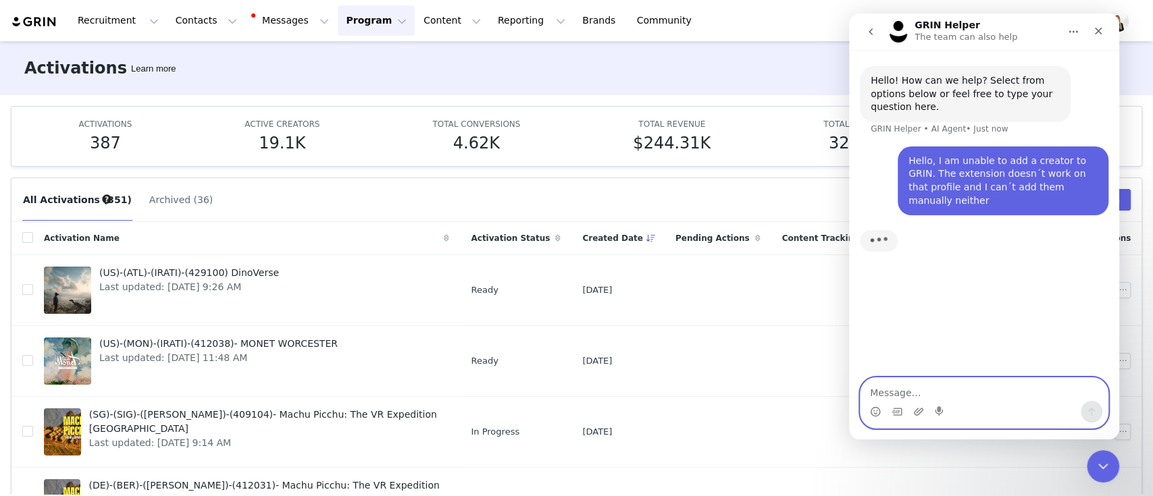
paste textarea "i did all that and it doesn´t still work"
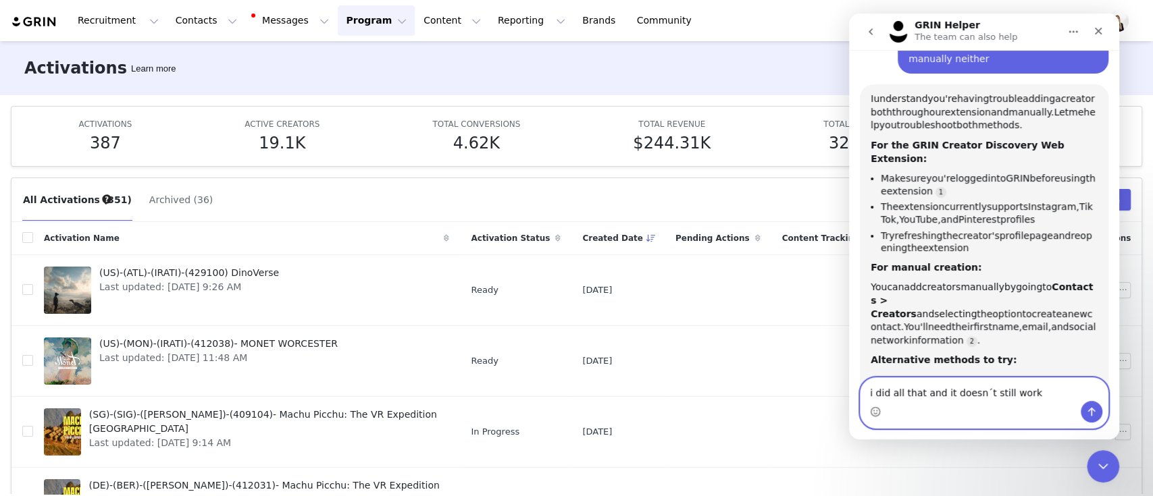
scroll to position [128, 0]
paste textarea "I think it is because the username contains an "ñ" in their name"
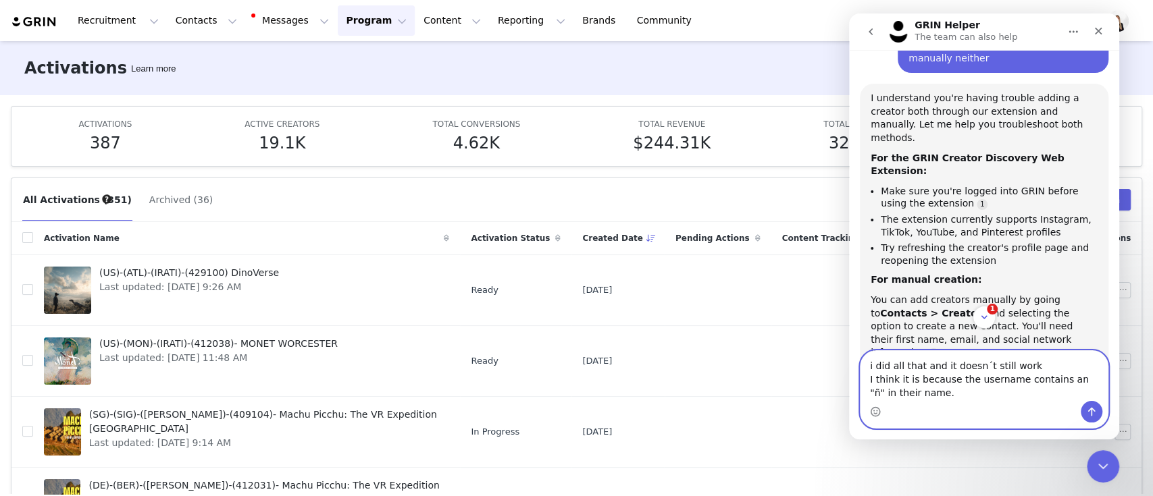
paste textarea "please, connect me with a human agent. The platform is Youtube: [URL][DOMAIN_NA…"
type textarea "i did all that and it doesn´t still work I think it is because the username con…"
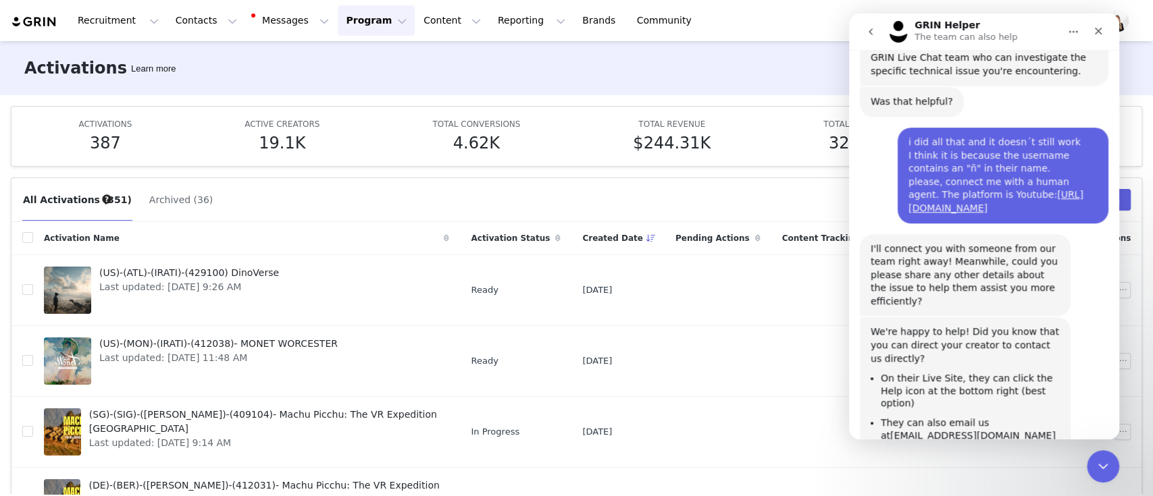
scroll to position [551, 0]
click at [177, 25] on button "Contacts Contacts" at bounding box center [207, 20] width 78 height 30
click at [190, 76] on link "Prospects" at bounding box center [208, 84] width 107 height 25
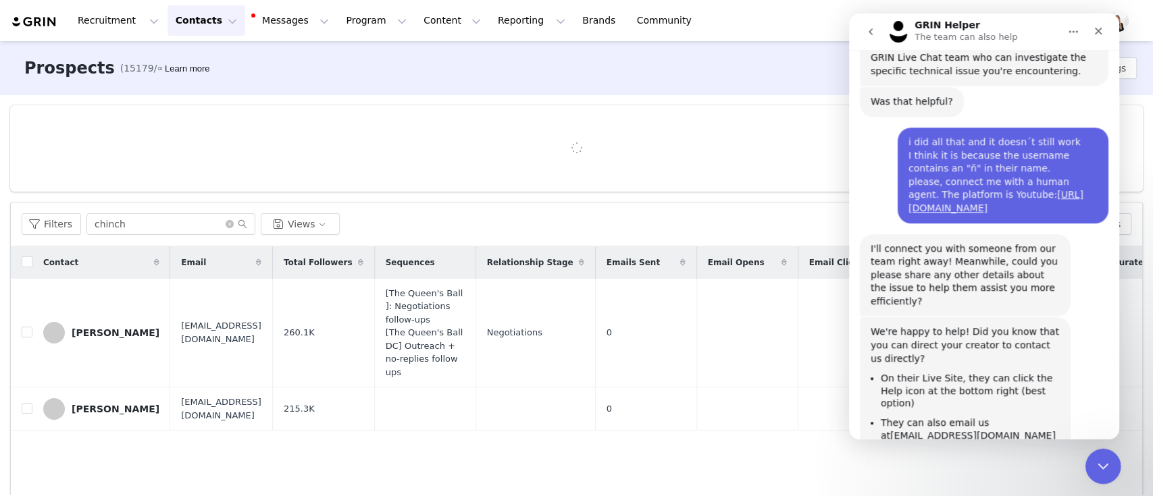
click at [811, 477] on div "Close Intercom Messenger" at bounding box center [1101, 464] width 32 height 32
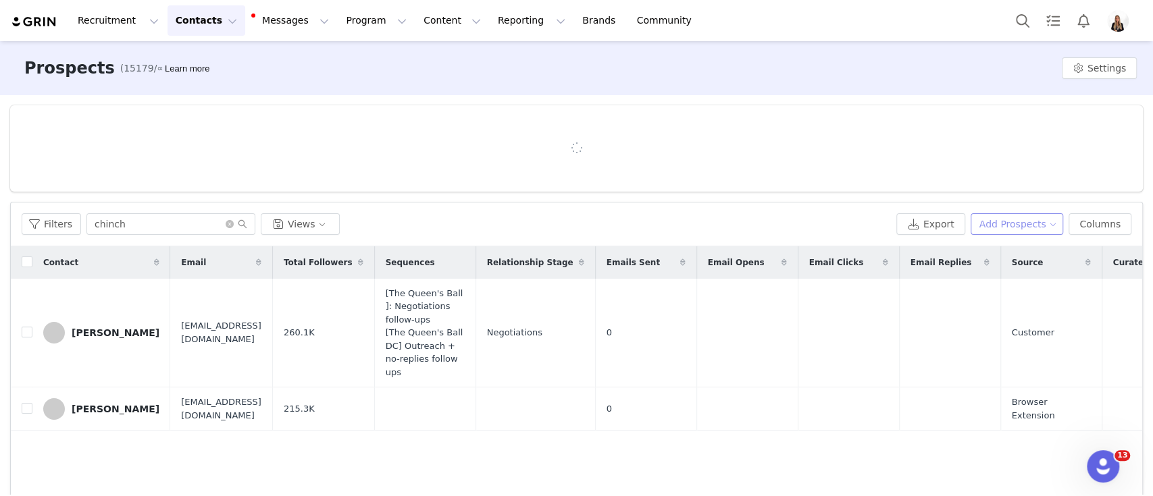
click at [811, 222] on button "Add Prospects" at bounding box center [1017, 224] width 93 height 22
click at [811, 246] on span "Add a Prospect" at bounding box center [1010, 250] width 71 height 15
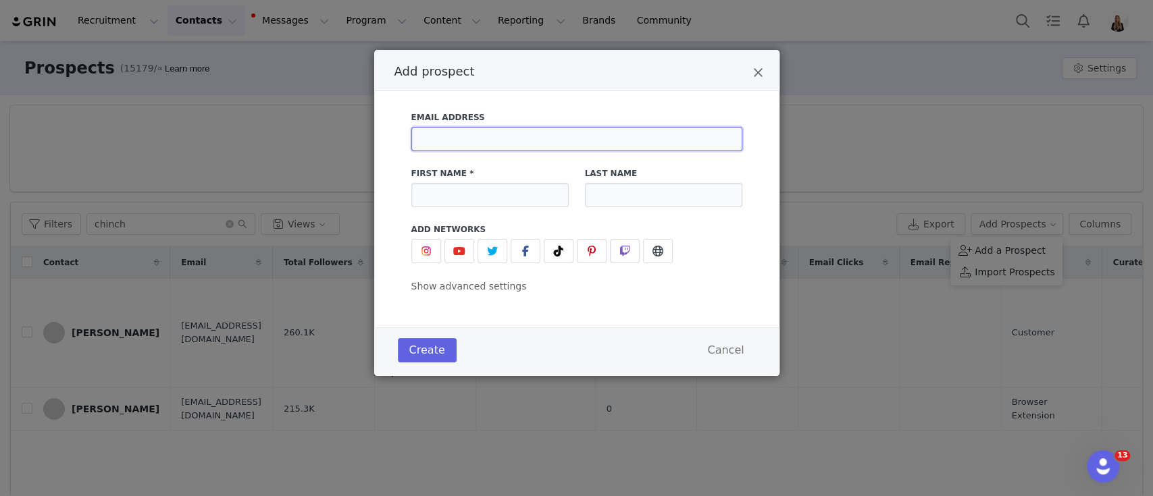
click at [502, 145] on input "Add prospect" at bounding box center [576, 139] width 331 height 24
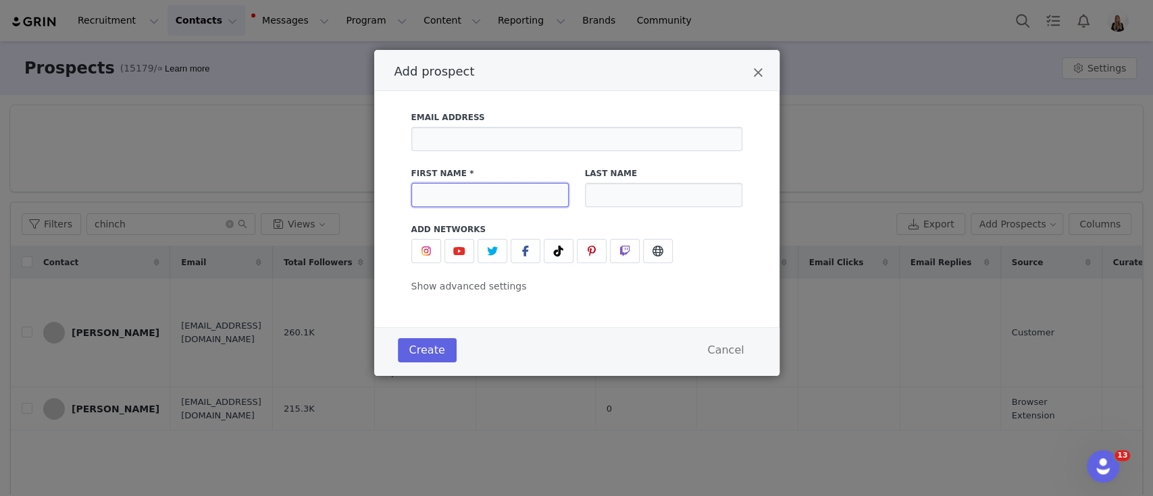
click at [443, 203] on input "Add prospect" at bounding box center [489, 195] width 157 height 24
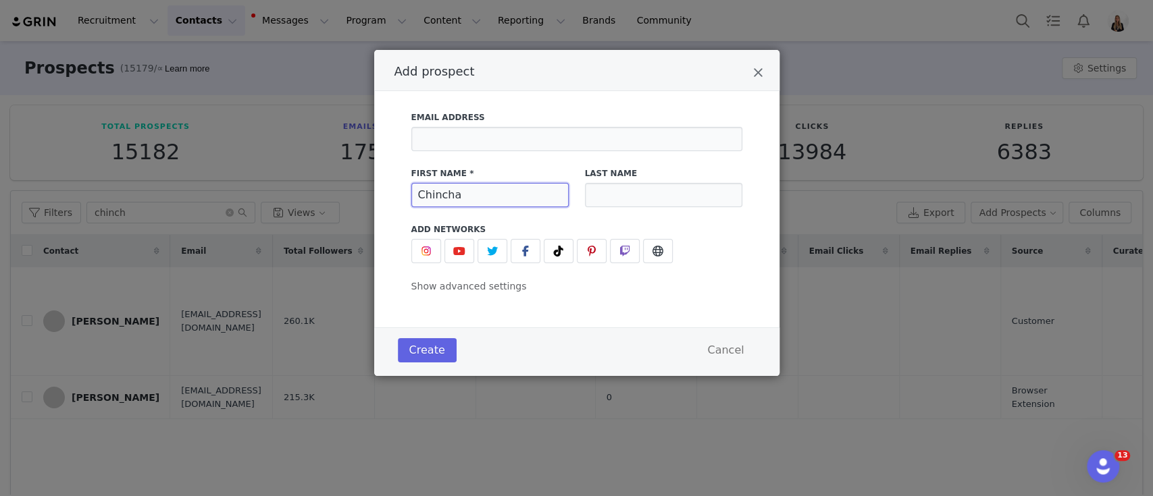
type input "Chincha"
type input "Rabiña"
click at [453, 250] on icon "Add prospect" at bounding box center [459, 251] width 12 height 11
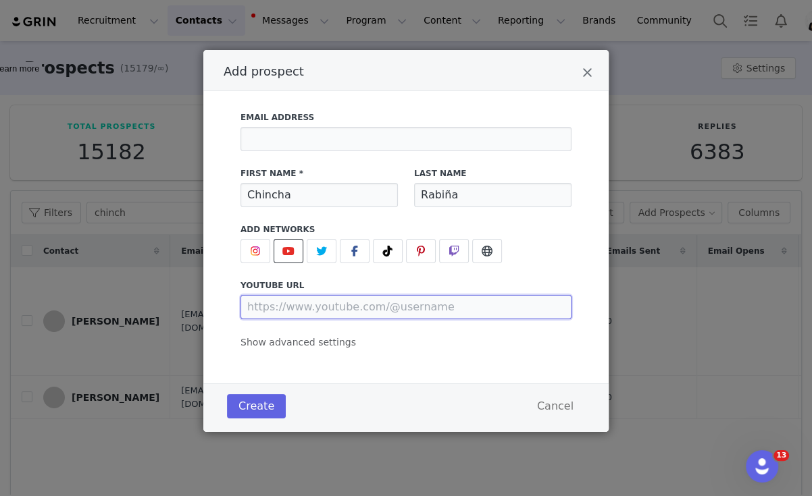
click at [503, 303] on input "Add prospect" at bounding box center [405, 307] width 331 height 24
paste input "ChinchaRabiña"
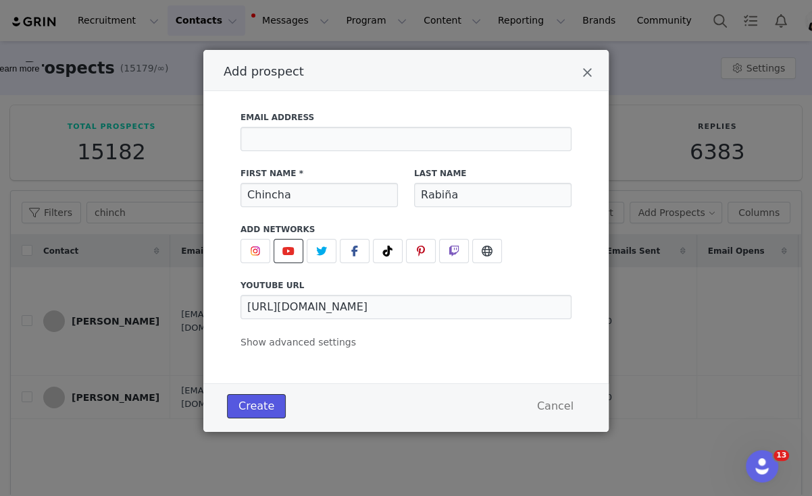
click at [263, 411] on button "Create" at bounding box center [256, 406] width 59 height 24
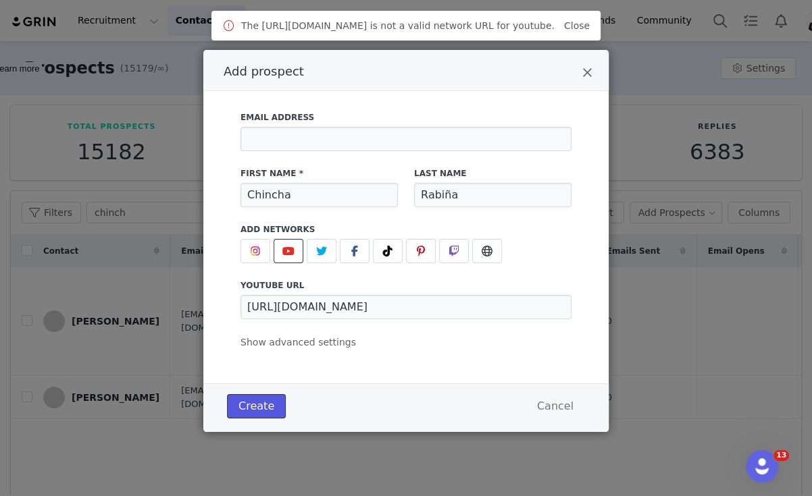
click at [263, 411] on button "Create" at bounding box center [256, 406] width 59 height 24
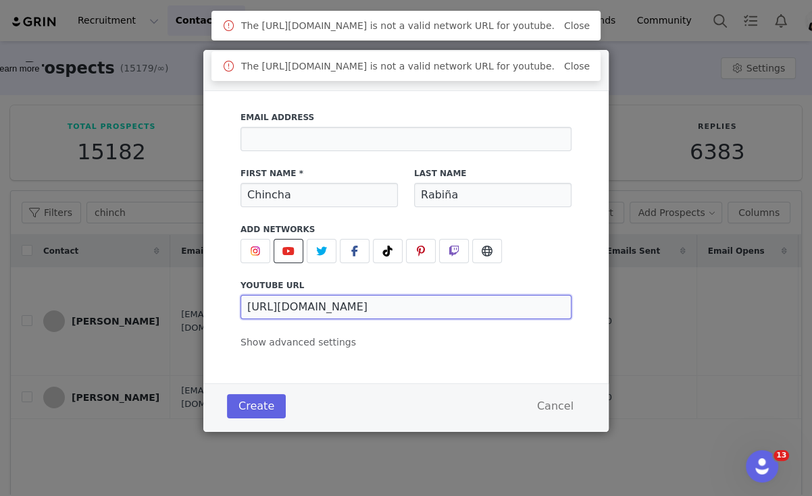
click at [396, 307] on input "[URL][DOMAIN_NAME]" at bounding box center [405, 307] width 331 height 24
paste input "@ChinchaRabi%C3%B1a/featured"
click at [399, 342] on div "Email Address First Name * [PERSON_NAME] Last Name [PERSON_NAME] Add Networks i…" at bounding box center [405, 226] width 331 height 247
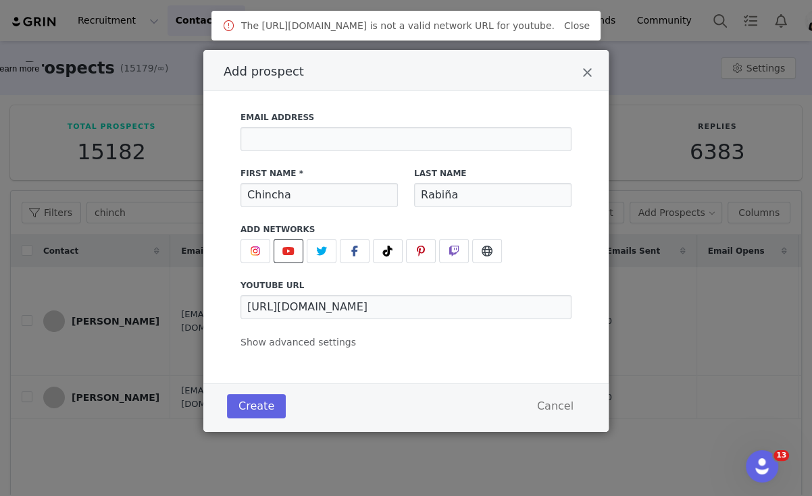
click at [238, 428] on div "Create Cancel" at bounding box center [405, 408] width 405 height 49
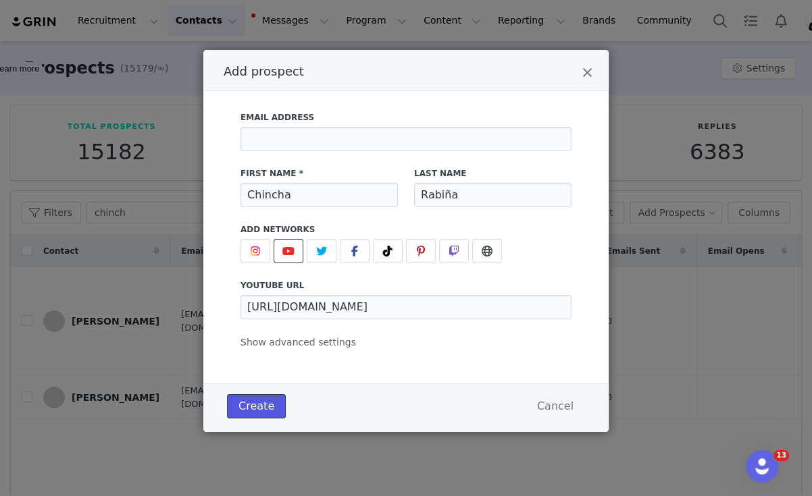
click at [245, 418] on button "Create" at bounding box center [256, 406] width 59 height 24
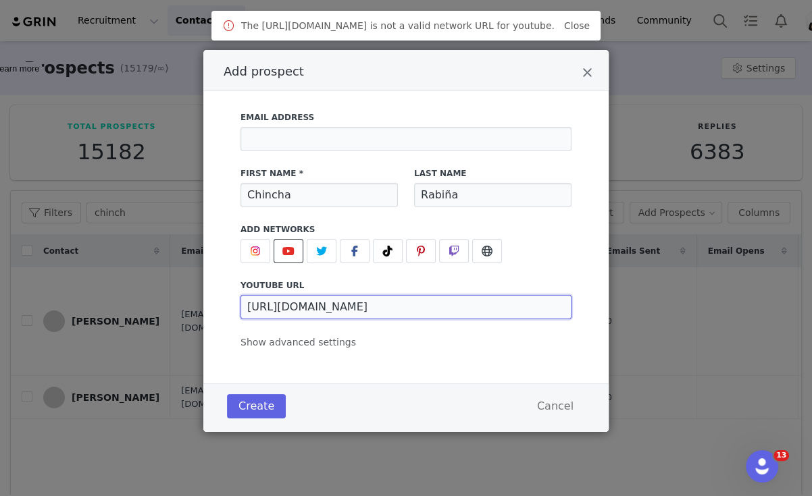
drag, startPoint x: 484, startPoint y: 309, endPoint x: 444, endPoint y: 309, distance: 39.9
click at [444, 309] on input "[URL][DOMAIN_NAME]" at bounding box center [405, 307] width 331 height 24
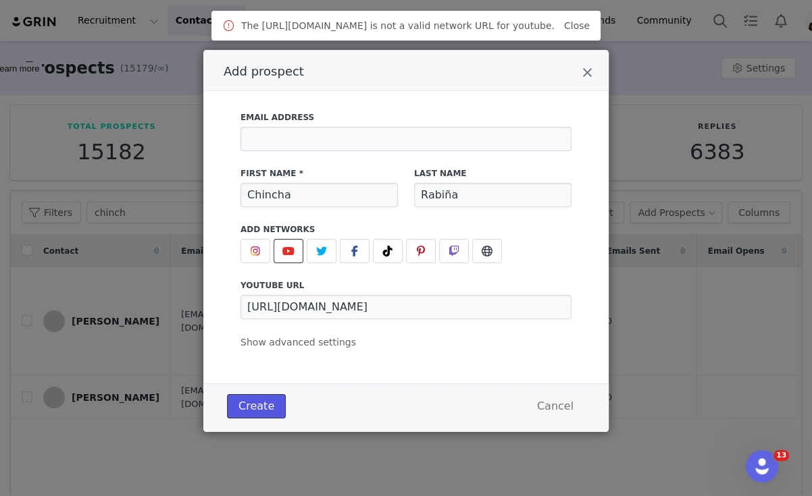
click at [243, 401] on button "Create" at bounding box center [256, 406] width 59 height 24
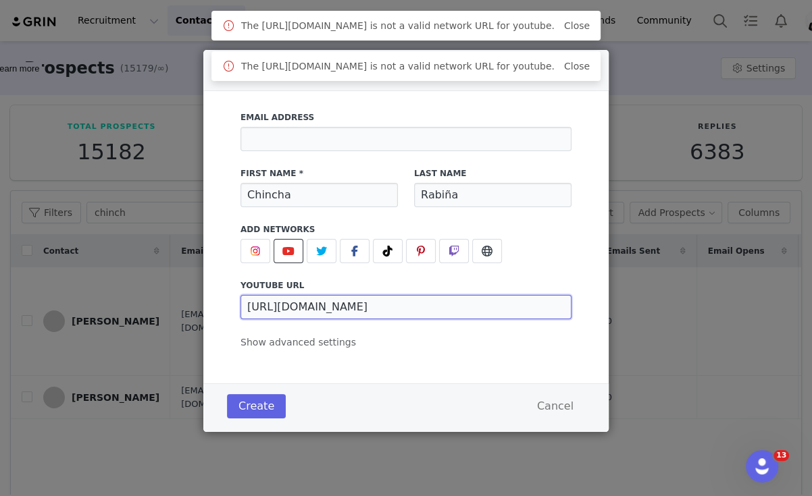
click at [474, 309] on input "[URL][DOMAIN_NAME]" at bounding box center [405, 307] width 331 height 24
type input "[URL][DOMAIN_NAME]"
drag, startPoint x: 380, startPoint y: 307, endPoint x: 119, endPoint y: 300, distance: 260.8
click at [121, 300] on div "Add prospect Email Address First Name * [PERSON_NAME] Last Name [PERSON_NAME] A…" at bounding box center [406, 248] width 812 height 496
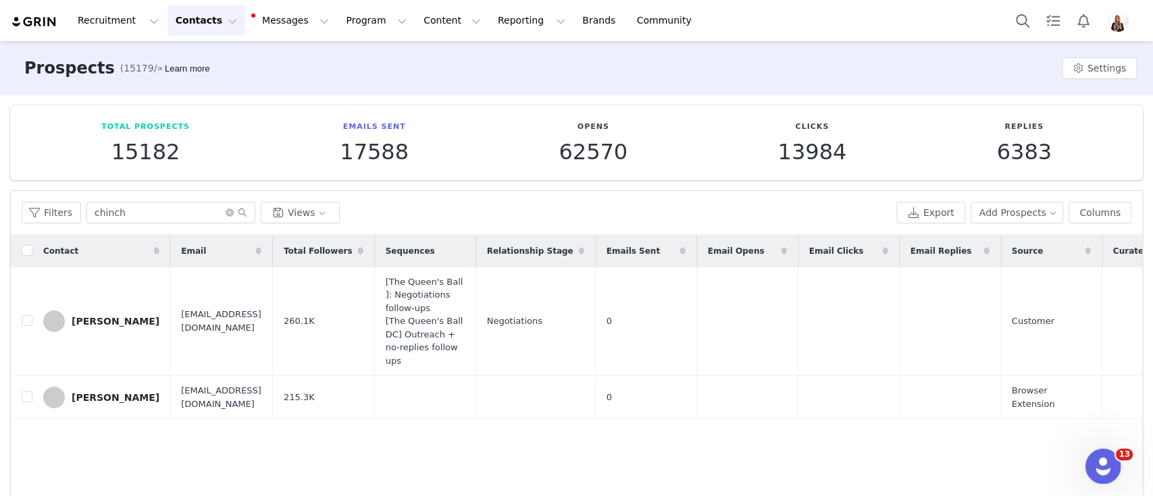
click at [811, 450] on div "Open Intercom Messenger" at bounding box center [1101, 464] width 32 height 32
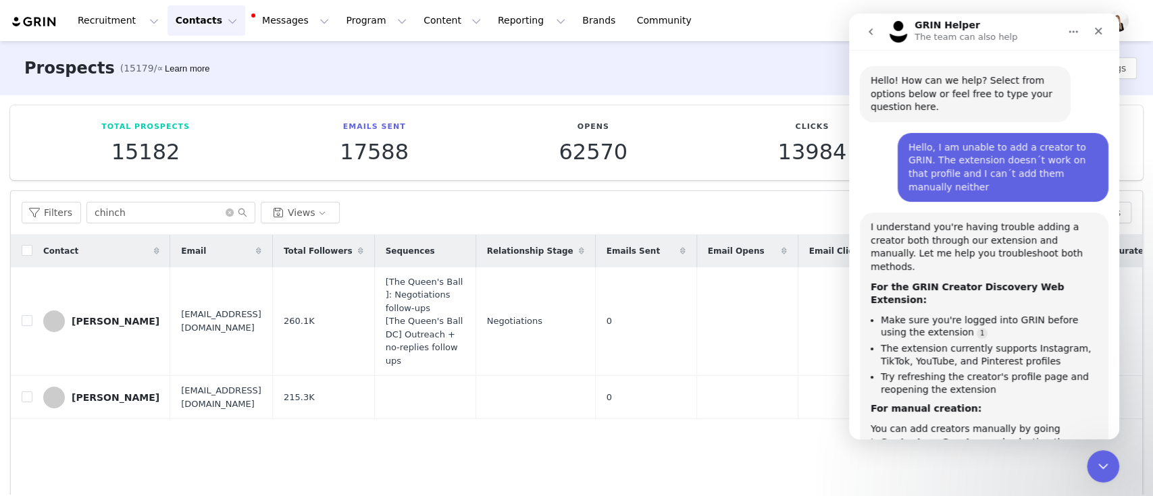
scroll to position [551, 0]
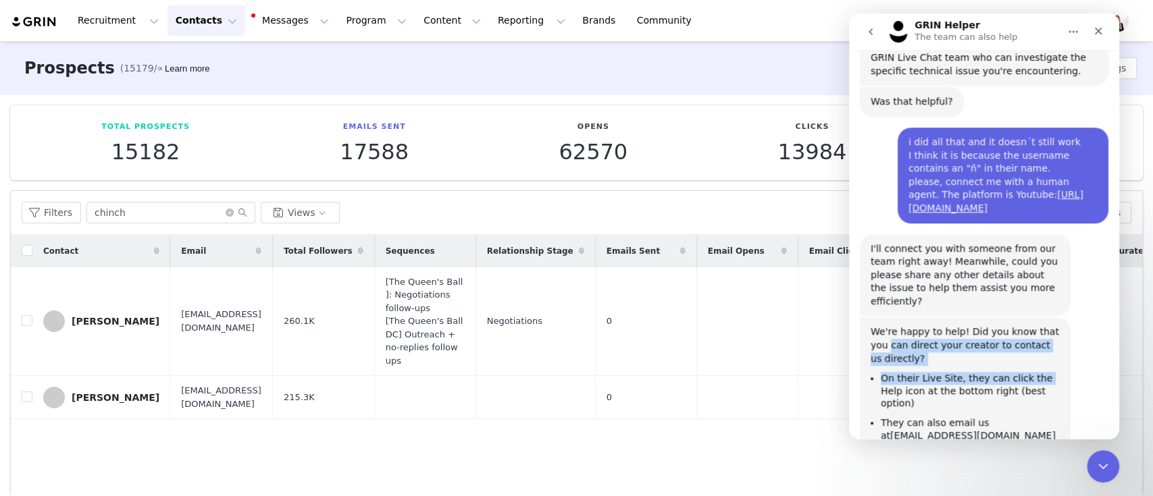
drag, startPoint x: 867, startPoint y: 249, endPoint x: 1031, endPoint y: 275, distance: 166.1
click at [811, 317] on div "We're happy to help! Did you know that you can direct your creator to contact u…" at bounding box center [965, 389] width 211 height 145
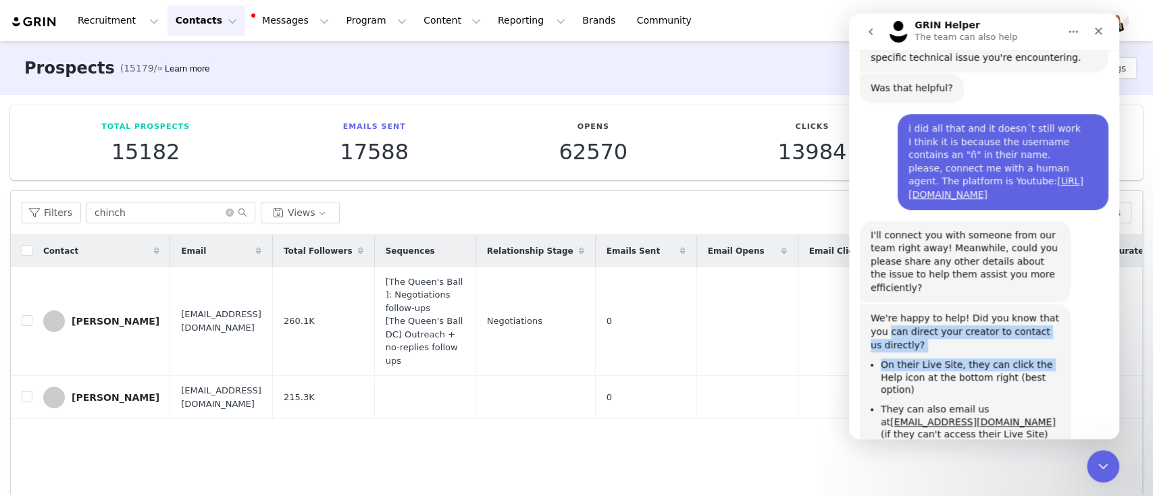
scroll to position [565, 0]
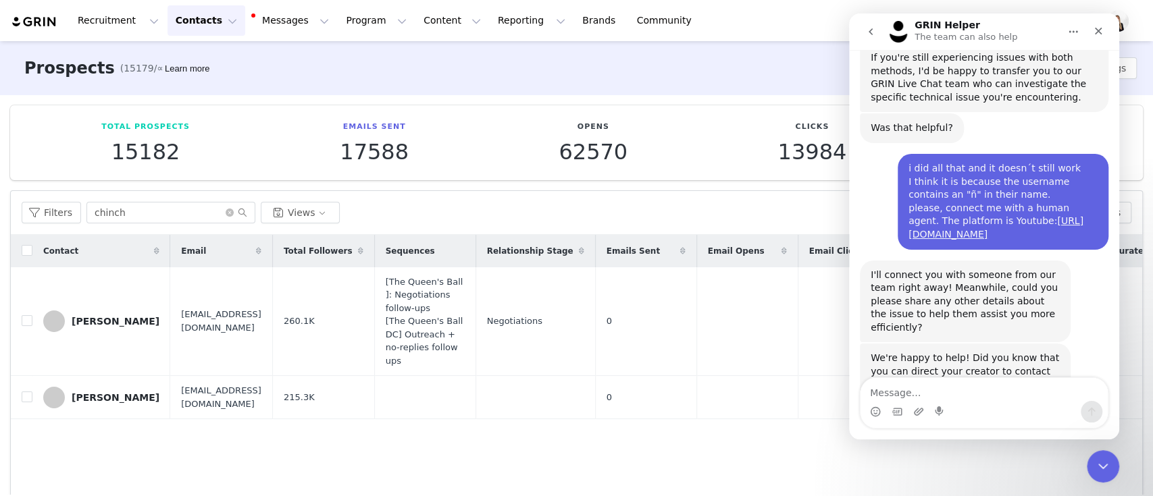
scroll to position [623, 0]
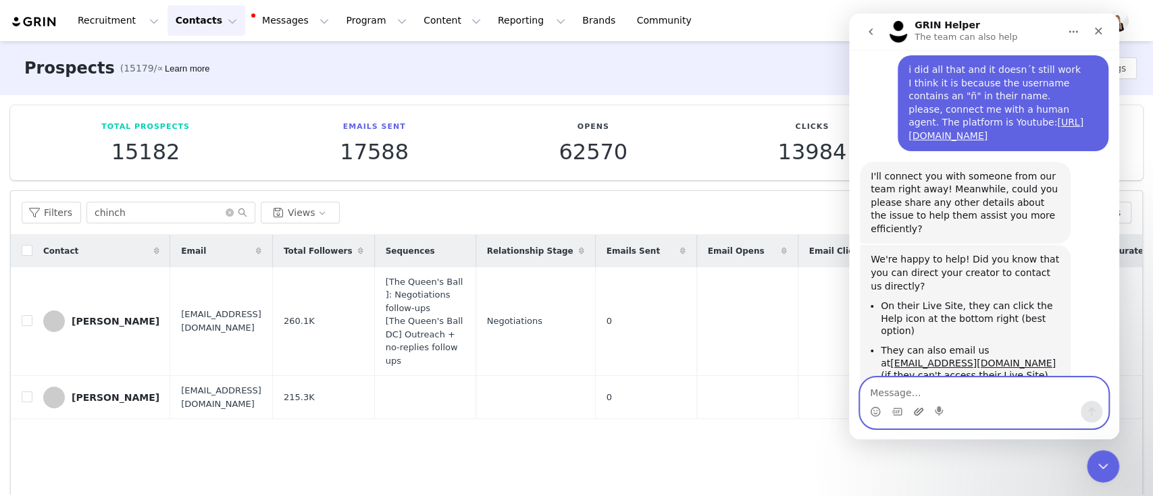
click at [811, 415] on icon "Upload attachment" at bounding box center [918, 412] width 11 height 11
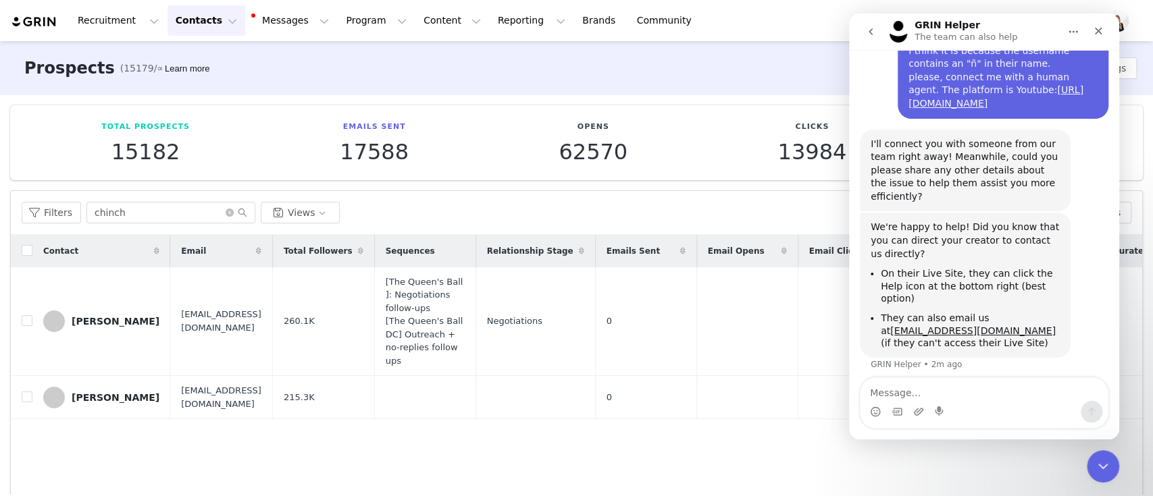
click at [811, 435] on div "Grabación ...120059.mp4" at bounding box center [1037, 442] width 121 height 14
click at [811, 38] on div "Close" at bounding box center [1098, 31] width 24 height 24
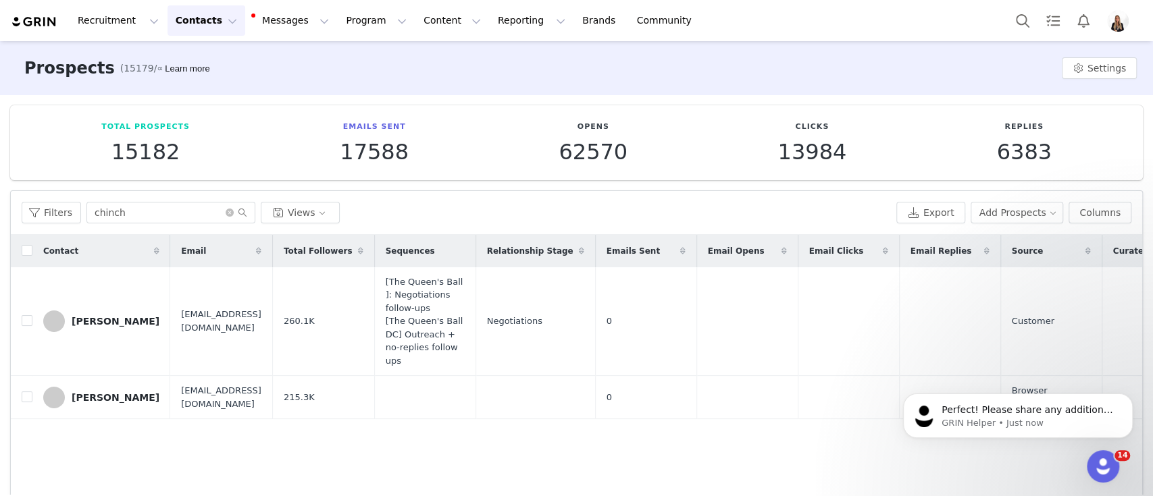
scroll to position [877, 0]
